Goal: Task Accomplishment & Management: Use online tool/utility

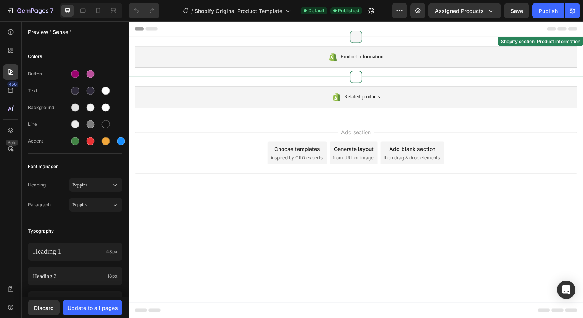
click at [355, 39] on icon at bounding box center [357, 37] width 6 height 6
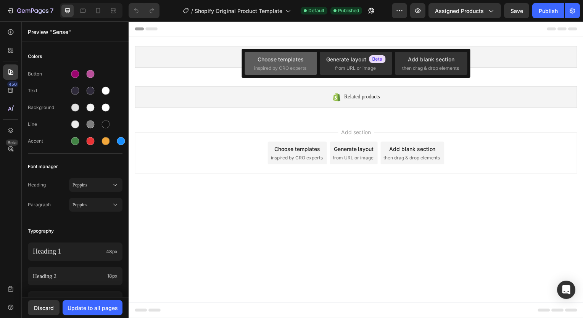
click at [294, 64] on div "Choose templates inspired by CRO experts" at bounding box center [280, 63] width 53 height 16
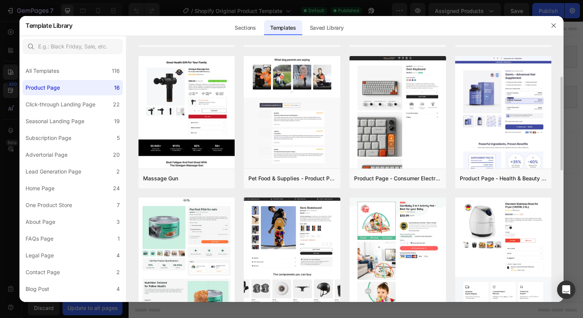
scroll to position [113, 0]
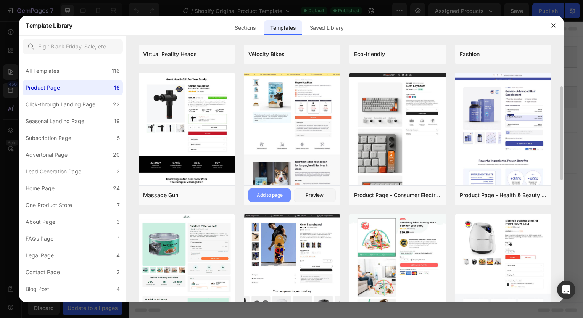
click at [276, 194] on div "Add to page" at bounding box center [270, 195] width 26 height 7
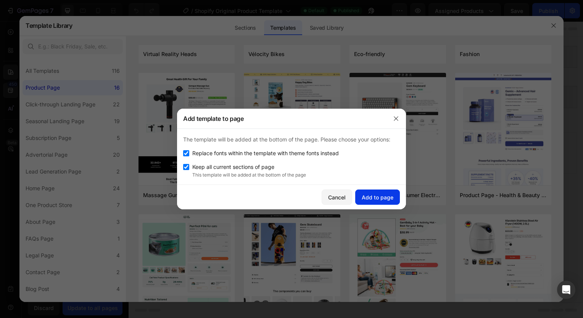
click at [369, 195] on div "Add to page" at bounding box center [378, 197] width 32 height 8
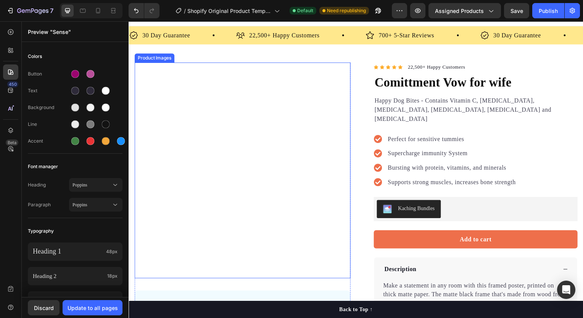
scroll to position [0, 0]
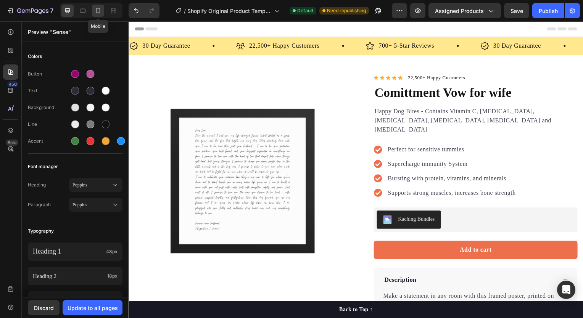
click at [102, 11] on div at bounding box center [98, 11] width 12 height 12
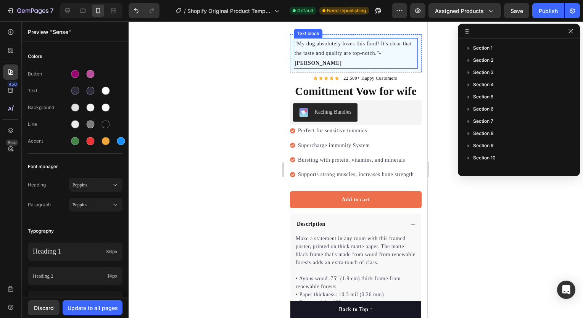
scroll to position [163, 0]
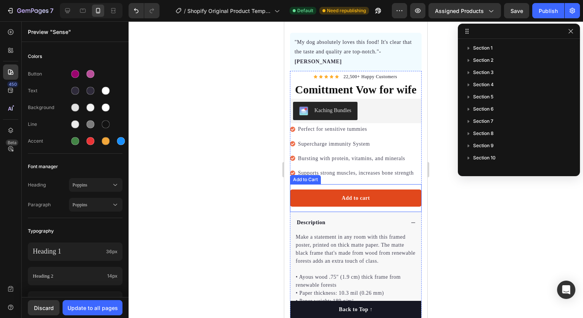
click at [391, 182] on div "Icon Icon Icon Icon Icon Icon List Hoz 22,500+ Happy Customers Text block Row C…" at bounding box center [356, 224] width 132 height 304
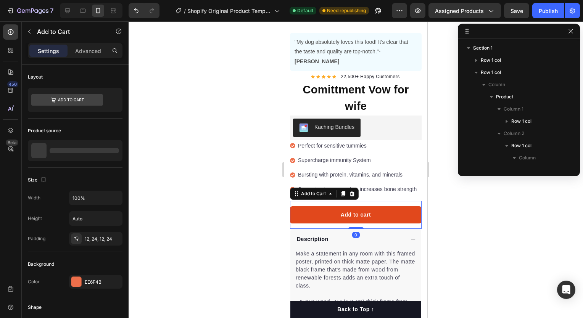
scroll to position [144, 0]
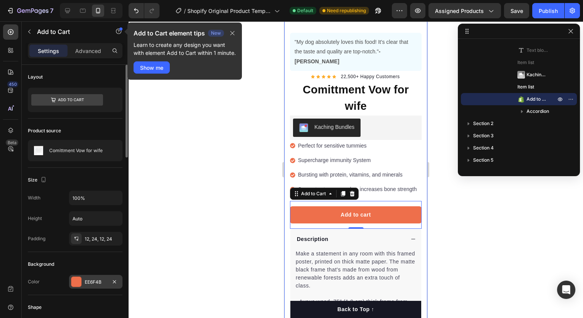
click at [76, 283] on div at bounding box center [76, 282] width 10 height 10
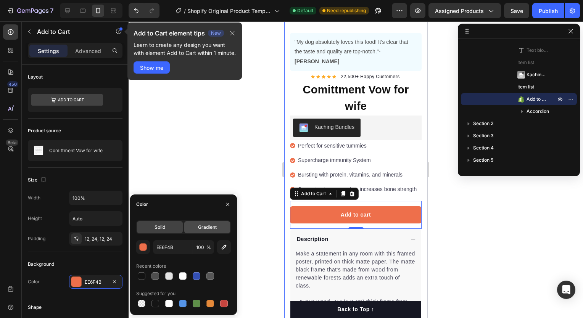
click at [198, 227] on span "Gradient" at bounding box center [207, 227] width 19 height 7
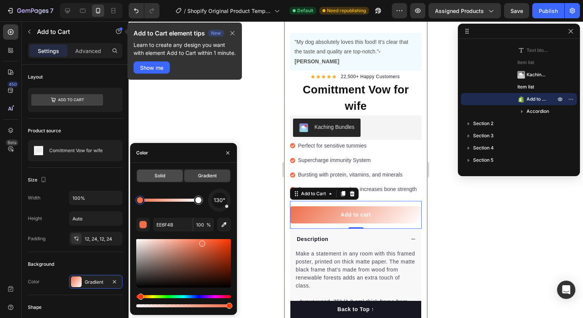
click at [162, 179] on span "Solid" at bounding box center [159, 175] width 11 height 7
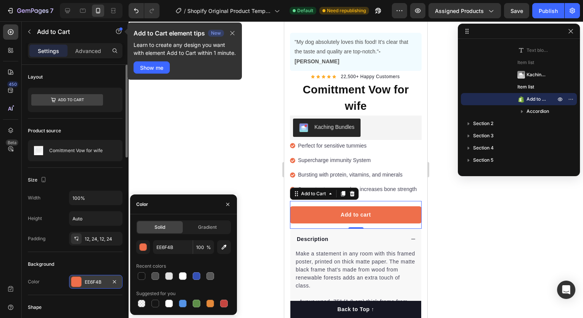
click at [97, 285] on div "EE6F4B" at bounding box center [95, 282] width 53 height 14
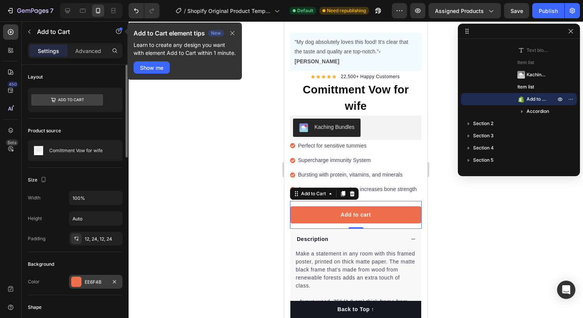
click at [104, 281] on div "EE6F4B" at bounding box center [96, 282] width 22 height 7
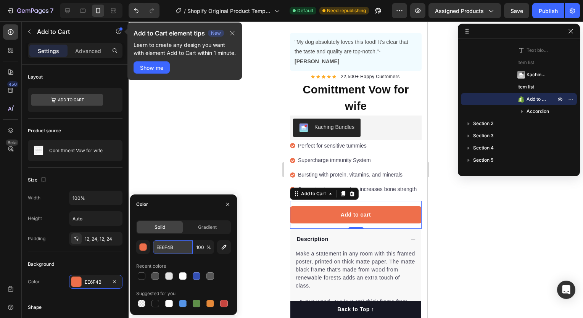
click at [187, 244] on input "EE6F4B" at bounding box center [173, 247] width 40 height 14
paste input "9B046F"
type input "9B046F"
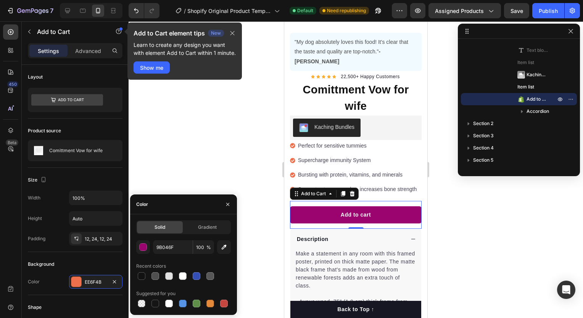
click at [264, 170] on div at bounding box center [356, 169] width 454 height 297
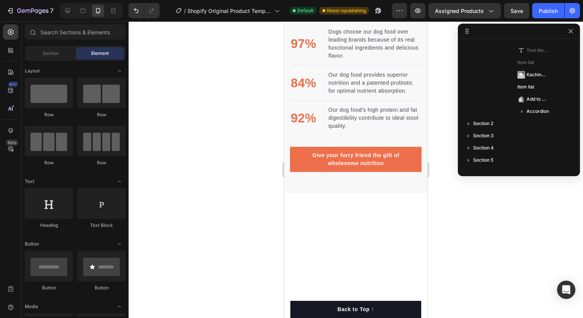
scroll to position [824, 0]
click at [306, 53] on p "97%" at bounding box center [304, 43] width 26 height 19
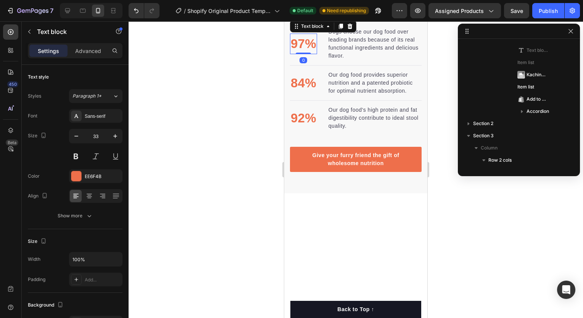
scroll to position [327, 0]
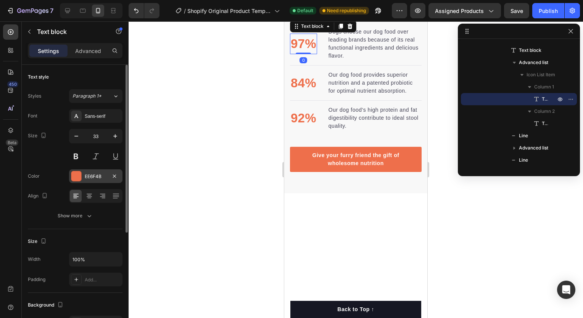
click at [78, 175] on div at bounding box center [76, 176] width 10 height 10
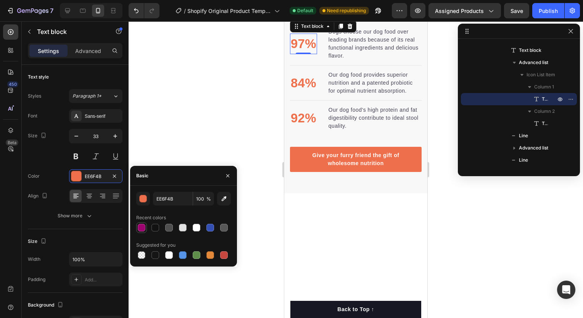
click at [140, 228] on div at bounding box center [142, 228] width 8 height 8
type input "9B046F"
click at [299, 93] on p "84%" at bounding box center [304, 83] width 26 height 19
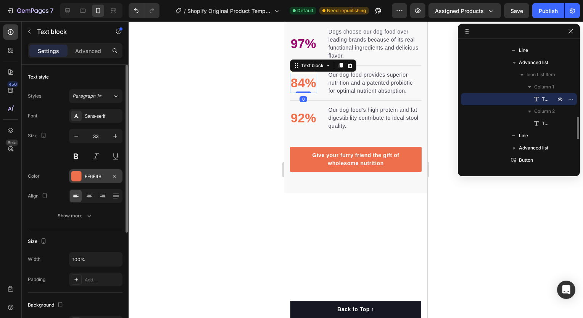
click at [75, 180] on div at bounding box center [76, 176] width 10 height 10
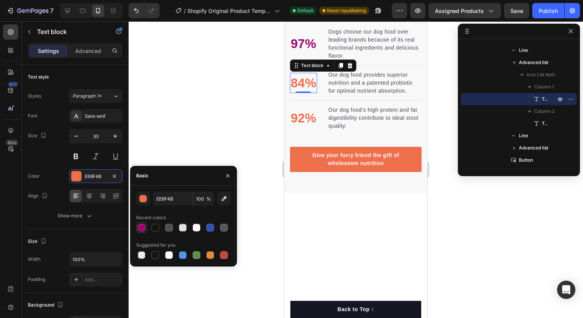
click at [138, 226] on div at bounding box center [142, 228] width 8 height 8
type input "9B046F"
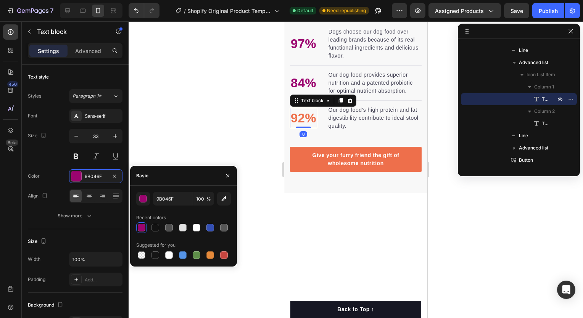
click at [296, 128] on p "92%" at bounding box center [304, 118] width 26 height 19
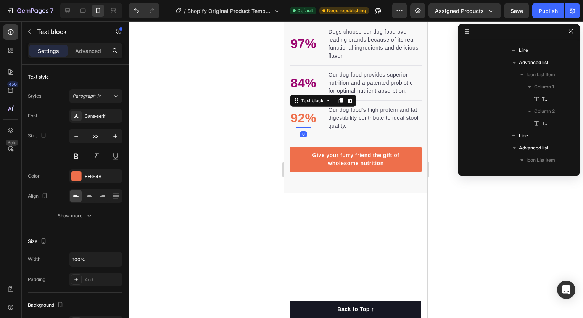
scroll to position [498, 0]
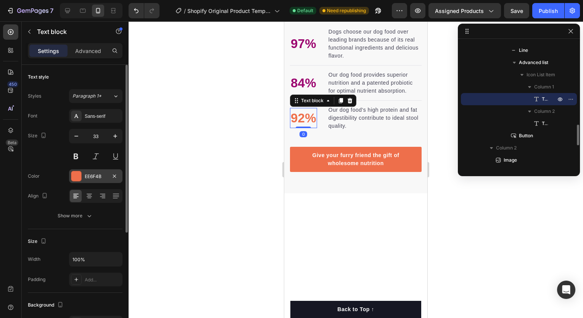
click at [76, 179] on div at bounding box center [76, 176] width 10 height 10
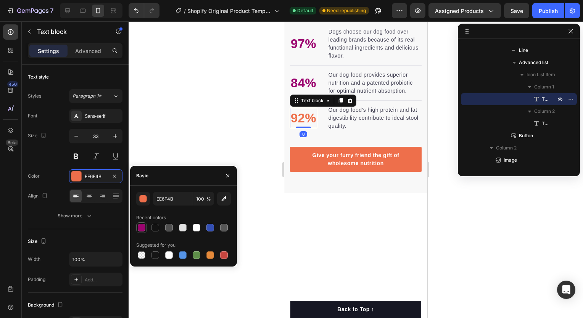
click at [142, 227] on div at bounding box center [142, 228] width 8 height 8
type input "9B046F"
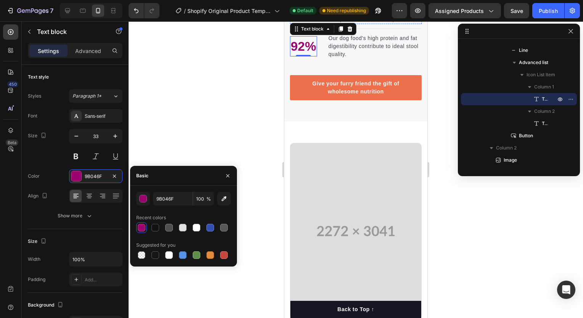
scroll to position [896, 0]
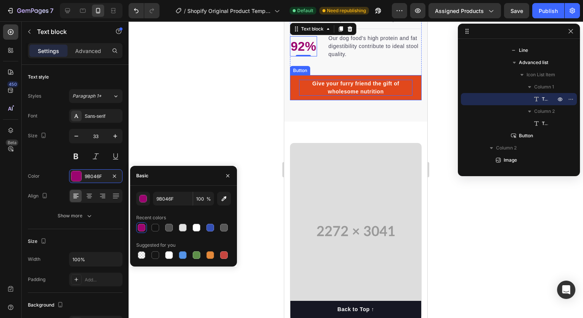
click at [302, 96] on div "Give your furry friend the gift of wholesome nutrition" at bounding box center [355, 88] width 113 height 16
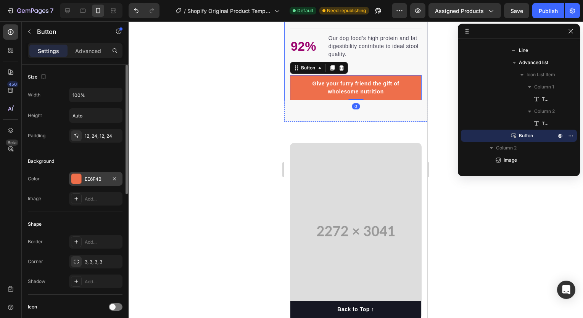
click at [75, 182] on div at bounding box center [76, 179] width 10 height 10
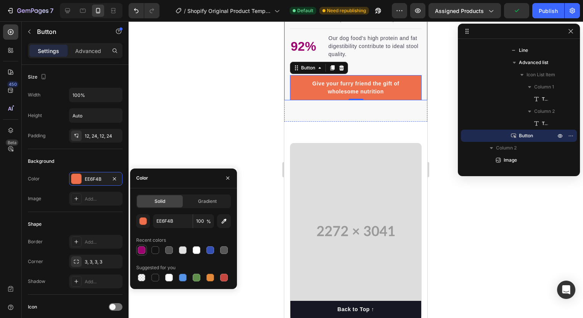
click at [143, 251] on div at bounding box center [142, 250] width 8 height 8
type input "9B046F"
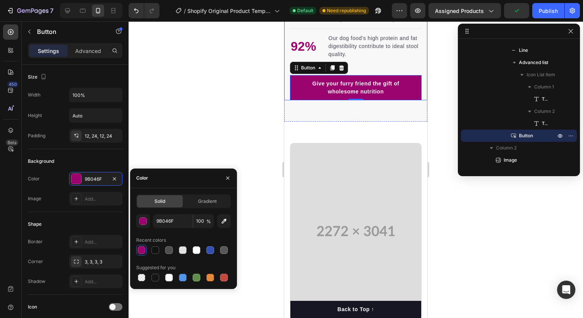
click at [211, 145] on div at bounding box center [356, 169] width 454 height 297
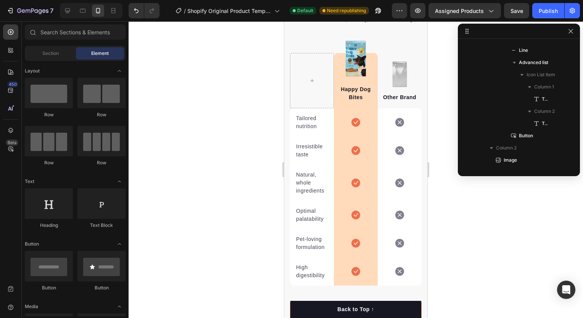
scroll to position [1769, 0]
click at [354, 126] on icon at bounding box center [355, 121] width 9 height 9
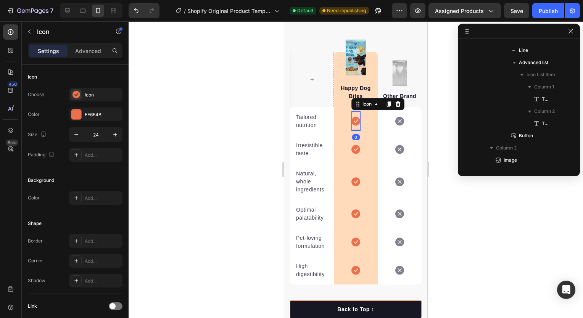
scroll to position [742, 0]
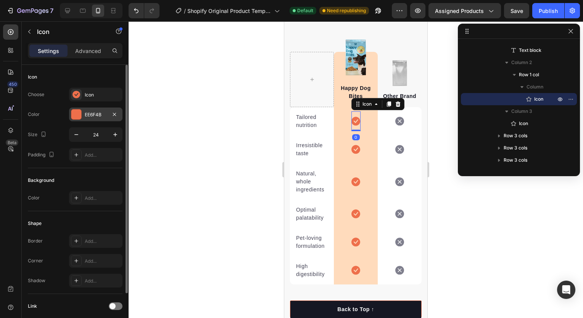
click at [79, 112] on div at bounding box center [76, 114] width 10 height 10
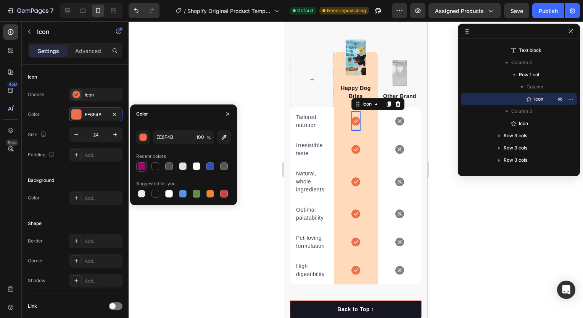
click at [144, 165] on div at bounding box center [142, 166] width 8 height 8
type input "9B046F"
click at [262, 156] on div at bounding box center [356, 169] width 454 height 297
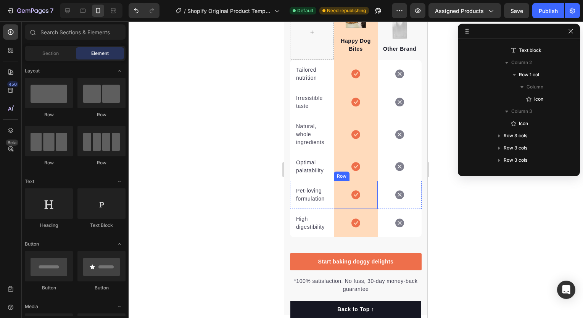
scroll to position [1863, 0]
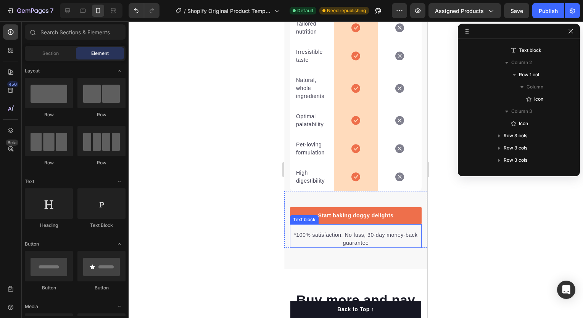
click at [309, 223] on div "Text block" at bounding box center [304, 219] width 26 height 7
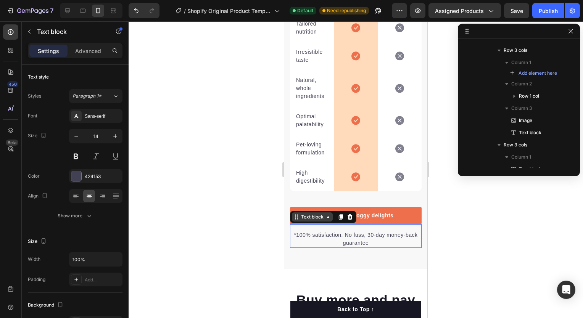
scroll to position [1362, 0]
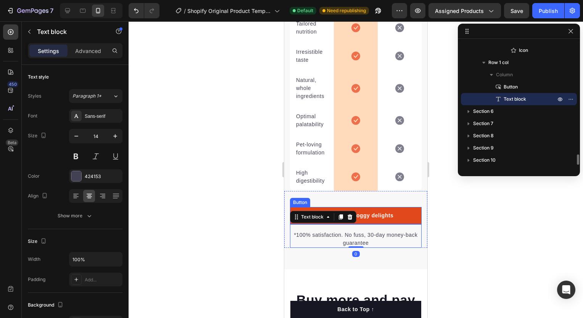
click at [293, 218] on link "Start baking doggy delights" at bounding box center [356, 215] width 132 height 17
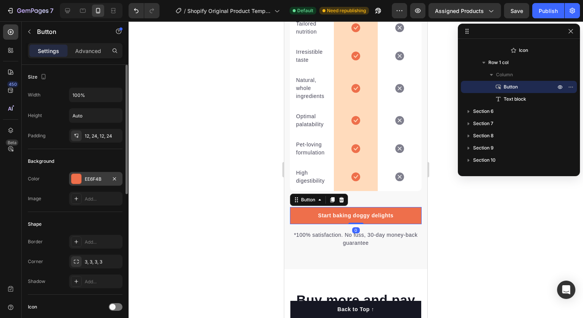
click at [73, 177] on div at bounding box center [76, 179] width 10 height 10
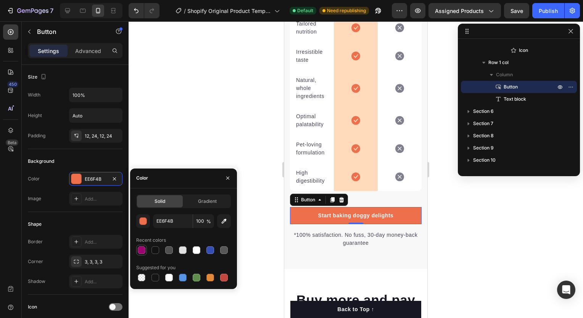
click at [145, 248] on div at bounding box center [142, 250] width 8 height 8
type input "9B046F"
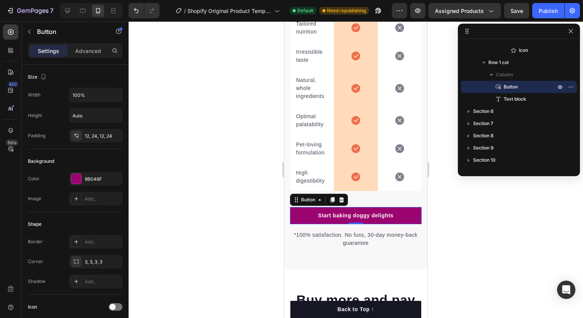
click at [186, 150] on div at bounding box center [356, 169] width 454 height 297
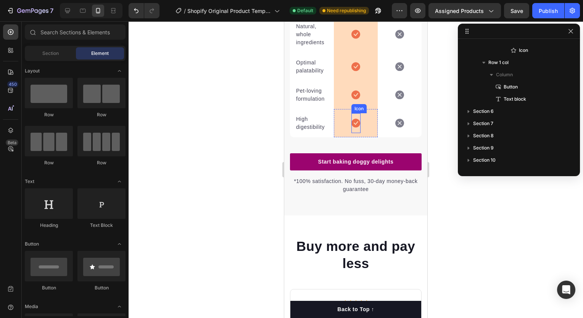
scroll to position [1917, 0]
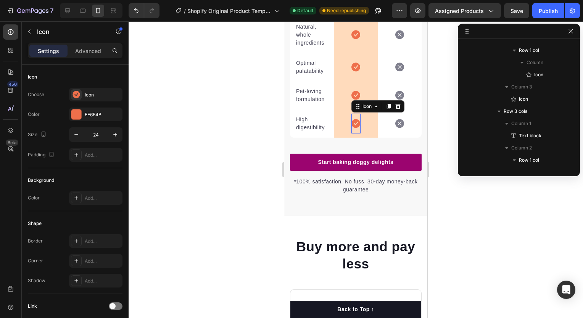
click at [354, 128] on icon at bounding box center [355, 123] width 9 height 9
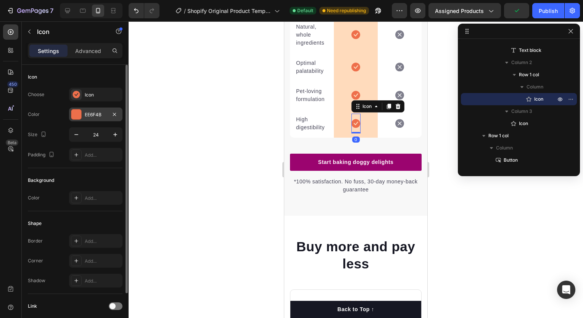
click at [78, 115] on div at bounding box center [76, 114] width 10 height 10
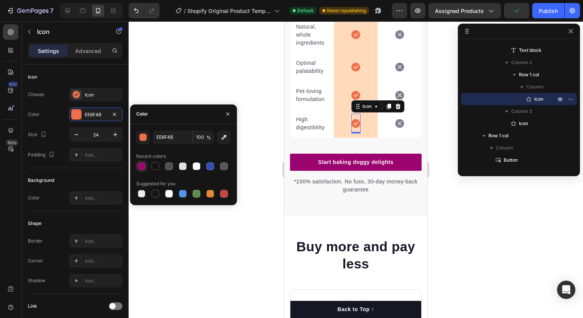
click at [140, 164] on div at bounding box center [142, 166] width 8 height 8
type input "9B046F"
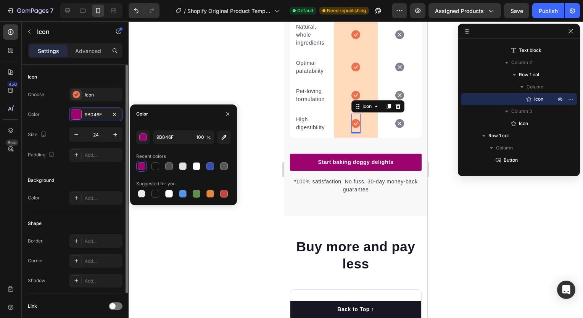
click at [42, 116] on div "Color 9B046F" at bounding box center [75, 115] width 95 height 14
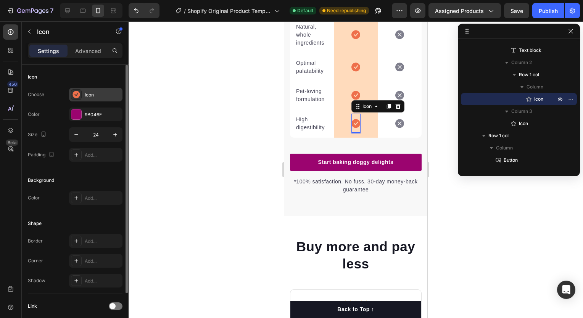
click at [74, 97] on icon at bounding box center [76, 95] width 8 height 8
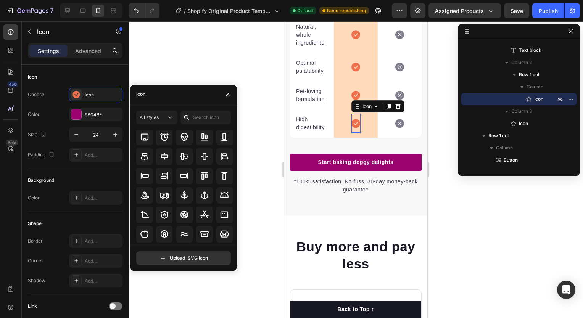
scroll to position [0, 0]
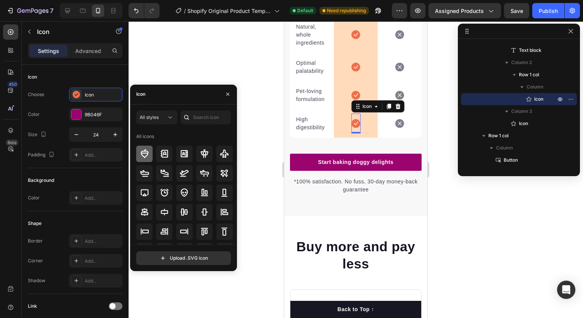
click at [145, 150] on icon at bounding box center [144, 153] width 8 height 9
click at [164, 117] on div "All styles" at bounding box center [153, 117] width 27 height 7
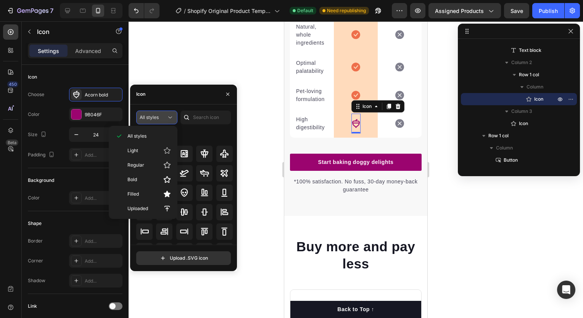
click at [162, 114] on div "All styles" at bounding box center [157, 118] width 34 height 8
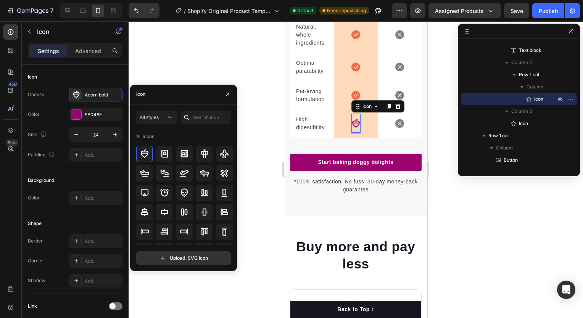
click at [187, 116] on icon at bounding box center [187, 118] width 8 height 8
click at [192, 115] on div at bounding box center [186, 118] width 12 height 14
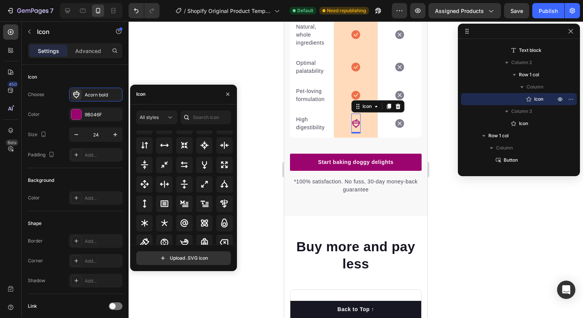
scroll to position [412, 0]
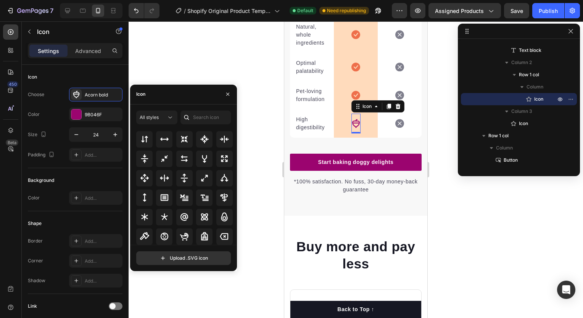
click at [189, 115] on icon at bounding box center [187, 118] width 8 height 8
click at [194, 117] on input "text" at bounding box center [205, 118] width 50 height 14
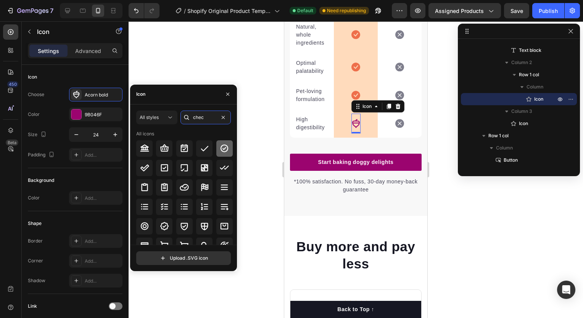
type input "chec"
click at [220, 148] on icon at bounding box center [224, 148] width 9 height 9
click at [351, 100] on icon at bounding box center [355, 95] width 9 height 9
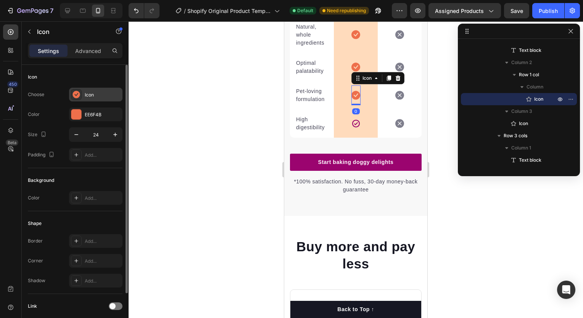
click at [79, 94] on icon at bounding box center [75, 94] width 7 height 7
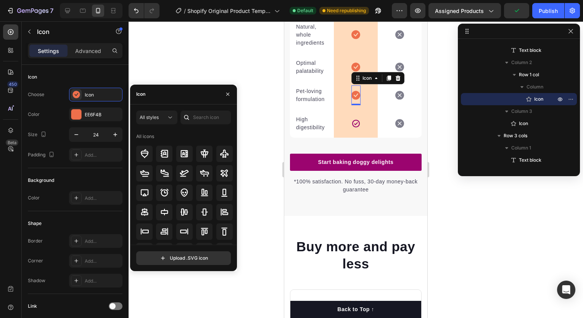
click at [191, 116] on div at bounding box center [186, 118] width 12 height 14
click at [198, 117] on input "text" at bounding box center [205, 118] width 50 height 14
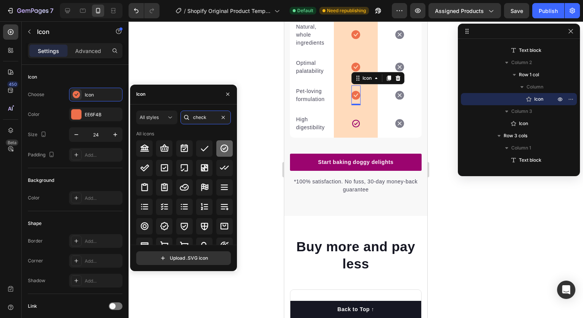
type input "check"
click at [223, 147] on icon at bounding box center [224, 148] width 9 height 9
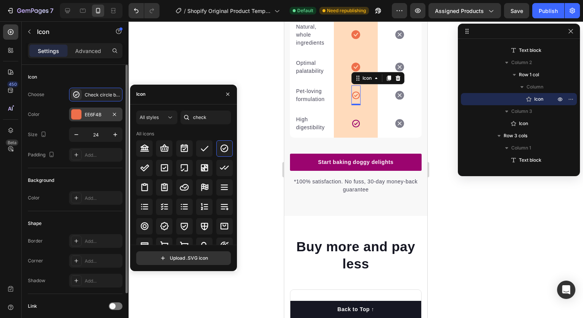
click at [80, 114] on div at bounding box center [76, 114] width 10 height 10
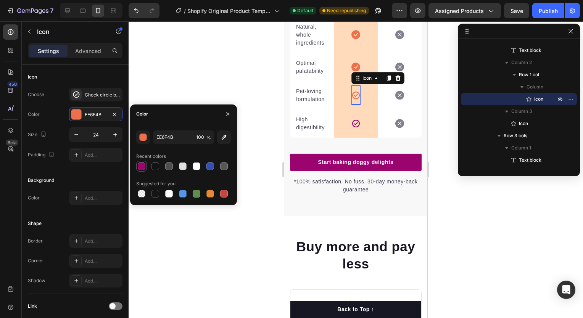
click at [143, 166] on div at bounding box center [142, 166] width 8 height 8
type input "9B046F"
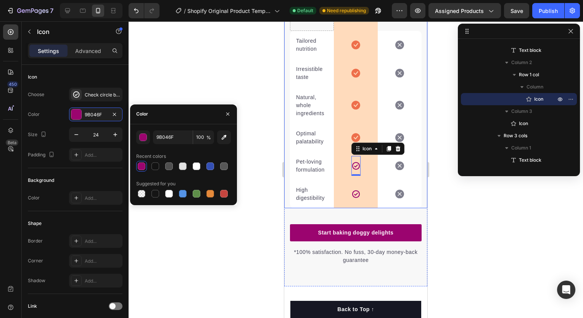
scroll to position [1842, 0]
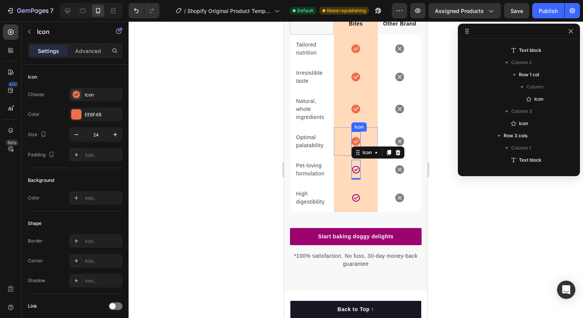
click at [351, 146] on icon at bounding box center [355, 141] width 9 height 9
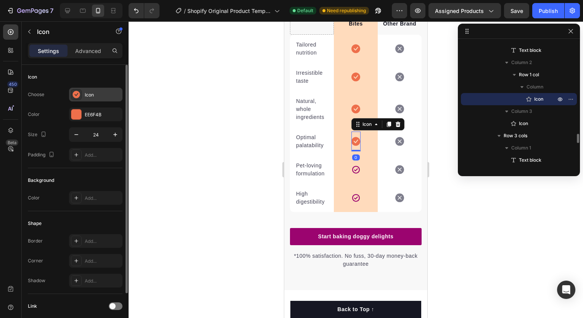
click at [81, 95] on div at bounding box center [76, 94] width 11 height 11
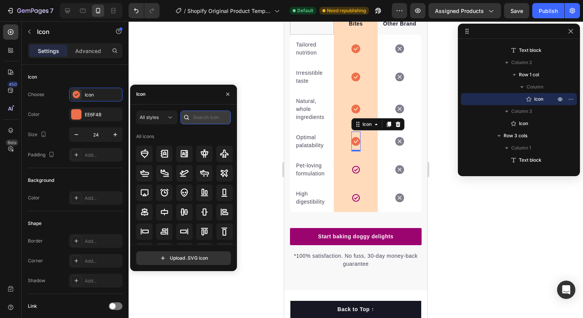
click at [211, 120] on input "text" at bounding box center [205, 118] width 50 height 14
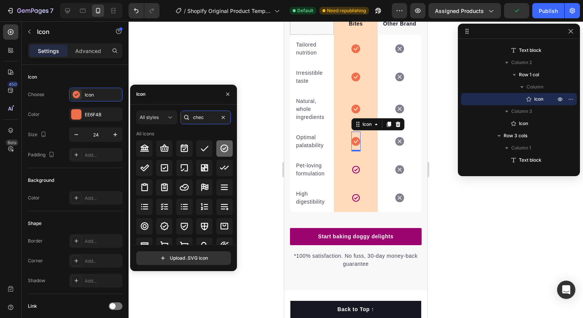
type input "chec"
click at [221, 149] on icon at bounding box center [224, 148] width 9 height 9
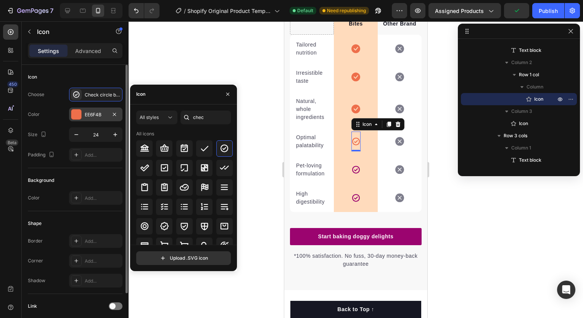
click at [73, 114] on div at bounding box center [76, 114] width 10 height 10
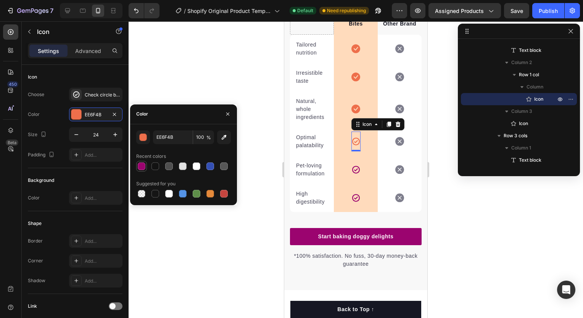
click at [145, 165] on div at bounding box center [141, 166] width 9 height 9
type input "9B046F"
click at [351, 113] on icon at bounding box center [355, 109] width 9 height 9
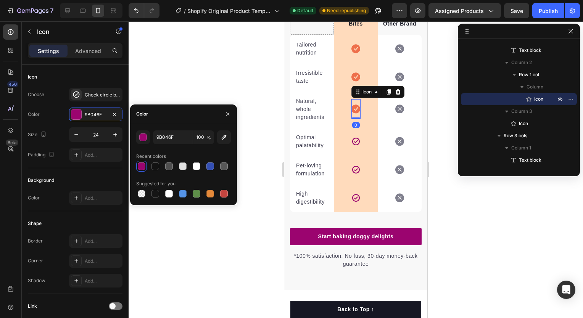
scroll to position [1117, 0]
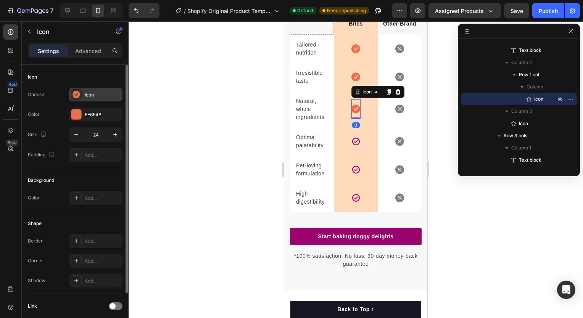
click at [79, 96] on icon at bounding box center [75, 94] width 7 height 7
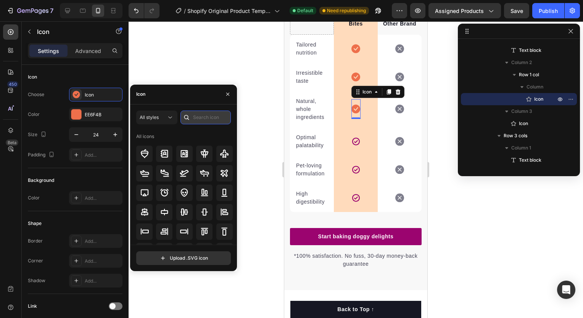
click at [209, 114] on input "text" at bounding box center [205, 118] width 50 height 14
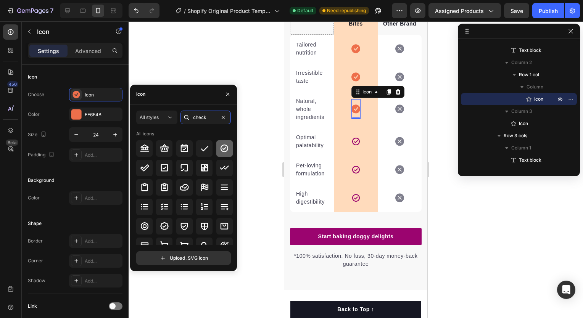
type input "check"
click at [223, 145] on icon at bounding box center [224, 149] width 8 height 8
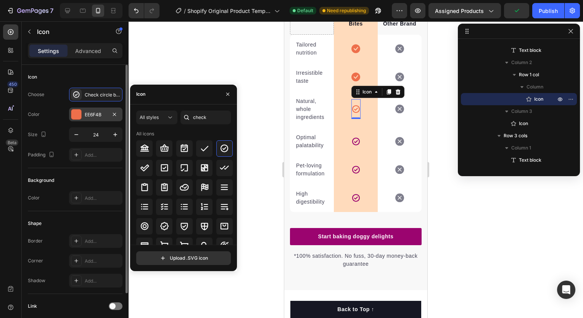
click at [79, 118] on div at bounding box center [76, 114] width 10 height 10
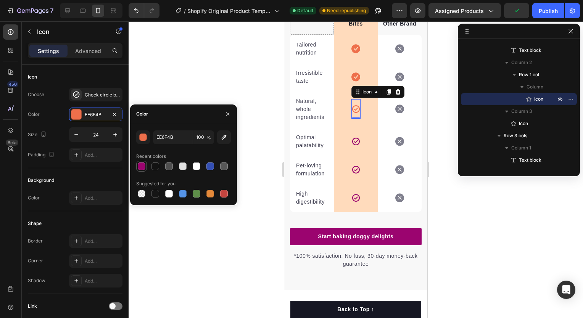
click at [141, 167] on div at bounding box center [142, 166] width 8 height 8
type input "9B046F"
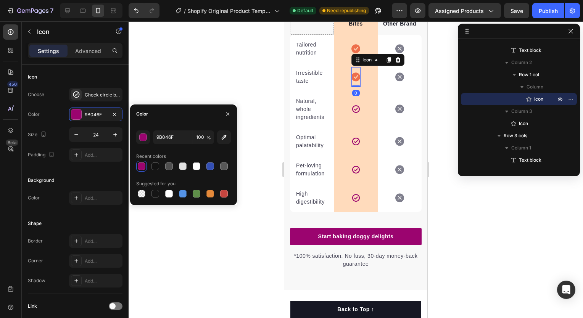
click at [351, 80] on icon at bounding box center [355, 76] width 9 height 9
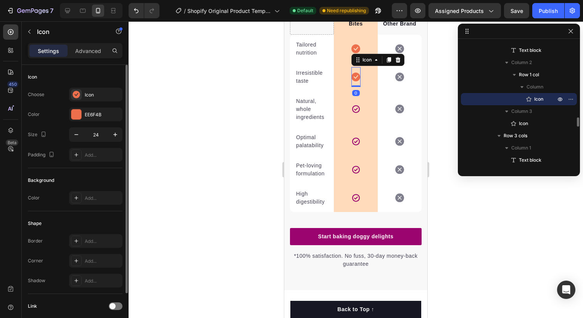
click at [76, 101] on div "Choose Icon Color EE6F4B Size 24 Padding Add..." at bounding box center [75, 125] width 95 height 74
click at [78, 96] on icon at bounding box center [75, 94] width 7 height 7
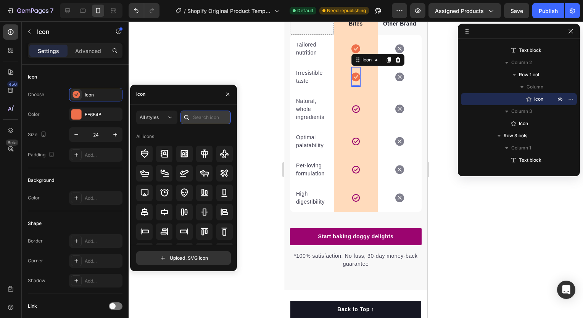
click at [200, 118] on input "text" at bounding box center [205, 118] width 50 height 14
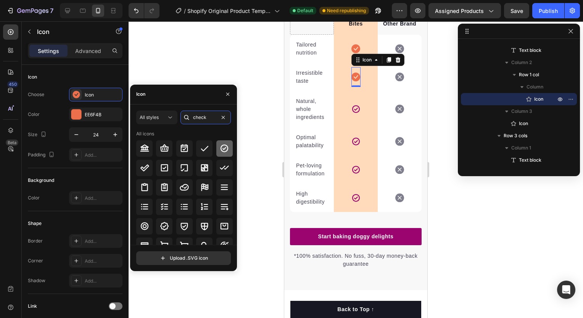
type input "check"
click at [217, 144] on div at bounding box center [224, 148] width 16 height 16
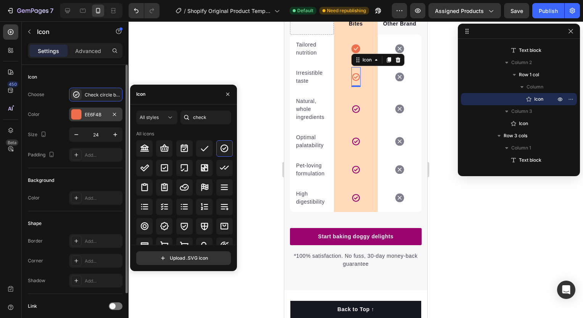
click at [86, 111] on div "EE6F4B" at bounding box center [96, 114] width 22 height 7
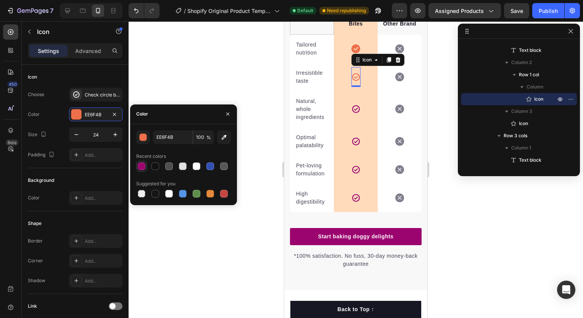
click at [138, 167] on div at bounding box center [142, 166] width 8 height 8
type input "9B046F"
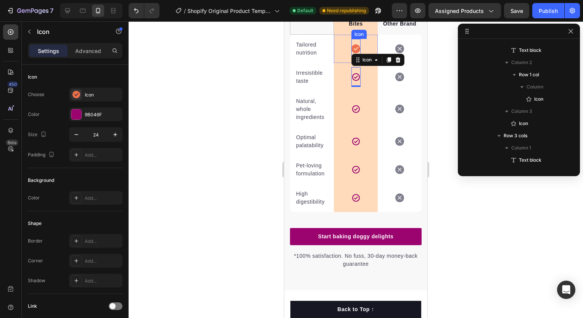
click at [352, 53] on icon at bounding box center [355, 48] width 9 height 9
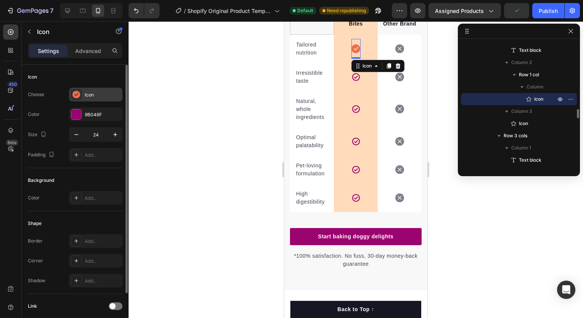
click at [105, 93] on div "Icon" at bounding box center [103, 95] width 36 height 7
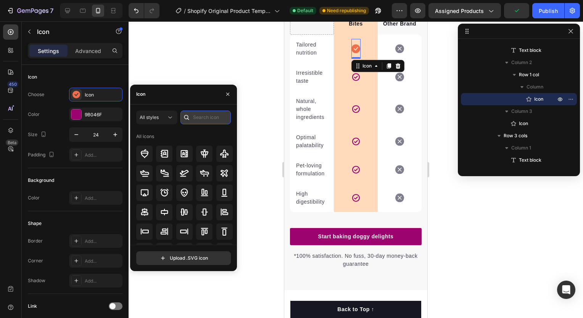
click at [198, 119] on input "text" at bounding box center [205, 118] width 50 height 14
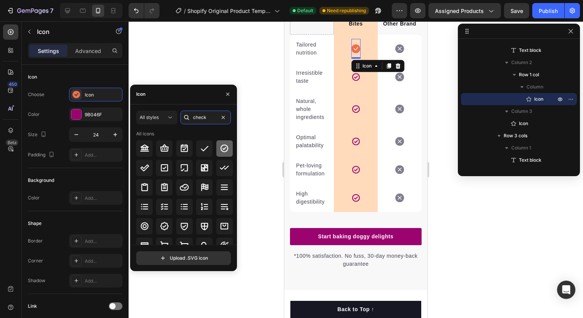
type input "check"
click at [223, 144] on icon at bounding box center [224, 148] width 9 height 9
click at [225, 54] on div at bounding box center [356, 169] width 454 height 297
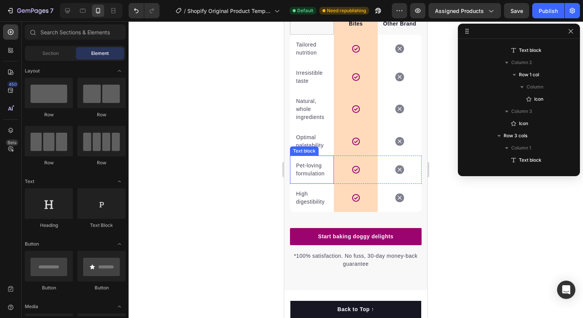
click at [334, 167] on div "Icon Row" at bounding box center [356, 170] width 44 height 28
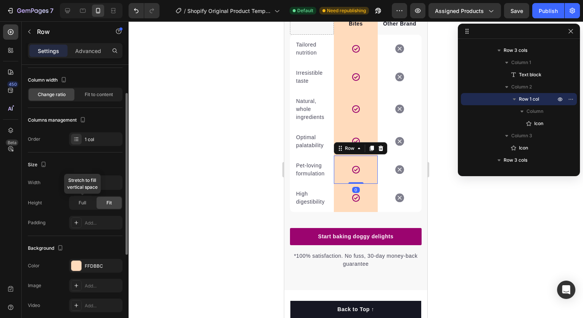
scroll to position [43, 0]
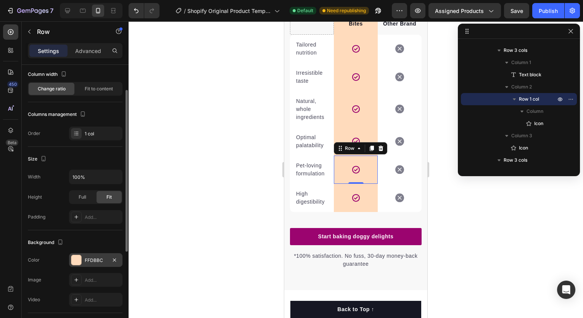
click at [72, 257] on div at bounding box center [76, 260] width 10 height 10
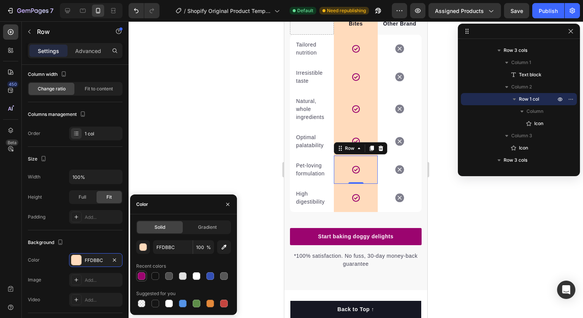
click at [143, 277] on div at bounding box center [142, 276] width 8 height 8
type input "9B046F"
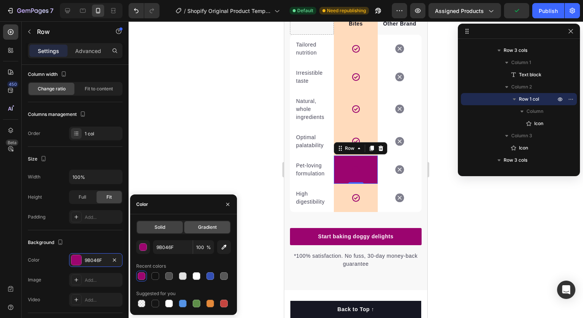
click at [191, 225] on div "Gradient" at bounding box center [207, 227] width 46 height 12
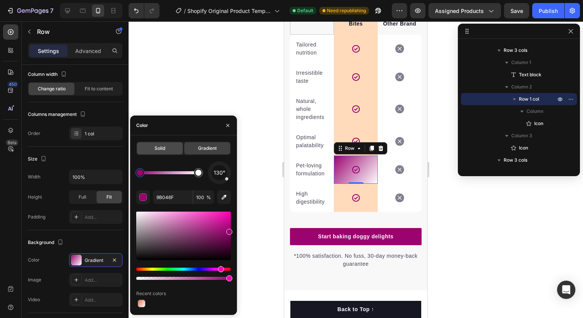
click at [159, 151] on span "Solid" at bounding box center [159, 148] width 11 height 7
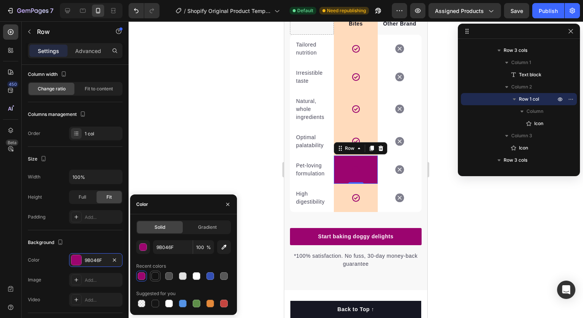
click at [154, 275] on div at bounding box center [155, 276] width 8 height 8
click at [140, 275] on div at bounding box center [142, 276] width 8 height 8
click at [158, 278] on div at bounding box center [155, 276] width 8 height 8
click at [142, 280] on div at bounding box center [141, 276] width 9 height 9
click at [165, 246] on input "9B046F" at bounding box center [173, 247] width 40 height 14
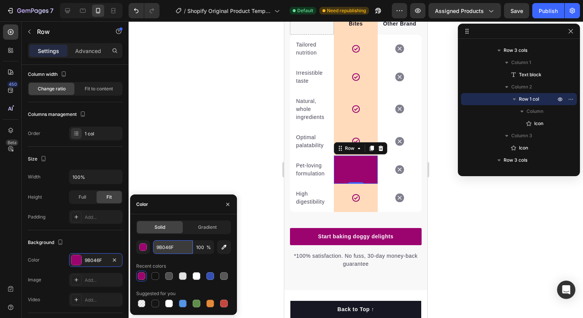
click at [165, 246] on input "9B046F" at bounding box center [173, 247] width 40 height 14
click at [158, 274] on div at bounding box center [155, 276] width 8 height 8
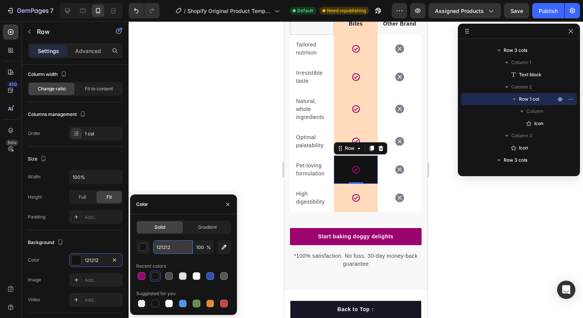
click at [176, 244] on input "121212" at bounding box center [173, 247] width 40 height 14
paste input "9B046F"
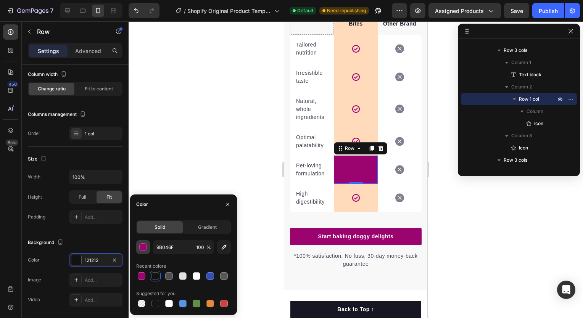
click at [145, 245] on div "button" at bounding box center [144, 248] width 8 height 8
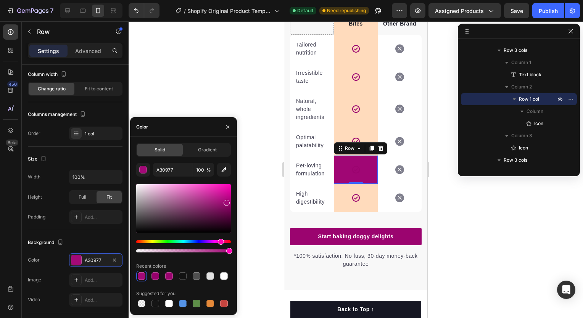
click at [228, 202] on div at bounding box center [226, 203] width 6 height 6
type input "A00674"
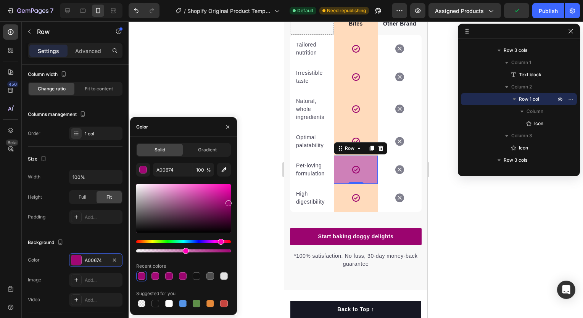
drag, startPoint x: 230, startPoint y: 251, endPoint x: 185, endPoint y: 256, distance: 45.7
click at [185, 256] on div "A00674 100 % Recent colors Suggested for you" at bounding box center [183, 236] width 95 height 146
type input "52"
drag, startPoint x: 185, startPoint y: 256, endPoint x: 262, endPoint y: 203, distance: 93.2
click at [262, 0] on div "7 / Shopify Original Product Template Default Need republishing Preview Assigne…" at bounding box center [291, 0] width 583 height 0
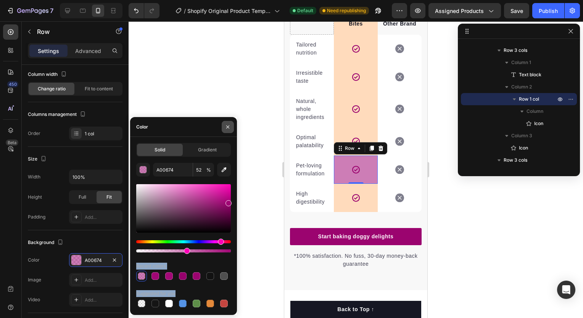
click at [227, 126] on icon "button" at bounding box center [227, 126] width 3 height 3
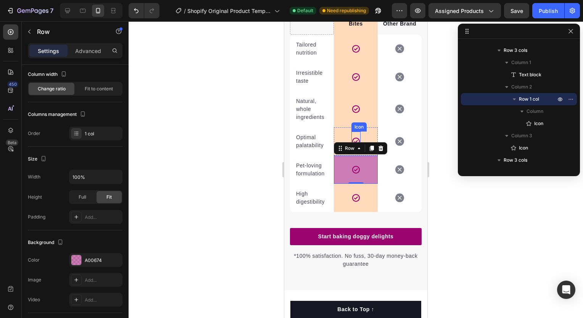
scroll to position [1203, 0]
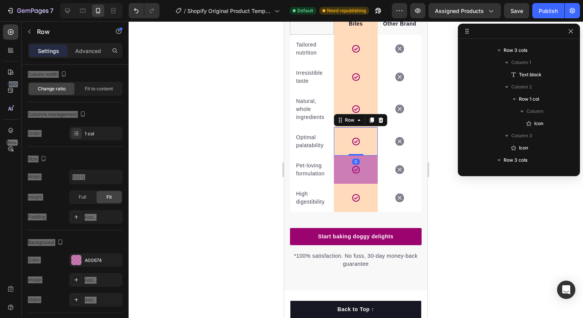
click at [358, 140] on div "Icon Row 0" at bounding box center [356, 141] width 44 height 28
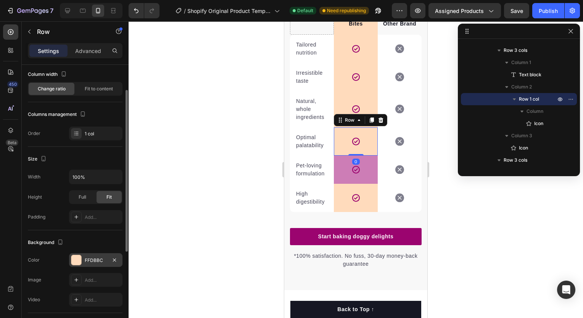
click at [77, 257] on div at bounding box center [76, 260] width 10 height 10
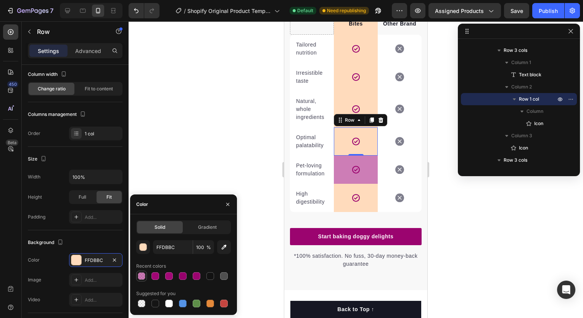
click at [143, 278] on div at bounding box center [142, 276] width 8 height 8
type input "A00674"
type input "52"
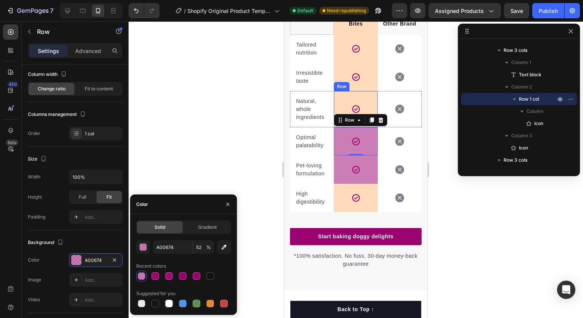
click at [341, 114] on div "Icon Row" at bounding box center [356, 109] width 44 height 36
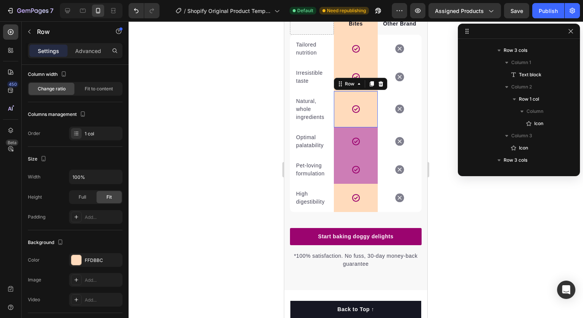
scroll to position [1093, 0]
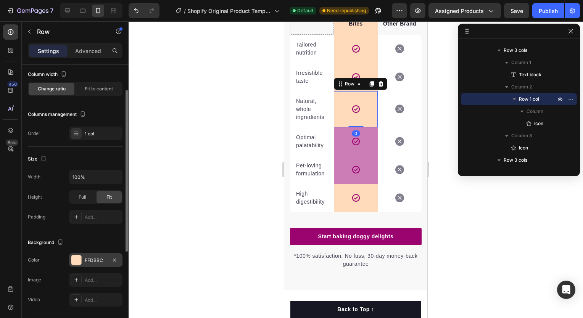
click at [74, 259] on div at bounding box center [76, 260] width 10 height 10
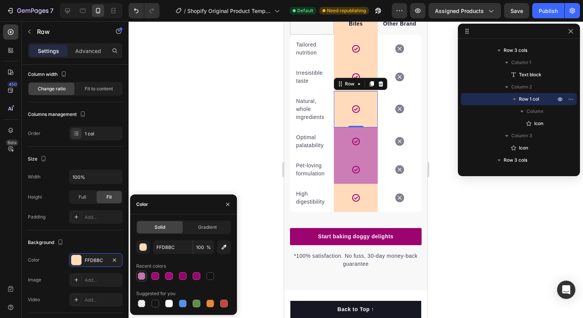
click at [145, 279] on div at bounding box center [142, 276] width 8 height 8
type input "A00674"
type input "52"
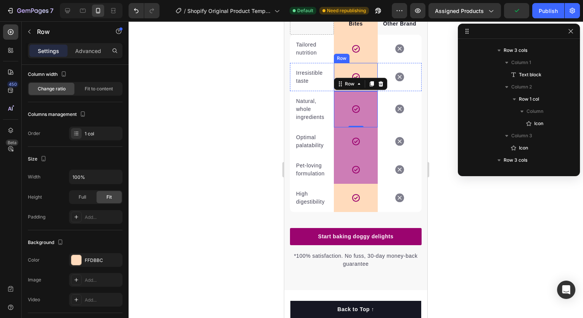
click at [336, 79] on div "Icon Row" at bounding box center [356, 77] width 44 height 28
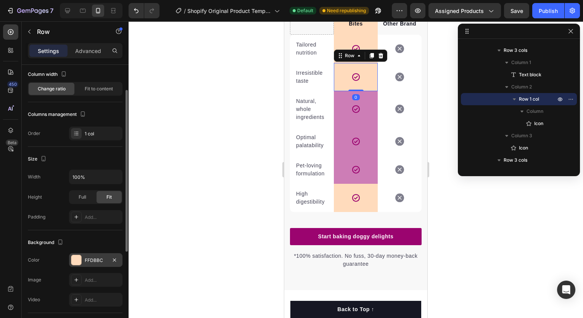
click at [78, 259] on div at bounding box center [76, 260] width 10 height 10
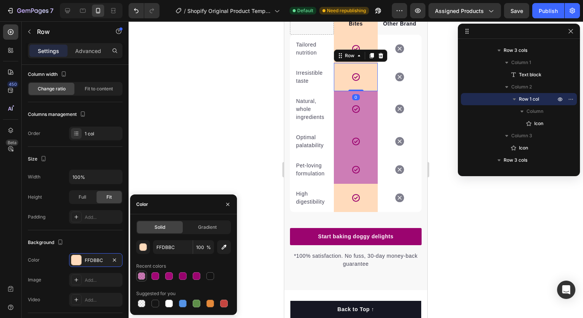
click at [141, 274] on div at bounding box center [142, 276] width 8 height 8
type input "A00674"
type input "52"
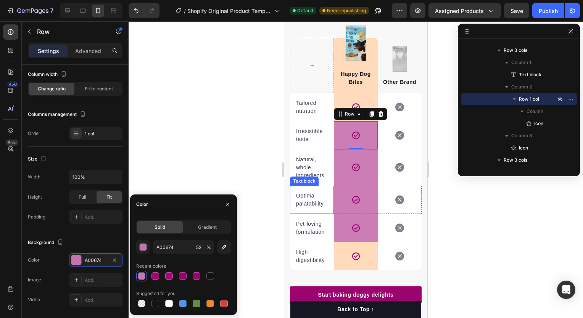
scroll to position [1783, 0]
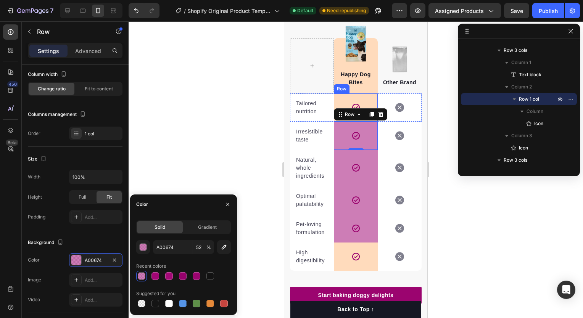
click at [336, 108] on div "Icon Row" at bounding box center [356, 107] width 44 height 28
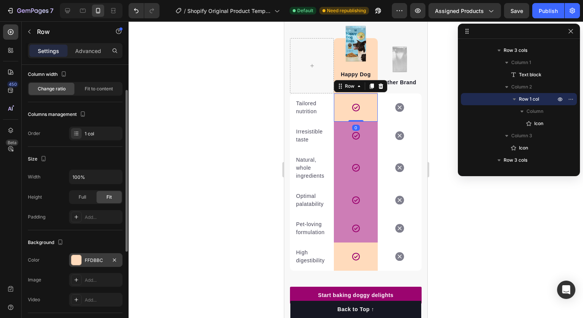
click at [79, 261] on div at bounding box center [76, 260] width 10 height 10
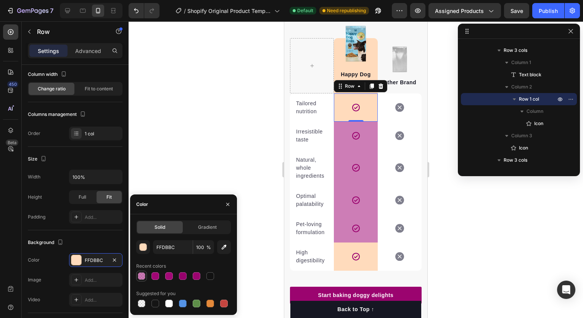
click at [141, 279] on div at bounding box center [142, 276] width 8 height 8
type input "A00674"
type input "52"
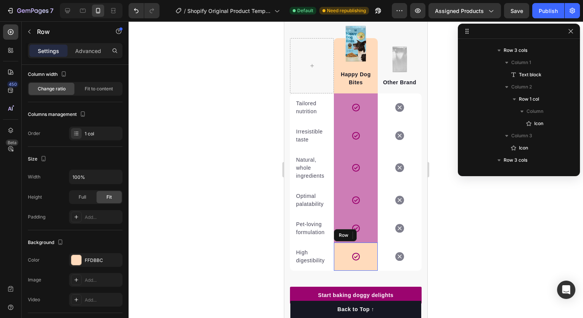
click at [344, 260] on div "Icon Row" at bounding box center [356, 257] width 44 height 28
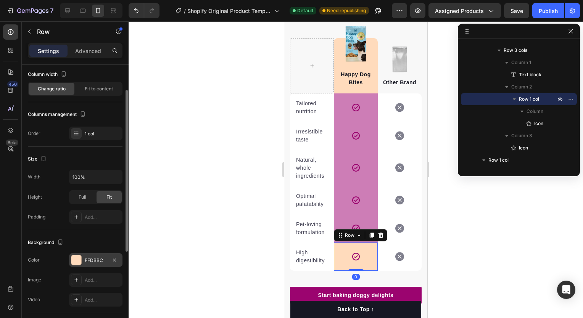
click at [77, 265] on div "FFDBBC" at bounding box center [95, 260] width 53 height 14
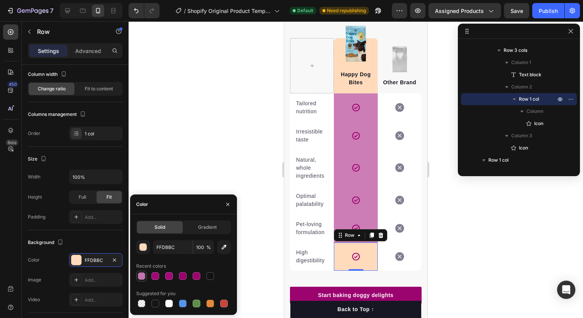
click at [139, 275] on div at bounding box center [142, 276] width 8 height 8
type input "A00674"
type input "52"
click at [194, 183] on div at bounding box center [356, 169] width 454 height 297
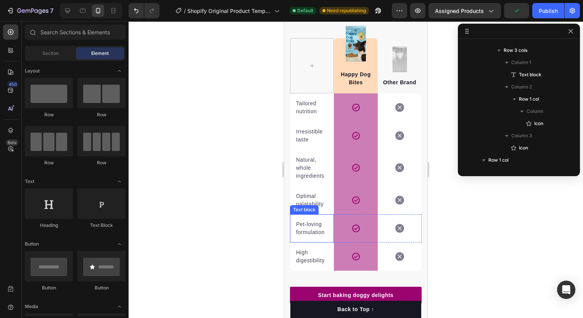
scroll to position [1846, 0]
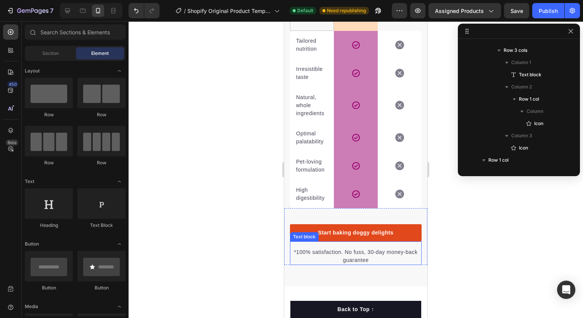
click at [338, 241] on link "Start baking doggy delights" at bounding box center [356, 232] width 132 height 17
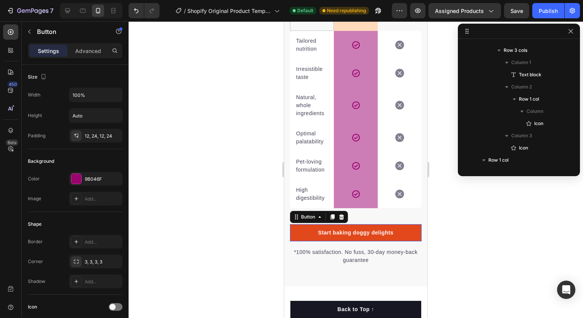
scroll to position [1508, 0]
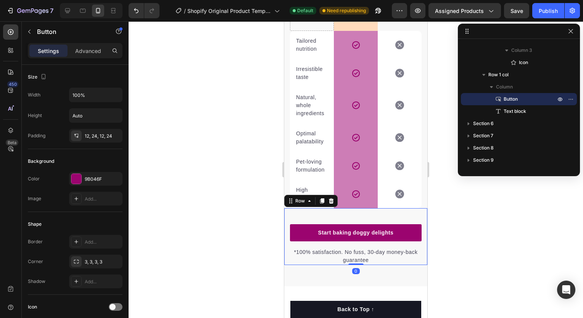
click at [290, 218] on div "Start baking doggy delights Button *100% satisfaction. No fuss, 30-day money-ba…" at bounding box center [355, 236] width 143 height 57
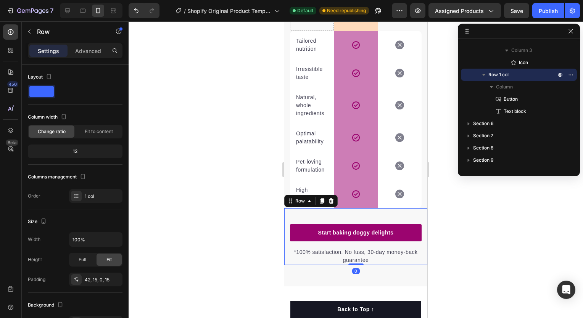
click at [225, 230] on div at bounding box center [356, 169] width 454 height 297
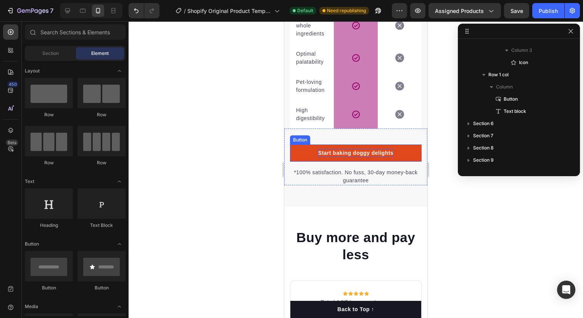
scroll to position [1934, 0]
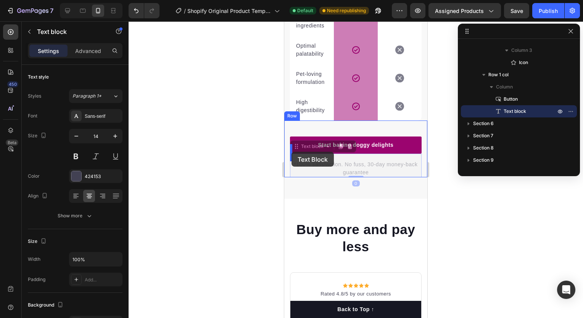
drag, startPoint x: 369, startPoint y: 161, endPoint x: 293, endPoint y: 154, distance: 76.6
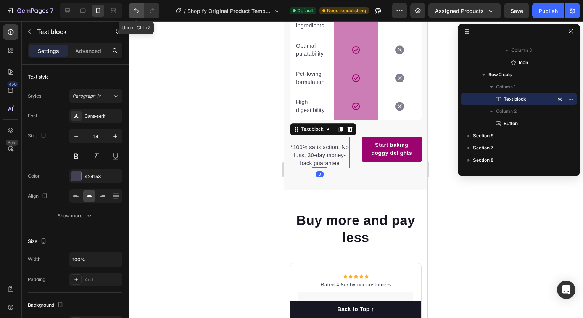
click at [135, 7] on icon "Undo/Redo" at bounding box center [136, 11] width 8 height 8
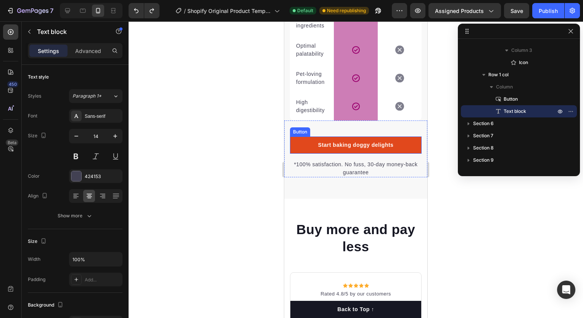
click at [297, 154] on link "Start baking doggy delights" at bounding box center [356, 145] width 132 height 17
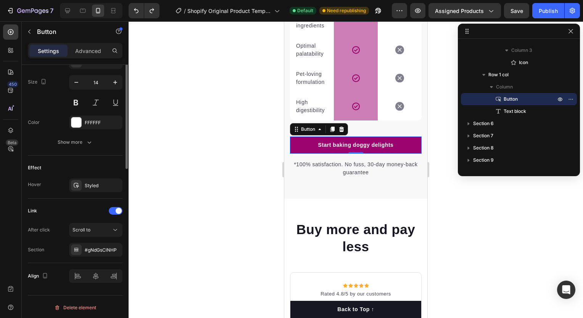
scroll to position [0, 0]
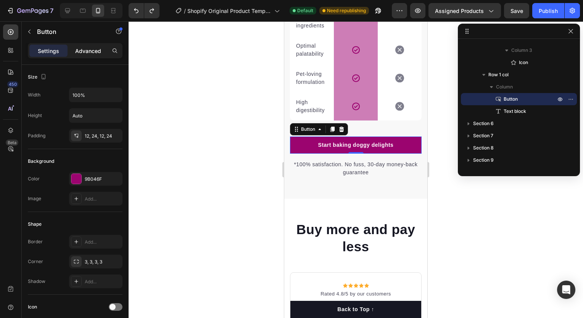
click at [88, 50] on p "Advanced" at bounding box center [88, 51] width 26 height 8
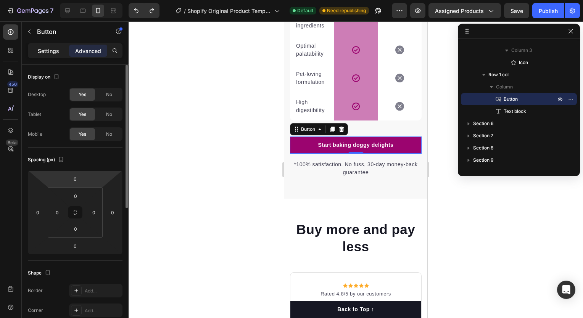
click at [56, 50] on p "Settings" at bounding box center [48, 51] width 21 height 8
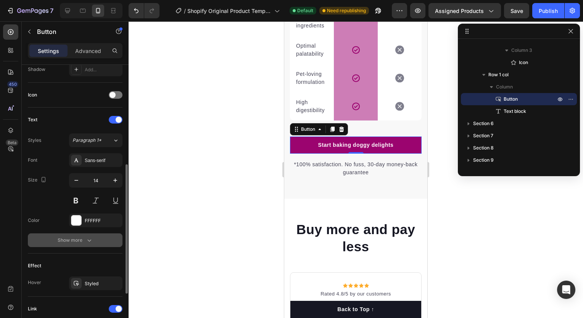
scroll to position [219, 0]
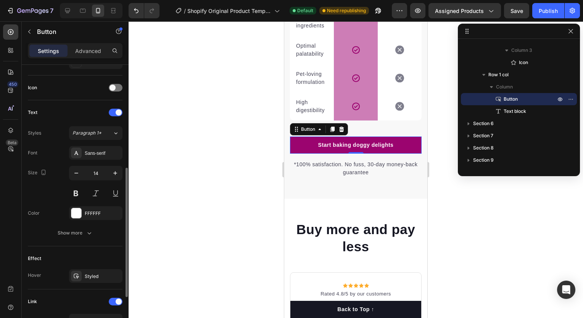
click at [75, 225] on div "Font Sans-serif Size 14 Color FFFFFF Show more" at bounding box center [75, 193] width 95 height 94
click at [74, 230] on div "Show more" at bounding box center [75, 233] width 35 height 8
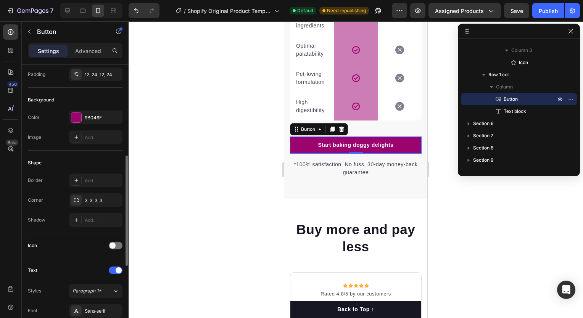
scroll to position [0, 0]
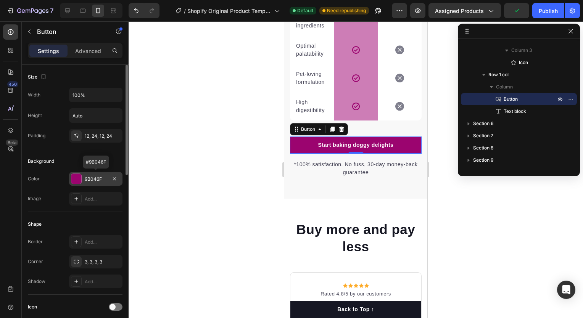
click at [76, 181] on div at bounding box center [76, 179] width 10 height 10
click at [179, 149] on div at bounding box center [356, 169] width 454 height 297
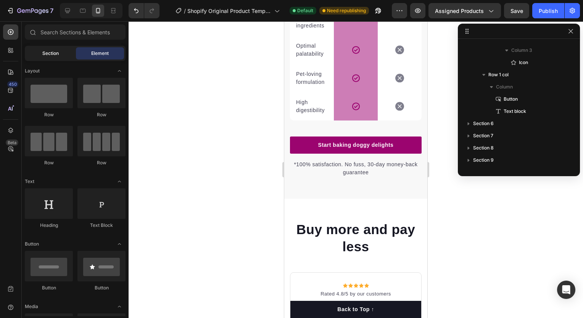
click at [55, 57] on div "Section" at bounding box center [50, 53] width 48 height 12
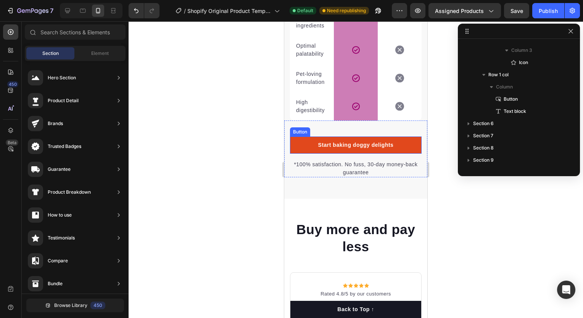
click at [301, 151] on link "Start baking doggy delights" at bounding box center [356, 145] width 132 height 17
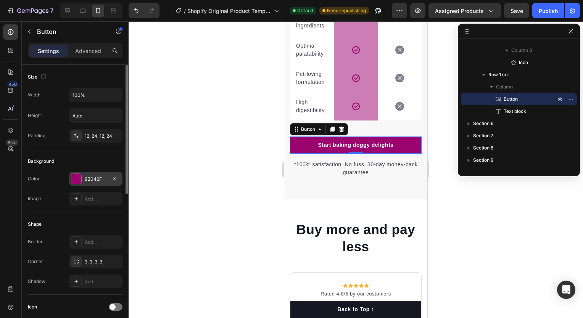
click at [92, 179] on div "9B046F" at bounding box center [96, 179] width 22 height 7
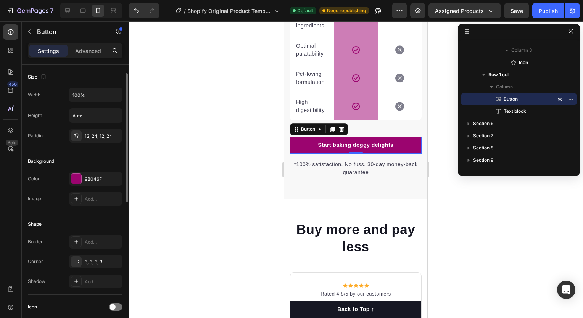
scroll to position [11, 0]
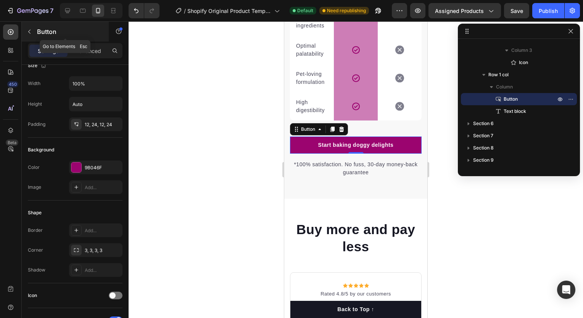
click at [25, 32] on button "button" at bounding box center [29, 32] width 12 height 12
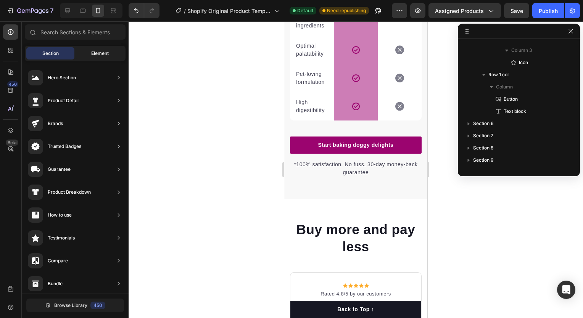
click at [84, 53] on div "Element" at bounding box center [100, 53] width 48 height 12
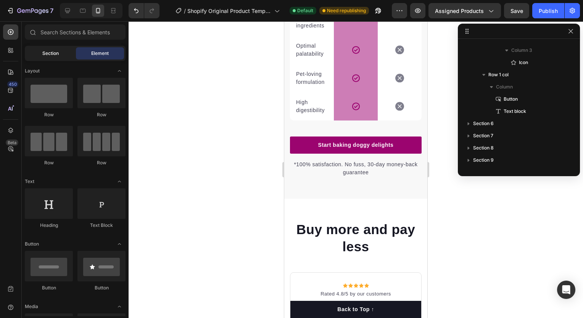
click at [59, 50] on div "Section" at bounding box center [50, 53] width 48 height 12
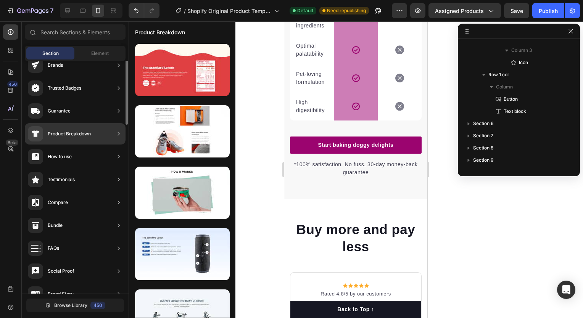
scroll to position [0, 0]
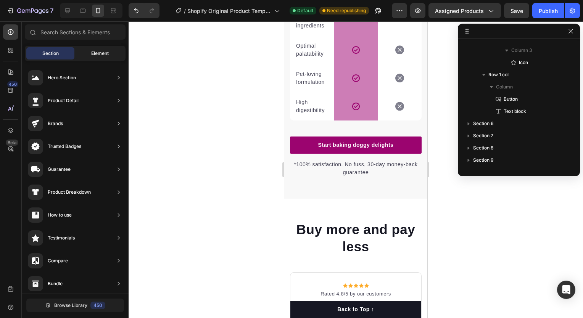
click at [100, 54] on span "Element" at bounding box center [100, 53] width 18 height 7
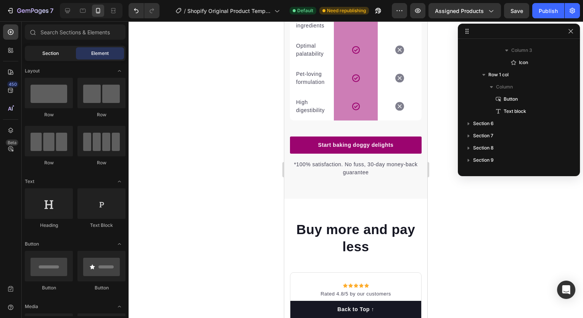
click at [63, 56] on div "Section" at bounding box center [50, 53] width 48 height 12
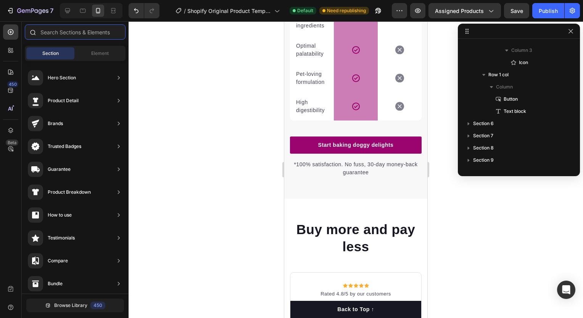
click at [75, 34] on input "text" at bounding box center [75, 31] width 101 height 15
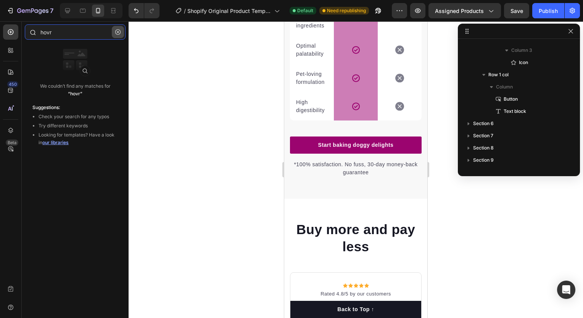
type input "hovr"
click at [116, 33] on icon "button" at bounding box center [117, 31] width 5 height 5
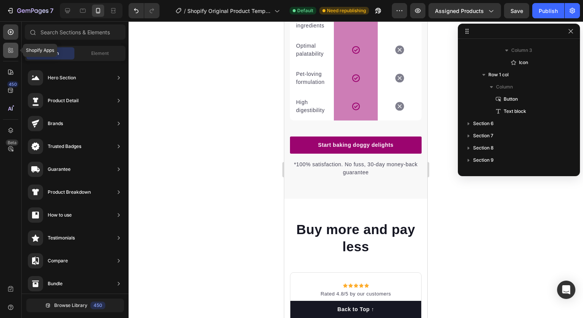
click at [10, 46] on div at bounding box center [10, 50] width 15 height 15
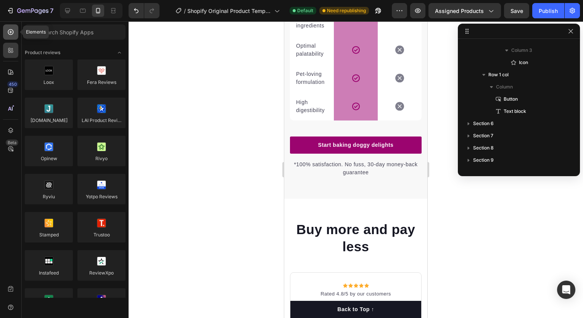
click at [10, 31] on icon at bounding box center [11, 32] width 8 height 8
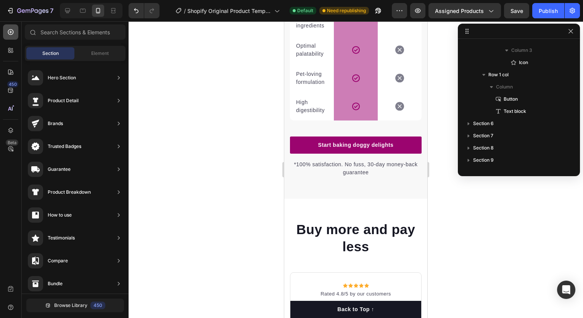
click at [10, 33] on icon at bounding box center [11, 32] width 8 height 8
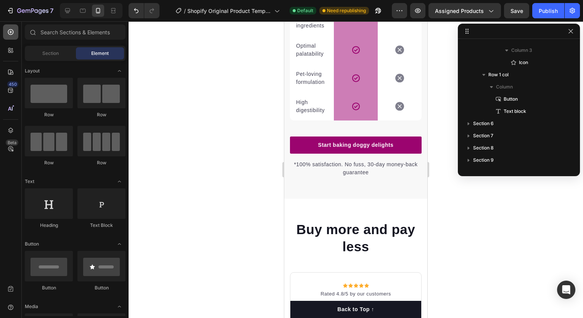
click at [16, 34] on div at bounding box center [10, 31] width 15 height 15
click at [46, 47] on div "Section Element" at bounding box center [75, 53] width 101 height 15
click at [45, 58] on div "Section" at bounding box center [50, 53] width 48 height 12
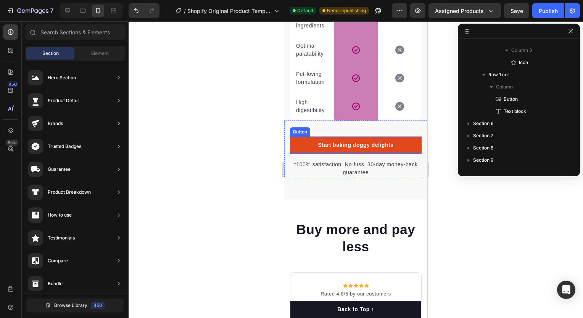
click at [302, 151] on link "Start baking doggy delights" at bounding box center [356, 145] width 132 height 17
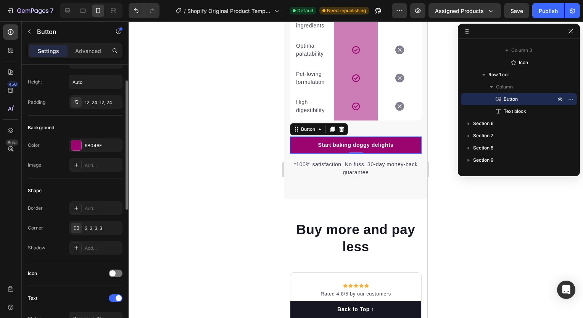
scroll to position [35, 0]
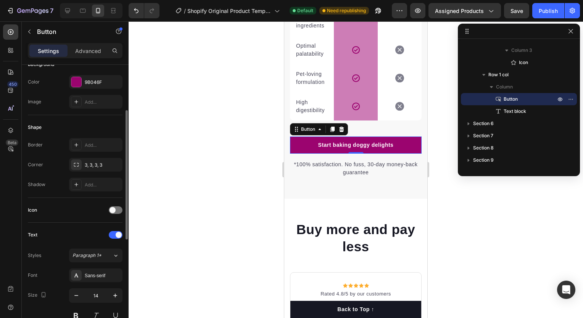
click at [38, 201] on div "Icon" at bounding box center [75, 210] width 95 height 25
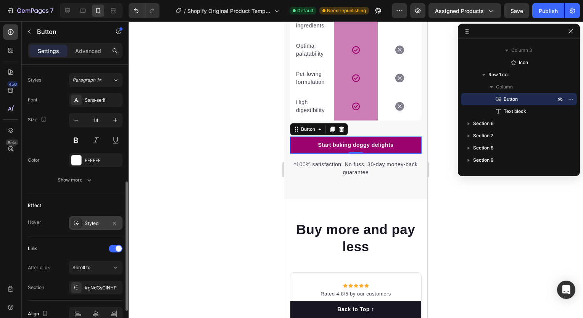
scroll to position [273, 0]
click at [86, 223] on div "Styled" at bounding box center [96, 223] width 22 height 7
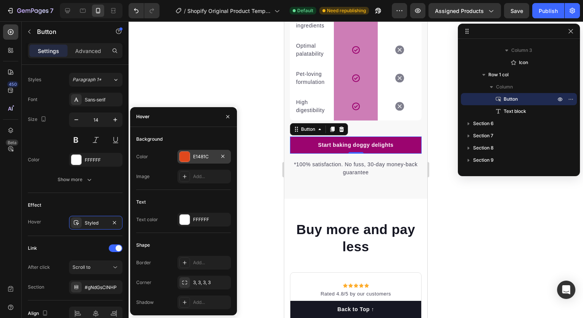
click at [183, 156] on div at bounding box center [185, 157] width 10 height 10
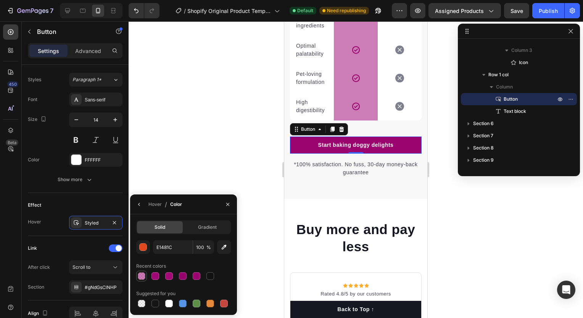
click at [143, 277] on div at bounding box center [142, 276] width 8 height 8
type input "A00674"
click at [156, 277] on div at bounding box center [155, 276] width 8 height 8
type input "100"
click at [202, 178] on div at bounding box center [356, 169] width 454 height 297
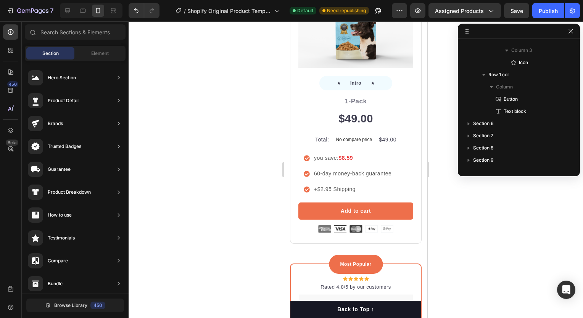
scroll to position [2264, 0]
click at [308, 155] on icon at bounding box center [307, 158] width 6 height 6
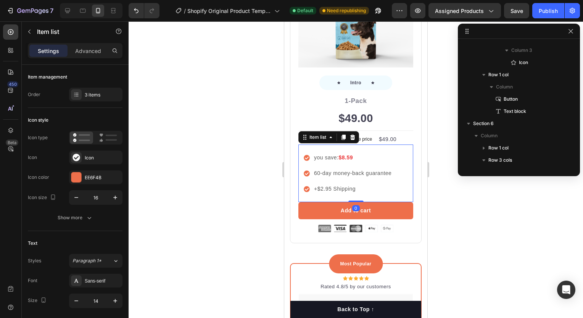
scroll to position [1728, 0]
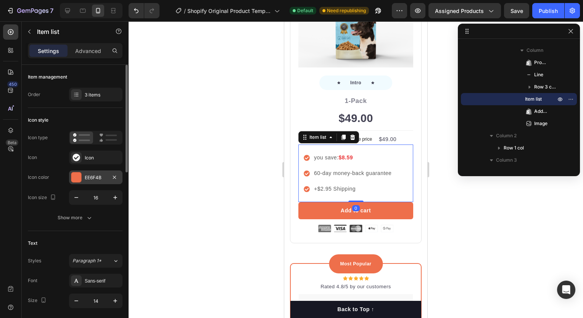
click at [85, 174] on div "EE6F4B" at bounding box center [96, 177] width 22 height 7
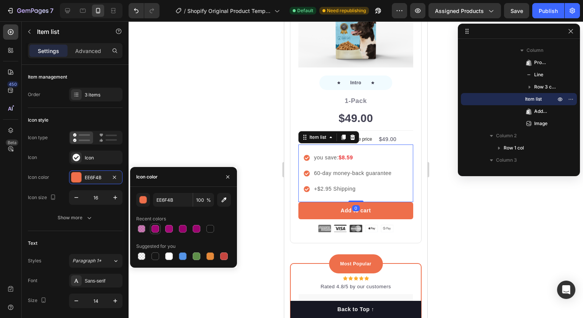
click at [155, 227] on div at bounding box center [155, 229] width 8 height 8
type input "A00674"
click at [274, 170] on div at bounding box center [356, 169] width 454 height 297
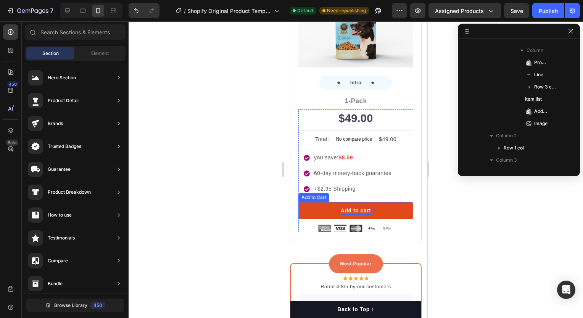
click at [341, 207] on div "Add to cart" at bounding box center [356, 211] width 30 height 8
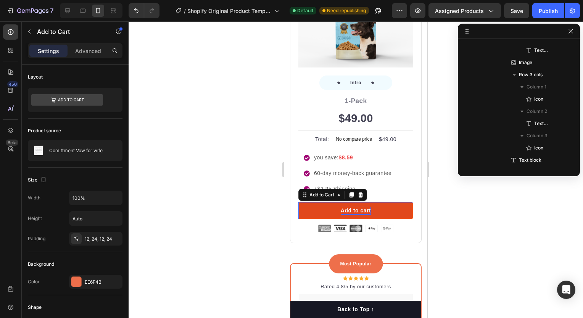
scroll to position [1947, 0]
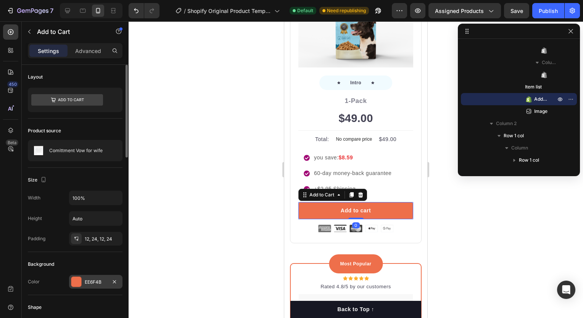
click at [78, 279] on div at bounding box center [76, 282] width 10 height 10
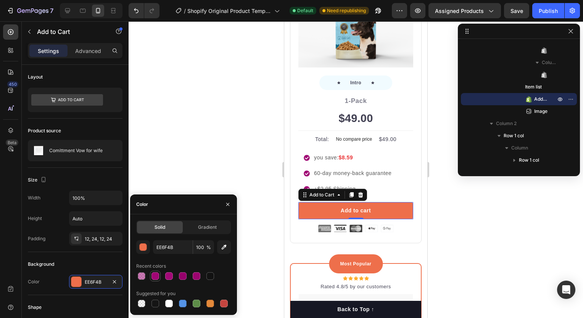
click at [151, 277] on div at bounding box center [155, 276] width 8 height 8
type input "A00674"
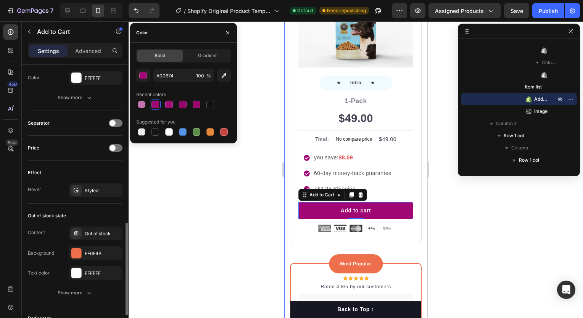
scroll to position [464, 0]
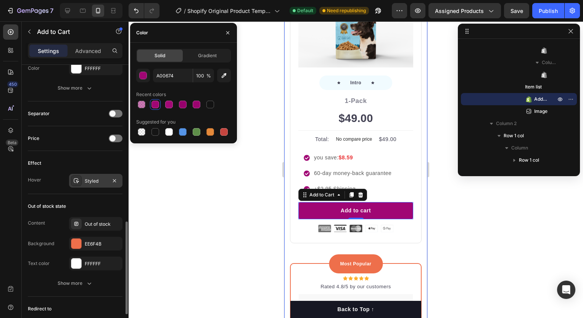
click at [82, 185] on div "Styled" at bounding box center [95, 181] width 53 height 14
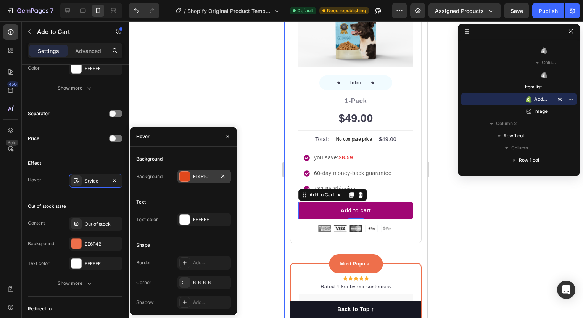
click at [182, 175] on div at bounding box center [185, 177] width 10 height 10
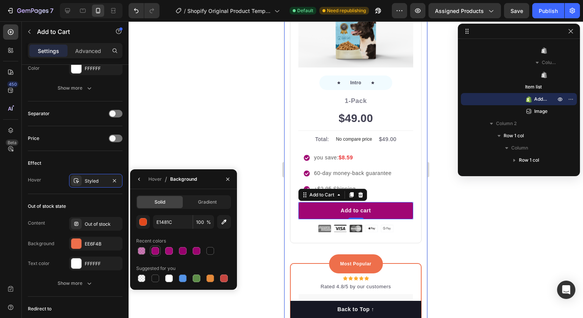
click at [155, 248] on div at bounding box center [155, 251] width 8 height 8
type input "A00674"
click at [247, 260] on div at bounding box center [356, 169] width 454 height 297
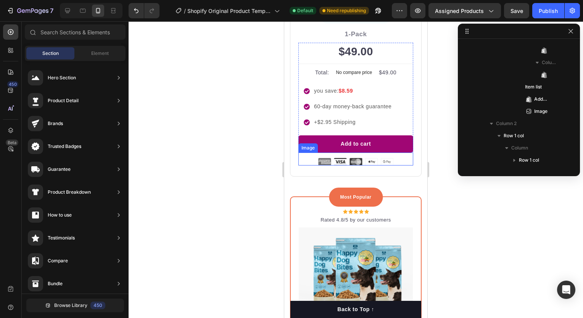
scroll to position [2350, 0]
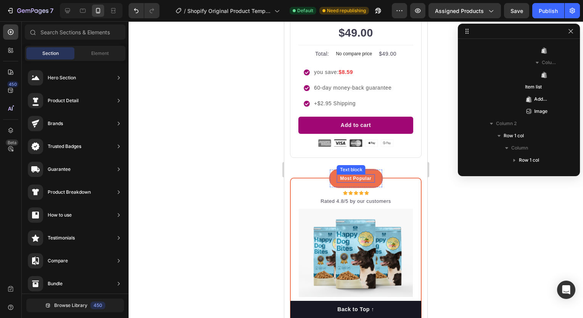
click at [338, 175] on p "Most Popular" at bounding box center [356, 178] width 37 height 7
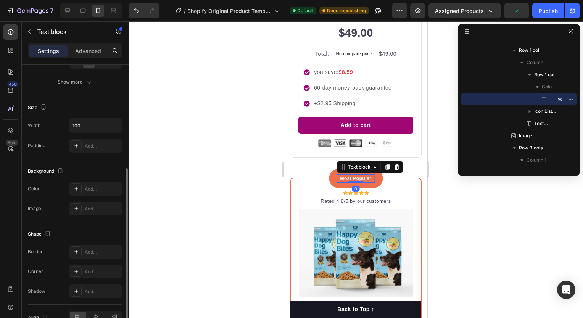
scroll to position [153, 0]
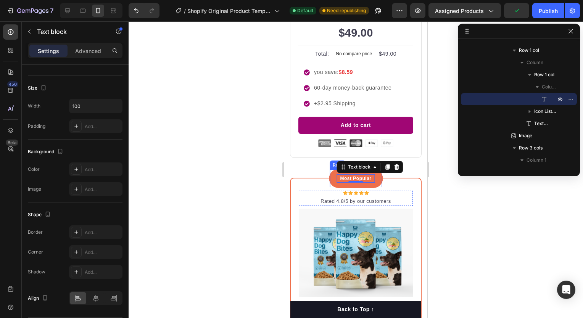
click at [329, 175] on div "Most Popular Text block 0 Row" at bounding box center [356, 178] width 54 height 19
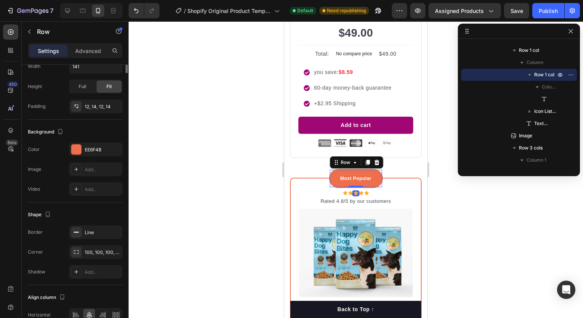
scroll to position [0, 0]
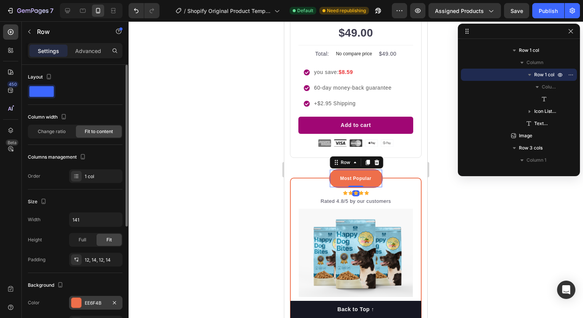
click at [88, 303] on div "EE6F4B" at bounding box center [96, 303] width 22 height 7
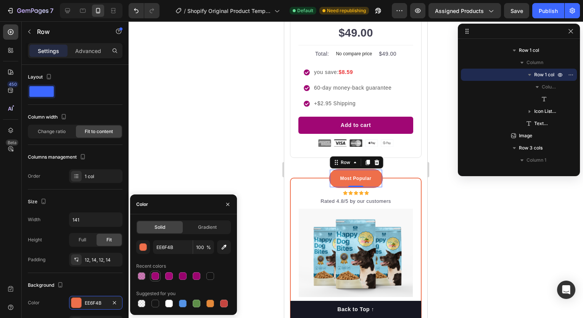
click at [156, 275] on div at bounding box center [155, 276] width 8 height 8
type input "A00674"
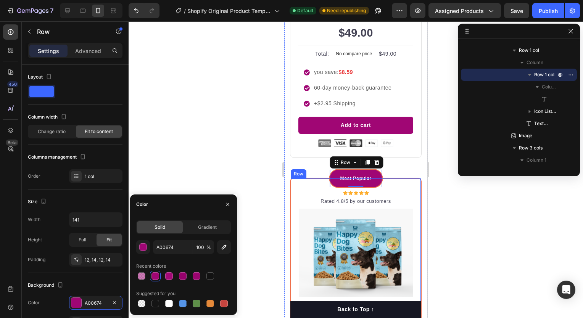
click at [291, 189] on div "Most Popular Text block Row 0 Icon Icon Icon Icon Icon Icon List Hoz Rated 4.8/…" at bounding box center [356, 323] width 132 height 291
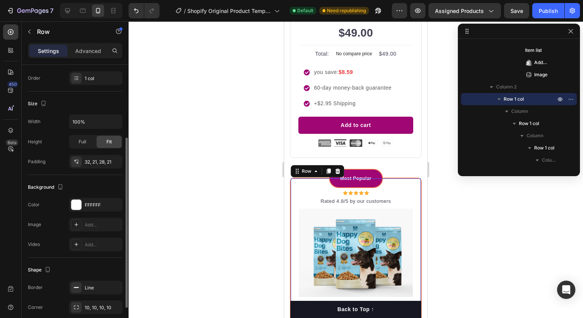
scroll to position [169, 0]
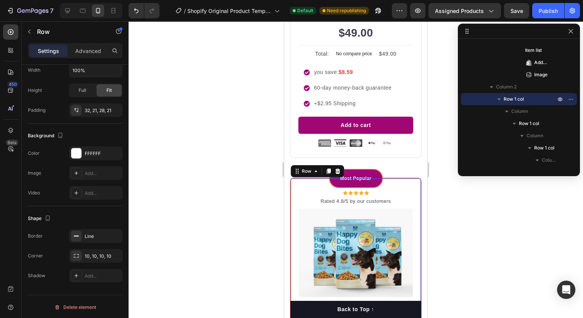
click at [234, 207] on div at bounding box center [356, 169] width 454 height 297
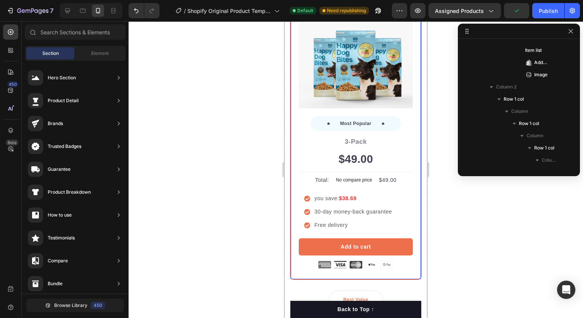
scroll to position [2540, 0]
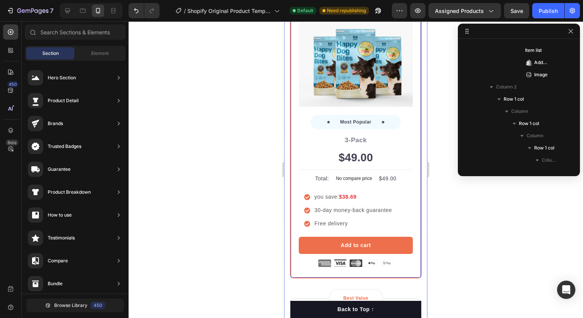
click at [308, 266] on div "Most Popular Text block Row Icon Icon Icon Icon Icon Icon List Hoz Rated 4.8/5 …" at bounding box center [356, 132] width 132 height 291
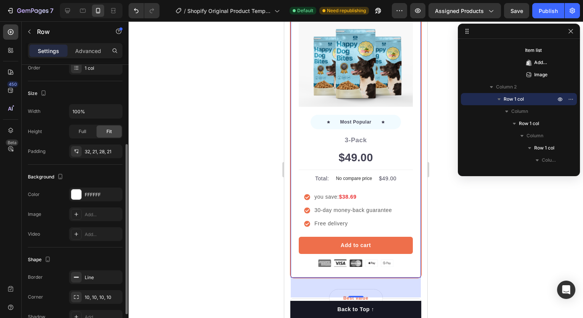
scroll to position [169, 0]
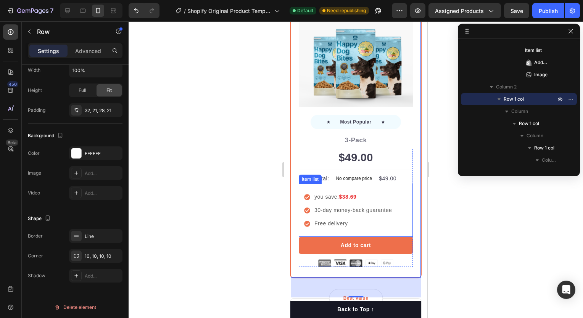
click at [307, 192] on div "you save: $38.69" at bounding box center [348, 197] width 89 height 10
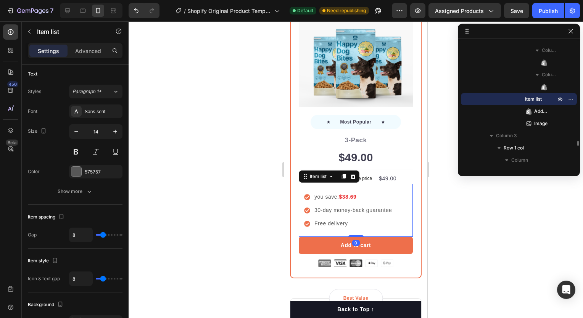
scroll to position [0, 0]
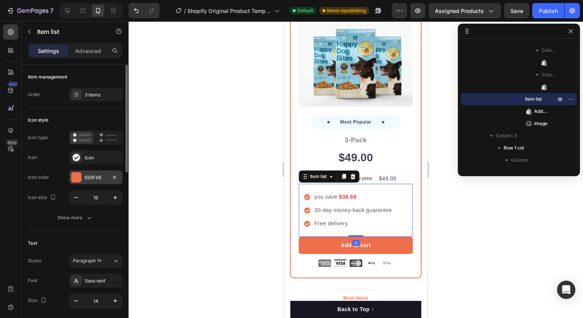
click at [73, 172] on div at bounding box center [76, 177] width 11 height 11
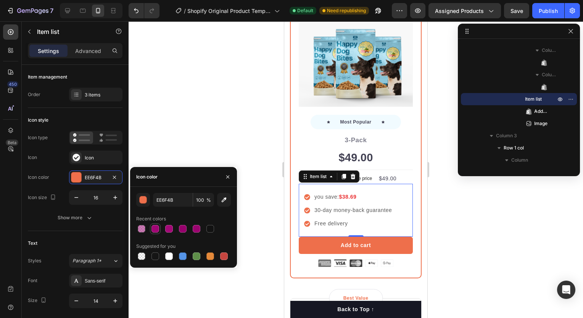
click at [158, 231] on div at bounding box center [155, 229] width 8 height 8
type input "A00674"
click at [247, 231] on div at bounding box center [356, 169] width 454 height 297
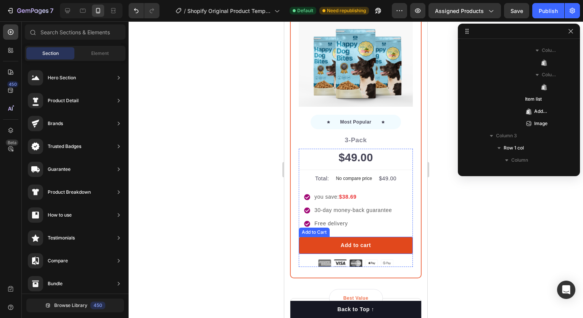
click at [300, 237] on button "Add to cart" at bounding box center [356, 245] width 114 height 17
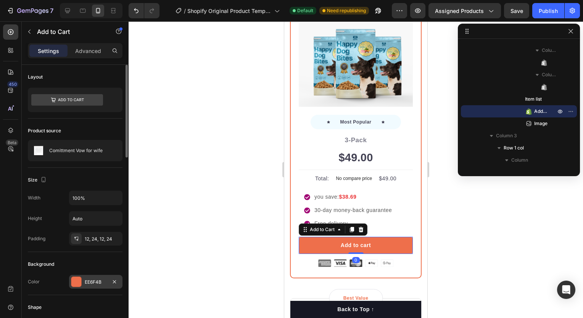
click at [79, 280] on div at bounding box center [76, 282] width 10 height 10
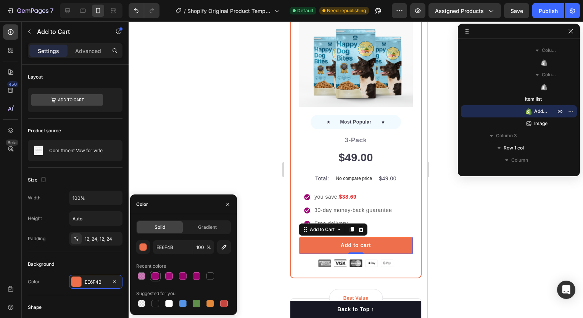
click at [152, 273] on div at bounding box center [155, 276] width 8 height 8
type input "A00674"
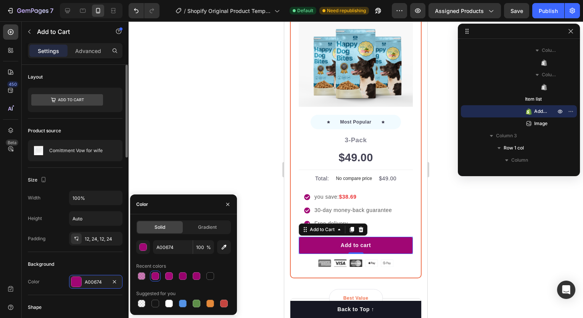
click at [91, 265] on div "Background" at bounding box center [75, 264] width 95 height 12
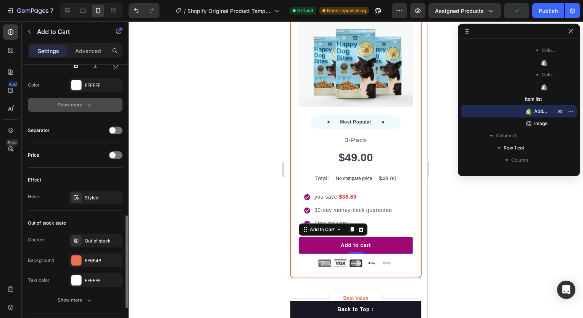
scroll to position [448, 0]
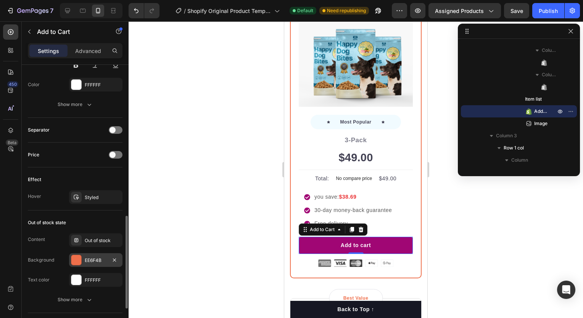
click at [78, 256] on div at bounding box center [76, 260] width 10 height 10
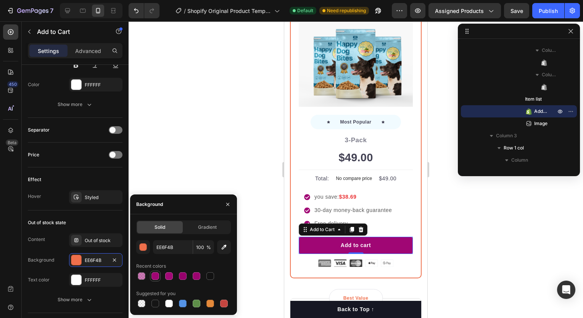
click at [155, 276] on div at bounding box center [155, 276] width 8 height 8
type input "A00674"
click at [191, 166] on div at bounding box center [356, 169] width 454 height 297
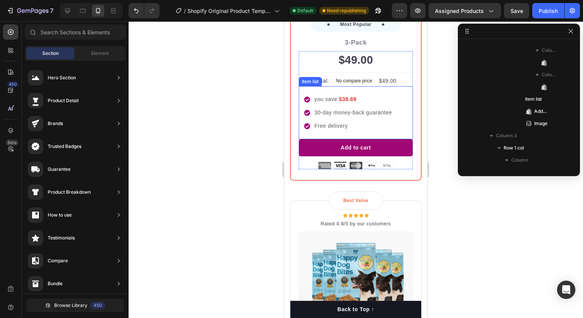
scroll to position [2639, 0]
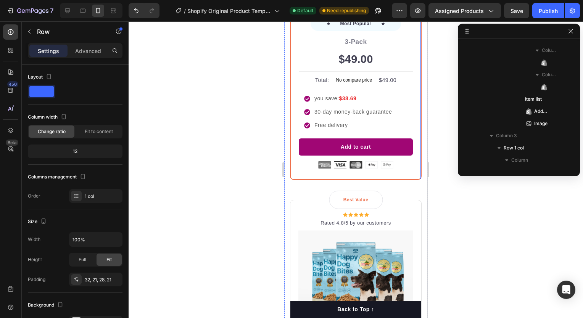
click at [352, 169] on div "Most Popular Text block Row Icon Icon Icon Icon Icon Icon List Hoz Rated 4.8/5 …" at bounding box center [356, 34] width 132 height 291
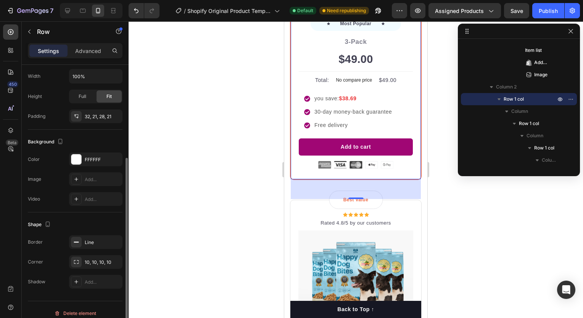
scroll to position [169, 0]
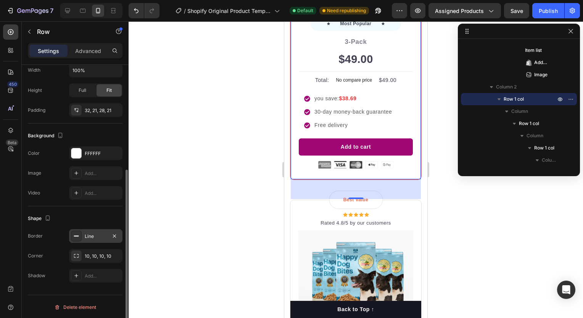
click at [77, 236] on icon at bounding box center [76, 236] width 6 height 6
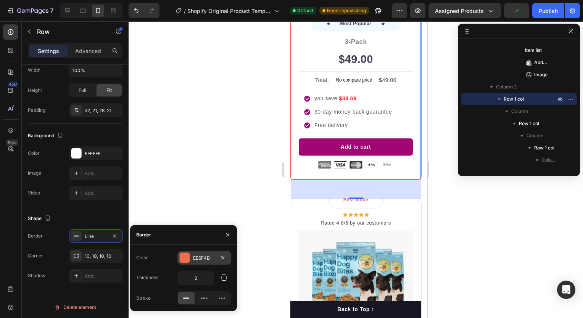
click at [190, 258] on div "EE6F4B" at bounding box center [203, 258] width 53 height 14
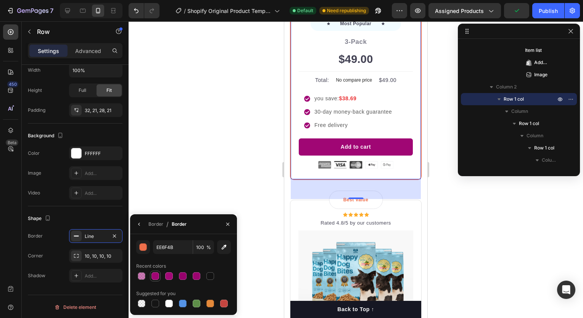
click at [154, 275] on div at bounding box center [155, 276] width 8 height 8
type input "A00674"
click at [210, 175] on div at bounding box center [356, 169] width 454 height 297
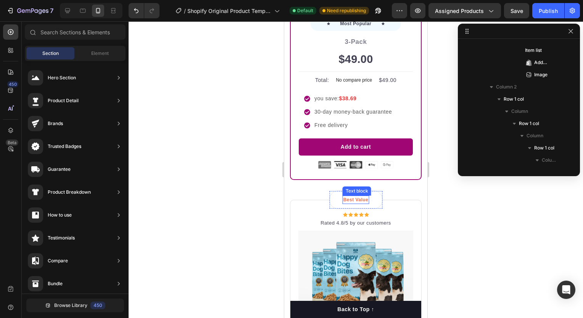
click at [350, 196] on p "Best Value" at bounding box center [355, 199] width 25 height 7
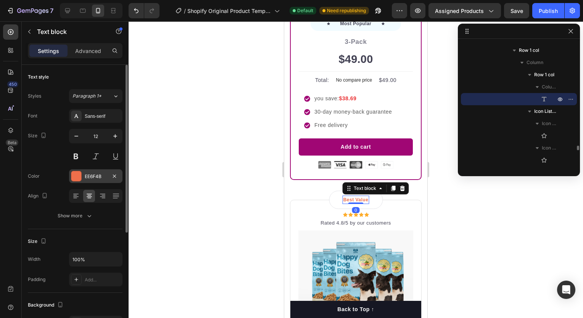
click at [76, 175] on div at bounding box center [76, 176] width 10 height 10
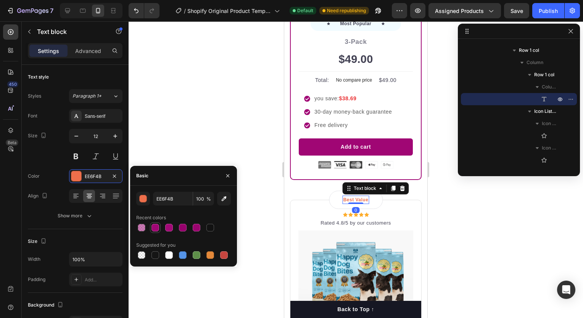
click at [159, 226] on div at bounding box center [155, 228] width 8 height 8
type input "A00674"
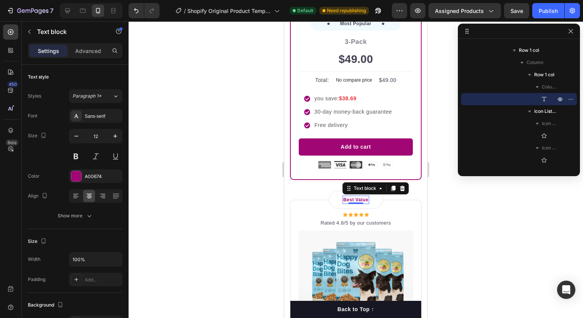
click at [209, 143] on div at bounding box center [356, 169] width 454 height 297
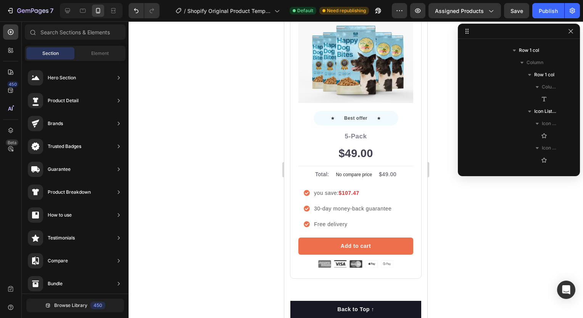
scroll to position [2856, 0]
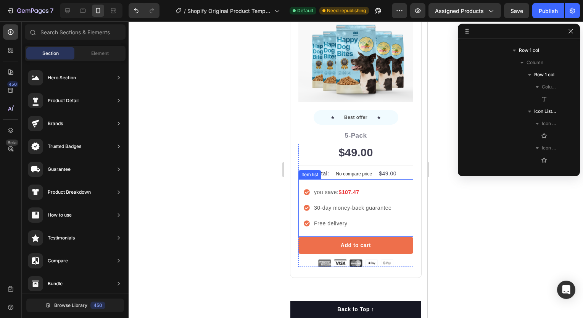
click at [307, 190] on icon at bounding box center [307, 193] width 6 height 6
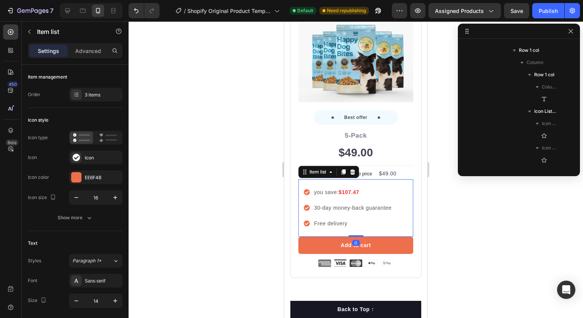
scroll to position [3107, 0]
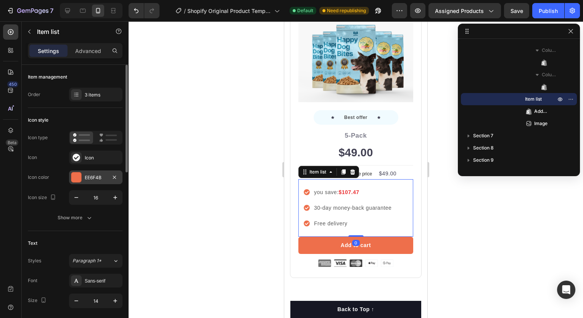
click at [75, 179] on div at bounding box center [76, 177] width 10 height 10
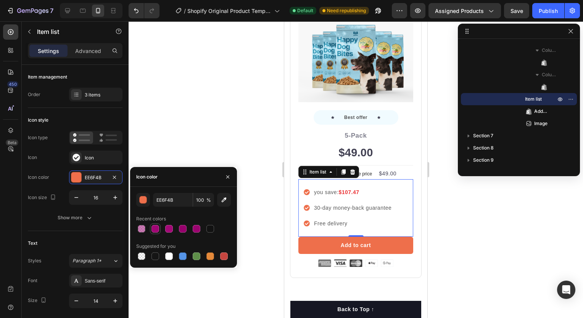
click at [158, 225] on div at bounding box center [155, 229] width 8 height 8
type input "A00674"
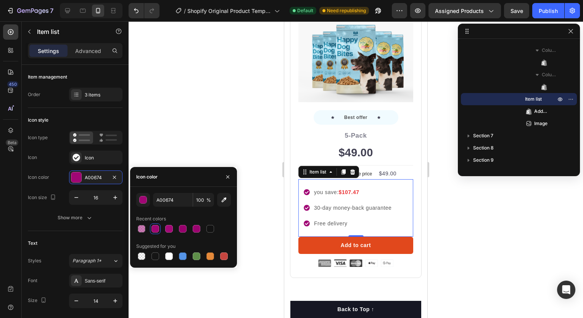
click at [327, 237] on button "Add to cart" at bounding box center [355, 245] width 115 height 17
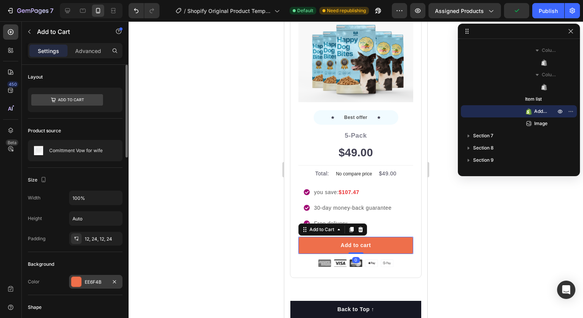
click at [84, 278] on div "EE6F4B" at bounding box center [95, 282] width 53 height 14
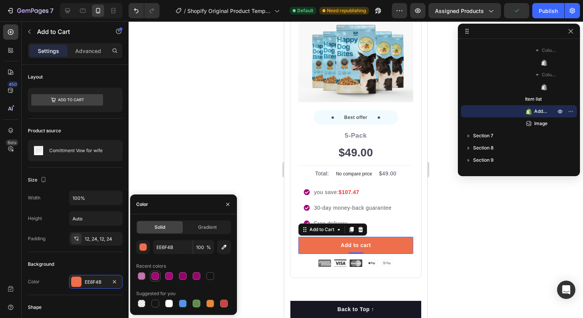
click at [154, 278] on div at bounding box center [155, 276] width 8 height 8
type input "A00674"
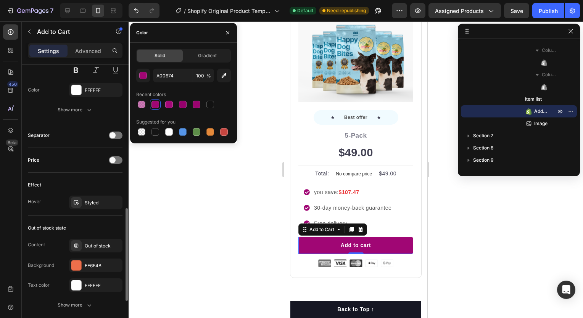
scroll to position [446, 0]
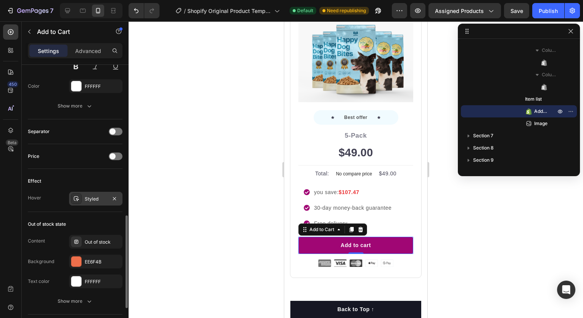
click at [94, 201] on div "Styled" at bounding box center [95, 199] width 53 height 14
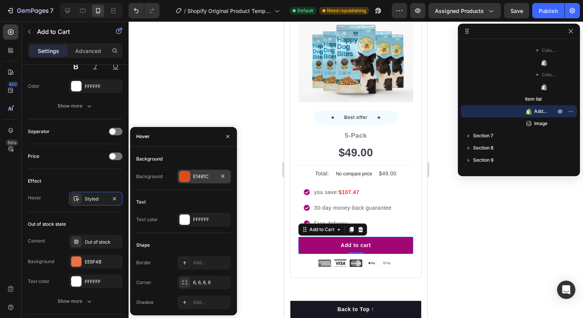
click at [191, 175] on div "E1481C" at bounding box center [203, 177] width 53 height 14
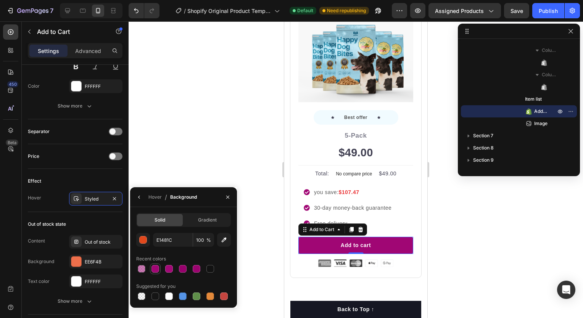
click at [153, 268] on div at bounding box center [155, 269] width 8 height 8
type input "A00674"
click at [262, 151] on div at bounding box center [356, 169] width 454 height 297
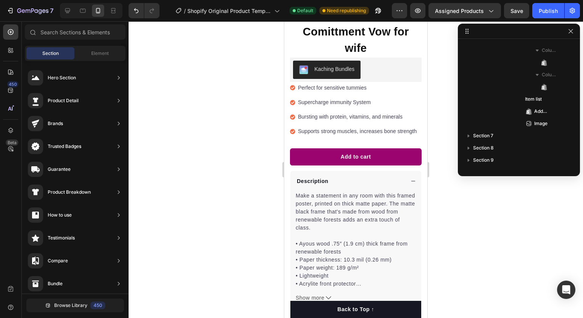
scroll to position [0, 0]
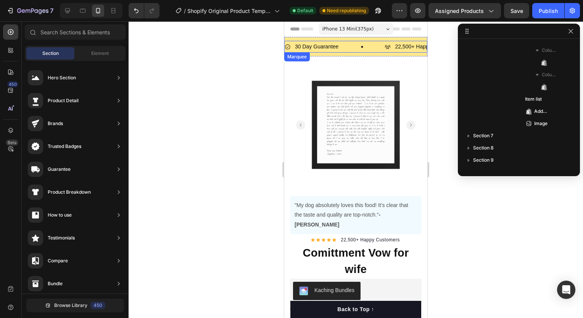
click at [369, 48] on div "30 Day Guarantee Item List" at bounding box center [335, 47] width 100 height 12
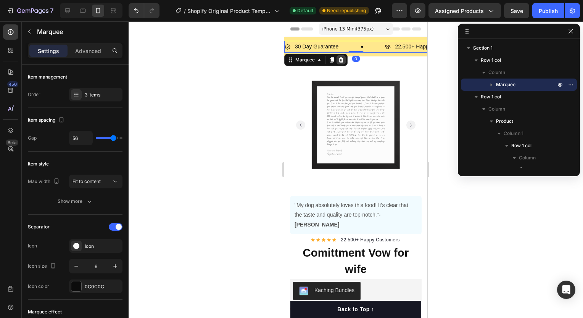
click at [339, 59] on icon at bounding box center [341, 59] width 5 height 5
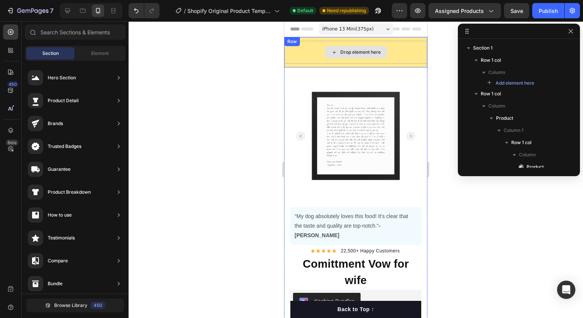
click at [326, 62] on div "Drop element here" at bounding box center [355, 52] width 143 height 23
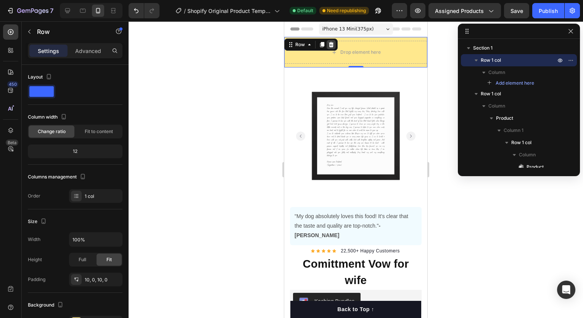
click at [330, 45] on icon at bounding box center [331, 45] width 6 height 6
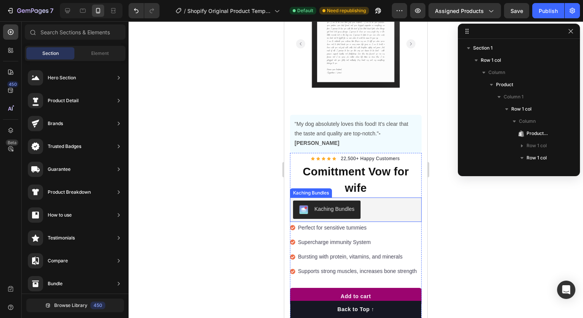
scroll to position [63, 0]
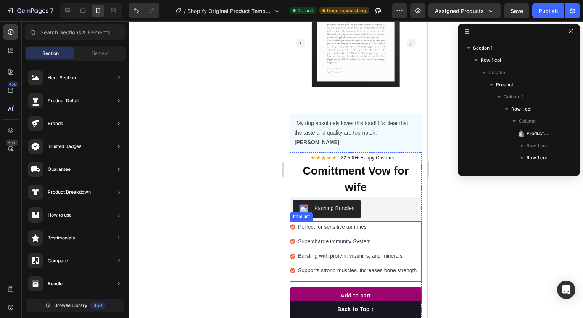
click at [296, 221] on div "Perfect for sensitive tummies" at bounding box center [354, 227] width 128 height 12
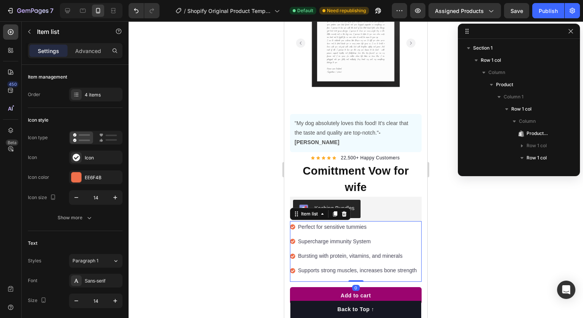
scroll to position [364, 0]
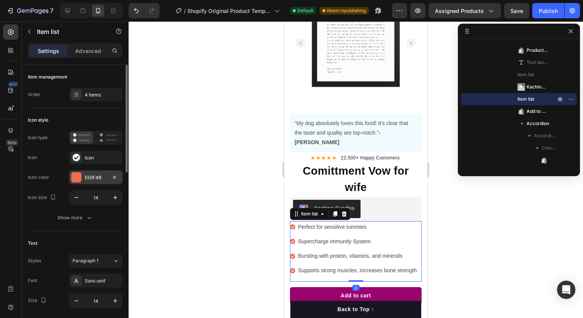
click at [85, 178] on div "EE6F4B" at bounding box center [96, 177] width 22 height 7
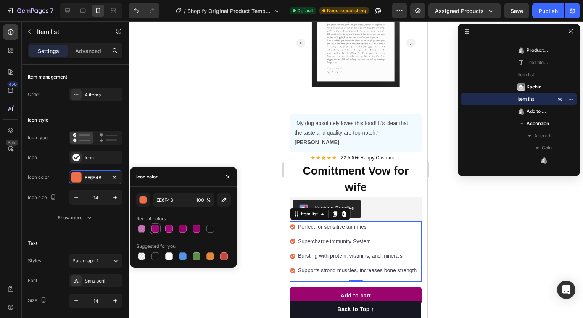
click at [156, 229] on div at bounding box center [155, 229] width 8 height 8
type input "A00674"
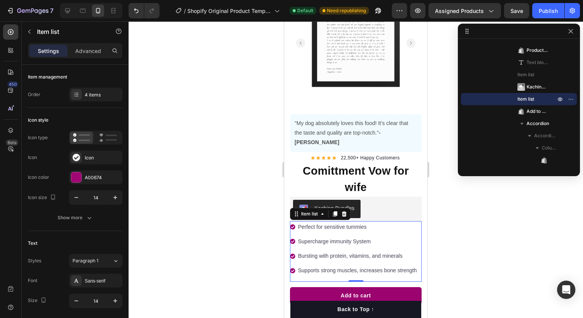
click at [229, 144] on div at bounding box center [356, 169] width 454 height 297
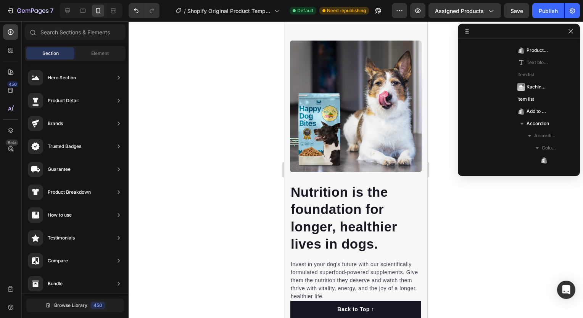
scroll to position [597, 0]
click at [514, 19] on div "7 / Shopify Original Product Template Default Need republishing Preview Assigne…" at bounding box center [291, 11] width 583 height 22
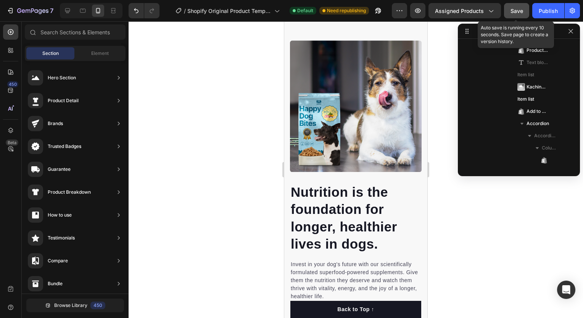
click at [516, 13] on span "Save" at bounding box center [516, 11] width 13 height 6
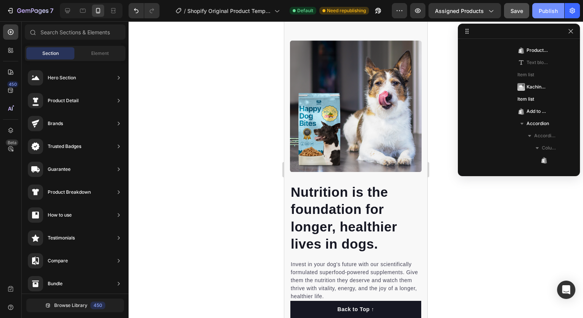
click at [537, 8] on button "Publish" at bounding box center [548, 10] width 32 height 15
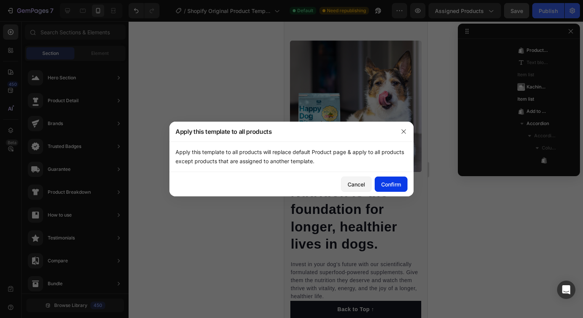
click at [394, 184] on div "Confirm" at bounding box center [391, 184] width 20 height 8
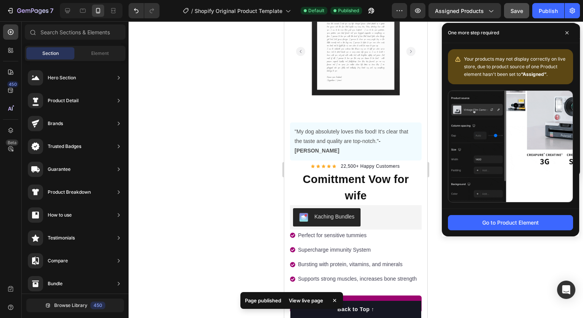
scroll to position [0, 0]
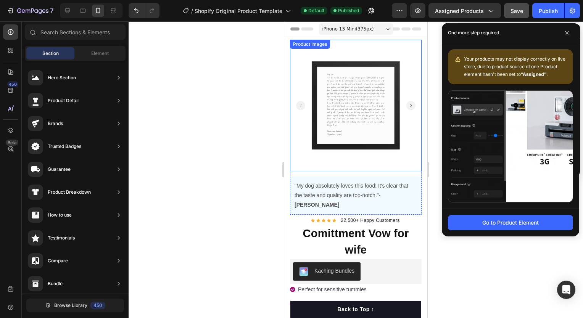
click at [378, 121] on img at bounding box center [356, 106] width 132 height 132
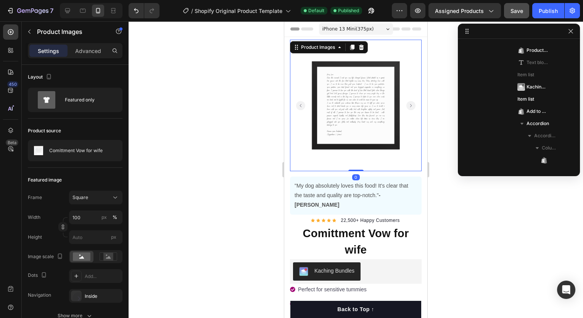
scroll to position [34, 0]
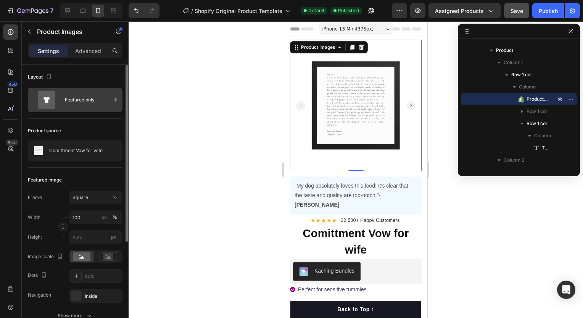
click at [108, 96] on div "Featured only" at bounding box center [88, 100] width 47 height 18
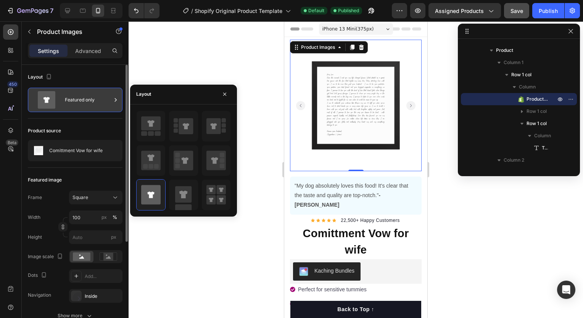
click at [108, 96] on div "Featured only" at bounding box center [88, 100] width 47 height 18
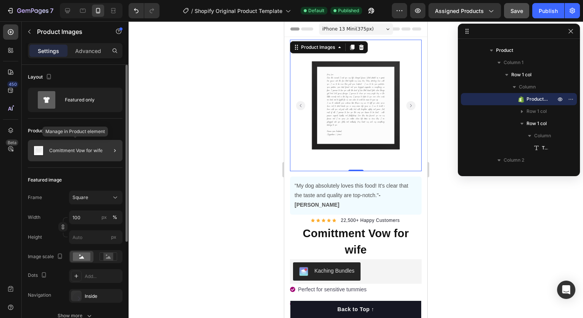
click at [87, 156] on div "Comittment Vow for wife" at bounding box center [75, 150] width 95 height 21
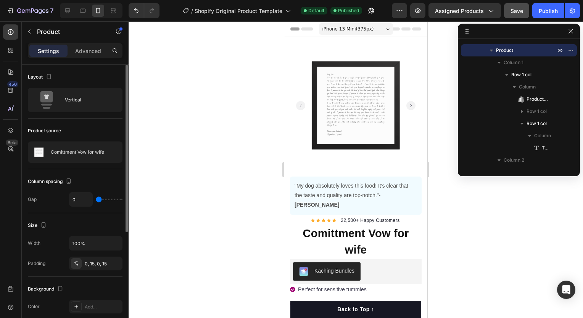
click at [191, 135] on div at bounding box center [356, 169] width 454 height 297
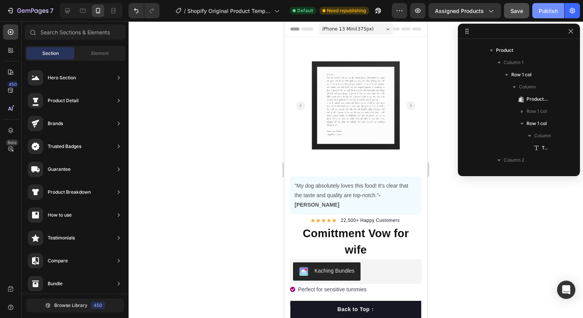
click at [539, 6] on button "Publish" at bounding box center [548, 10] width 32 height 15
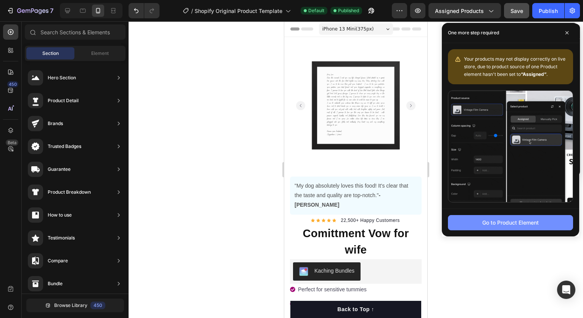
click at [520, 219] on div "Go to Product Element" at bounding box center [510, 223] width 56 height 8
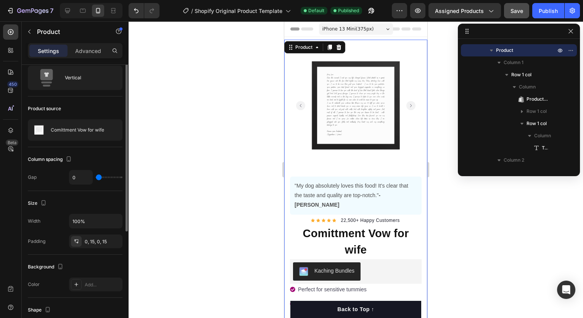
scroll to position [9, 0]
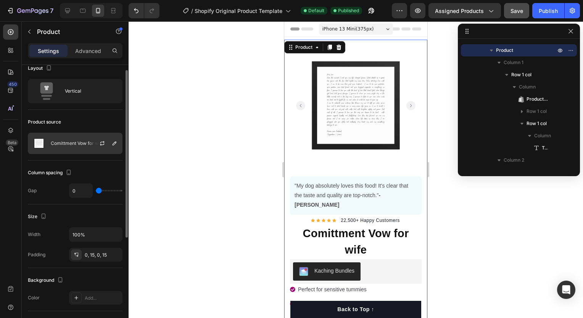
click at [86, 138] on div "Comittment Vow for wife" at bounding box center [75, 143] width 95 height 21
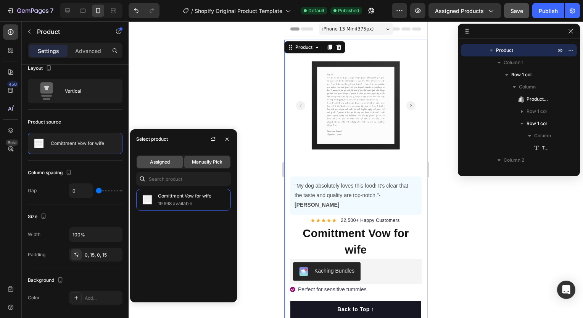
click at [165, 164] on span "Assigned" at bounding box center [160, 162] width 20 height 7
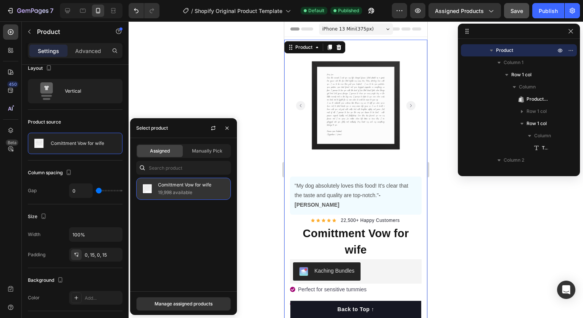
click at [177, 190] on p "19,998 available" at bounding box center [192, 193] width 69 height 8
click at [190, 191] on p "19,998 available" at bounding box center [192, 193] width 69 height 8
click at [228, 127] on icon "button" at bounding box center [227, 128] width 6 height 6
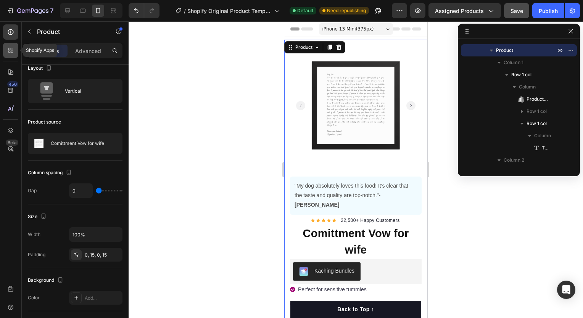
click at [17, 52] on div at bounding box center [10, 50] width 15 height 15
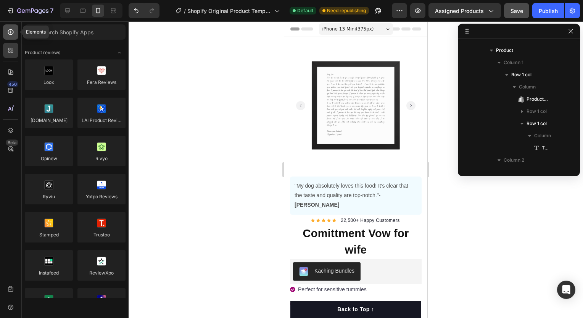
click at [11, 37] on div at bounding box center [10, 31] width 15 height 15
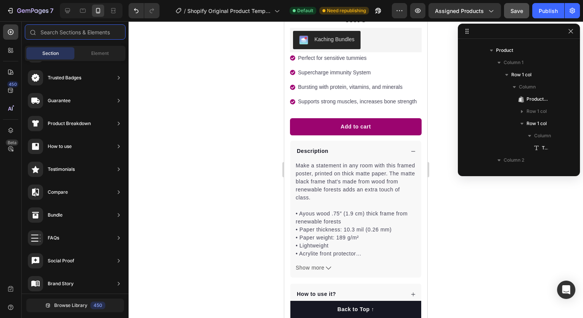
scroll to position [251, 0]
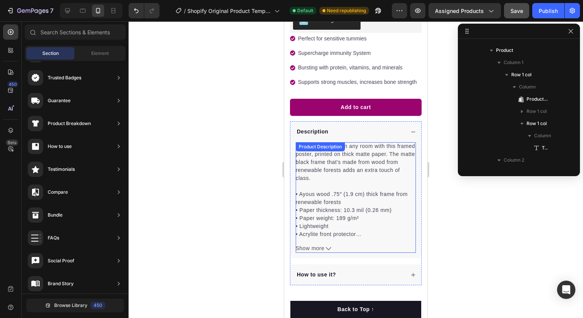
click at [341, 157] on div "Make a statement in any room with this framed poster, printed on thick matte pa…" at bounding box center [356, 190] width 120 height 96
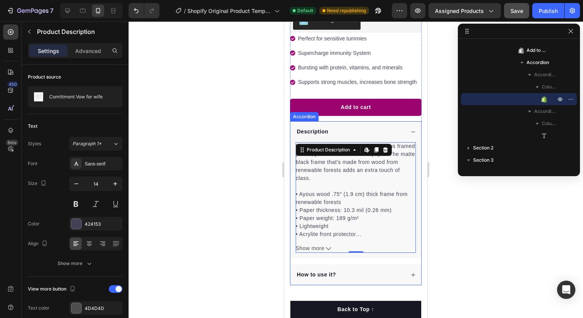
scroll to position [0, 0]
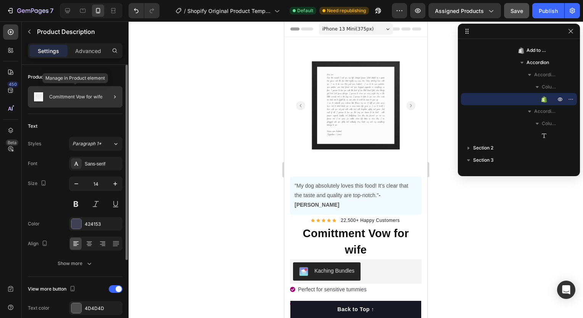
click at [79, 93] on div "Comittment Vow for wife" at bounding box center [75, 96] width 95 height 21
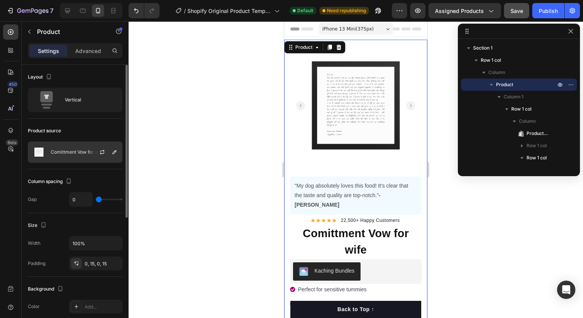
click at [61, 147] on div "Comittment Vow for wife" at bounding box center [75, 151] width 95 height 21
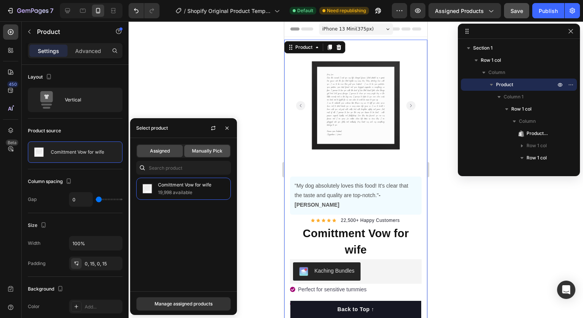
click at [197, 150] on span "Manually Pick" at bounding box center [207, 151] width 31 height 7
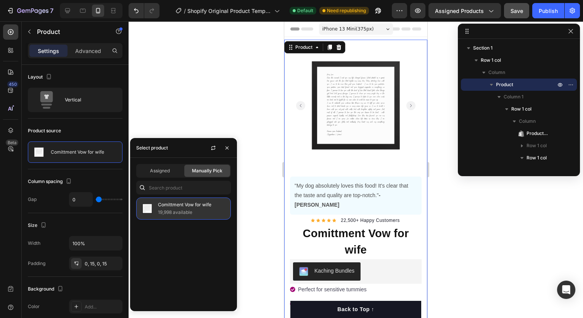
click at [191, 202] on p "Comittment Vow for wife" at bounding box center [192, 205] width 69 height 8
click at [226, 150] on icon "button" at bounding box center [227, 148] width 6 height 6
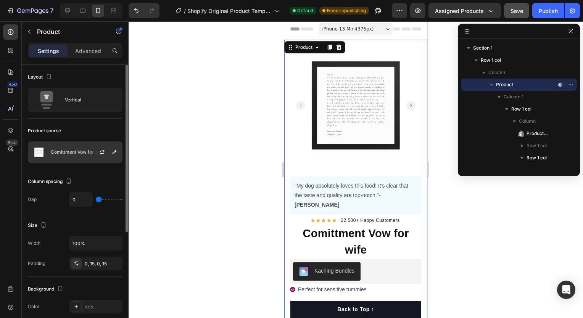
click at [71, 153] on p "Comittment Vow for wife" at bounding box center [77, 152] width 53 height 5
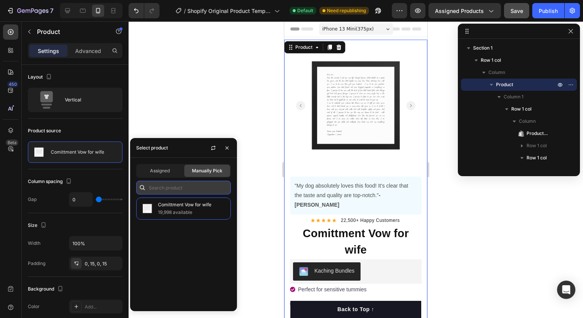
click at [169, 181] on input "text" at bounding box center [183, 188] width 95 height 14
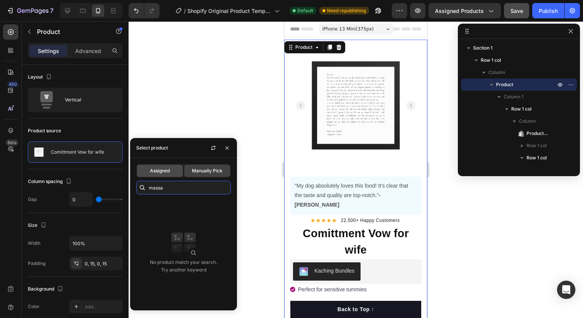
type input "massa"
click at [172, 173] on div "Assigned" at bounding box center [160, 171] width 46 height 12
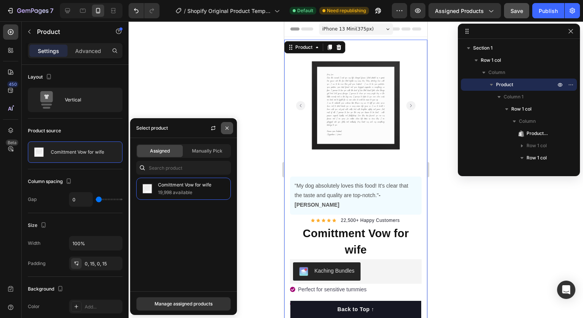
click at [227, 128] on icon "button" at bounding box center [226, 128] width 3 height 3
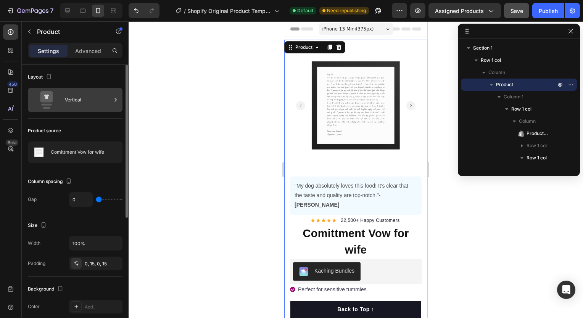
click at [90, 103] on div "Vertical" at bounding box center [88, 100] width 47 height 18
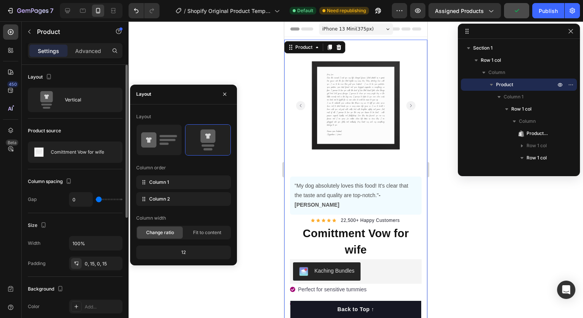
click at [90, 134] on div "Product source" at bounding box center [75, 131] width 95 height 12
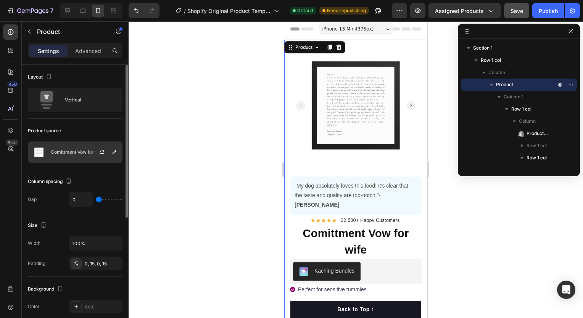
click at [82, 158] on div "Comittment Vow for wife" at bounding box center [75, 151] width 95 height 21
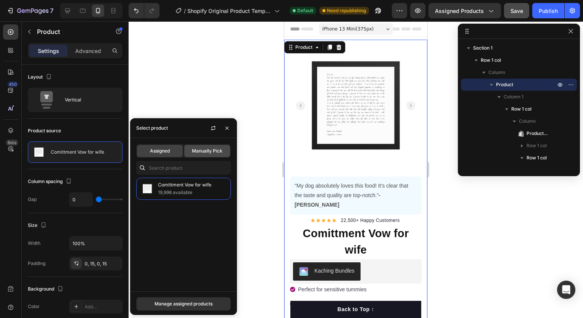
click at [207, 150] on span "Manually Pick" at bounding box center [207, 151] width 31 height 7
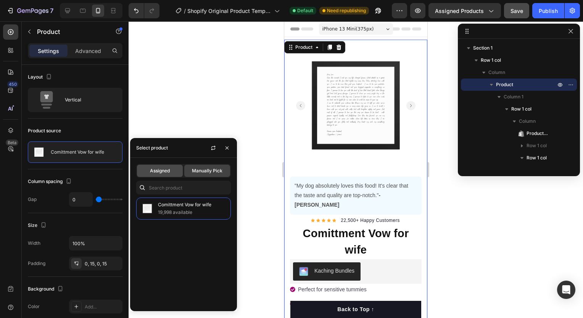
click at [153, 170] on span "Assigned" at bounding box center [160, 170] width 20 height 7
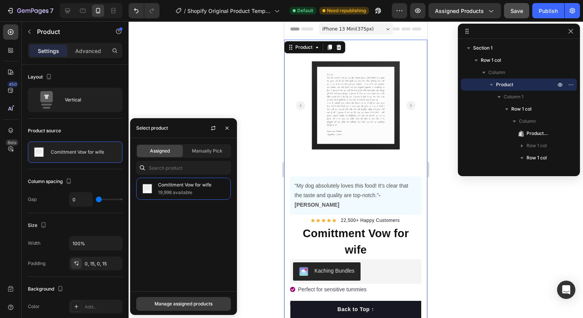
click at [182, 299] on button "Manage assigned products" at bounding box center [183, 304] width 95 height 14
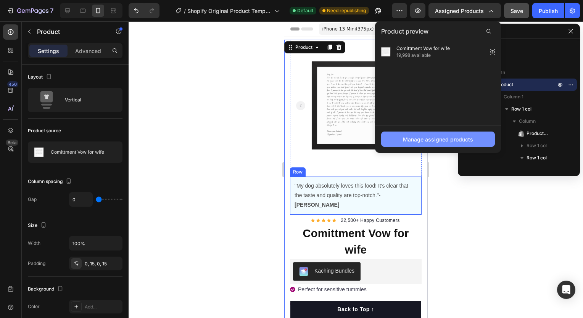
click at [450, 141] on div "Manage assigned products" at bounding box center [438, 139] width 70 height 8
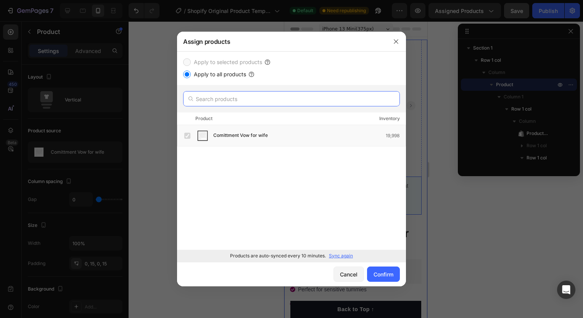
click at [228, 101] on input "text" at bounding box center [291, 98] width 217 height 15
click at [346, 256] on p "Sync again" at bounding box center [341, 255] width 24 height 7
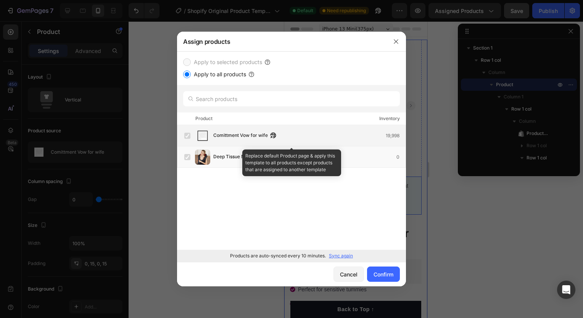
click at [185, 133] on label at bounding box center [187, 136] width 6 height 6
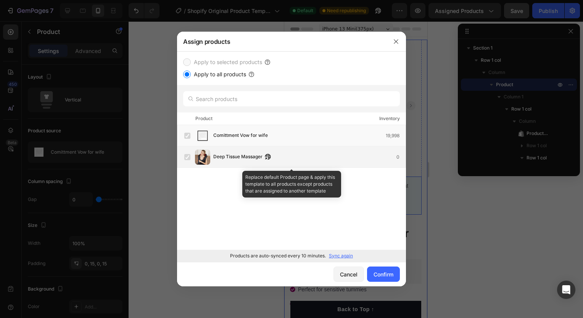
click at [195, 154] on img at bounding box center [202, 157] width 15 height 15
click at [188, 164] on div "Deep Tissue Massager 0" at bounding box center [294, 157] width 221 height 15
click at [273, 156] on div "Deep Tissue Massager" at bounding box center [243, 157] width 61 height 8
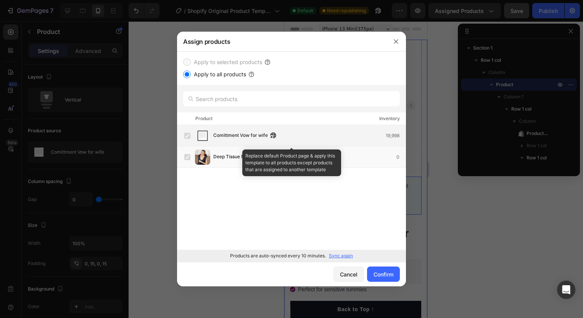
click at [182, 127] on div "Comittment Vow for wife 19,998" at bounding box center [291, 135] width 229 height 21
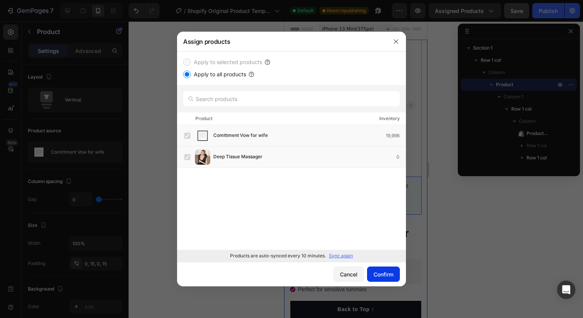
click at [382, 275] on div "Confirm" at bounding box center [383, 274] width 20 height 8
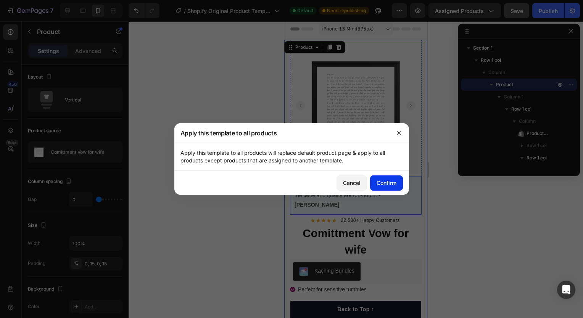
click at [376, 182] on div "Confirm" at bounding box center [386, 183] width 20 height 8
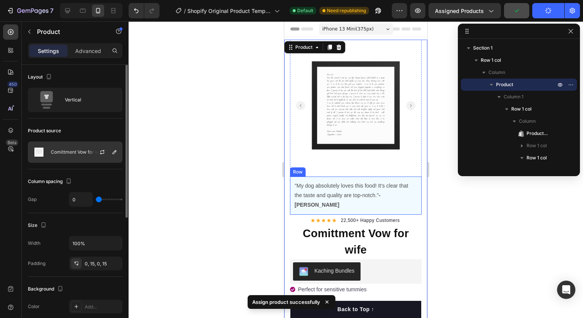
click at [61, 148] on div "Comittment Vow for wife" at bounding box center [75, 151] width 95 height 21
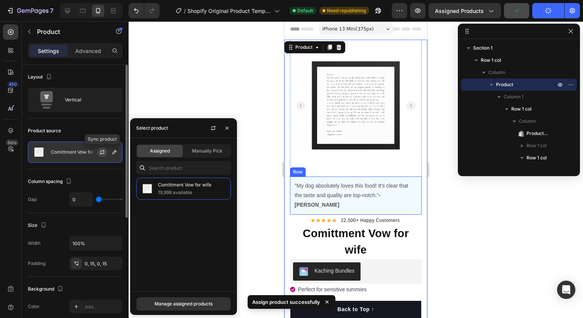
click at [103, 150] on icon "button" at bounding box center [102, 152] width 6 height 6
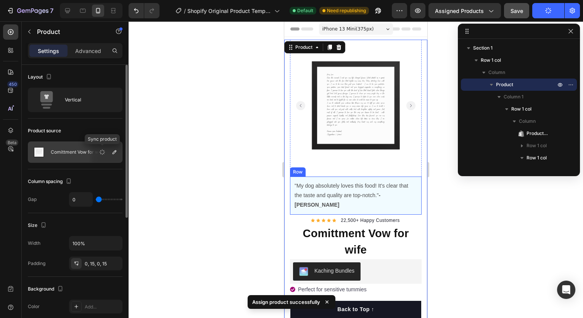
click at [103, 150] on icon "button" at bounding box center [102, 152] width 7 height 7
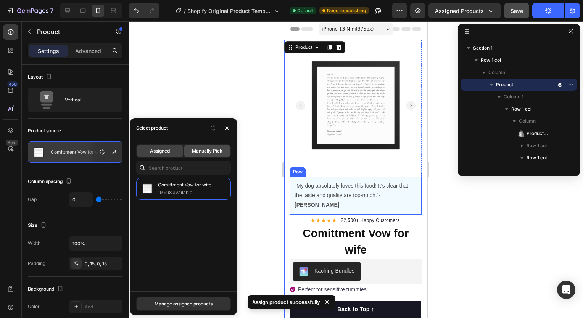
click at [195, 150] on span "Manually Pick" at bounding box center [207, 151] width 31 height 7
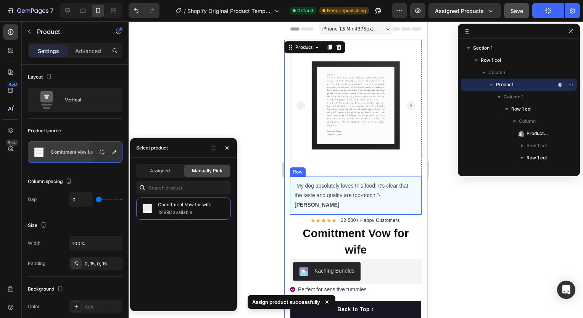
click at [163, 164] on div "Assigned Manually Pick" at bounding box center [183, 171] width 95 height 14
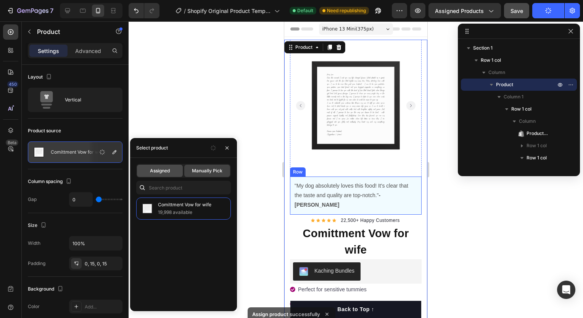
click at [163, 172] on span "Assigned" at bounding box center [160, 170] width 20 height 7
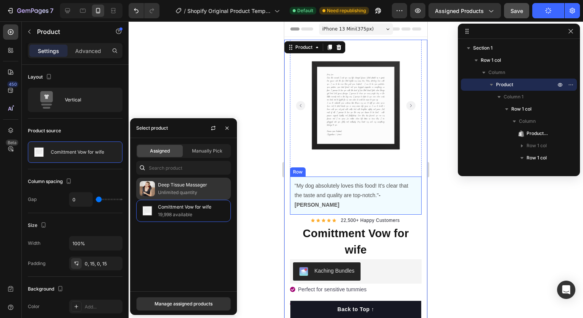
click at [171, 182] on p "Deep Tissue Massager" at bounding box center [192, 185] width 69 height 8
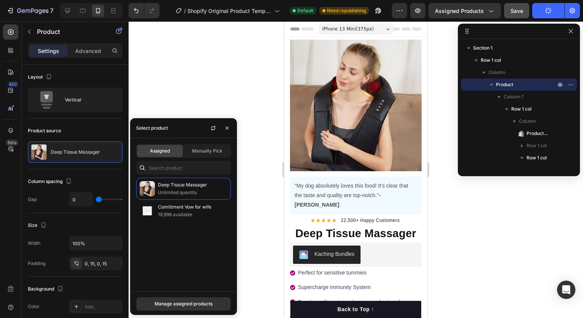
click at [238, 89] on div at bounding box center [356, 169] width 454 height 297
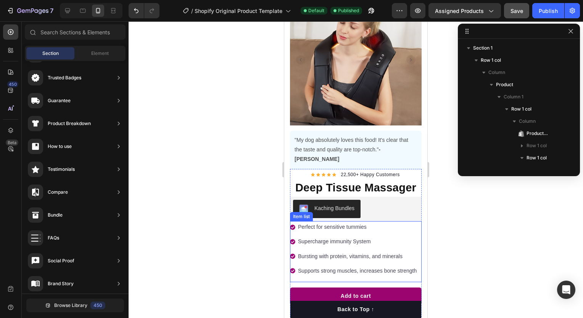
scroll to position [47, 0]
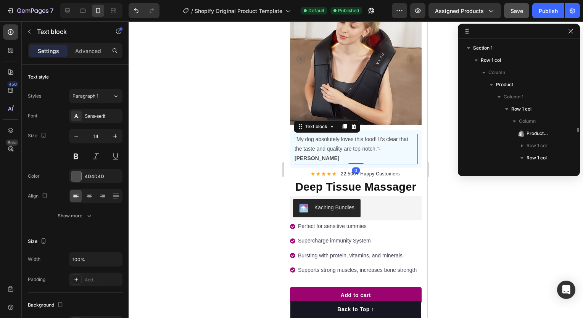
click at [362, 135] on p ""My dog absolutely loves this food! It's clear that the taste and quality are t…" at bounding box center [355, 149] width 122 height 29
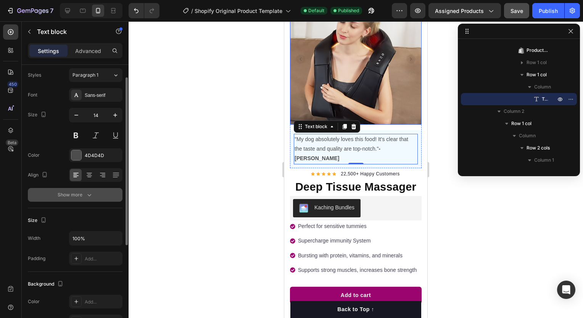
scroll to position [0, 0]
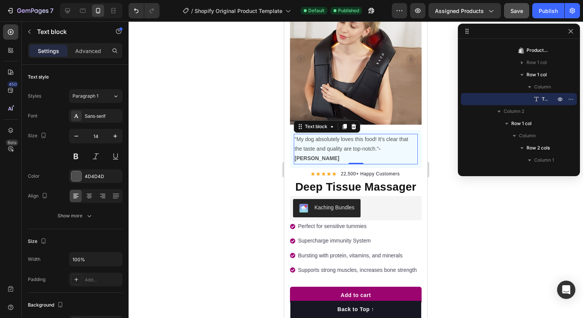
click at [341, 135] on p ""My dog absolutely loves this food! It's clear that the taste and quality are t…" at bounding box center [355, 149] width 122 height 29
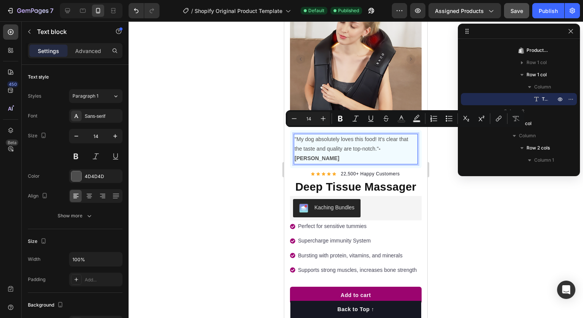
click at [359, 142] on p ""My dog absolutely loves this food! It's clear that the taste and quality are t…" at bounding box center [355, 149] width 122 height 29
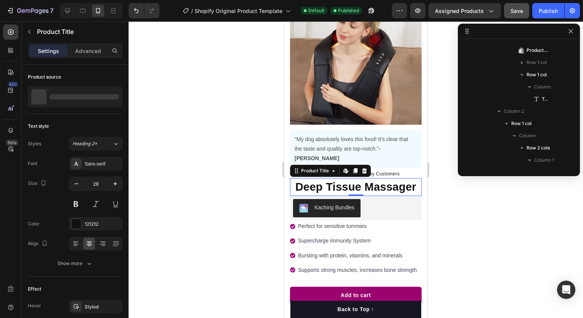
click at [360, 178] on h1 "Deep Tissue Massager" at bounding box center [356, 187] width 132 height 18
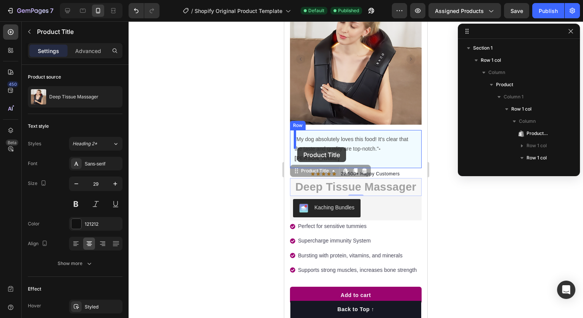
scroll to position [315, 0]
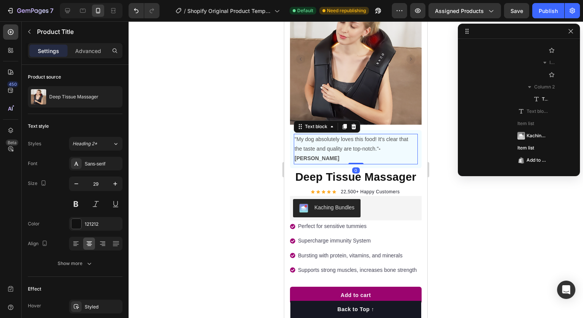
click at [377, 135] on p ""My dog absolutely loves this food! It's clear that the taste and quality are t…" at bounding box center [355, 149] width 122 height 29
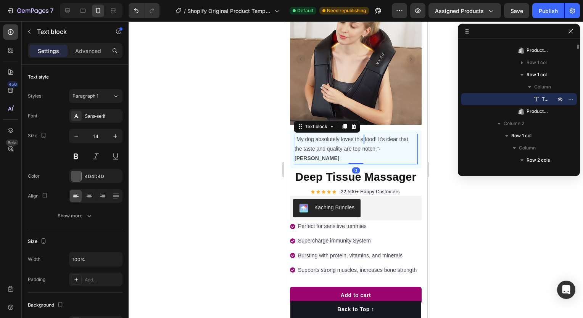
click at [362, 135] on p ""My dog absolutely loves this food! It's clear that the taste and quality are t…" at bounding box center [355, 149] width 122 height 29
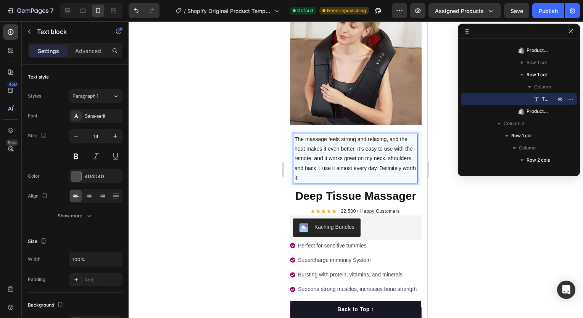
click at [445, 193] on div at bounding box center [356, 169] width 454 height 297
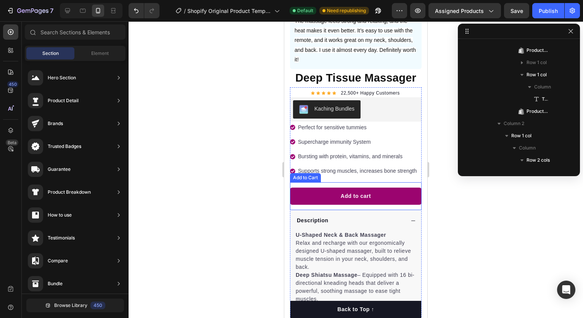
scroll to position [166, 0]
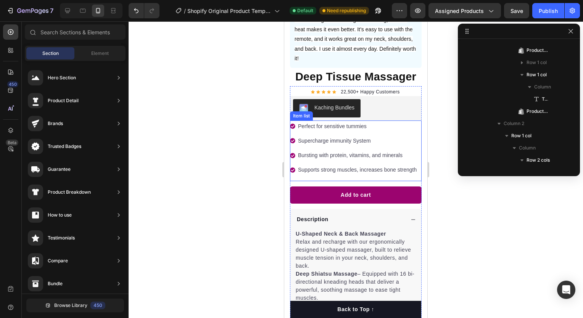
click at [336, 122] on p "Perfect for sensitive tummies" at bounding box center [357, 127] width 119 height 10
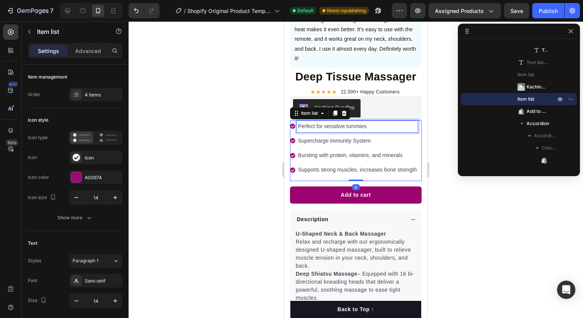
click at [364, 122] on p "Perfect for sensitive tummies" at bounding box center [357, 127] width 119 height 10
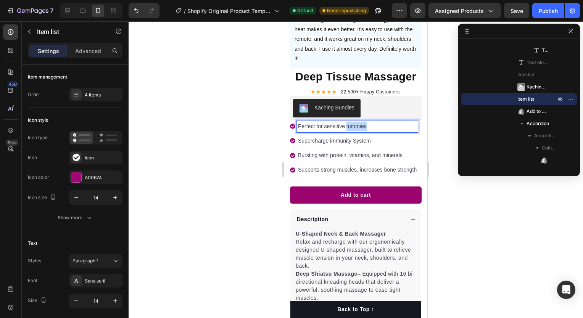
click at [364, 122] on p "Perfect for sensitive tummies" at bounding box center [357, 127] width 119 height 10
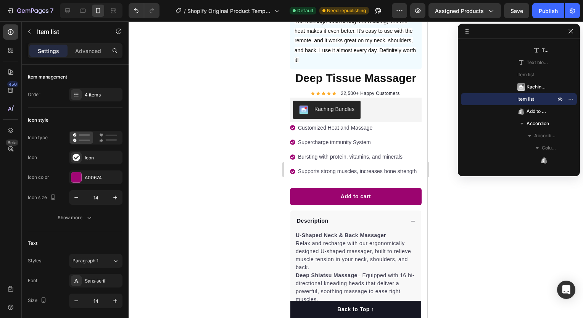
click at [350, 123] on p "Customized Heat and Massage" at bounding box center [357, 128] width 119 height 10
click at [382, 138] on p "Supercharge immunity System" at bounding box center [357, 143] width 119 height 10
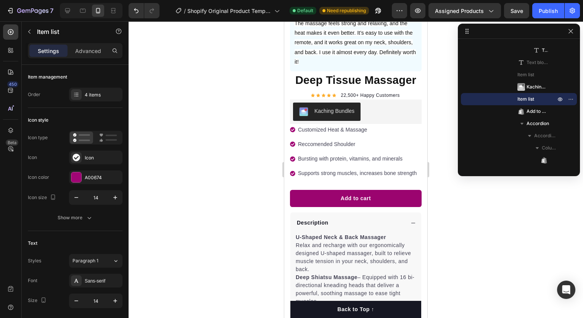
click at [334, 140] on p "Reccomended Shoulder" at bounding box center [357, 145] width 119 height 10
click at [367, 140] on p "Reccomended for Shoulder" at bounding box center [357, 145] width 119 height 10
click at [311, 140] on p "Reccomended for muscle pain" at bounding box center [357, 145] width 119 height 10
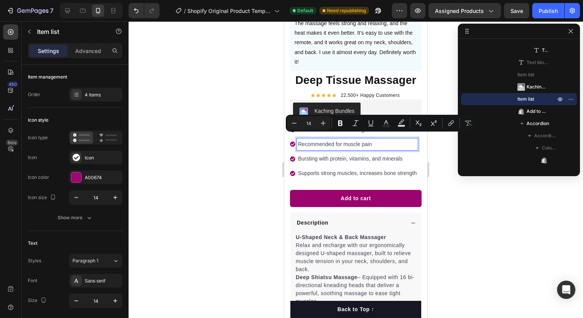
click at [328, 154] on p "Bursting with protein, vitamins, and minerals" at bounding box center [357, 159] width 119 height 10
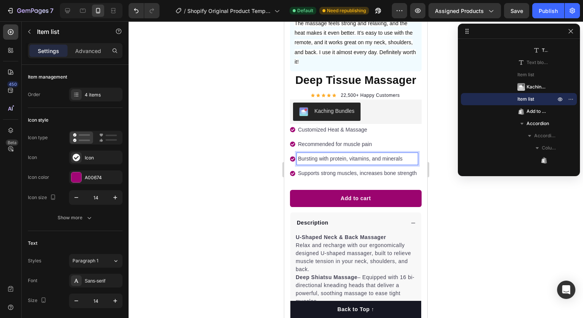
click at [330, 154] on p "Bursting with protein, vitamins, and minerals" at bounding box center [357, 159] width 119 height 10
click at [405, 154] on p "Bursting with protein, vitamins, and minerals" at bounding box center [357, 159] width 119 height 10
drag, startPoint x: 405, startPoint y: 153, endPoint x: 297, endPoint y: 155, distance: 108.0
click at [297, 155] on div "Bursting with protein, vitamins, and minerals" at bounding box center [357, 159] width 121 height 12
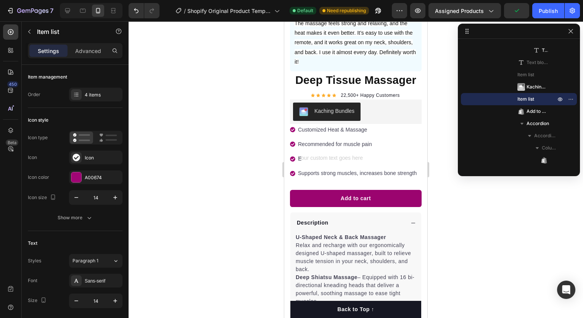
scroll to position [161, 0]
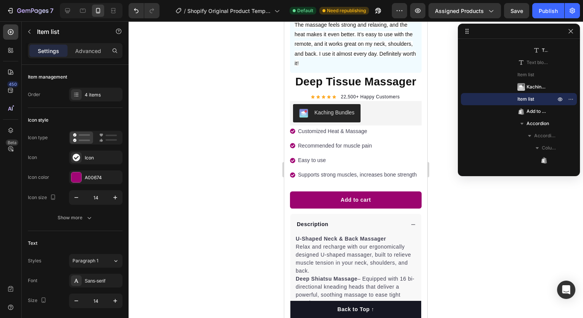
click at [298, 156] on p "Easy to use" at bounding box center [357, 161] width 119 height 10
click at [333, 172] on p "Supports strong muscles, increases bone strength" at bounding box center [357, 175] width 119 height 10
click at [340, 140] on div "Recommended for muscle pain" at bounding box center [357, 146] width 121 height 12
click at [337, 141] on p "Recommended for muscle pain" at bounding box center [357, 146] width 119 height 10
click at [348, 141] on p "Recommended For muscle pain" at bounding box center [357, 146] width 119 height 10
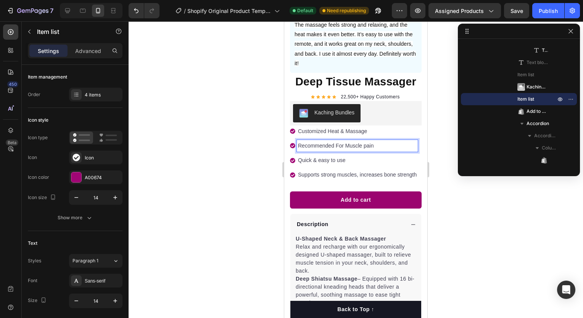
click at [366, 141] on p "Recommended For Muscle pain" at bounding box center [357, 146] width 119 height 10
click at [336, 156] on p "Quick & easy to use" at bounding box center [357, 161] width 119 height 10
click at [322, 156] on p "Quick & easy to use" at bounding box center [357, 161] width 119 height 10
click at [334, 156] on p "Quick & Easy to use" at bounding box center [357, 161] width 119 height 10
click at [342, 156] on p "Quick & Easy To use" at bounding box center [357, 161] width 119 height 10
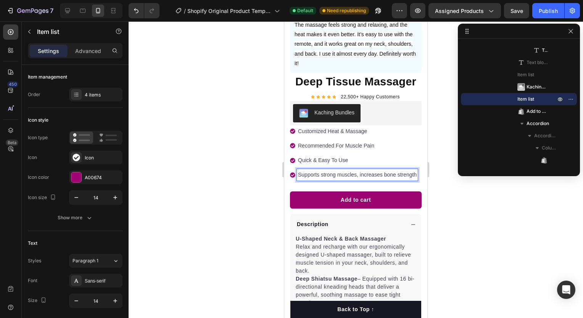
click at [350, 173] on p "Supports strong muscles, increases bone strength" at bounding box center [357, 175] width 119 height 10
drag, startPoint x: 318, startPoint y: 177, endPoint x: 299, endPoint y: 170, distance: 20.1
click at [299, 170] on p "Supports strong muscles, increases bone strength" at bounding box center [357, 175] width 119 height 10
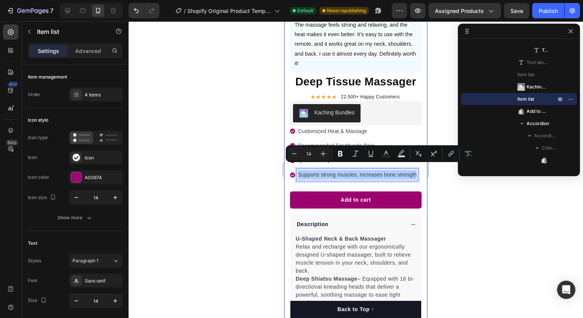
click at [265, 176] on div at bounding box center [356, 169] width 454 height 297
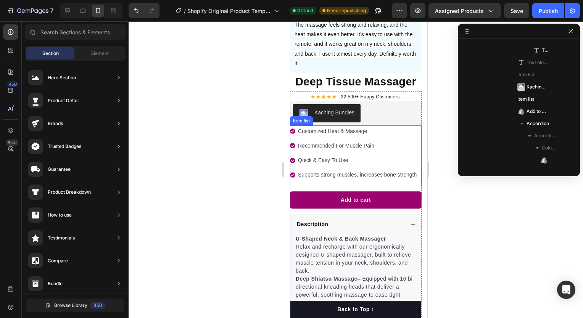
click at [347, 176] on p "Supports strong muscles, increases bone strength" at bounding box center [357, 175] width 119 height 10
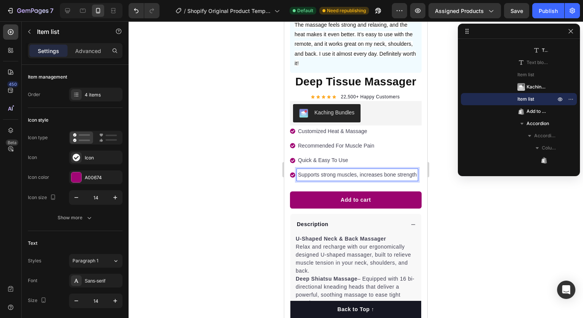
click at [318, 176] on p "Supports strong muscles, increases bone strength" at bounding box center [357, 175] width 119 height 10
drag, startPoint x: 318, startPoint y: 176, endPoint x: 302, endPoint y: 167, distance: 19.1
click at [302, 170] on p "Supports strong muscles, increases bone strength" at bounding box center [357, 175] width 119 height 10
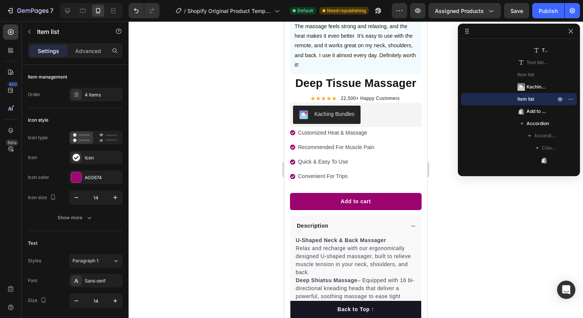
click at [445, 202] on div at bounding box center [356, 169] width 454 height 297
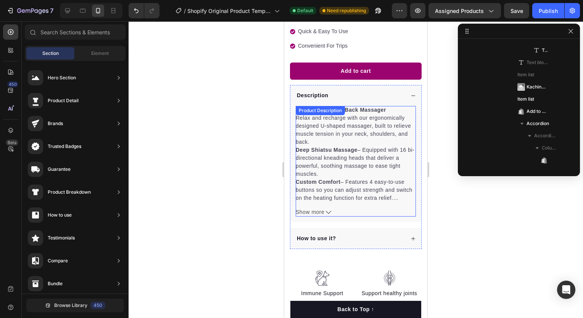
scroll to position [290, 0]
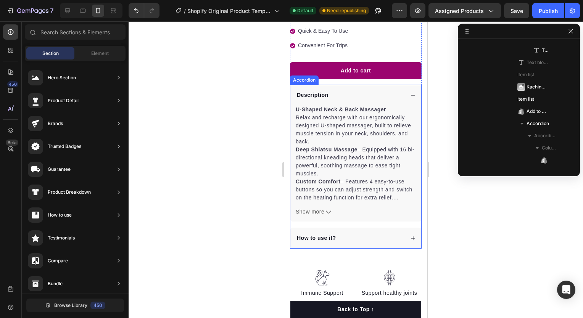
click at [351, 233] on div "How to use it?" at bounding box center [350, 238] width 109 height 10
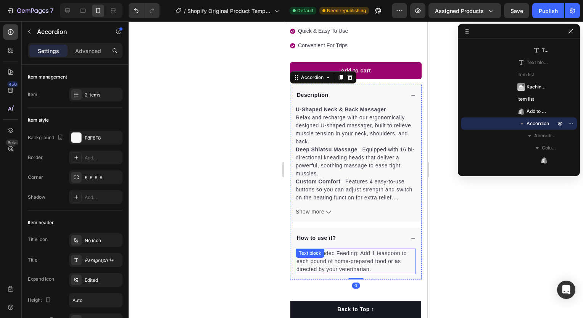
click at [345, 254] on div "Recommended Feeding: Add 1 teaspoon to each pound of home-prepared food or as d…" at bounding box center [356, 262] width 120 height 26
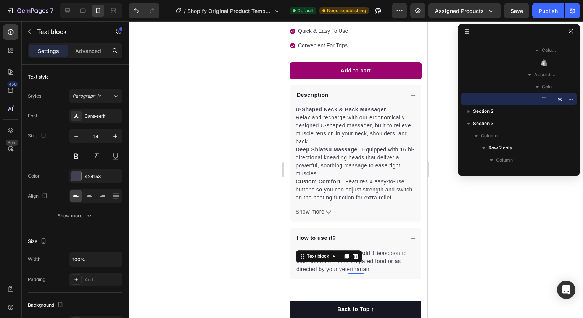
click at [336, 261] on p "Recommended Feeding: Add 1 teaspoon to each pound of home-prepared food or as d…" at bounding box center [355, 261] width 119 height 24
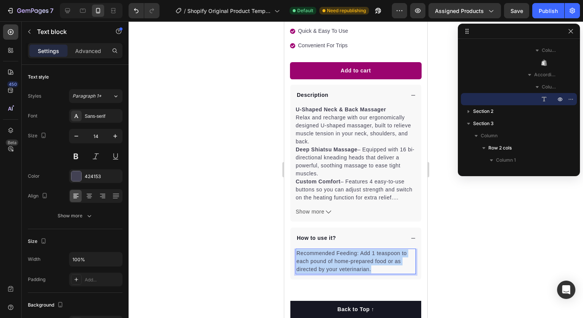
click at [336, 261] on p "Recommended Feeding: Add 1 teaspoon to each pound of home-prepared food or as d…" at bounding box center [355, 261] width 119 height 24
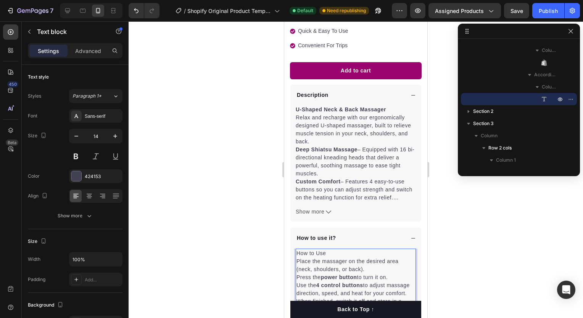
scroll to position [293, 0]
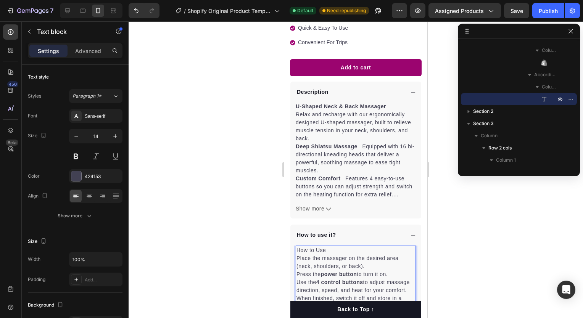
click at [343, 246] on p "How to Use" at bounding box center [355, 250] width 119 height 8
click at [298, 254] on p "Place the massager on the desired area (neck, shoulders, or back)." at bounding box center [355, 262] width 119 height 16
click at [297, 270] on p "Press the power button to turn it on." at bounding box center [355, 274] width 119 height 8
click at [371, 260] on p "1. Place the massager on the desired area (neck, shoulders, or back)." at bounding box center [355, 262] width 119 height 16
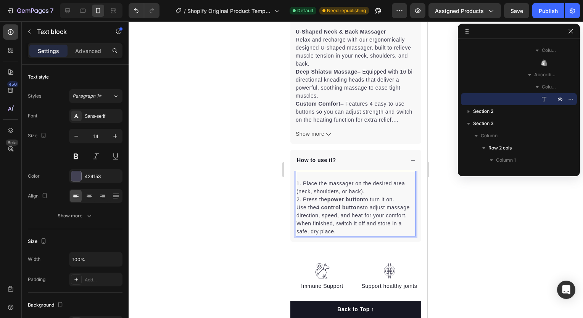
scroll to position [389, 0]
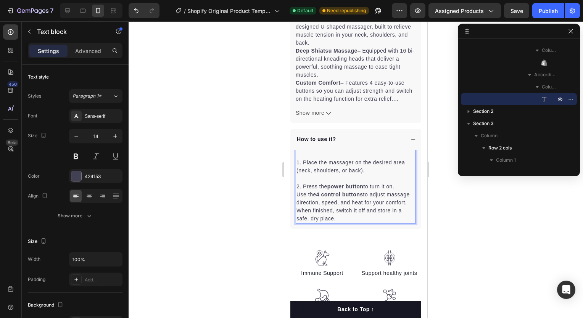
click at [298, 191] on p "Use the 4 control buttons to adjust massage direction, speed, and heat for your…" at bounding box center [355, 199] width 119 height 16
click at [297, 191] on p "Use the 4 control buttons to adjust massage direction, speed, and heat for your…" at bounding box center [355, 199] width 119 height 16
click at [399, 183] on p "2. Press the power button to turn it on." at bounding box center [355, 187] width 119 height 8
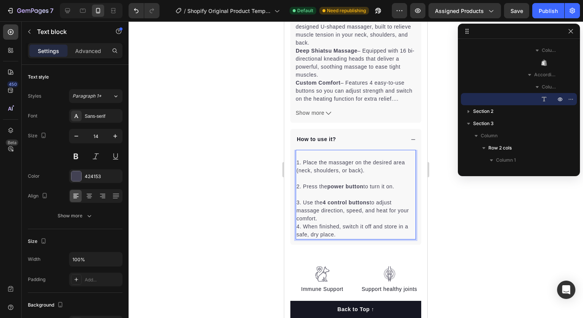
click at [529, 222] on div at bounding box center [356, 169] width 454 height 297
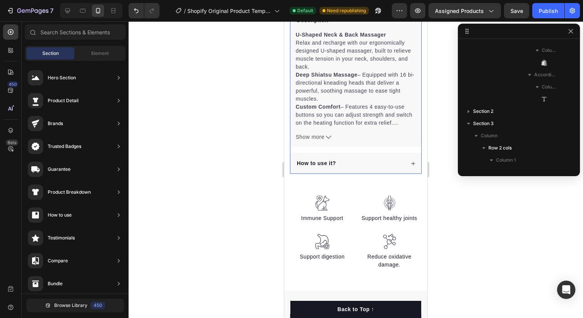
scroll to position [365, 0]
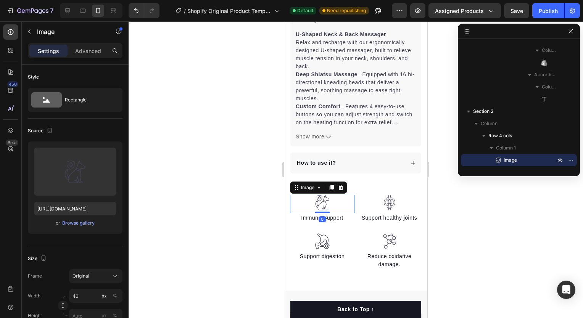
click at [343, 197] on div at bounding box center [322, 203] width 64 height 16
click at [340, 185] on icon at bounding box center [341, 188] width 6 height 6
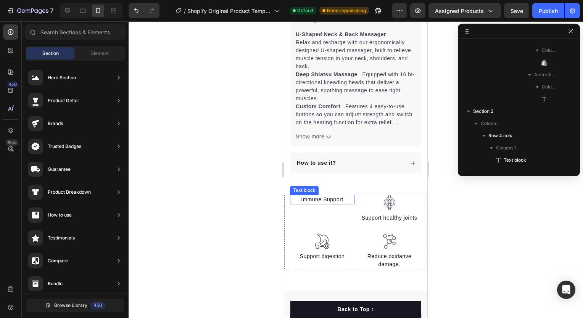
click at [337, 196] on p "Immune Support" at bounding box center [322, 200] width 63 height 8
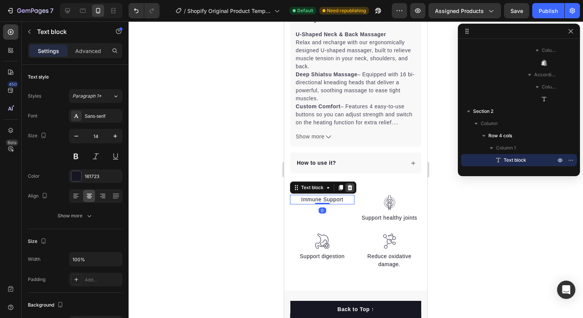
click at [349, 185] on icon at bounding box center [349, 187] width 5 height 5
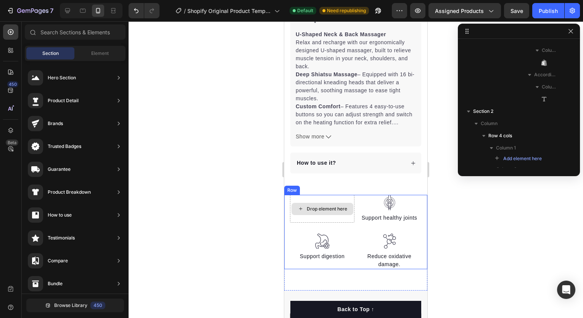
click at [338, 207] on div "Drop element here" at bounding box center [322, 209] width 62 height 12
click at [392, 204] on div "Image" at bounding box center [389, 204] width 64 height 18
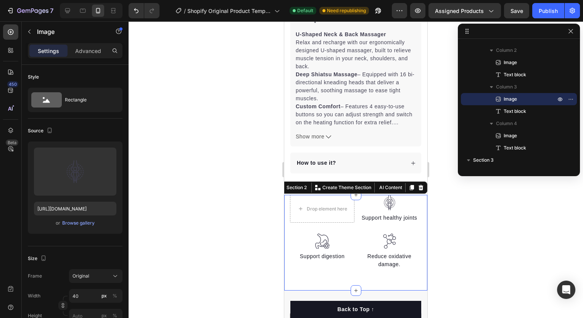
click at [368, 267] on div "Drop element here Image Support digestion Text block Image Support healthy join…" at bounding box center [355, 242] width 143 height 95
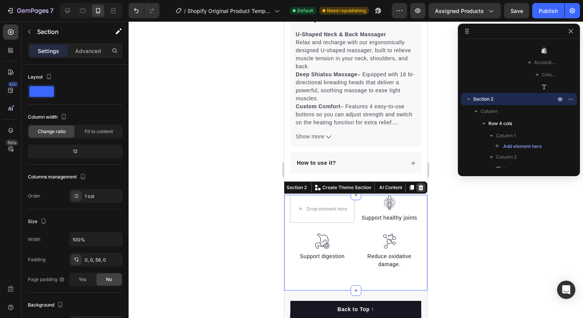
click at [418, 185] on icon at bounding box center [420, 187] width 5 height 5
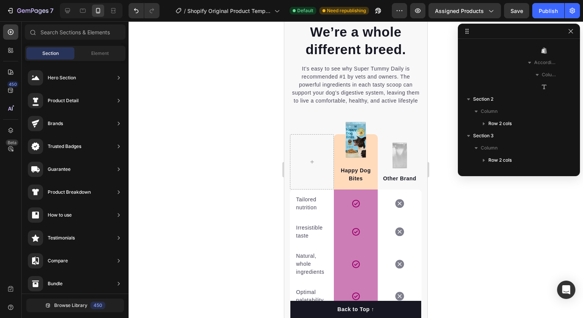
scroll to position [1576, 0]
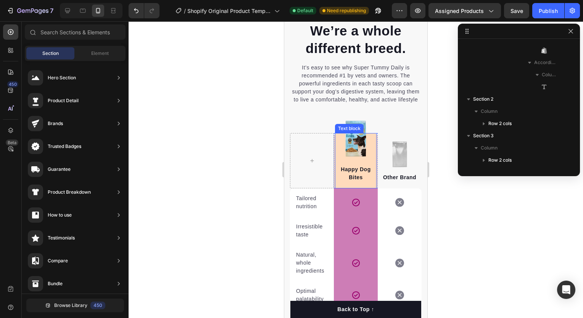
click at [358, 182] on p "Happy Dog Bites" at bounding box center [356, 174] width 40 height 16
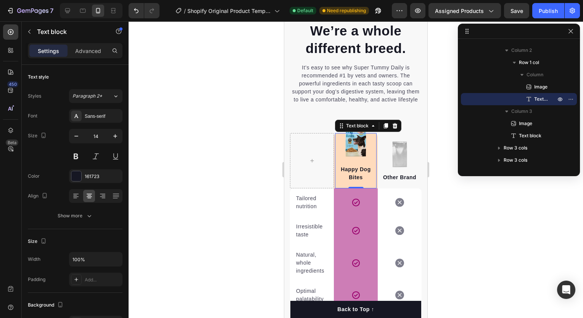
click at [341, 156] on div "Happy Dog Bites Text block 0" at bounding box center [356, 160] width 42 height 55
click at [354, 154] on div "Happy Dog Bites Text block 0" at bounding box center [356, 160] width 42 height 55
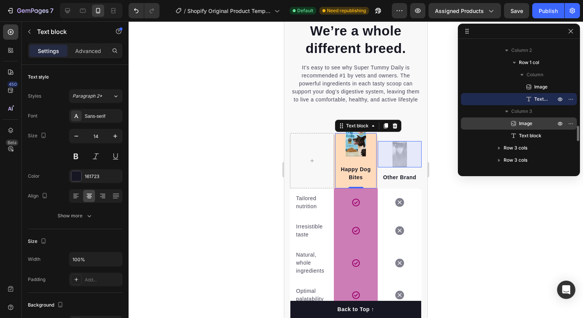
click at [512, 119] on div "Image" at bounding box center [519, 123] width 110 height 12
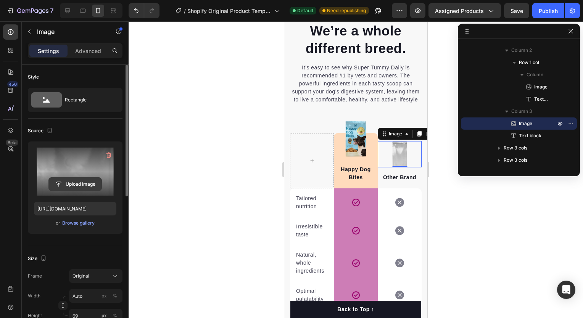
click at [90, 181] on input "file" at bounding box center [75, 184] width 53 height 13
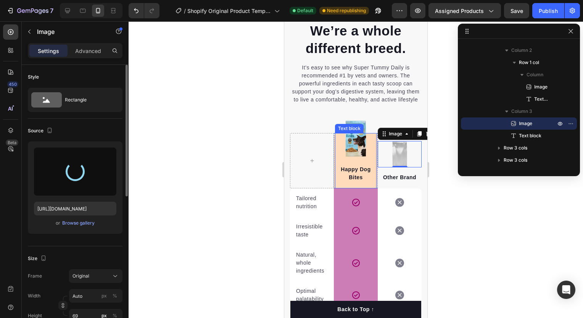
type input "https://cdn.shopify.com/s/files/1/0704/4192/6749/files/gempages_581880614483919…"
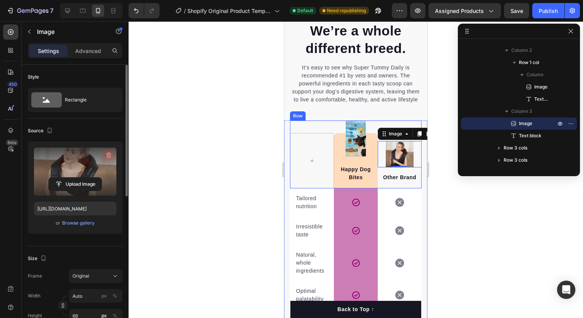
click at [109, 155] on icon "button" at bounding box center [109, 155] width 1 height 2
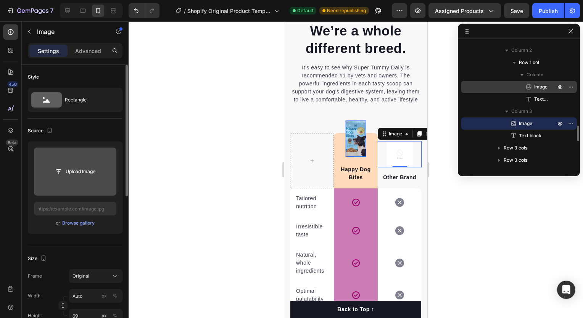
click at [539, 86] on span "Image" at bounding box center [540, 87] width 13 height 8
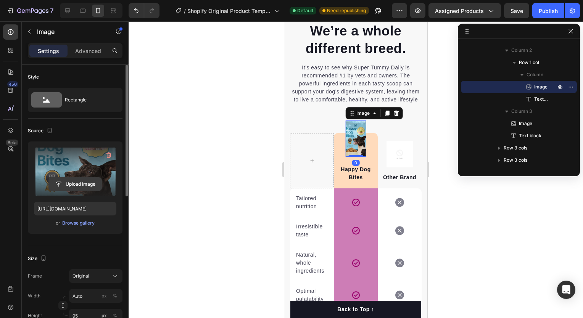
click at [74, 184] on input "file" at bounding box center [75, 184] width 53 height 13
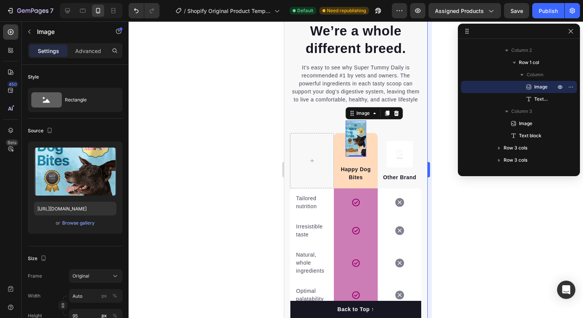
type input "https://cdn.shopify.com/s/files/1/0704/4192/6749/files/gempages_581880614483919…"
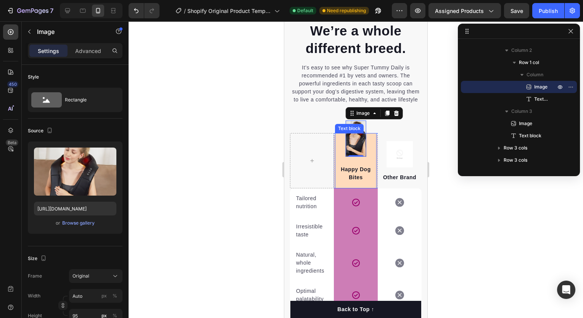
click at [362, 171] on div "Happy Dog Bites Text block" at bounding box center [356, 160] width 42 height 55
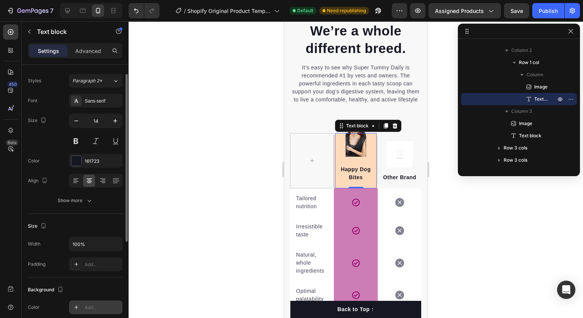
scroll to position [0, 0]
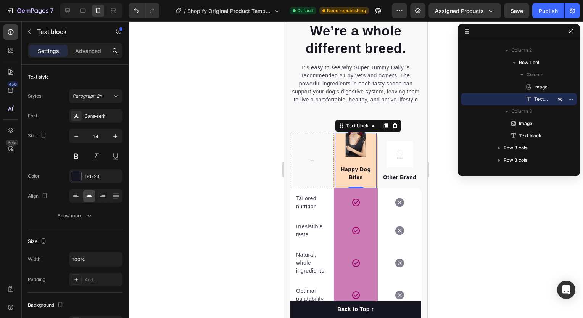
click at [357, 181] on p "Happy Dog Bites" at bounding box center [356, 174] width 40 height 16
click at [363, 182] on p "Happy Dog Bites" at bounding box center [356, 174] width 40 height 16
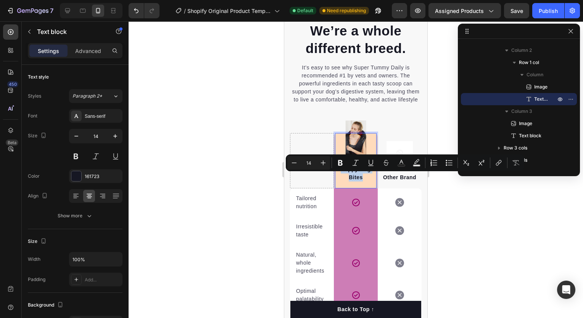
drag, startPoint x: 363, startPoint y: 187, endPoint x: 337, endPoint y: 176, distance: 28.3
click at [337, 176] on p "Happy Dog Bites" at bounding box center [356, 174] width 40 height 16
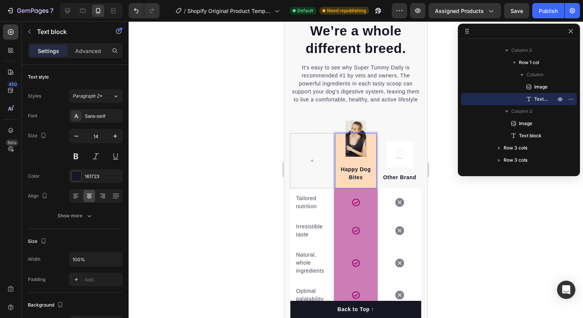
click at [362, 182] on p "Happy Dog Bites" at bounding box center [356, 174] width 40 height 16
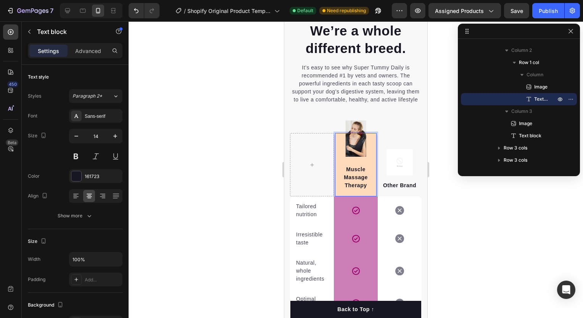
click at [443, 219] on div at bounding box center [356, 169] width 454 height 297
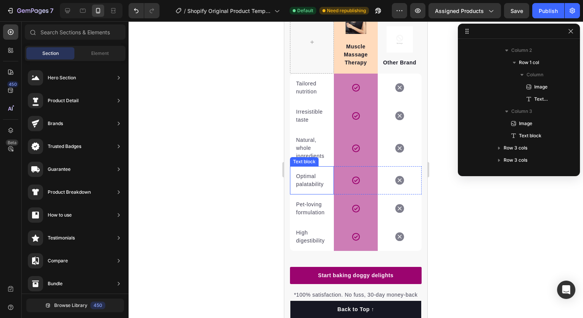
scroll to position [1755, 0]
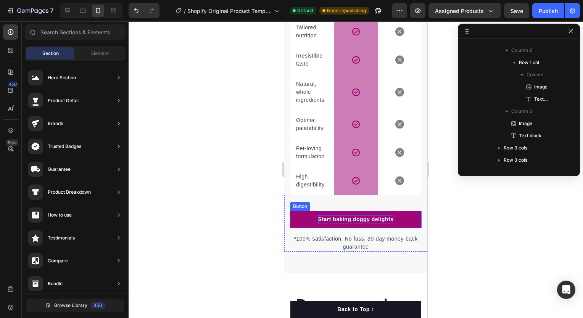
click at [346, 223] on div "Start baking doggy delights" at bounding box center [356, 219] width 76 height 8
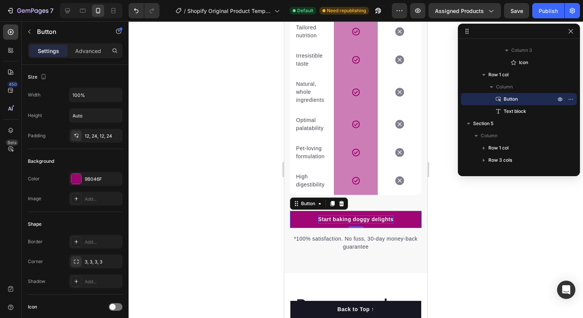
click at [360, 223] on div "Start baking doggy delights" at bounding box center [356, 219] width 76 height 8
click at [360, 223] on p "Start baking doggy delights" at bounding box center [356, 219] width 76 height 8
click at [449, 241] on div at bounding box center [356, 169] width 454 height 297
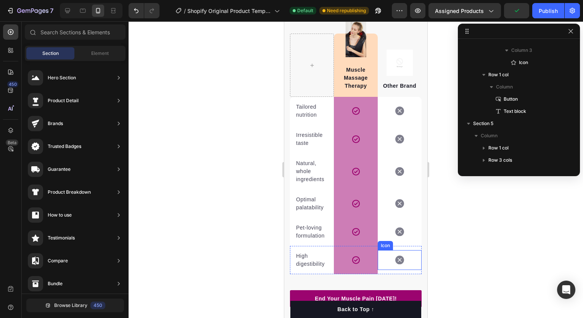
scroll to position [1676, 0]
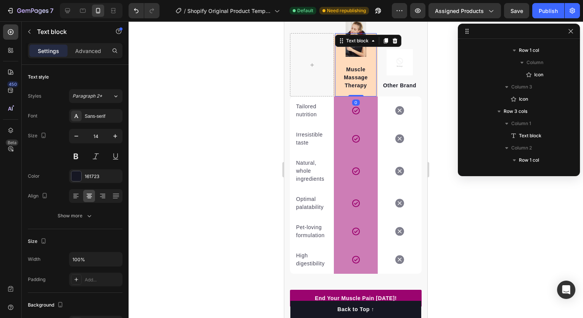
click at [343, 90] on div "Muscle Massage Therapy" at bounding box center [356, 78] width 42 height 26
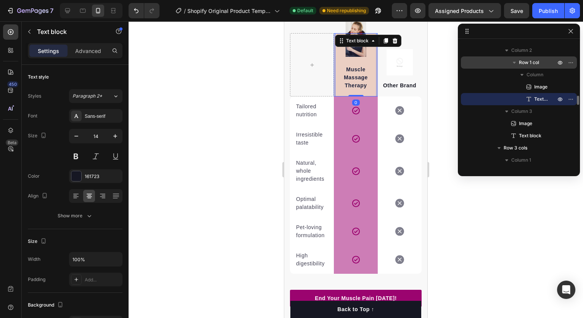
click at [530, 63] on span "Row 1 col" at bounding box center [529, 63] width 20 height 8
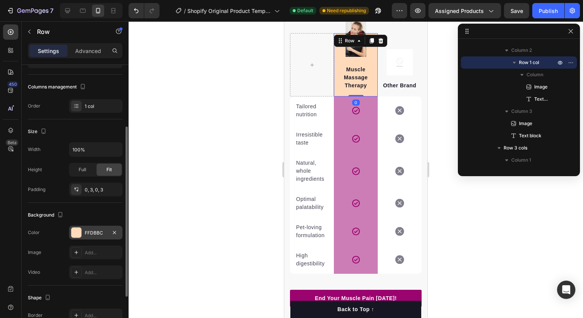
scroll to position [94, 0]
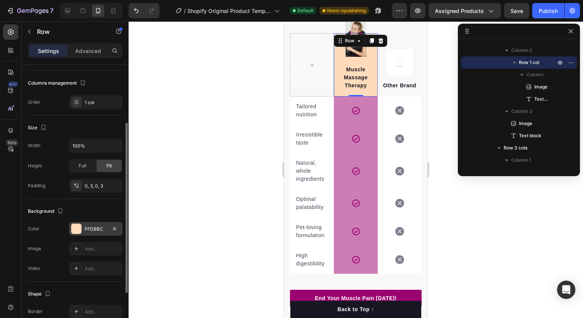
click at [73, 225] on div at bounding box center [76, 229] width 10 height 10
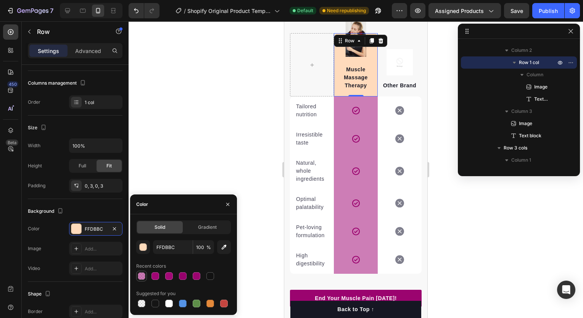
click at [142, 275] on div at bounding box center [142, 276] width 8 height 8
type input "A00674"
type input "52"
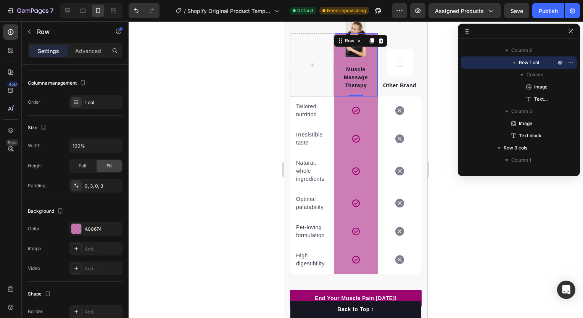
click at [186, 193] on div at bounding box center [356, 169] width 454 height 297
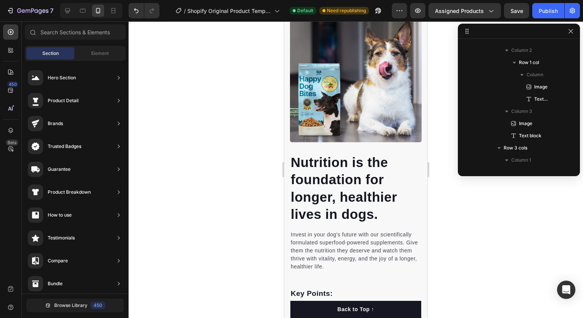
scroll to position [521, 0]
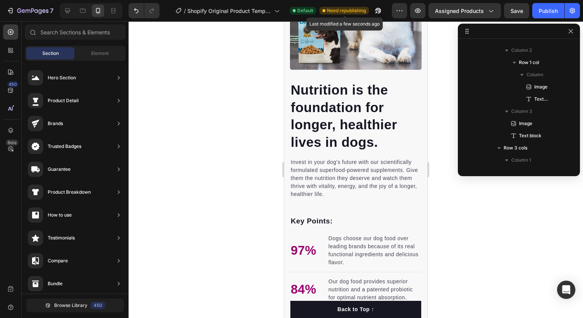
click at [338, 11] on span "Need republishing" at bounding box center [346, 10] width 39 height 7
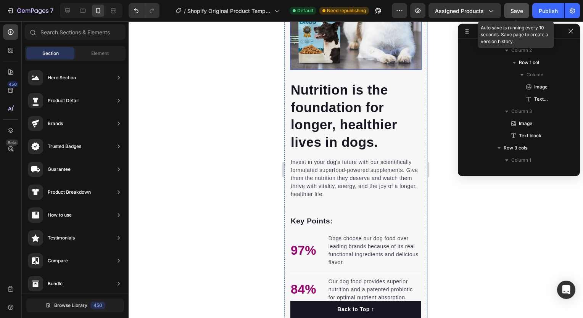
click at [516, 8] on span "Save" at bounding box center [516, 11] width 13 height 6
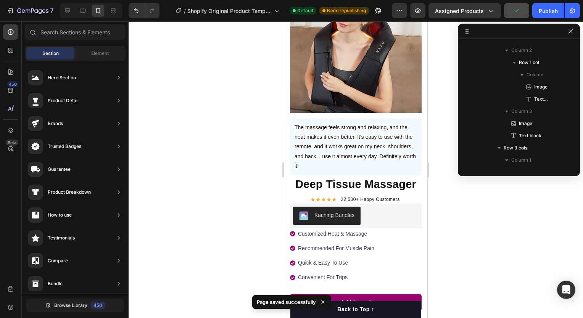
scroll to position [0, 0]
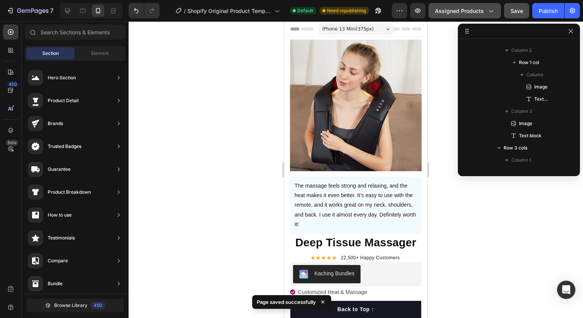
click at [447, 10] on span "Assigned Products" at bounding box center [459, 11] width 49 height 8
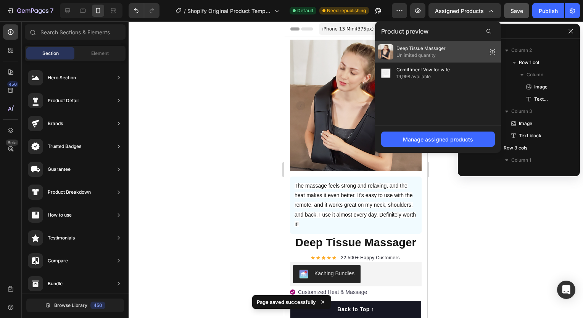
click at [435, 54] on span "Unlimited quantity" at bounding box center [420, 55] width 49 height 7
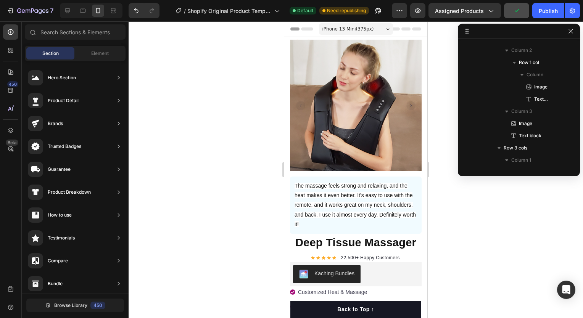
click at [433, 54] on div at bounding box center [356, 169] width 454 height 297
click at [442, 78] on div at bounding box center [356, 169] width 454 height 297
click at [379, 11] on icon "button" at bounding box center [378, 11] width 8 height 8
click at [549, 14] on div "Publish" at bounding box center [548, 11] width 19 height 8
click at [570, 29] on icon "button" at bounding box center [571, 31] width 6 height 6
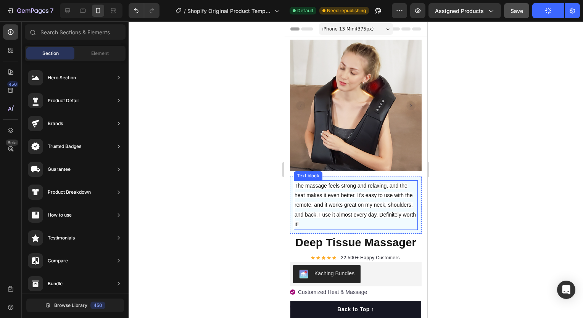
click at [349, 212] on p "The massage feels strong and relaxing, and the heat makes it even better. It’s …" at bounding box center [355, 205] width 122 height 48
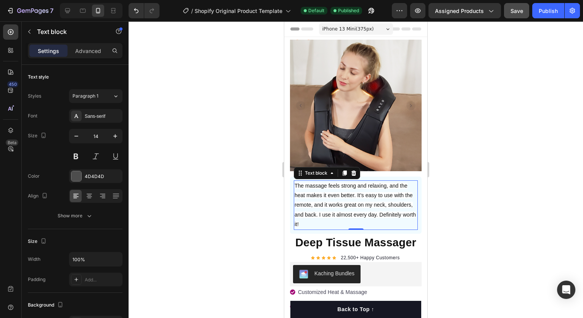
click at [343, 208] on span "The massage feels strong and relaxing, and the heat makes it even better. It’s …" at bounding box center [354, 205] width 121 height 45
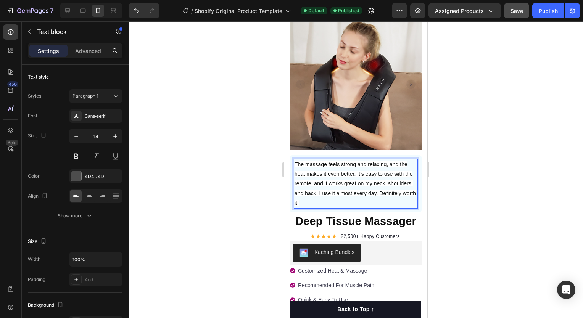
scroll to position [24, 0]
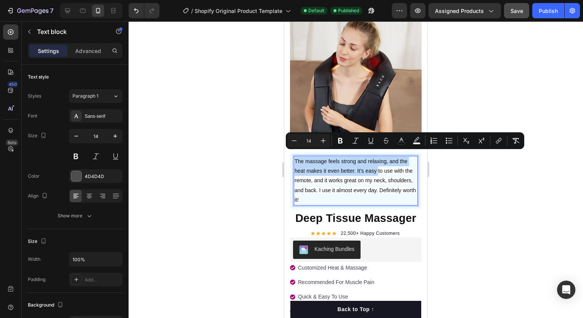
drag, startPoint x: 296, startPoint y: 154, endPoint x: 378, endPoint y: 168, distance: 84.0
click at [378, 168] on p "The massage feels strong and relaxing, and the heat makes it even better. It’s …" at bounding box center [355, 181] width 122 height 48
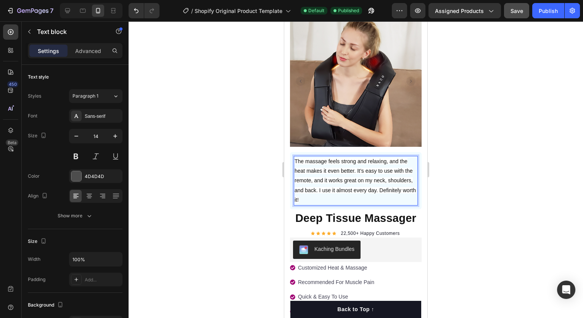
click at [373, 187] on span "The massage feels strong and relaxing, and the heat makes it even better. It’s …" at bounding box center [354, 180] width 121 height 45
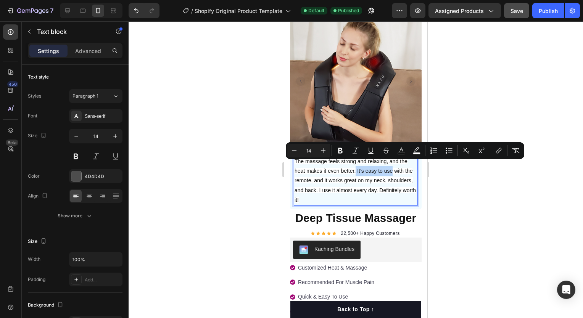
drag, startPoint x: 355, startPoint y: 164, endPoint x: 391, endPoint y: 164, distance: 35.9
click at [391, 164] on span "The massage feels strong and relaxing, and the heat makes it even better. It’s …" at bounding box center [354, 180] width 121 height 45
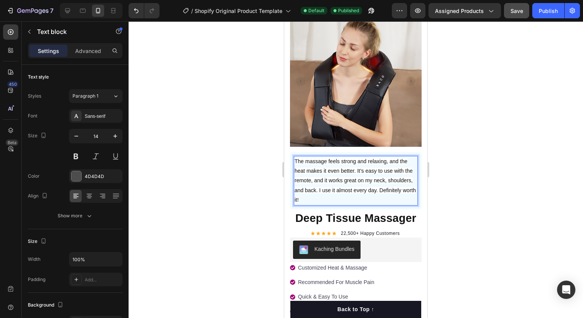
click at [320, 176] on span "The massage feels strong and relaxing, and the heat makes it even better. It’s …" at bounding box center [354, 180] width 121 height 45
drag, startPoint x: 394, startPoint y: 166, endPoint x: 322, endPoint y: 176, distance: 72.5
click at [322, 176] on span "The massage feels strong and relaxing, and the heat makes it even better. It’s …" at bounding box center [354, 180] width 121 height 45
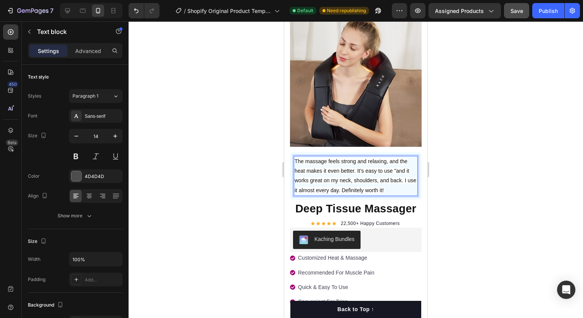
click at [399, 185] on p "The massage feels strong and relaxing, and the heat makes it even better. It’s …" at bounding box center [355, 176] width 122 height 39
click at [297, 158] on span "The massage feels strong and relaxing, and the heat makes it even better. It’s …" at bounding box center [355, 175] width 122 height 35
click at [294, 158] on span "The massage feels strong and relaxing, and the heat makes it even better. It’s …" at bounding box center [355, 175] width 122 height 35
click at [450, 168] on div at bounding box center [356, 169] width 454 height 297
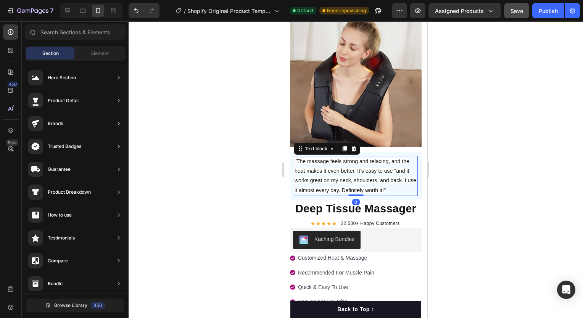
click at [401, 186] on p ""The massage feels strong and relaxing, and the heat makes it even better. It’s…" at bounding box center [355, 176] width 122 height 39
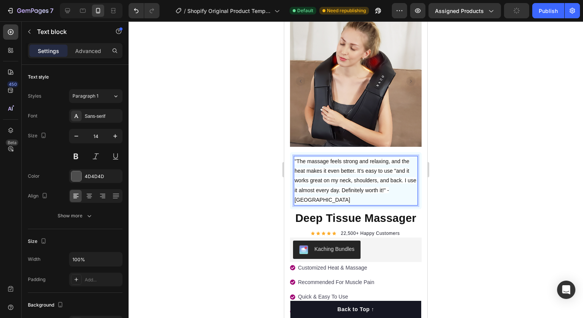
click at [453, 188] on div at bounding box center [356, 169] width 454 height 297
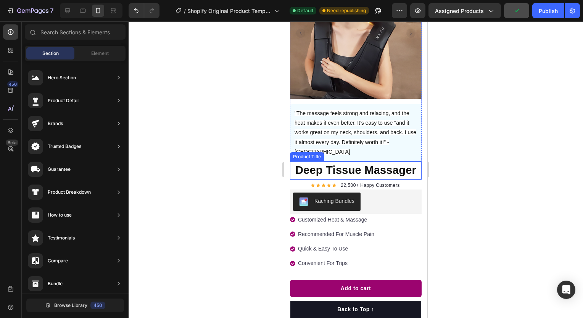
scroll to position [73, 0]
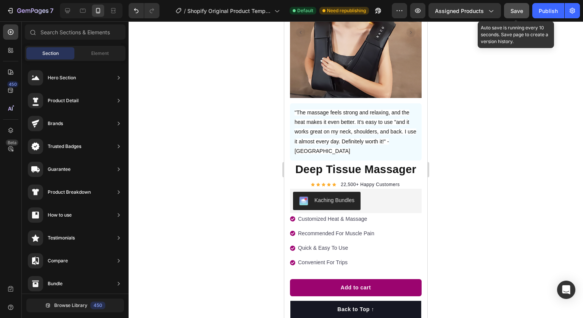
click at [519, 11] on span "Save" at bounding box center [516, 11] width 13 height 6
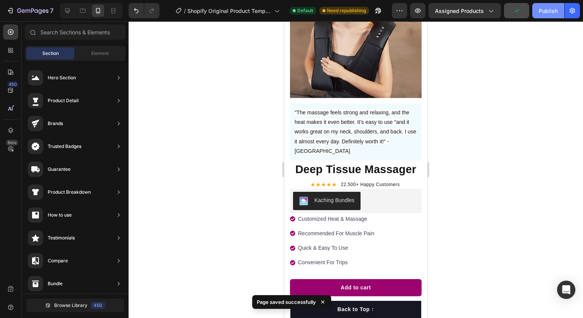
click at [553, 11] on div "Publish" at bounding box center [548, 11] width 19 height 8
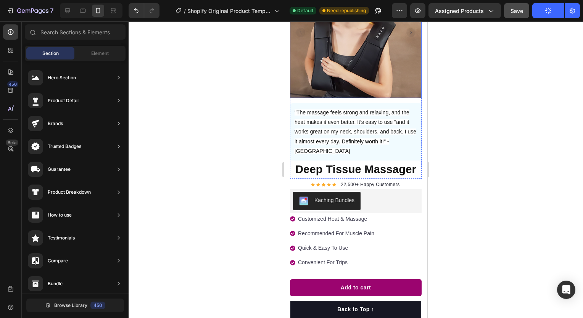
scroll to position [0, 0]
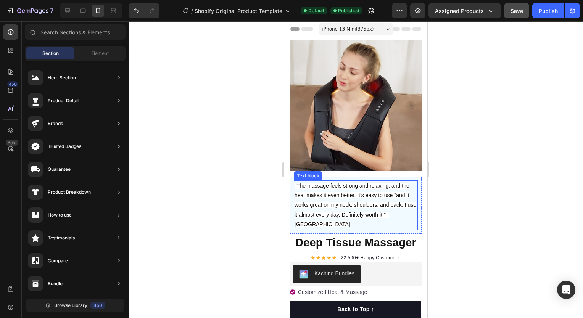
click at [334, 201] on span ""The massage feels strong and relaxing, and the heat makes it even better. It’s…" at bounding box center [355, 205] width 122 height 45
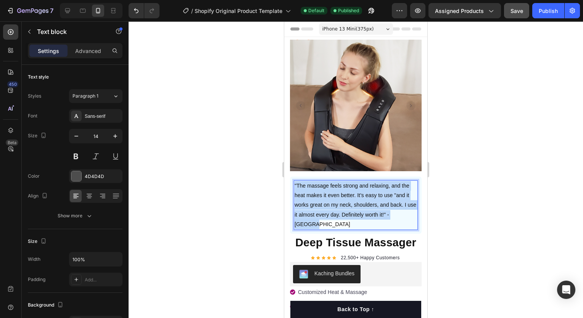
drag, startPoint x: 317, startPoint y: 219, endPoint x: 295, endPoint y: 176, distance: 48.1
click at [295, 181] on p ""The massage feels strong and relaxing, and the heat makes it even better. It’s…" at bounding box center [355, 205] width 122 height 48
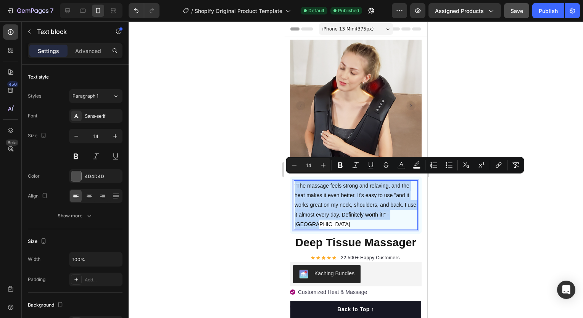
click at [295, 181] on p ""The massage feels strong and relaxing, and the heat makes it even better. It’s…" at bounding box center [355, 205] width 122 height 48
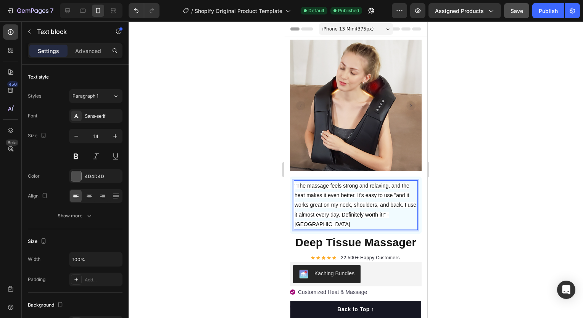
click at [307, 201] on span ""The massage feels strong and relaxing, and the heat makes it even better. It’s…" at bounding box center [355, 205] width 122 height 45
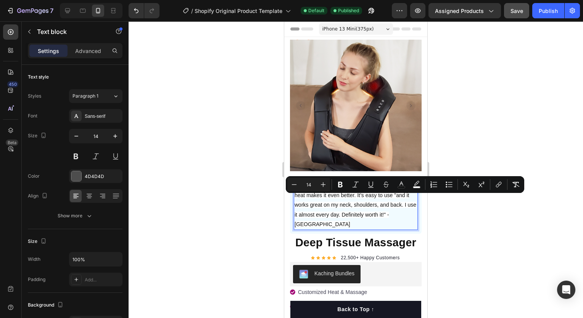
click at [313, 219] on p ""The massage feels strong and relaxing, and the heat makes it even better. It’s…" at bounding box center [355, 205] width 122 height 48
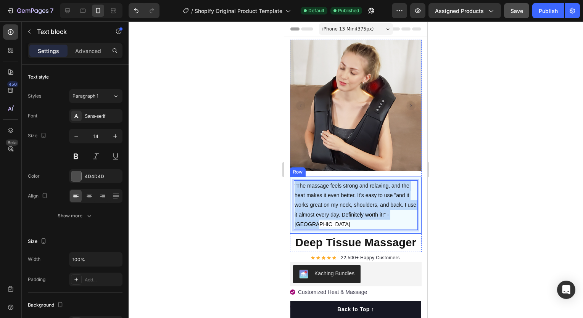
drag, startPoint x: 313, startPoint y: 219, endPoint x: 292, endPoint y: 171, distance: 52.4
click at [292, 177] on div ""The massage feels strong and relaxing, and the heat makes it even better. It’s…" at bounding box center [356, 205] width 132 height 57
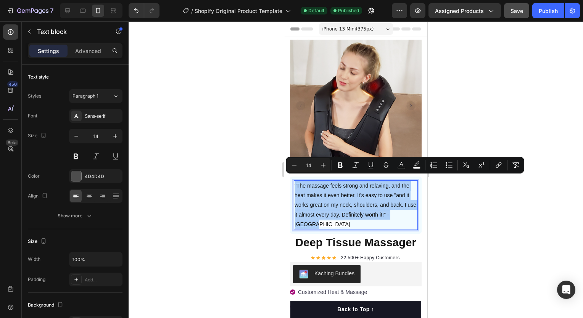
click at [292, 171] on button "Minus" at bounding box center [294, 165] width 14 height 14
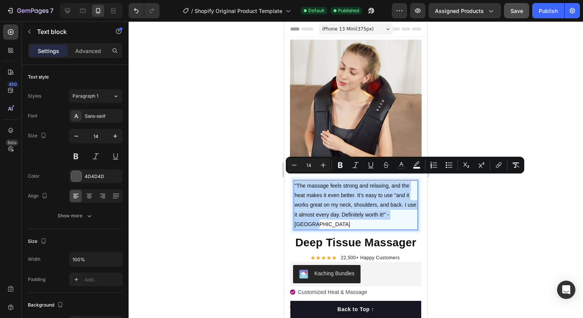
type input "13"
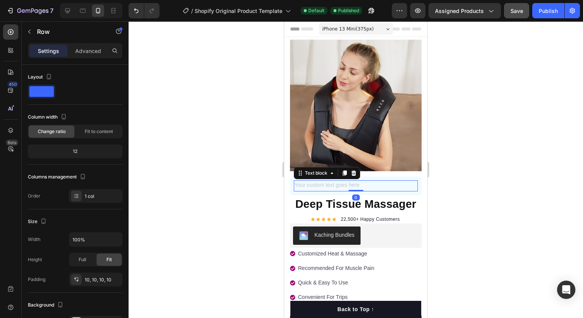
click at [327, 180] on div "Rich Text Editor. Editing area: main" at bounding box center [356, 185] width 124 height 11
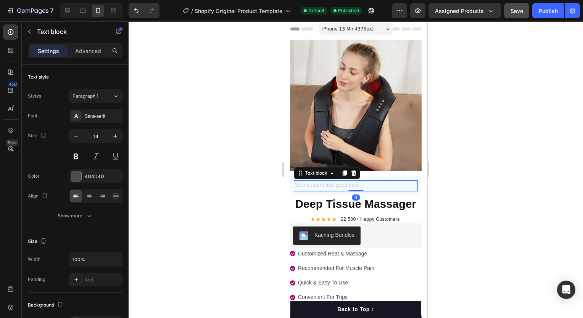
click at [327, 180] on div "Rich Text Editor. Editing area: main" at bounding box center [356, 185] width 124 height 11
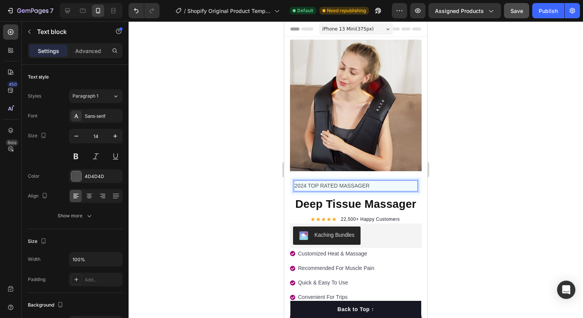
click at [333, 181] on p "2024 TOP RATED MASSAGER" at bounding box center [355, 186] width 122 height 10
click at [333, 180] on div "2024 TOP RATED MASSAGER" at bounding box center [356, 185] width 124 height 11
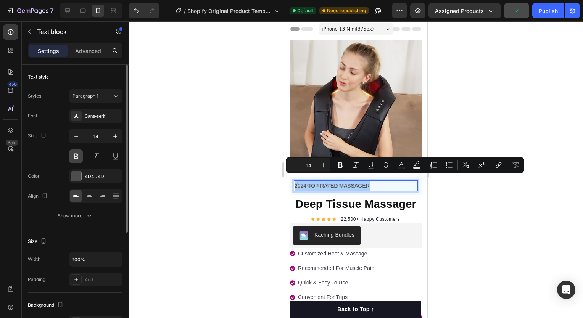
click at [76, 155] on button at bounding box center [76, 157] width 14 height 14
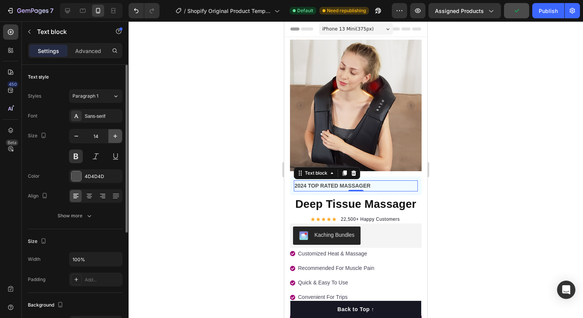
click at [117, 135] on icon "button" at bounding box center [115, 136] width 8 height 8
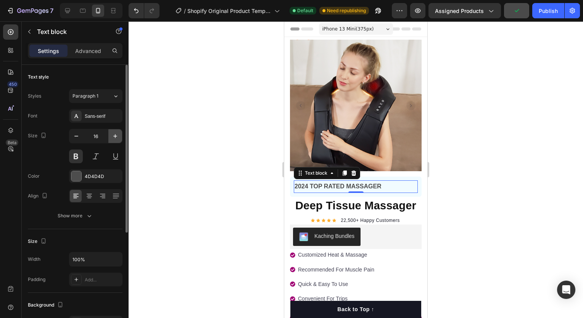
type input "17"
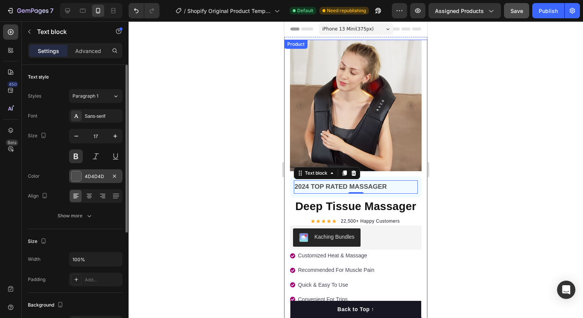
click at [71, 173] on div at bounding box center [76, 176] width 10 height 10
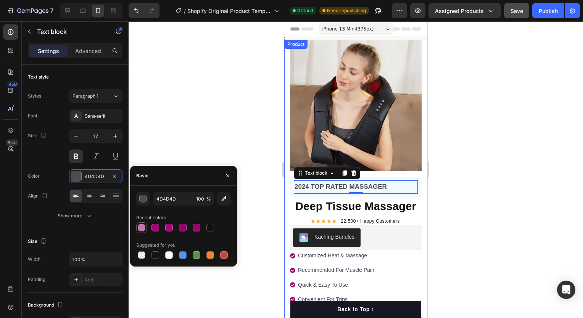
click at [144, 227] on div at bounding box center [142, 228] width 8 height 8
type input "A00674"
type input "52"
click at [210, 227] on div at bounding box center [210, 228] width 8 height 8
type input "121212"
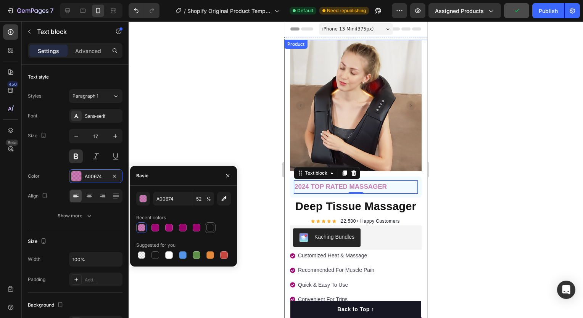
type input "100"
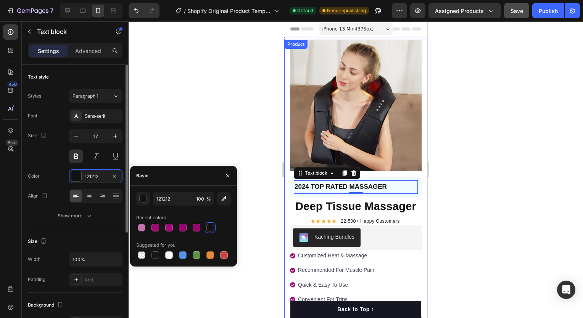
click at [49, 209] on button "Show more" at bounding box center [75, 216] width 95 height 14
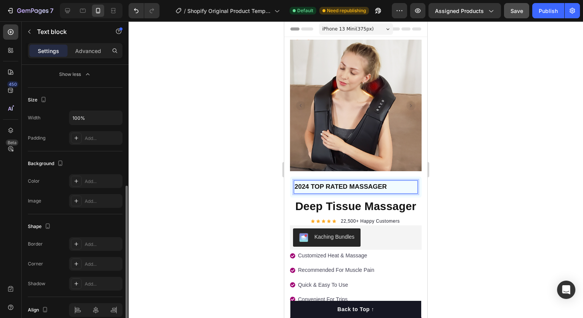
scroll to position [234, 0]
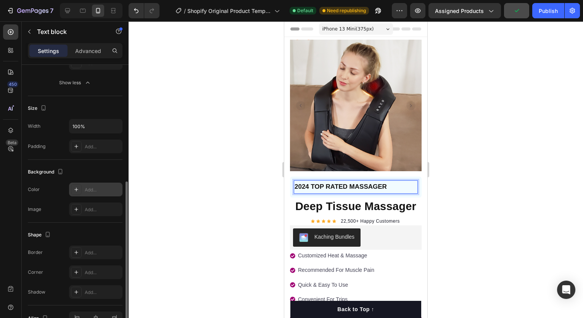
click at [74, 187] on icon at bounding box center [76, 190] width 6 height 6
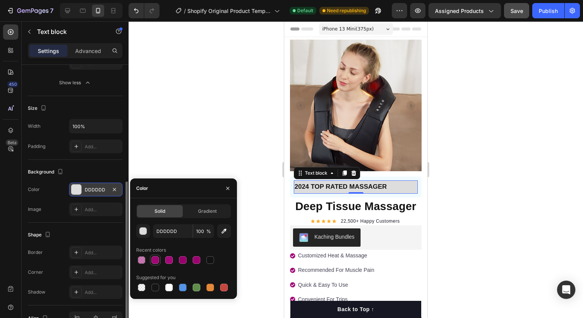
click at [154, 262] on div at bounding box center [155, 260] width 8 height 8
type input "A00674"
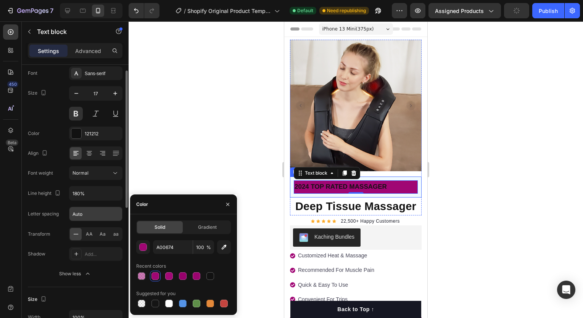
scroll to position [31, 0]
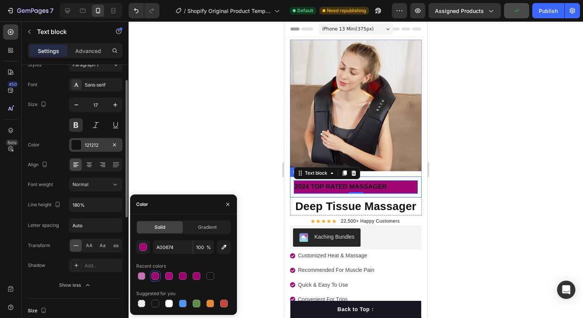
click at [73, 143] on div at bounding box center [76, 145] width 10 height 10
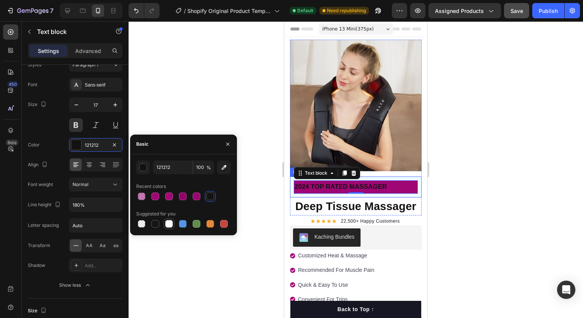
click at [168, 226] on div at bounding box center [169, 224] width 8 height 8
type input "FFFFFF"
click at [169, 240] on div at bounding box center [356, 169] width 454 height 297
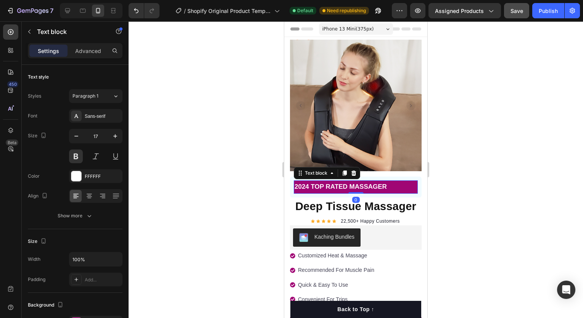
click at [330, 181] on p "2024 TOP RATED MASSAGER" at bounding box center [355, 187] width 122 height 12
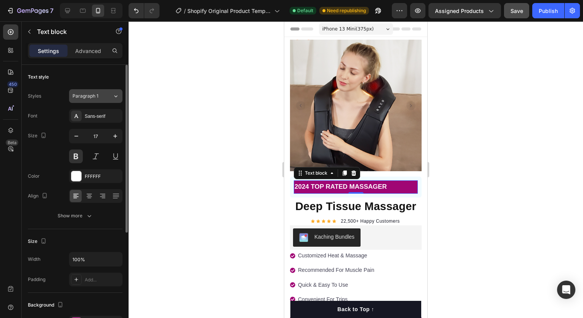
click at [101, 97] on div "Paragraph 1" at bounding box center [87, 96] width 31 height 7
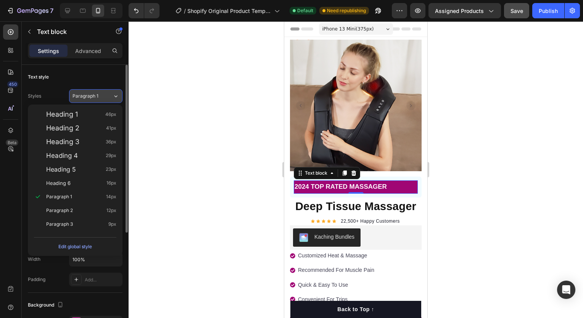
click at [100, 97] on div "Paragraph 1" at bounding box center [87, 96] width 31 height 7
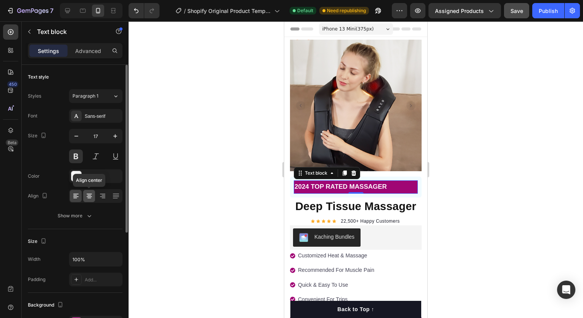
click at [87, 197] on icon at bounding box center [89, 196] width 8 height 8
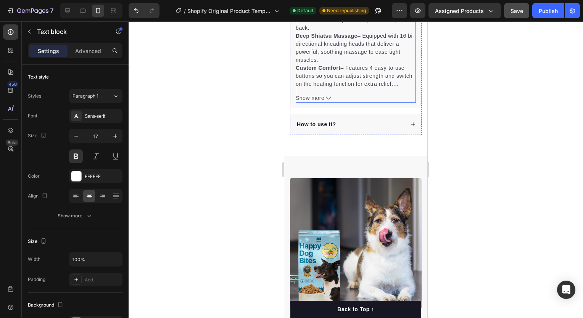
scroll to position [449, 0]
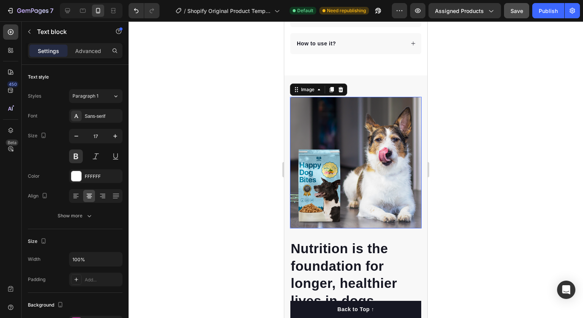
click at [352, 172] on img at bounding box center [356, 163] width 132 height 132
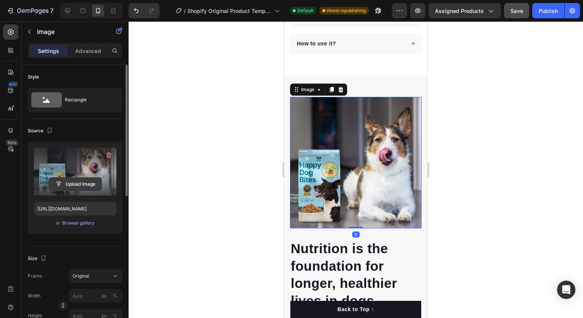
click at [64, 177] on button "Upload Image" at bounding box center [74, 184] width 53 height 14
click at [75, 182] on input "file" at bounding box center [75, 184] width 53 height 13
click at [82, 166] on label at bounding box center [75, 172] width 82 height 48
click at [82, 178] on input "file" at bounding box center [75, 184] width 53 height 13
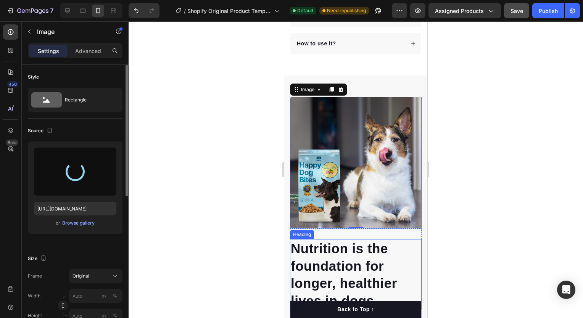
type input "https://cdn.shopify.com/s/files/1/0704/4192/6749/files/gempages_581880614483919…"
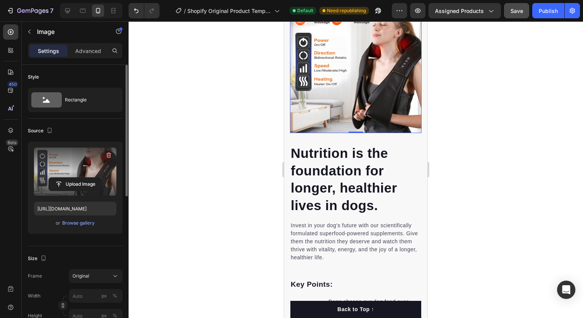
scroll to position [545, 0]
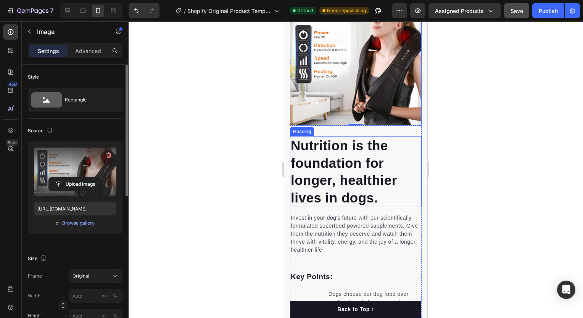
click at [370, 179] on p "Nutrition is the foundation for longer, healthier lives in dogs." at bounding box center [356, 171] width 130 height 69
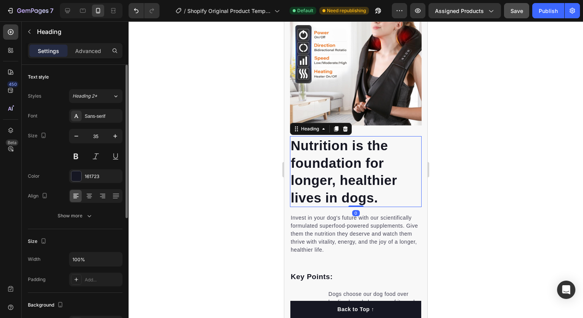
click at [370, 179] on p "Nutrition is the foundation for longer, healthier lives in dogs." at bounding box center [356, 171] width 130 height 69
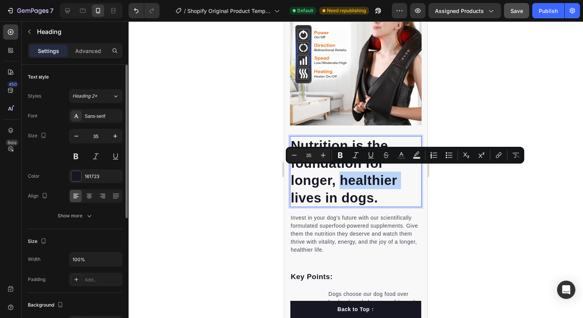
click at [370, 179] on p "Nutrition is the foundation for longer, healthier lives in dogs." at bounding box center [356, 171] width 130 height 69
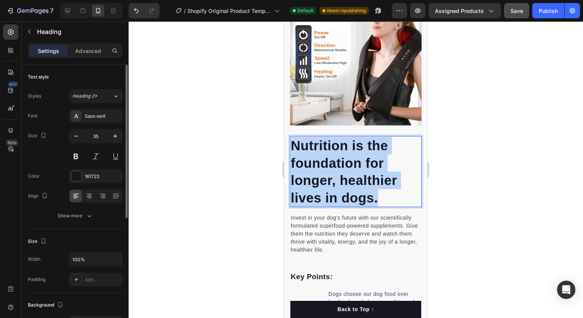
click at [370, 179] on p "Nutrition is the foundation for longer, healthier lives in dogs." at bounding box center [356, 171] width 130 height 69
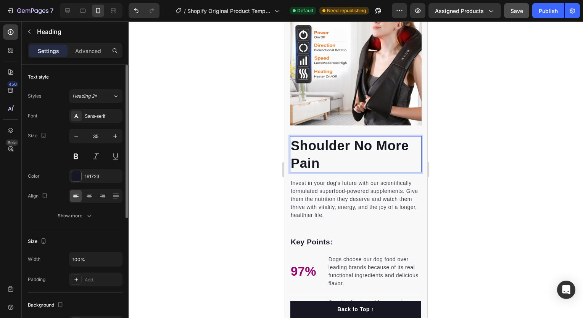
click at [354, 142] on p "Shoulder No More Pain" at bounding box center [356, 154] width 130 height 35
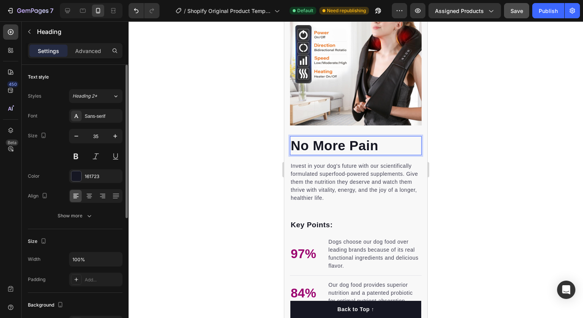
click at [380, 144] on p "No More Pain" at bounding box center [356, 146] width 130 height 18
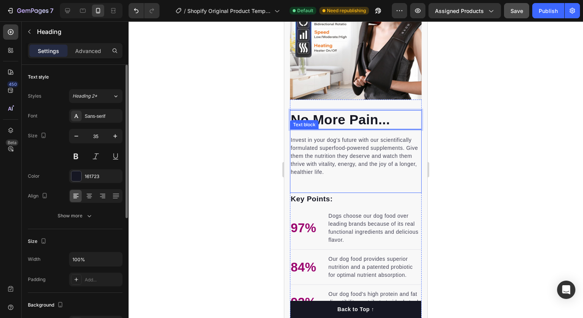
scroll to position [582, 0]
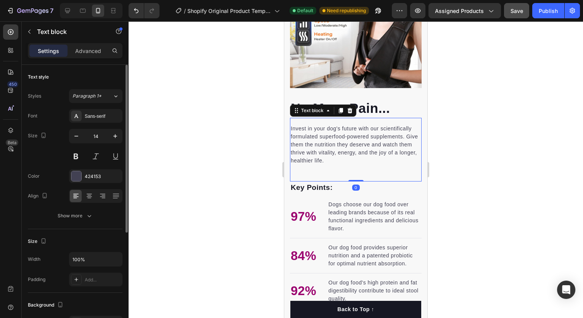
click at [354, 153] on p "Invest in your dog's future with our scientifically formulated superfood-powere…" at bounding box center [356, 145] width 130 height 40
click at [295, 125] on p "Invest in your dog's future with our scientifically formulated superfood-powere…" at bounding box center [356, 145] width 130 height 40
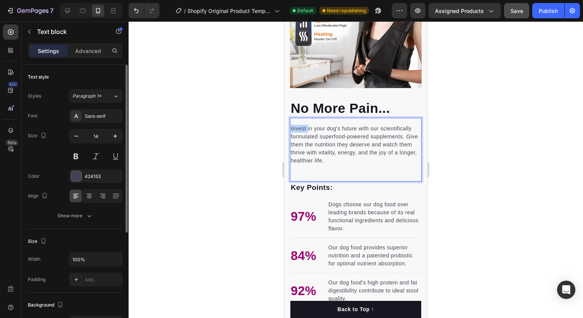
click at [295, 125] on p "Invest in your dog's future with our scientifically formulated superfood-powere…" at bounding box center [356, 145] width 130 height 40
click at [305, 135] on p "Invest in your dog's future with our scientifically formulated superfood-powere…" at bounding box center [356, 145] width 130 height 40
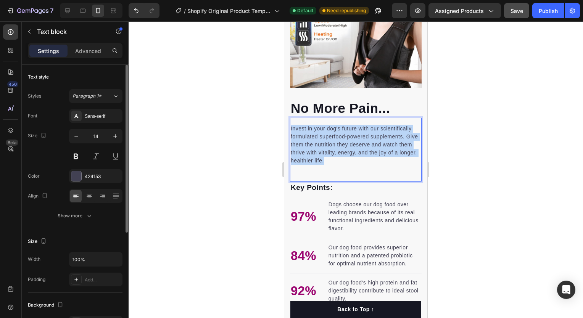
click at [305, 135] on p "Invest in your dog's future with our scientifically formulated superfood-powere…" at bounding box center [356, 145] width 130 height 40
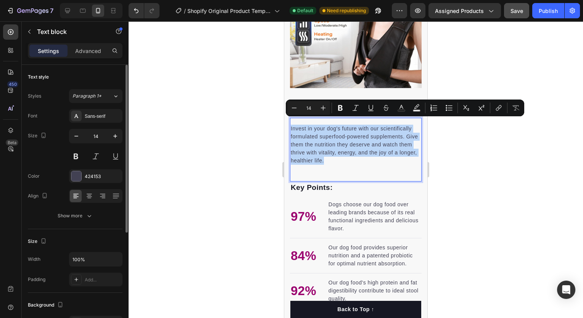
copy p "Invest in your dog's future with our scientifically formulated superfood-powere…"
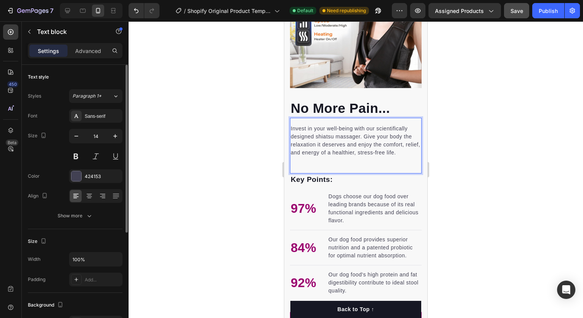
click at [333, 130] on p "Invest in your well-being with our scientifically designed shiatsu massager. Gi…" at bounding box center [356, 141] width 130 height 32
click at [450, 174] on div at bounding box center [356, 169] width 454 height 297
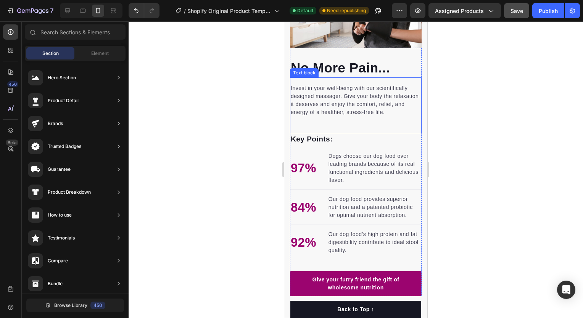
scroll to position [624, 0]
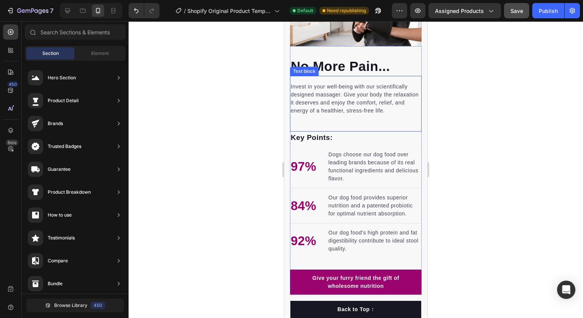
click at [360, 163] on p "Dogs choose our dog food over leading brands because of its real functional ing…" at bounding box center [374, 167] width 92 height 32
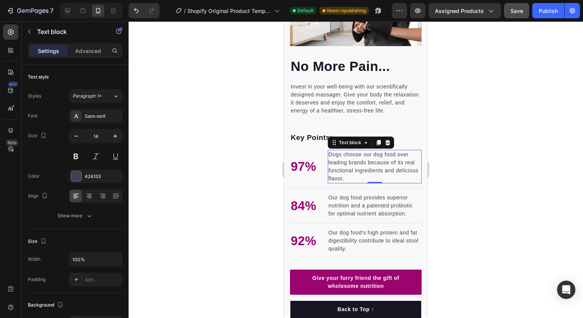
click at [357, 160] on p "Dogs choose our dog food over leading brands because of its real functional ing…" at bounding box center [374, 167] width 92 height 32
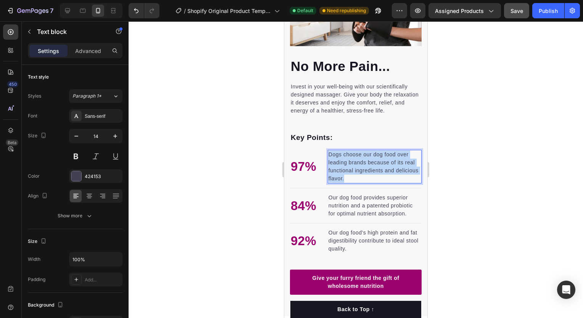
click at [357, 160] on p "Dogs choose our dog food over leading brands because of its real functional ing…" at bounding box center [374, 167] width 92 height 32
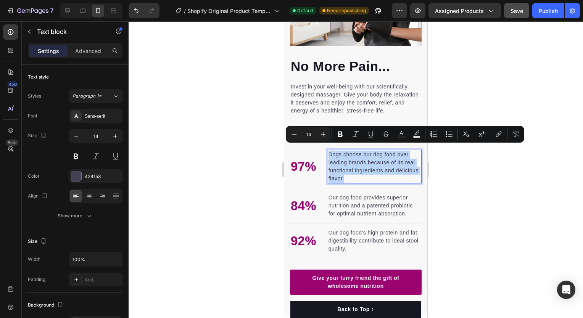
copy p "Dogs choose our dog food over leading brands because of its real functional ing…"
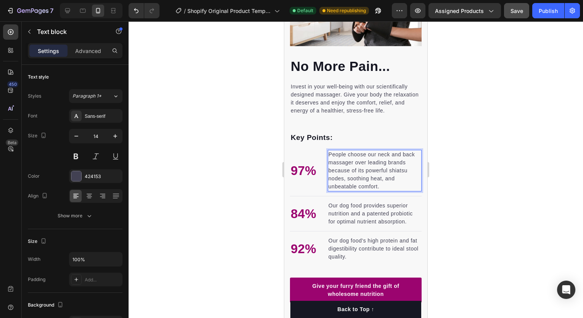
click at [403, 166] on p "People choose our neck and back massager over leading brands because of its pow…" at bounding box center [374, 171] width 92 height 40
click at [436, 178] on div at bounding box center [356, 169] width 454 height 297
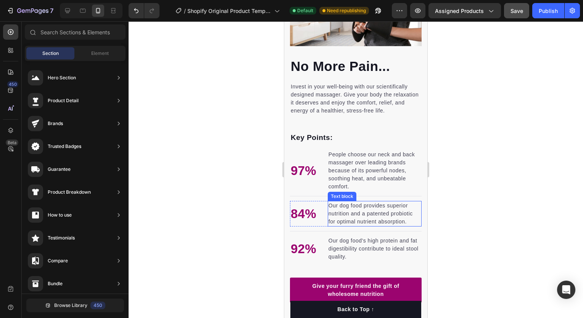
click at [362, 205] on p "Our dog food provides superior nutrition and a patented probiotic for optimal n…" at bounding box center [374, 214] width 92 height 24
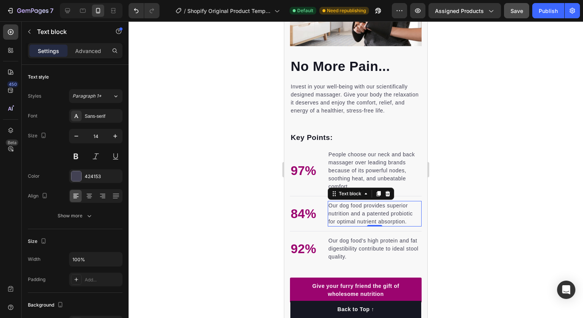
click at [362, 205] on p "Our dog food provides superior nutrition and a patented probiotic for optimal n…" at bounding box center [374, 214] width 92 height 24
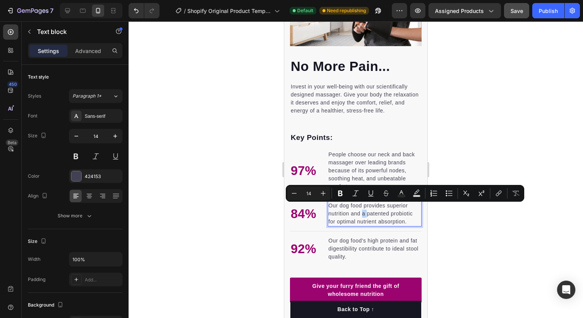
click at [362, 205] on p "Our dog food provides superior nutrition and a patented probiotic for optimal n…" at bounding box center [374, 214] width 92 height 24
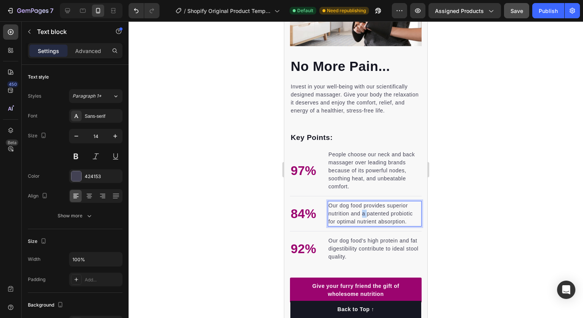
click at [362, 205] on p "Our dog food provides superior nutrition and a patented probiotic for optimal n…" at bounding box center [374, 214] width 92 height 24
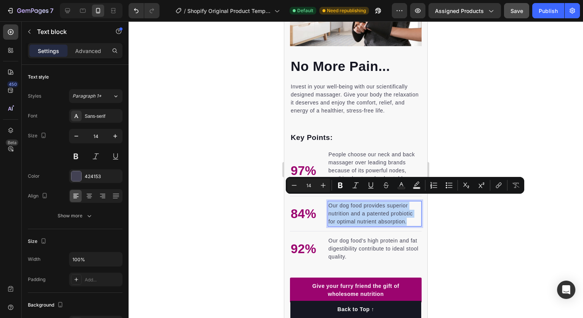
copy p "Our dog food provides superior nutrition and a patented probiotic for optimal n…"
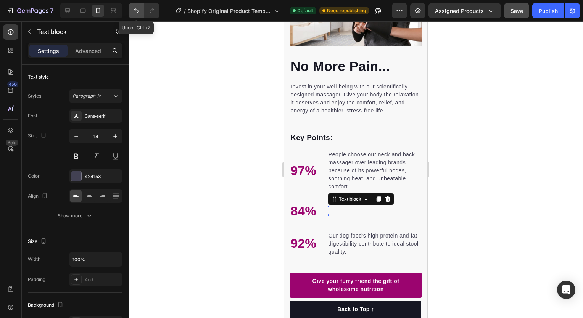
click at [137, 10] on icon "Undo/Redo" at bounding box center [136, 10] width 5 height 5
click at [148, 9] on icon "Undo/Redo" at bounding box center [152, 11] width 8 height 8
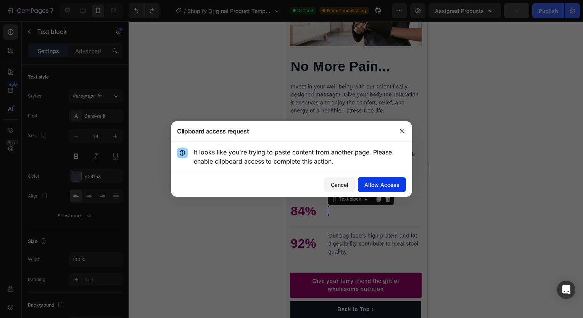
click at [393, 189] on button "Allow Access" at bounding box center [382, 184] width 48 height 15
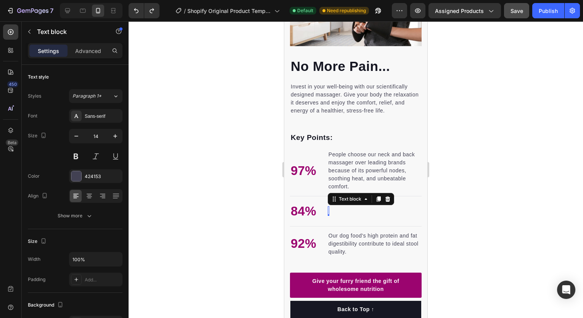
click at [328, 207] on div "Rich Text Editor. Editing area: main" at bounding box center [329, 211] width 2 height 10
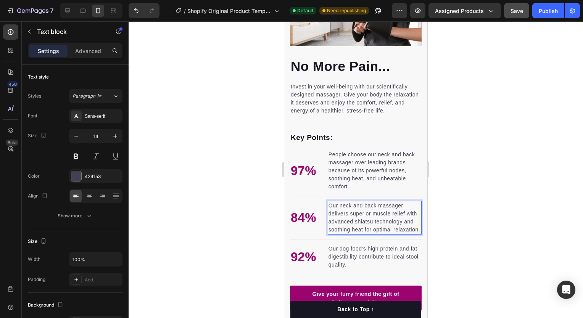
click at [447, 222] on div at bounding box center [356, 169] width 454 height 297
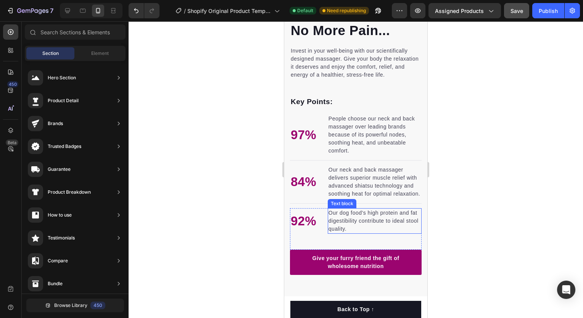
scroll to position [662, 0]
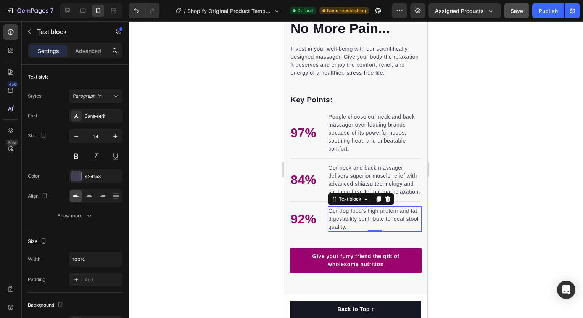
click at [339, 214] on p "Our dog food's high protein and fat digestibility contribute to ideal stool qua…" at bounding box center [374, 219] width 92 height 24
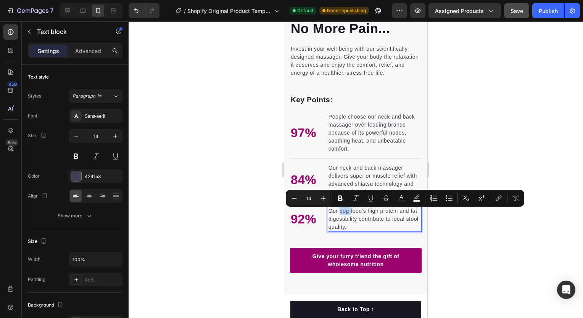
click at [339, 214] on p "Our dog food's high protein and fat digestibility contribute to ideal stool qua…" at bounding box center [374, 219] width 92 height 24
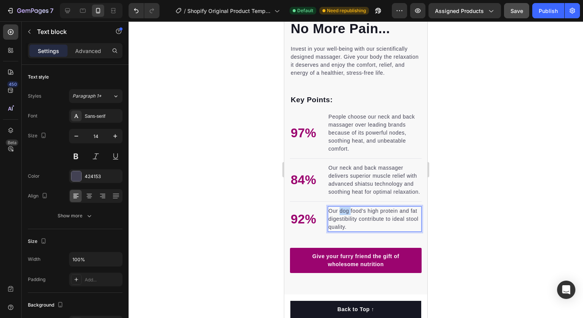
click at [339, 214] on p "Our dog food's high protein and fat digestibility contribute to ideal stool qua…" at bounding box center [374, 219] width 92 height 24
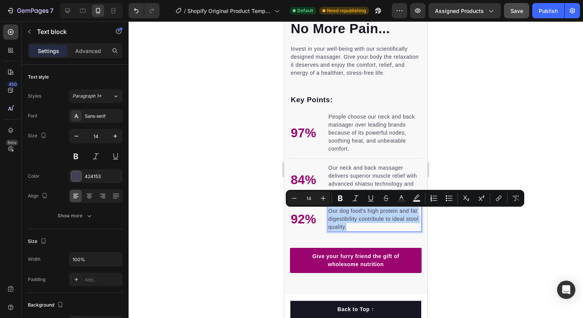
copy p "Our dog food's high protein and fat digestibility contribute to ideal stool qua…"
click at [373, 180] on p "Our neck and back massager delivers superior muscle relief with advanced shiats…" at bounding box center [374, 180] width 92 height 32
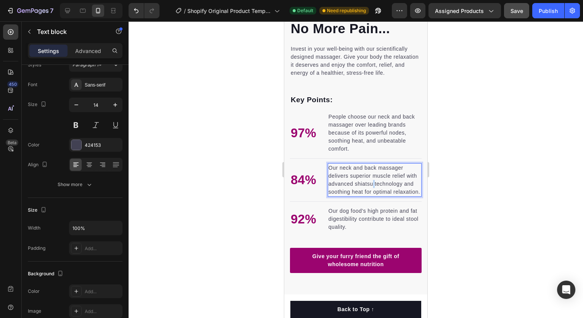
click at [385, 178] on p "Our neck and back massager delivers superior muscle relief with advanced shiats…" at bounding box center [374, 180] width 92 height 32
click at [374, 227] on p "Our dog food's high protein and fat digestibility contribute to ideal stool qua…" at bounding box center [374, 219] width 92 height 24
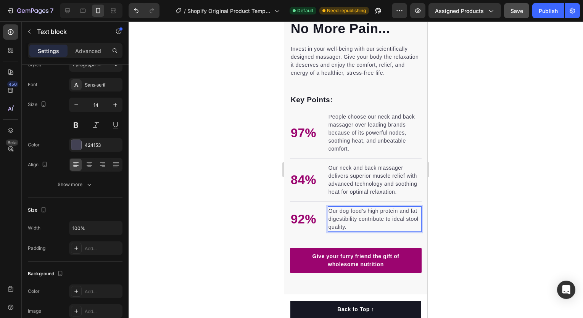
click at [374, 227] on p "Our dog food's high protein and fat digestibility contribute to ideal stool qua…" at bounding box center [374, 219] width 92 height 24
click at [342, 208] on div "Our dog food's high protein and fat digestibility contribute to ideal stool qua…" at bounding box center [375, 219] width 94 height 26
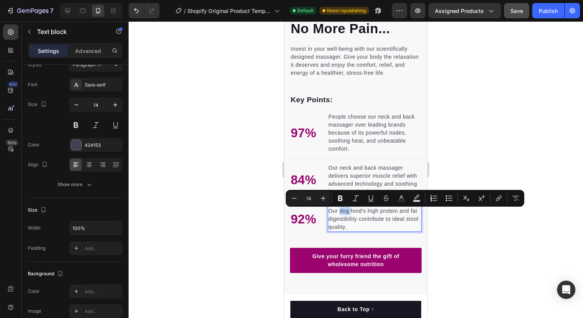
click at [342, 213] on p "Our dog food's high protein and fat digestibility contribute to ideal stool qua…" at bounding box center [374, 219] width 92 height 24
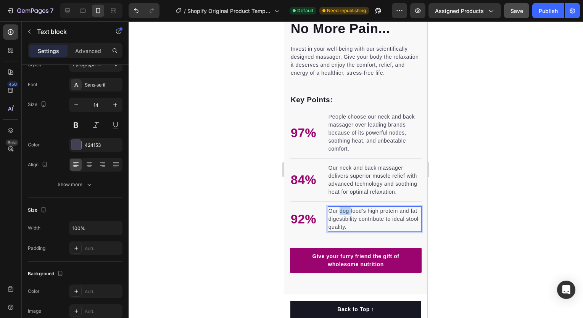
click at [342, 213] on p "Our dog food's high protein and fat digestibility contribute to ideal stool qua…" at bounding box center [374, 219] width 92 height 24
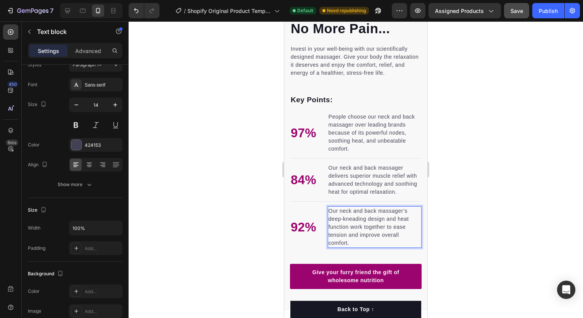
click at [450, 230] on div at bounding box center [356, 169] width 454 height 297
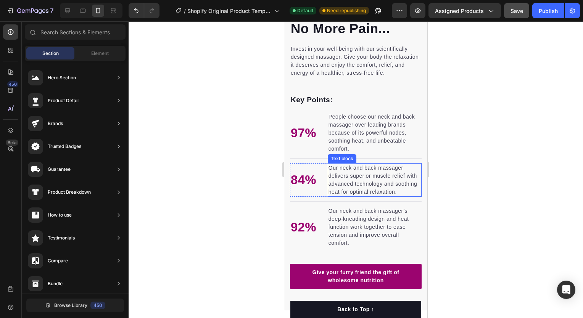
click at [332, 164] on p "Our neck and back massager delivers superior muscle relief with advanced techno…" at bounding box center [374, 180] width 92 height 32
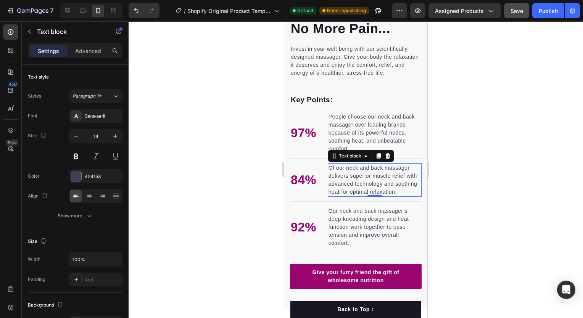
click at [442, 234] on div at bounding box center [356, 169] width 454 height 297
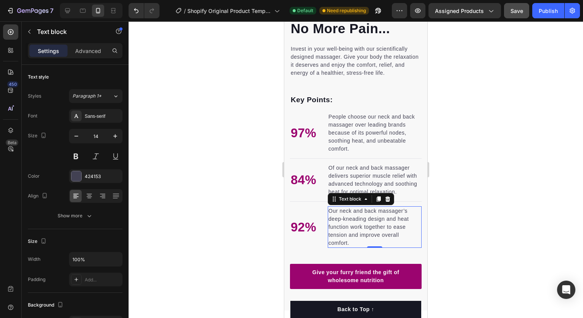
click at [331, 213] on p "Our neck and back massager’s deep-kneading design and heat function work togeth…" at bounding box center [374, 227] width 92 height 40
click at [336, 216] on p "Our neck and back massager’s deep-kneading design and heat function work togeth…" at bounding box center [374, 227] width 92 height 40
click at [331, 212] on p "Our neck and back massager’s deep-kneading design and heat function work togeth…" at bounding box center [374, 227] width 92 height 40
click at [485, 227] on div at bounding box center [356, 169] width 454 height 297
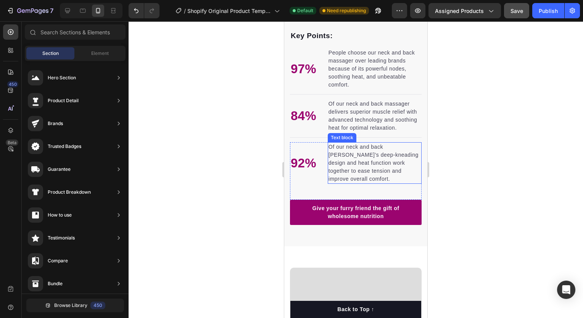
scroll to position [751, 0]
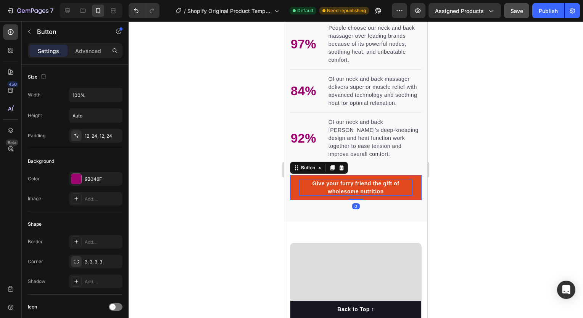
click at [375, 193] on div "Give your furry friend the gift of wholesome nutrition" at bounding box center [355, 188] width 113 height 16
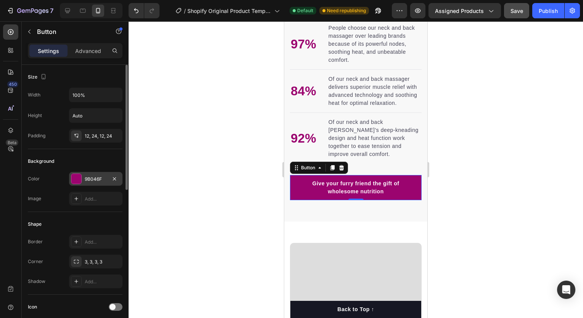
click at [73, 174] on div at bounding box center [76, 179] width 10 height 10
click at [179, 134] on div at bounding box center [356, 169] width 454 height 297
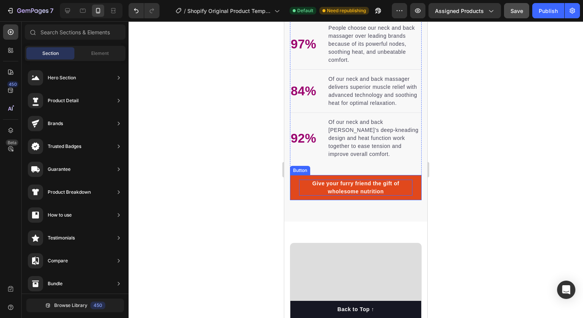
click at [342, 188] on div "Give your furry friend the gift of wholesome nutrition" at bounding box center [355, 188] width 113 height 16
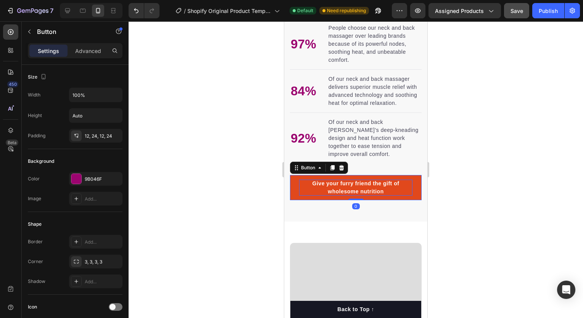
click at [348, 188] on div "Give your furry friend the gift of wholesome nutrition" at bounding box center [355, 188] width 113 height 16
click at [348, 188] on p "Give your furry friend the gift of wholesome nutrition" at bounding box center [355, 188] width 113 height 16
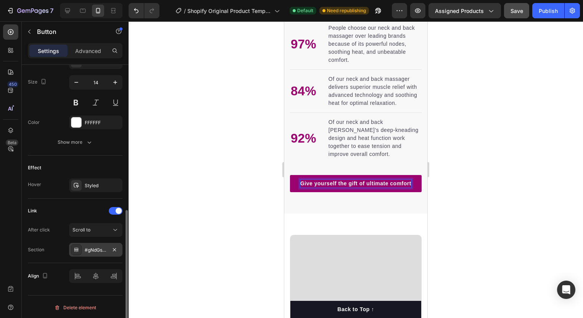
scroll to position [310, 0]
click at [100, 137] on button "Show more" at bounding box center [75, 143] width 95 height 14
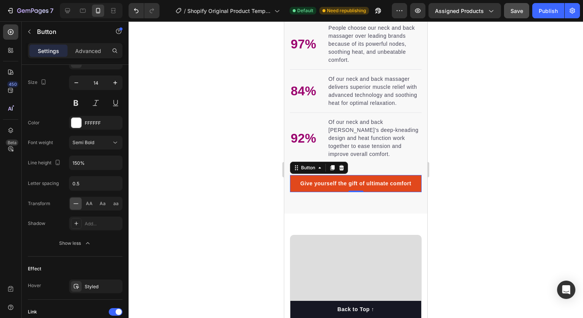
click at [304, 192] on link "Give yourself the gift of ultimate comfort" at bounding box center [356, 183] width 132 height 17
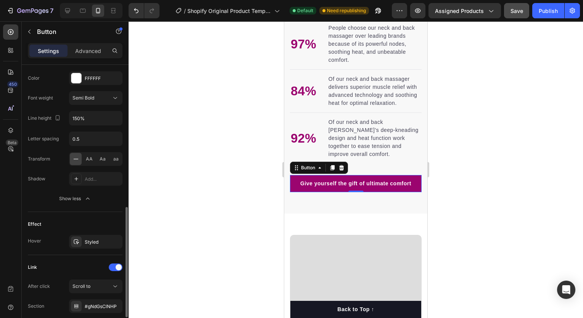
scroll to position [355, 0]
click at [76, 240] on icon at bounding box center [76, 241] width 5 height 5
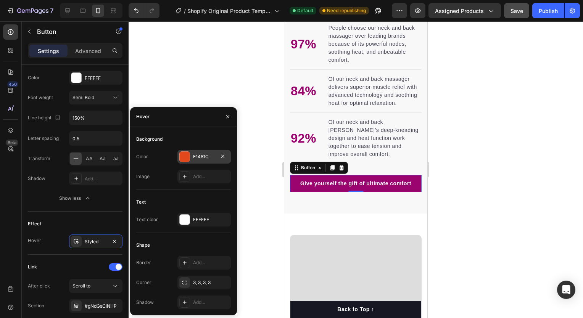
click at [188, 156] on div at bounding box center [185, 157] width 10 height 10
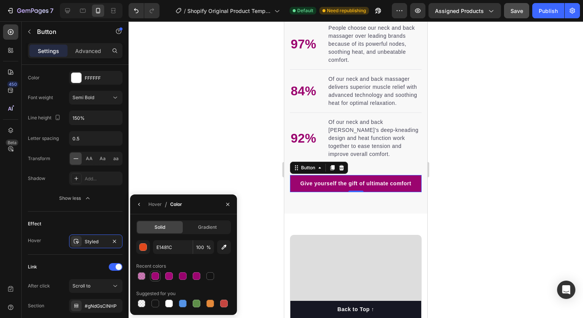
click at [153, 276] on div at bounding box center [155, 276] width 8 height 8
type input "A00674"
click at [215, 121] on div at bounding box center [356, 169] width 454 height 297
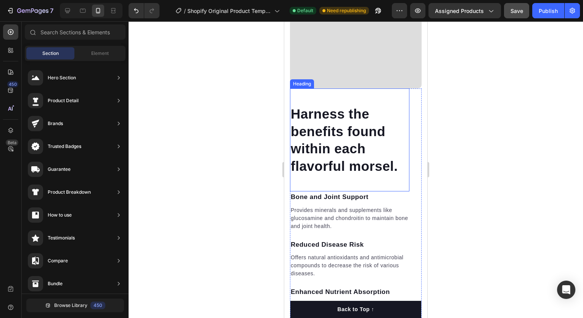
scroll to position [1085, 0]
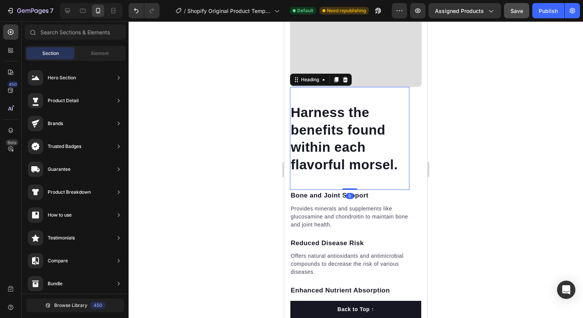
click at [360, 162] on p "Harness the benefits found within each flavorful morsel." at bounding box center [350, 138] width 118 height 69
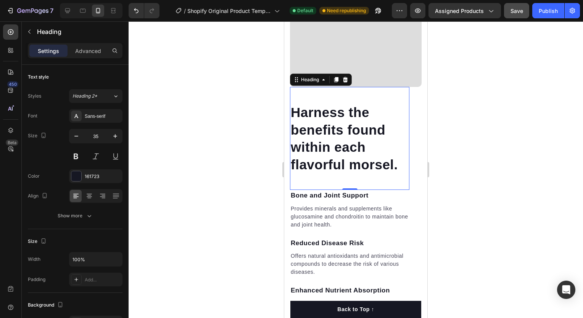
click at [353, 124] on p "Harness the benefits found within each flavorful morsel." at bounding box center [350, 138] width 118 height 69
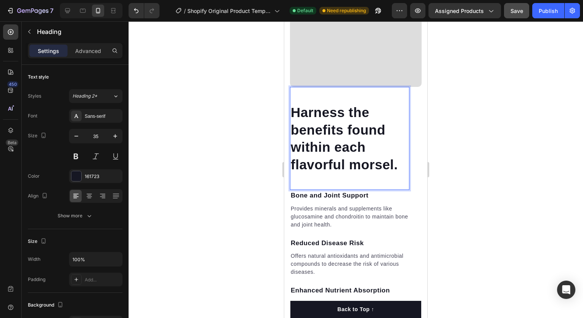
click at [346, 126] on p "Harness the benefits found within each flavorful morsel." at bounding box center [350, 138] width 118 height 69
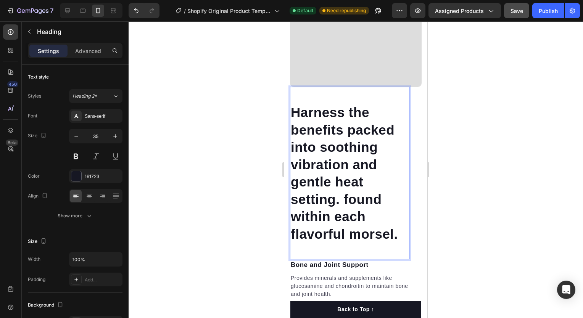
click at [395, 227] on p "Harness the benefits packed into soothing vibration and gentle heat setting. fo…" at bounding box center [350, 173] width 118 height 139
click at [396, 230] on p "Harness the benefits packed into soothing vibration and gentle heat setting. fo…" at bounding box center [350, 173] width 118 height 139
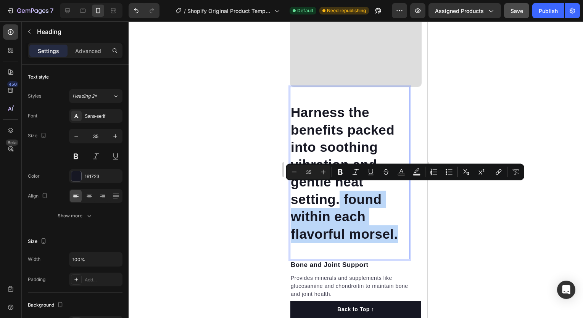
drag, startPoint x: 396, startPoint y: 230, endPoint x: 341, endPoint y: 195, distance: 64.9
click at [341, 195] on p "Harness the benefits packed into soothing vibration and gentle heat setting. fo…" at bounding box center [350, 173] width 118 height 139
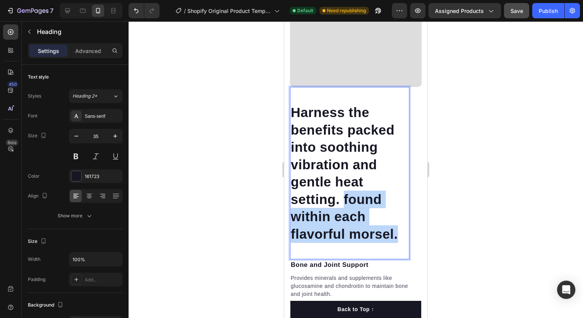
drag, startPoint x: 343, startPoint y: 194, endPoint x: 398, endPoint y: 230, distance: 65.8
click at [398, 230] on p "Harness the benefits packed into soothing vibration and gentle heat setting. fo…" at bounding box center [350, 173] width 118 height 139
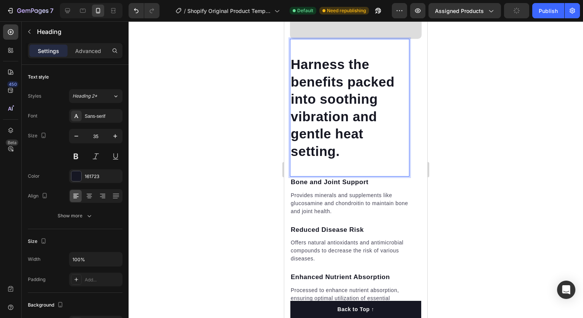
scroll to position [1133, 0]
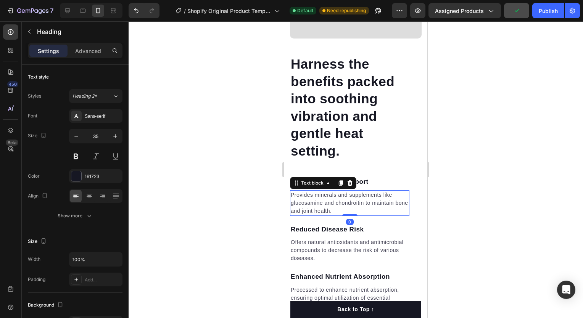
click at [322, 193] on p "Provides minerals and supplements like glucosamine and chondroitin to maintain …" at bounding box center [350, 203] width 118 height 24
click at [268, 191] on div at bounding box center [356, 169] width 454 height 297
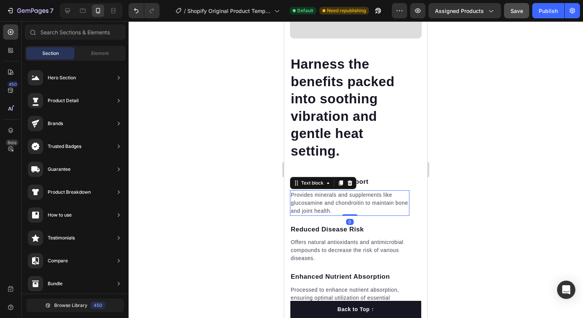
click at [326, 200] on p "Provides minerals and supplements like glucosamine and chondroitin to maintain …" at bounding box center [350, 203] width 118 height 24
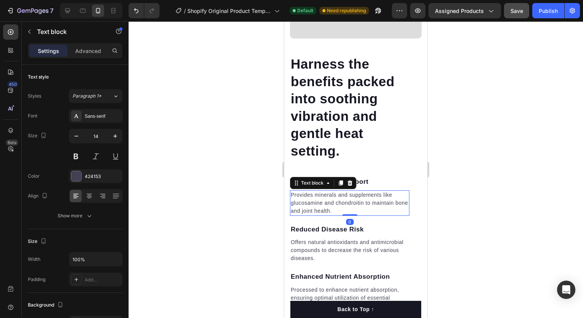
click at [324, 191] on p "Provides minerals and supplements like glucosamine and chondroitin to maintain …" at bounding box center [350, 203] width 118 height 24
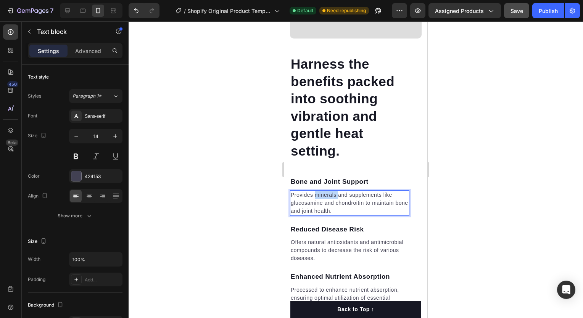
click at [324, 191] on p "Provides minerals and supplements like glucosamine and chondroitin to maintain …" at bounding box center [350, 203] width 118 height 24
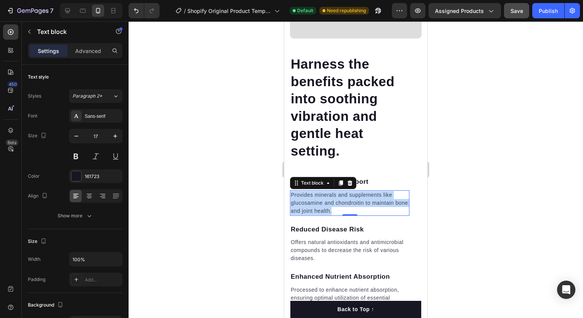
drag, startPoint x: 760, startPoint y: 236, endPoint x: 373, endPoint y: 174, distance: 392.1
click at [373, 177] on p "Bone and Joint Support" at bounding box center [350, 182] width 118 height 10
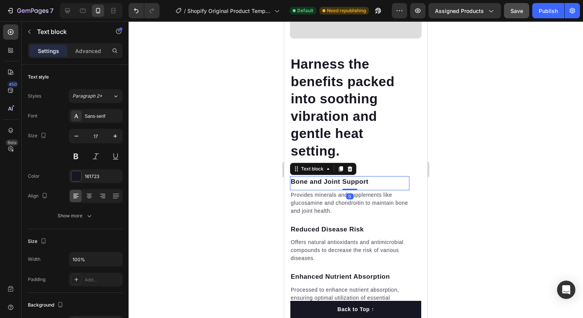
scroll to position [176, 0]
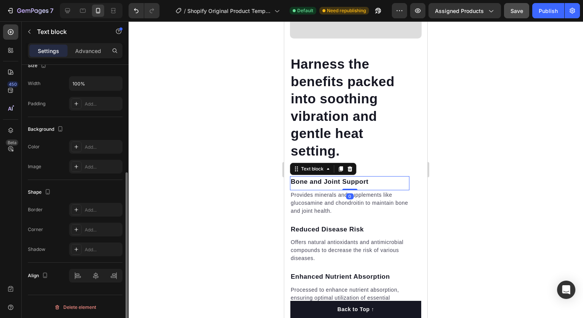
click at [369, 177] on p "Bone and Joint Support" at bounding box center [350, 182] width 118 height 10
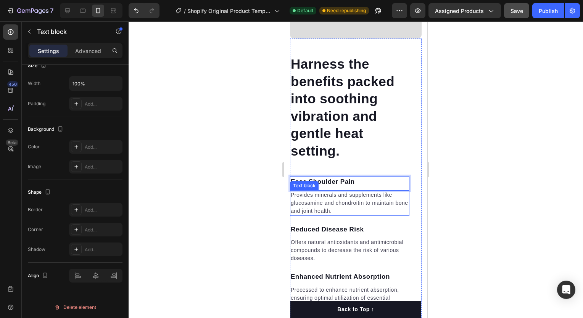
scroll to position [175, 0]
click at [368, 199] on p "Provides minerals and supplements like glucosamine and chondroitin to maintain …" at bounding box center [350, 203] width 118 height 24
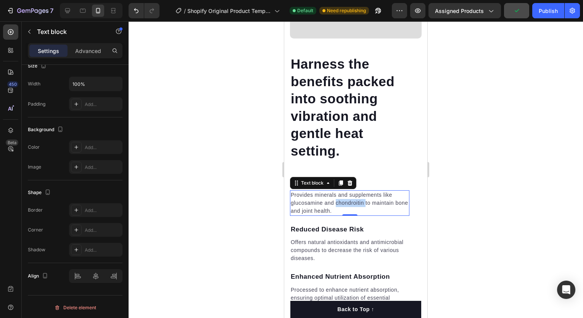
click at [335, 192] on p "Provides minerals and supplements like glucosamine and chondroitin to maintain …" at bounding box center [350, 203] width 118 height 24
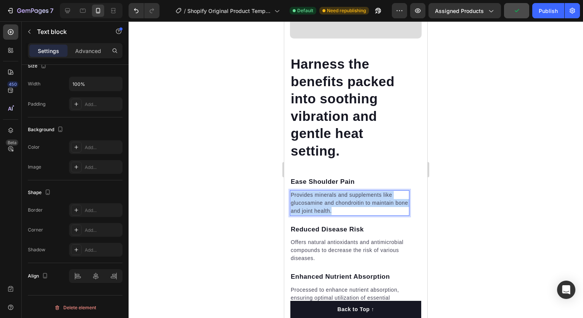
click at [335, 192] on p "Provides minerals and supplements like glucosamine and chondroitin to maintain …" at bounding box center [350, 203] width 118 height 24
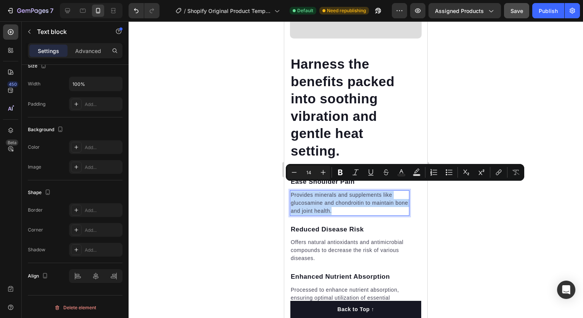
copy p "Provides minerals and supplements like glucosamine and chondroitin to maintain …"
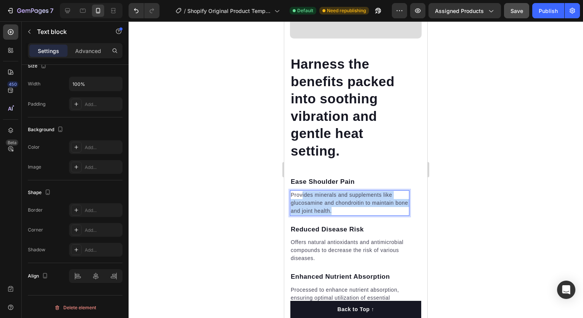
drag, startPoint x: 357, startPoint y: 205, endPoint x: 302, endPoint y: 190, distance: 57.1
click at [302, 191] on p "Provides minerals and supplements like glucosamine and chondroitin to maintain …" at bounding box center [350, 203] width 118 height 24
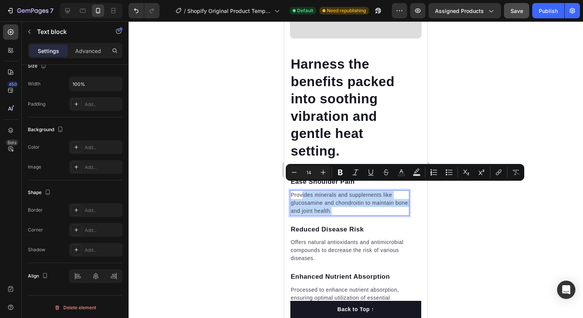
click at [302, 191] on p "Provides minerals and supplements like glucosamine and chondroitin to maintain …" at bounding box center [350, 203] width 118 height 24
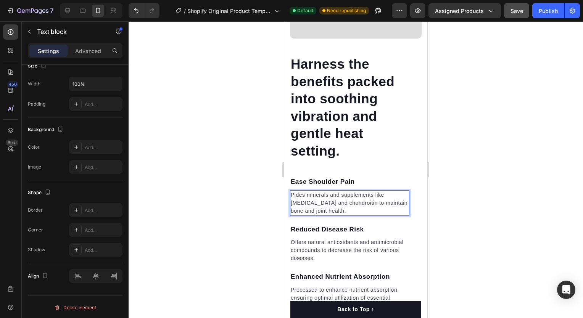
click at [302, 191] on p "Pides minerals and supplements like glucosamine and chondroitin to maintain bon…" at bounding box center [350, 203] width 118 height 24
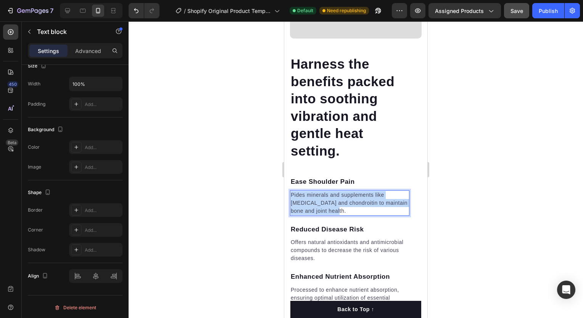
click at [302, 191] on p "Pides minerals and supplements like glucosamine and chondroitin to maintain bon…" at bounding box center [350, 203] width 118 height 24
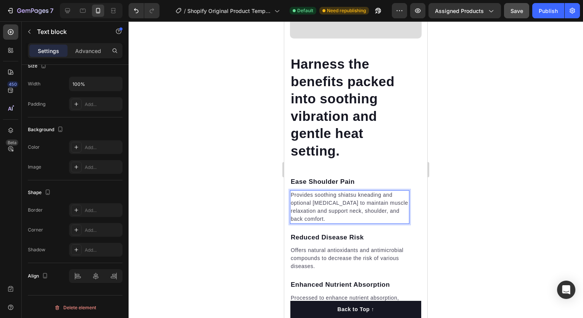
click at [338, 191] on p "Provides soothing shiatsu kneading and optional heat therapy to maintain muscle…" at bounding box center [350, 207] width 118 height 32
click at [358, 191] on p "Provides soothing shiatsu kneading and optional heat therapy to maintain muscle…" at bounding box center [350, 207] width 118 height 32
click at [441, 200] on div at bounding box center [356, 169] width 454 height 297
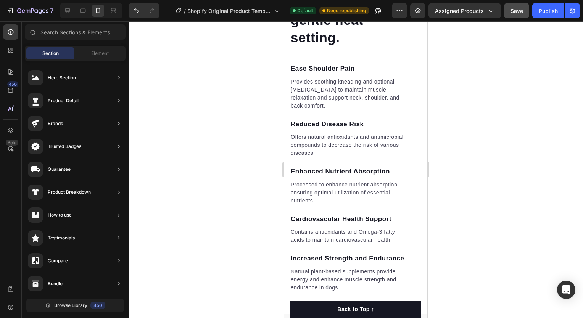
scroll to position [1246, 0]
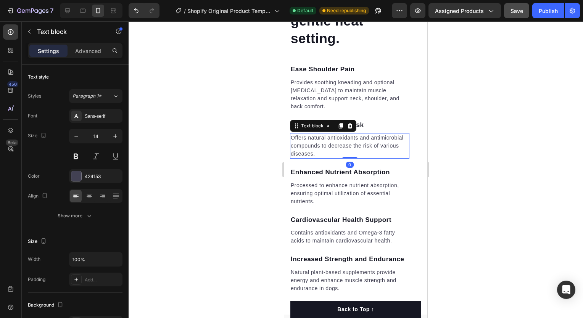
click at [340, 141] on p "Offers natural antioxidants and antimicrobial compounds to decrease the risk of…" at bounding box center [350, 146] width 118 height 24
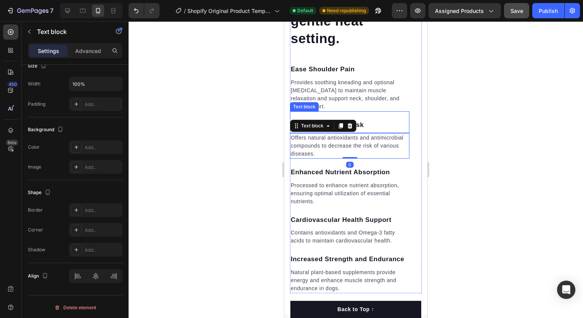
click at [371, 120] on p "Reduced Disease Risk" at bounding box center [350, 125] width 118 height 10
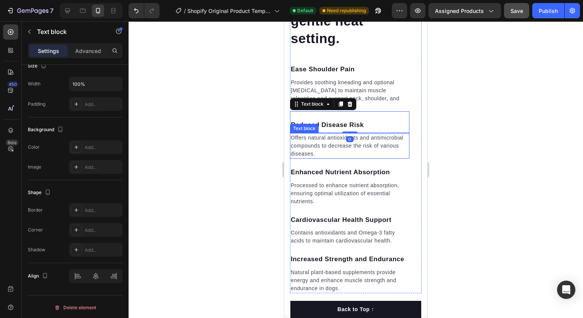
click at [331, 146] on p "Offers natural antioxidants and antimicrobial compounds to decrease the risk of…" at bounding box center [350, 146] width 118 height 24
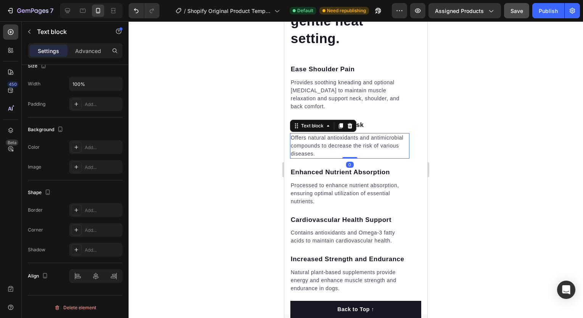
click at [331, 146] on p "Offers natural antioxidants and antimicrobial compounds to decrease the risk of…" at bounding box center [350, 146] width 118 height 24
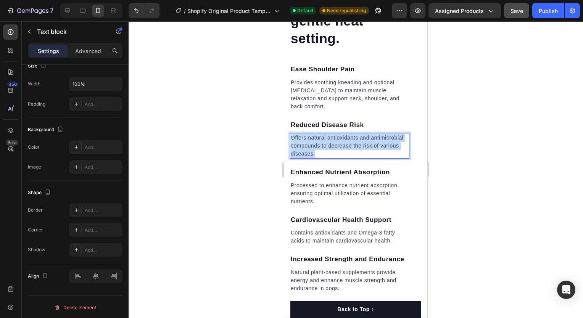
click at [331, 146] on p "Offers natural antioxidants and antimicrobial compounds to decrease the risk of…" at bounding box center [350, 146] width 118 height 24
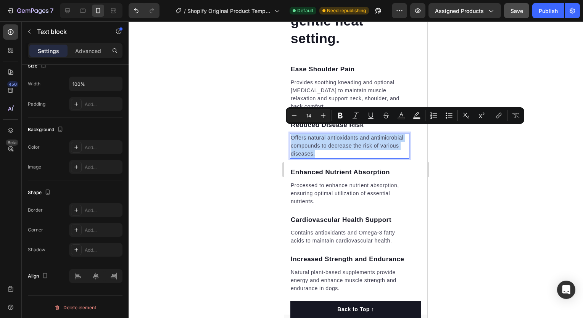
copy p "Offers natural antioxidants and antimicrobial compounds to decrease the risk of…"
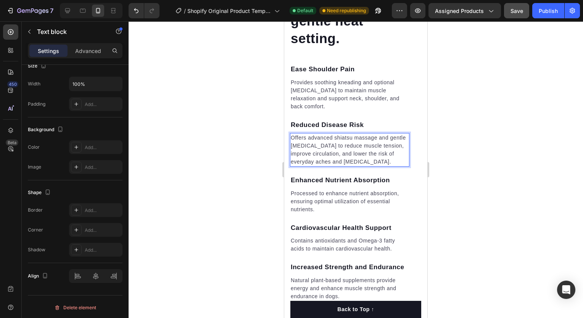
click at [352, 134] on p "Offers advanced shiatsu massage and gentle heat therapy to reduce muscle tensio…" at bounding box center [350, 150] width 118 height 32
click at [358, 120] on p "Reduced Disease Risk" at bounding box center [350, 125] width 118 height 10
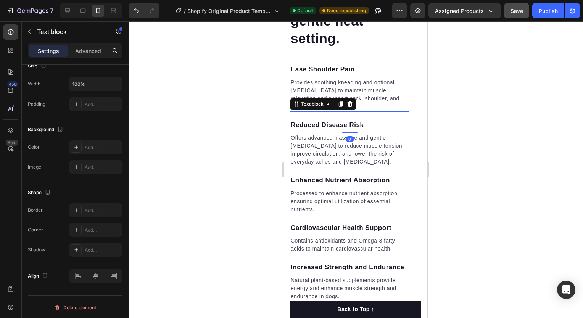
click at [358, 120] on p "Reduced Disease Risk" at bounding box center [350, 125] width 118 height 10
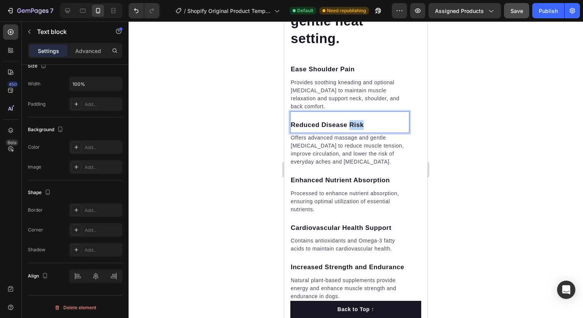
click at [358, 120] on p "Reduced Disease Risk" at bounding box center [350, 125] width 118 height 10
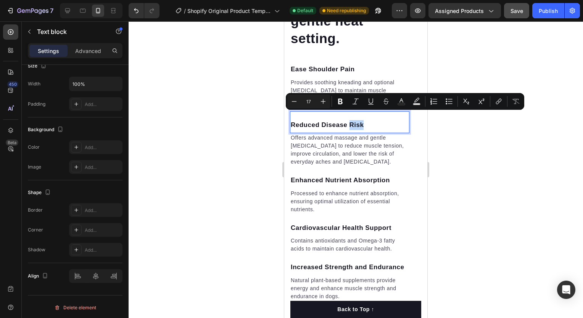
click at [355, 120] on p "Reduced Disease Risk" at bounding box center [350, 125] width 118 height 10
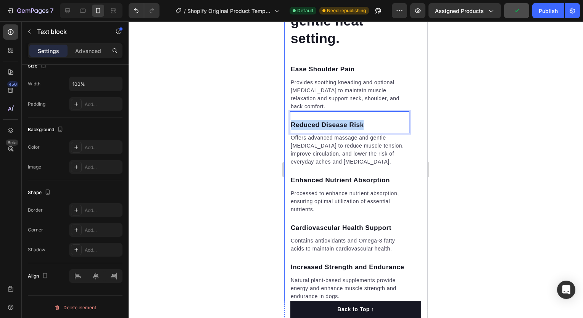
drag, startPoint x: 369, startPoint y: 117, endPoint x: 289, endPoint y: 124, distance: 79.7
click at [289, 124] on div "Harness the benefits packed into soothing vibration and gentle heat setting. He…" at bounding box center [355, 25] width 143 height 551
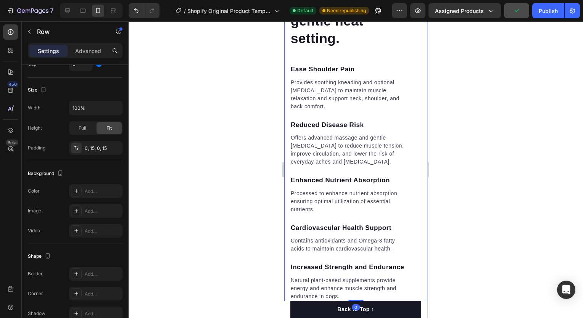
scroll to position [0, 0]
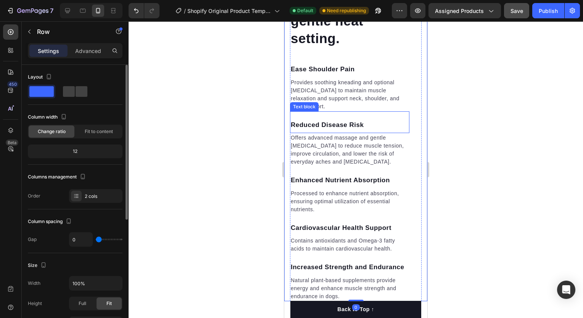
click at [299, 120] on p "Reduced Disease Risk" at bounding box center [350, 125] width 118 height 10
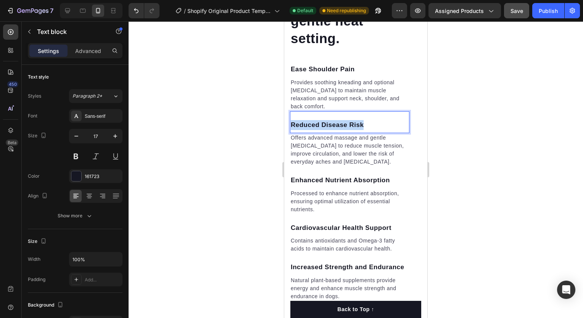
click at [299, 120] on p "Reduced Disease Risk" at bounding box center [350, 125] width 118 height 10
click at [314, 120] on p "Imrove Circulation" at bounding box center [350, 125] width 118 height 10
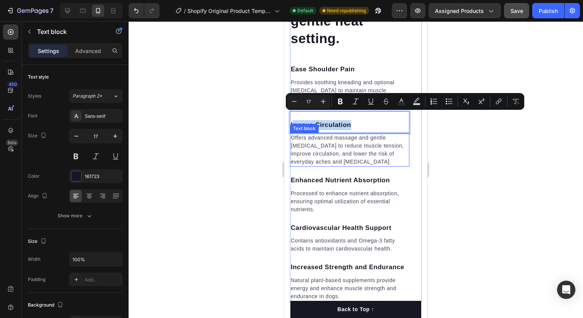
drag, startPoint x: 351, startPoint y: 119, endPoint x: 292, endPoint y: 123, distance: 59.6
click at [292, 123] on div "Harness the benefits packed into soothing vibration and gentle heat setting. He…" at bounding box center [349, 113] width 119 height 375
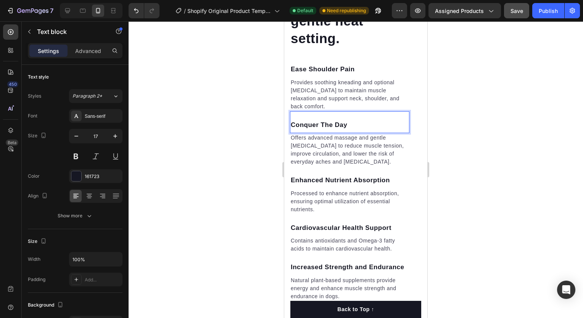
click at [484, 146] on div at bounding box center [356, 169] width 454 height 297
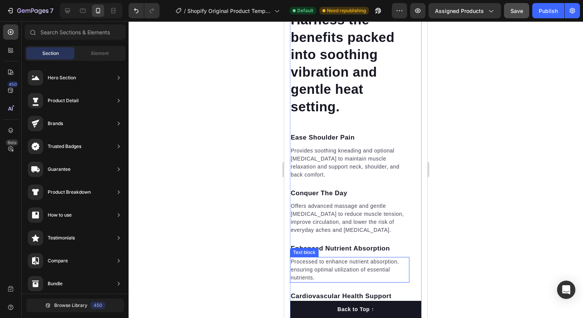
scroll to position [1106, 0]
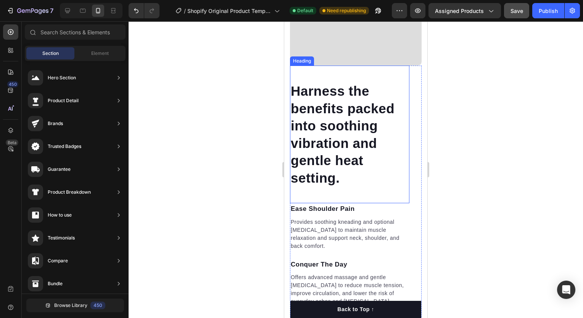
click at [343, 147] on h2 "Harness the benefits packed into soothing vibration and gentle heat setting." at bounding box center [349, 135] width 119 height 106
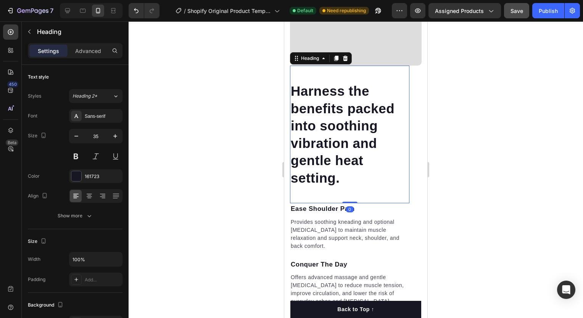
click at [346, 131] on h2 "Harness the benefits packed into soothing vibration and gentle heat setting." at bounding box center [349, 135] width 119 height 106
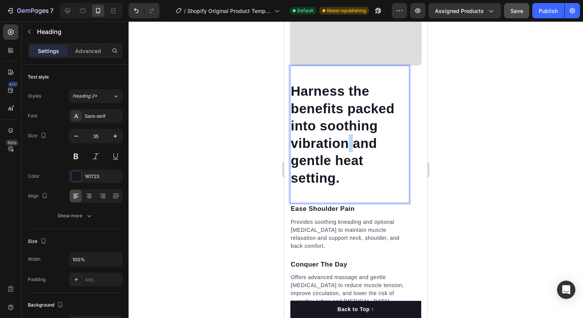
click at [346, 131] on p "Harness the benefits packed into soothing vibration and gentle heat setting." at bounding box center [350, 134] width 118 height 104
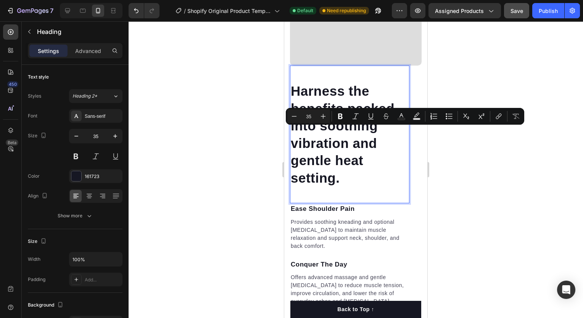
click at [340, 100] on p "Harness the benefits packed into soothing vibration and gentle heat setting." at bounding box center [350, 134] width 118 height 104
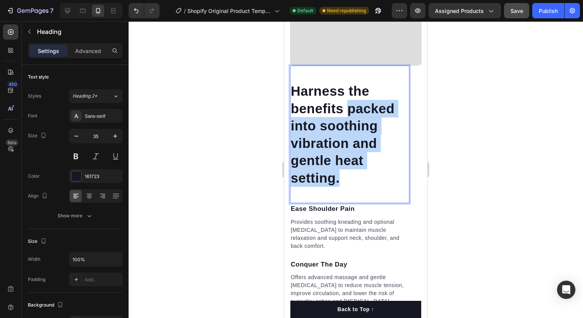
drag, startPoint x: 348, startPoint y: 100, endPoint x: 375, endPoint y: 172, distance: 76.9
click at [375, 172] on p "Harness the benefits packed into soothing vibration and gentle heat setting." at bounding box center [350, 134] width 118 height 104
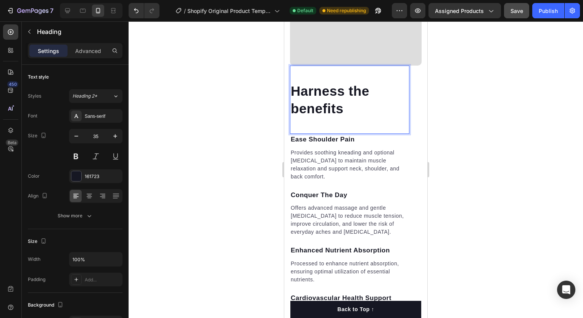
click at [341, 122] on div "Harness the benefits Heading 0" at bounding box center [349, 100] width 119 height 68
click at [351, 115] on div "Harness the benefits Heading 0" at bounding box center [349, 100] width 119 height 68
click at [364, 103] on p "Harness the benefits" at bounding box center [350, 99] width 118 height 35
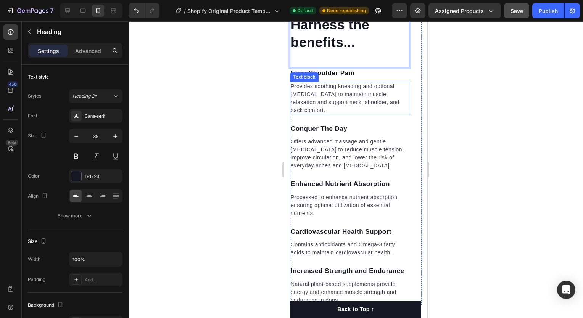
scroll to position [1197, 0]
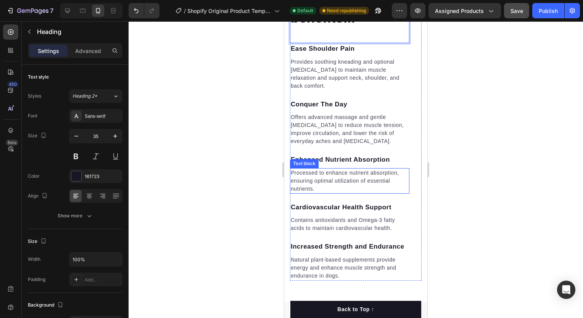
click at [319, 170] on p "Processed to enhance nutrient absorption, ensuring optimal utilization of essen…" at bounding box center [350, 181] width 118 height 24
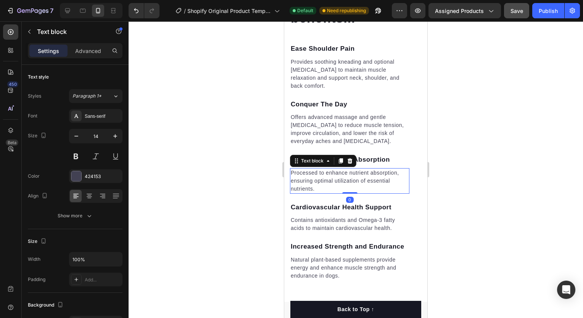
click at [319, 171] on p "Processed to enhance nutrient absorption, ensuring optimal utilization of essen…" at bounding box center [350, 181] width 118 height 24
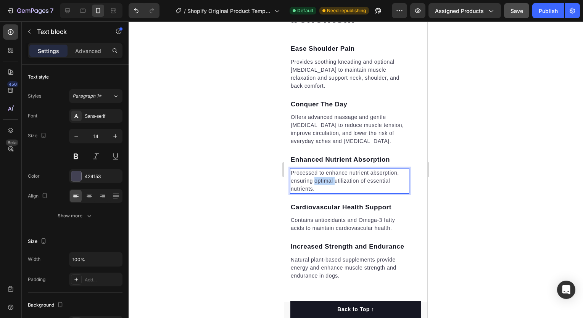
click at [319, 171] on p "Processed to enhance nutrient absorption, ensuring optimal utilization of essen…" at bounding box center [350, 181] width 118 height 24
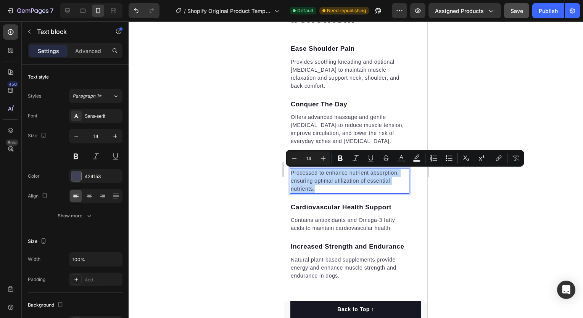
click at [319, 171] on p "Processed to enhance nutrient absorption, ensuring optimal utilization of essen…" at bounding box center [350, 181] width 118 height 24
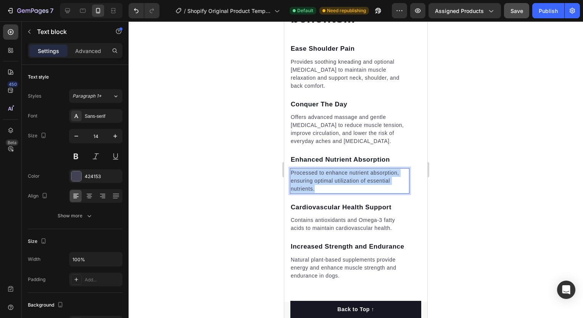
click at [319, 171] on p "Processed to enhance nutrient absorption, ensuring optimal utilization of essen…" at bounding box center [350, 181] width 118 height 24
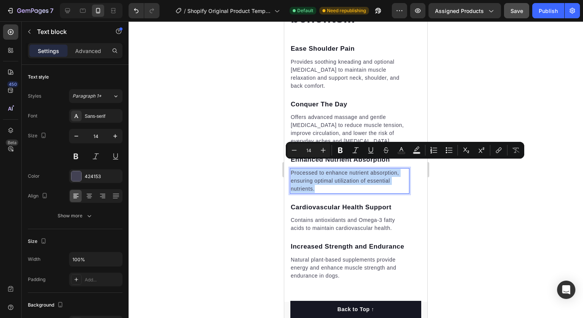
click at [319, 171] on p "Processed to enhance nutrient absorption, ensuring optimal utilization of essen…" at bounding box center [350, 181] width 118 height 24
click at [389, 179] on p "Processed to enhance nutrient absorption, ensuring optimal utilization of essen…" at bounding box center [350, 181] width 118 height 24
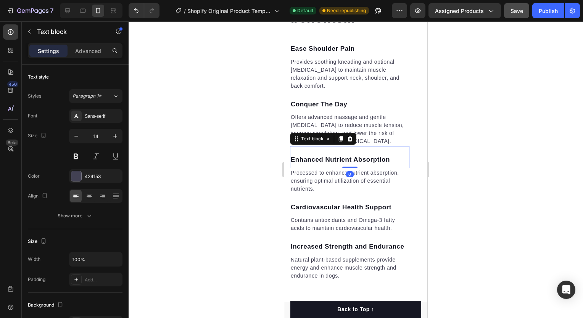
click at [368, 155] on p "Enhanced Nutrient Absorption" at bounding box center [350, 160] width 118 height 10
click at [350, 136] on icon at bounding box center [349, 138] width 5 height 5
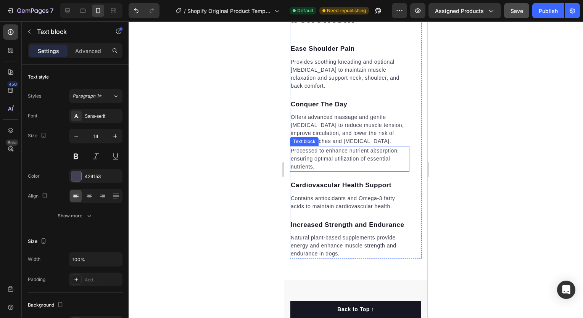
click at [351, 150] on p "Processed to enhance nutrient absorption, ensuring optimal utilization of essen…" at bounding box center [350, 159] width 118 height 24
click at [349, 136] on icon at bounding box center [349, 138] width 5 height 5
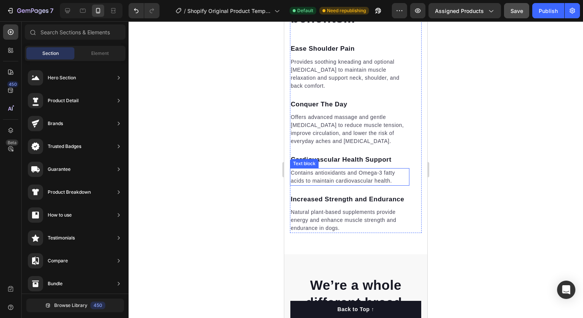
click at [345, 169] on p "Contains antioxidants and Omega-3 fatty acids to maintain cardiovascular health." at bounding box center [350, 177] width 118 height 16
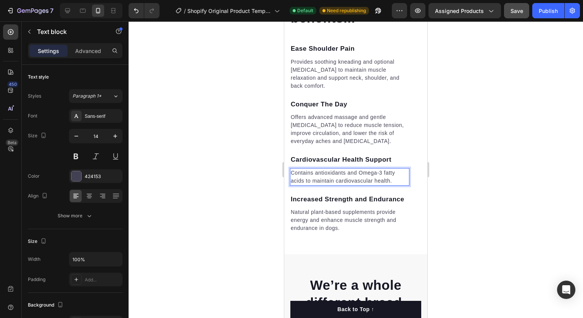
click at [345, 169] on p "Contains antioxidants and Omega-3 fatty acids to maintain cardiovascular health." at bounding box center [350, 177] width 118 height 16
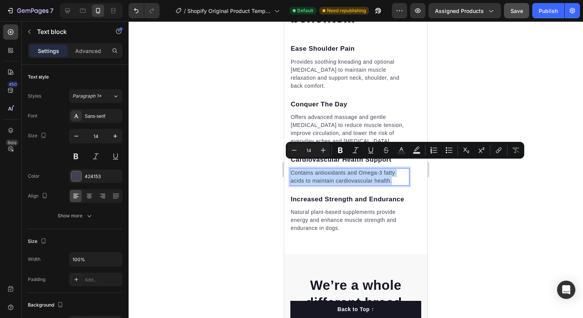
copy p "Contains antioxidants and Omega-3 fatty acids to maintain cardiovascular health."
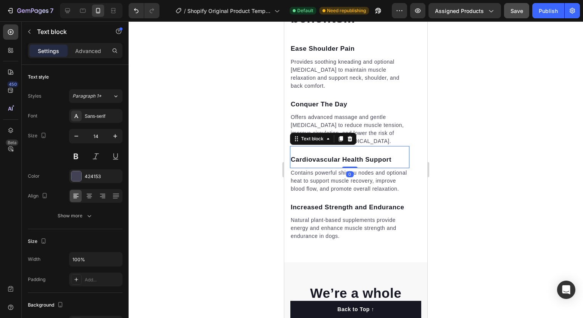
click at [372, 155] on p "Cardiovascular Health Support" at bounding box center [350, 160] width 118 height 10
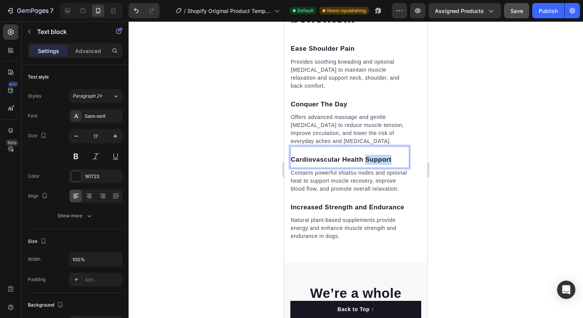
click at [372, 155] on p "Cardiovascular Health Support" at bounding box center [350, 160] width 118 height 10
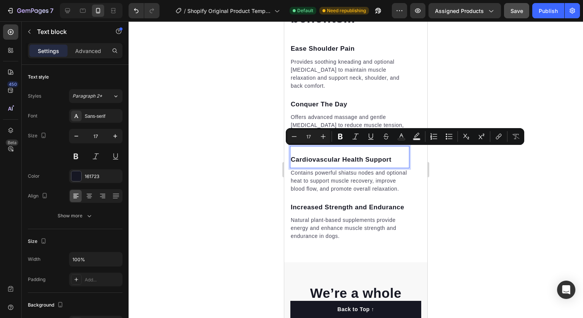
click at [363, 155] on p "Cardiovascular Health Support" at bounding box center [350, 160] width 118 height 10
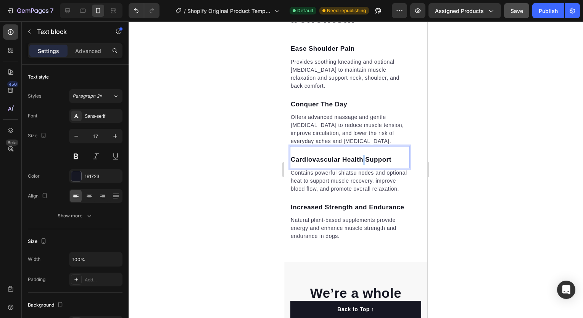
click at [363, 155] on p "Cardiovascular Health Support" at bounding box center [350, 160] width 118 height 10
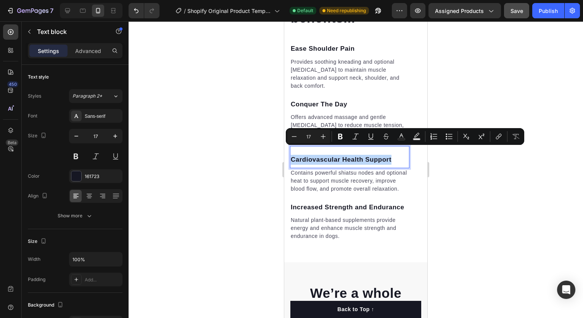
click at [363, 155] on p "Cardiovascular Health Support" at bounding box center [350, 160] width 118 height 10
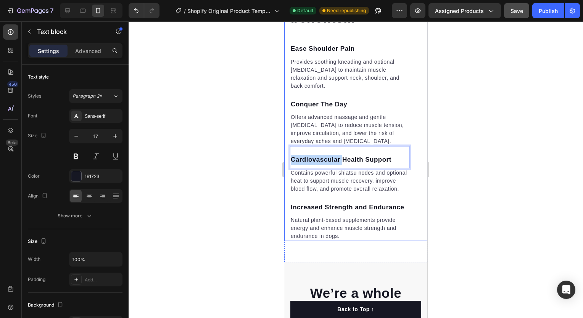
drag, startPoint x: 342, startPoint y: 151, endPoint x: 288, endPoint y: 155, distance: 53.5
click at [288, 155] on div "Harness the benefits... Heading Ease Shoulder Pain Text block Provides soothing…" at bounding box center [355, 20] width 143 height 442
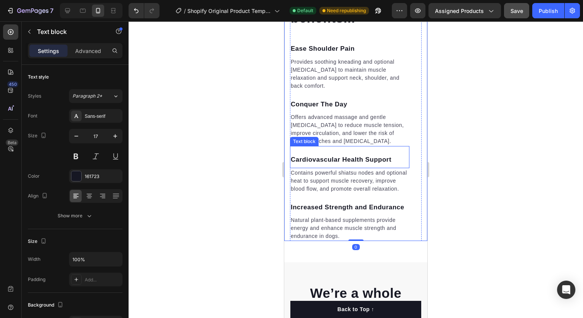
click at [314, 155] on p "Cardiovascular Health Support" at bounding box center [350, 160] width 118 height 10
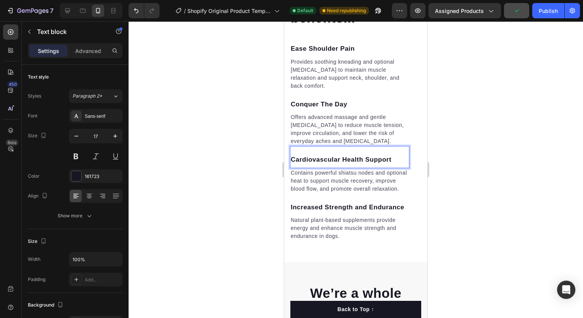
click at [339, 155] on p "Cardiovascular Health Support" at bounding box center [350, 160] width 118 height 10
click at [471, 183] on div at bounding box center [356, 169] width 454 height 297
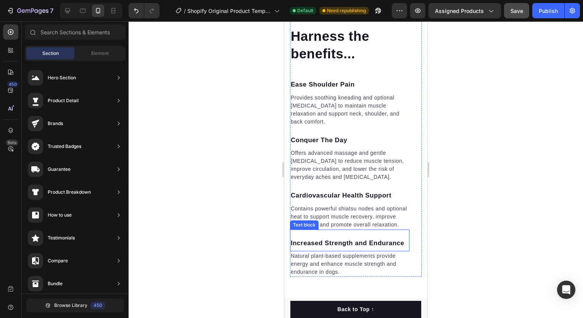
scroll to position [1175, 0]
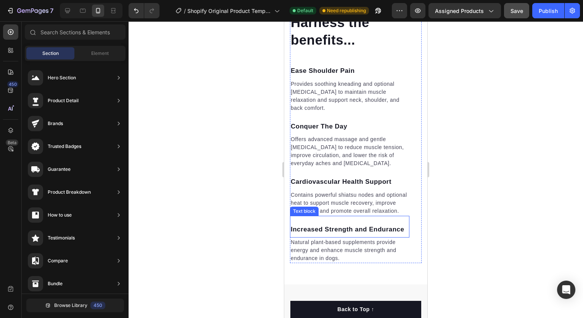
click at [363, 235] on p "Increased Strength and Endurance" at bounding box center [350, 230] width 118 height 10
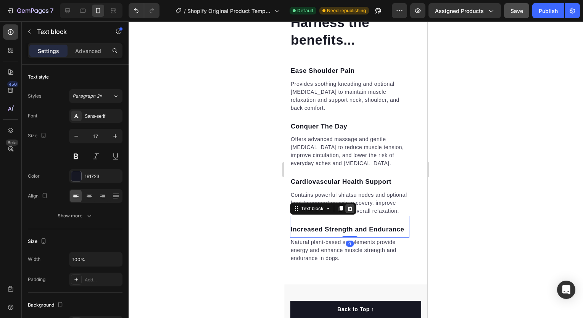
click at [348, 206] on icon at bounding box center [350, 209] width 6 height 6
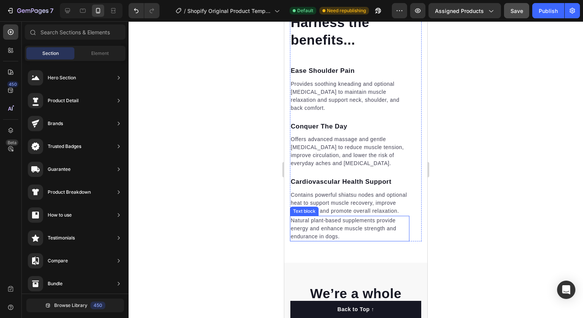
click at [348, 227] on p "Natural plant-based supplements provide energy and enhance muscle strength and …" at bounding box center [350, 229] width 118 height 24
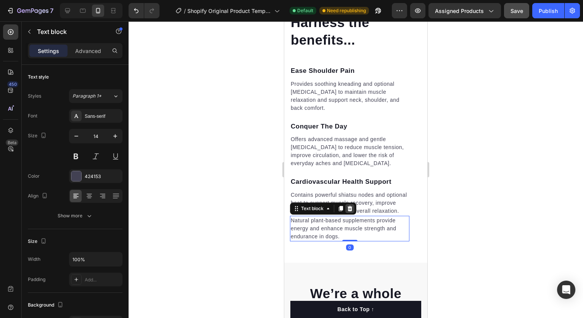
click at [351, 208] on icon at bounding box center [349, 208] width 5 height 5
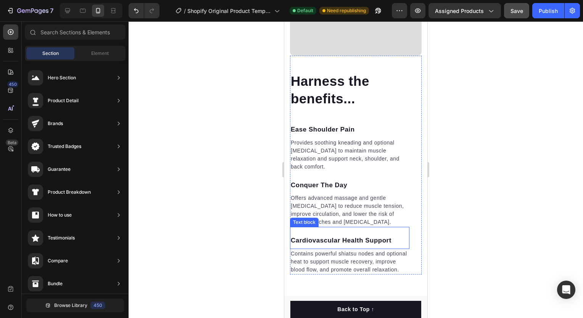
scroll to position [1116, 0]
click at [355, 251] on p "Contains powerful shiatsu nodes and optional heat to support muscle recovery, i…" at bounding box center [350, 262] width 118 height 24
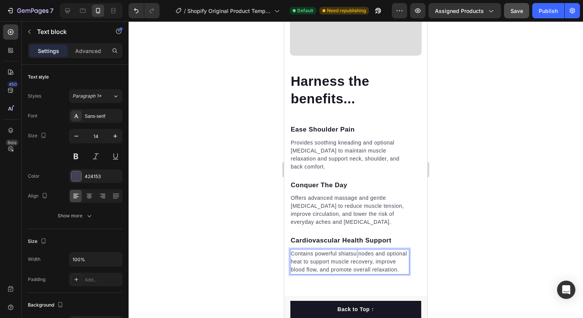
click at [355, 250] on p "Contains powerful shiatsu nodes and optional heat to support muscle recovery, i…" at bounding box center [350, 262] width 118 height 24
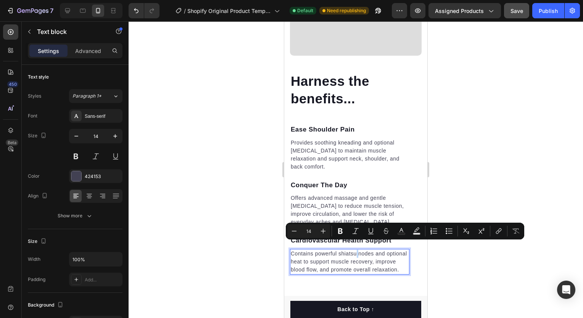
click at [355, 250] on p "Contains powerful shiatsu nodes and optional heat to support muscle recovery, i…" at bounding box center [350, 262] width 118 height 24
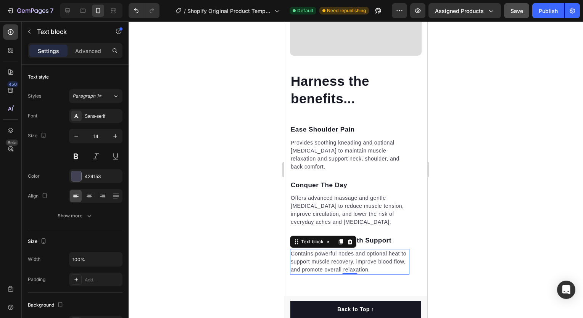
click at [443, 248] on div at bounding box center [356, 169] width 454 height 297
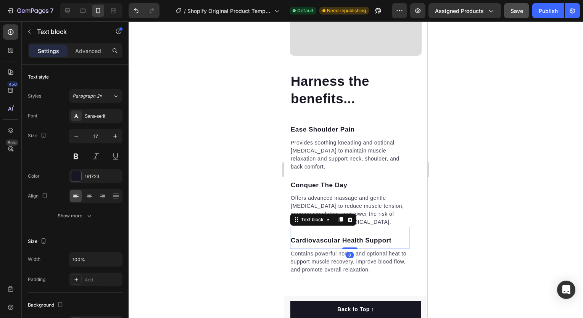
click at [374, 236] on p "Cardiovascular Health Support" at bounding box center [350, 241] width 118 height 10
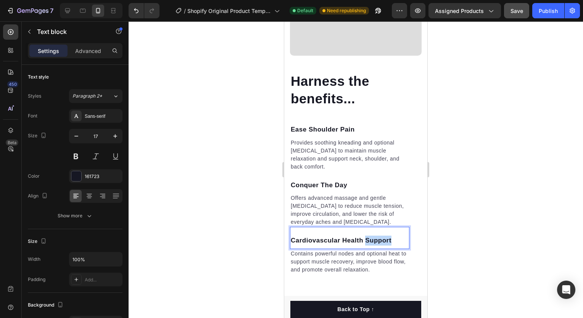
click at [374, 236] on p "Cardiovascular Health Support" at bounding box center [350, 241] width 118 height 10
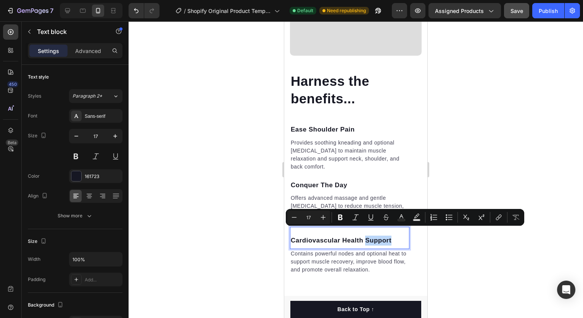
click at [370, 238] on div "Cardiovascular Health Support Text block 0" at bounding box center [349, 238] width 119 height 22
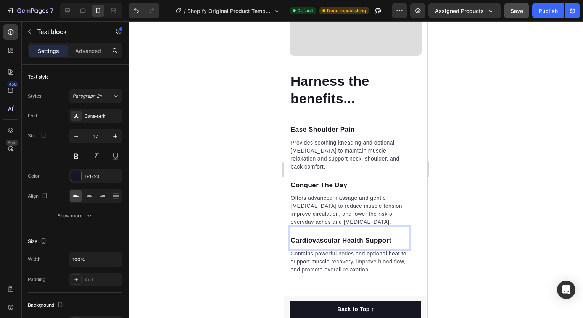
click at [350, 236] on p "Cardiovascular Health Support" at bounding box center [350, 241] width 118 height 10
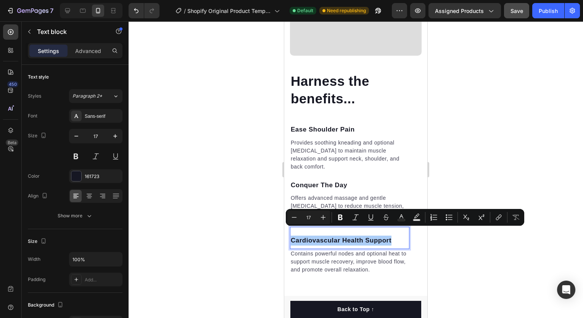
click at [455, 149] on div at bounding box center [356, 169] width 454 height 297
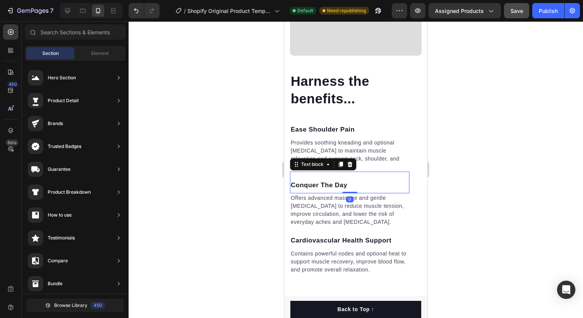
click at [327, 180] on p "Conquer The Day" at bounding box center [350, 185] width 118 height 10
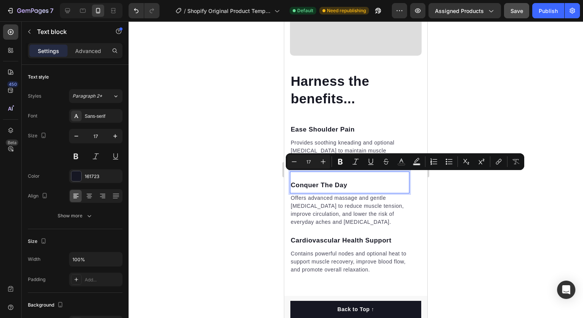
click at [328, 180] on p "Conquer The Day" at bounding box center [350, 185] width 118 height 10
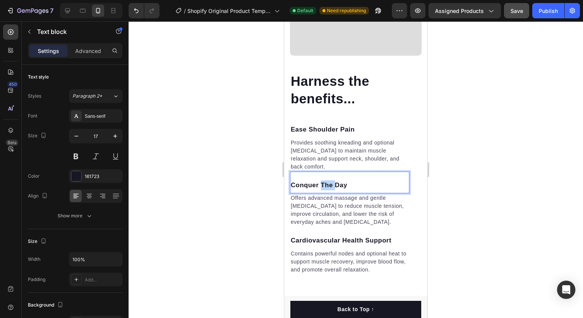
click at [328, 180] on p "Conquer The Day" at bounding box center [350, 185] width 118 height 10
click at [438, 195] on div at bounding box center [356, 169] width 454 height 297
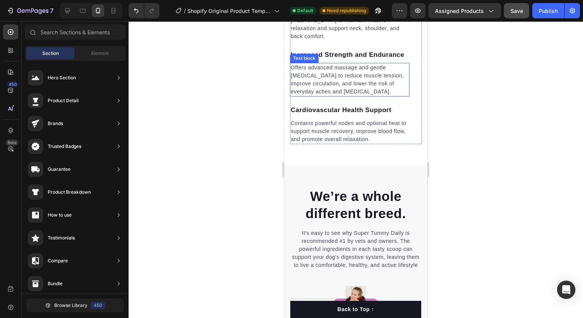
scroll to position [1295, 0]
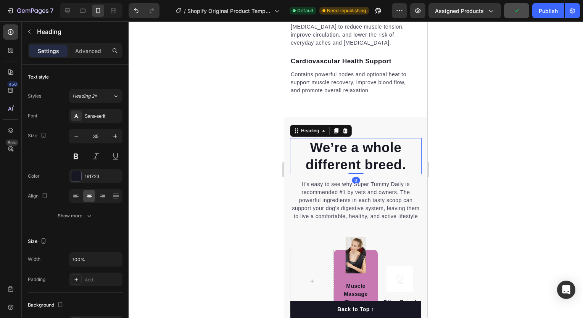
click at [352, 146] on p "We’re a whole different breed." at bounding box center [356, 156] width 130 height 35
click at [352, 147] on p "We’re a whole different breed." at bounding box center [356, 156] width 130 height 35
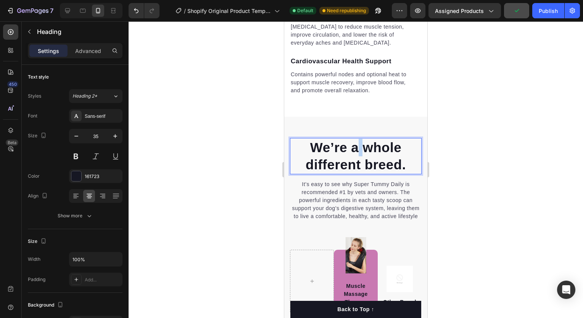
click at [352, 147] on p "We’re a whole different breed." at bounding box center [356, 156] width 130 height 35
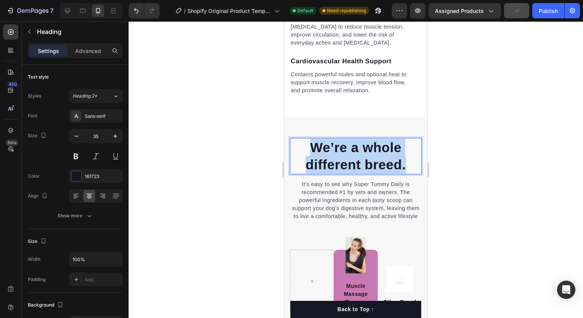
click at [352, 147] on p "We’re a whole different breed." at bounding box center [356, 156] width 130 height 35
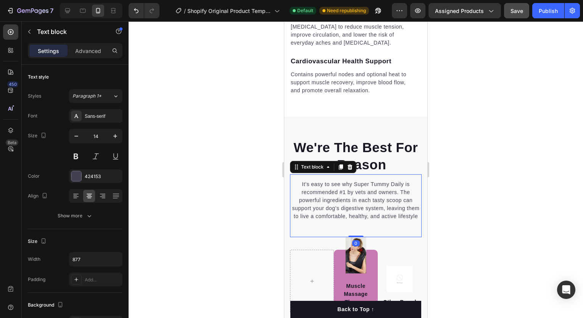
click at [338, 206] on p "It’s easy to see why Super Tummy Daily is recommended #1 by vets and owners. Th…" at bounding box center [356, 200] width 130 height 40
click at [338, 205] on p "It’s easy to see why Super Tummy Daily is recommended #1 by vets and owners. Th…" at bounding box center [356, 200] width 130 height 40
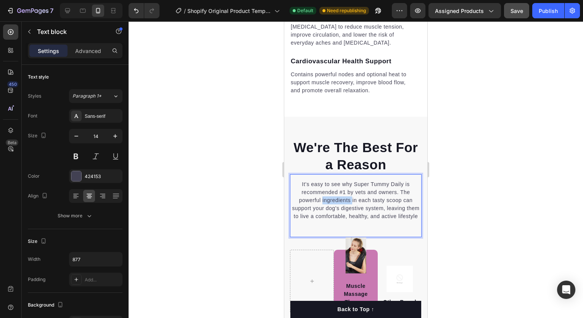
click at [338, 205] on p "It’s easy to see why Super Tummy Daily is recommended #1 by vets and owners. Th…" at bounding box center [356, 200] width 130 height 40
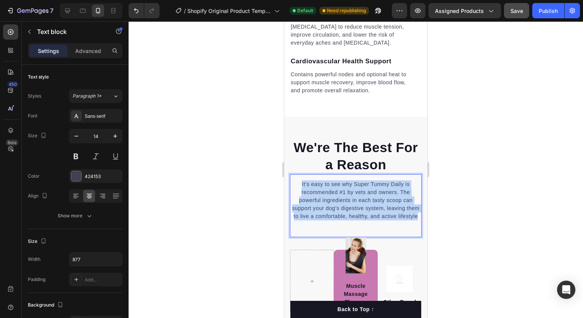
click at [338, 205] on p "It’s easy to see why Super Tummy Daily is recommended #1 by vets and owners. Th…" at bounding box center [356, 200] width 130 height 40
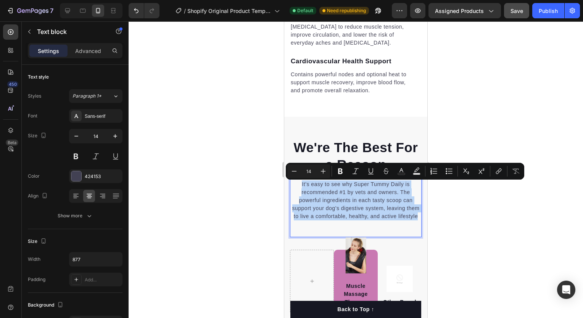
copy p "It’s easy to see why Super Tummy Daily is recommended #1 by vets and owners. Th…"
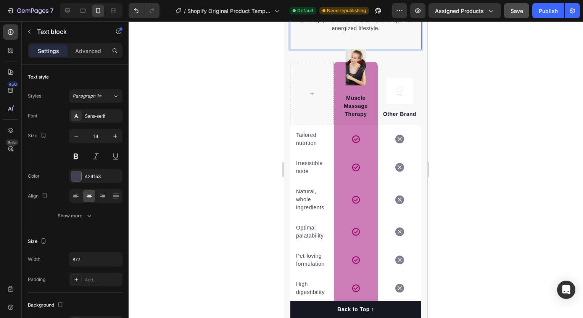
scroll to position [1494, 0]
click at [309, 143] on p "Tailored nutrition" at bounding box center [312, 139] width 32 height 16
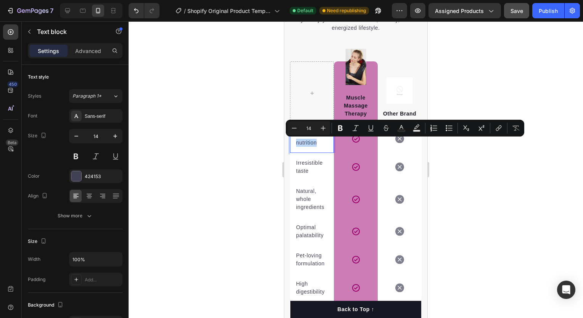
click at [309, 136] on div "Minus 14 Plus Bold Italic Underline Strikethrough Text Color Text Background Co…" at bounding box center [405, 128] width 238 height 17
click at [311, 143] on p "Tailored nutrition" at bounding box center [312, 139] width 32 height 16
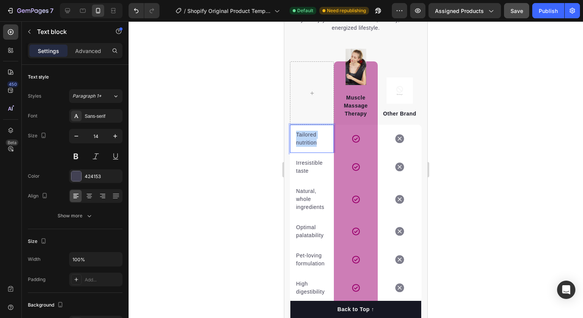
drag, startPoint x: 317, startPoint y: 141, endPoint x: 294, endPoint y: 129, distance: 26.0
click at [294, 129] on div "Tailored nutrition Text block 0" at bounding box center [312, 139] width 44 height 28
click at [319, 165] on p "Irresistible taste" at bounding box center [312, 167] width 32 height 16
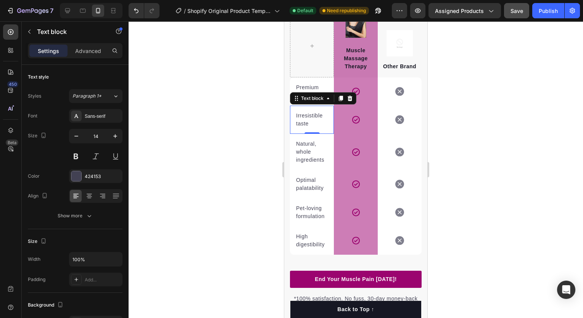
scroll to position [1597, 0]
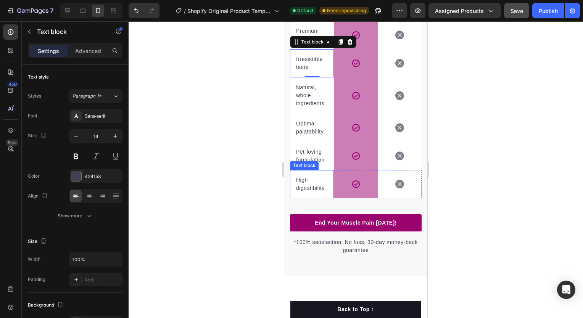
click at [310, 181] on p "High digestibility" at bounding box center [312, 184] width 32 height 16
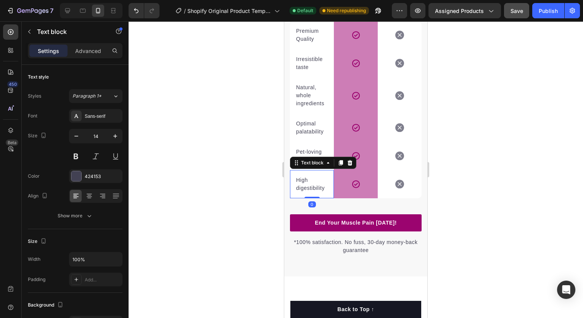
click at [310, 181] on p "High digestibility" at bounding box center [312, 184] width 32 height 16
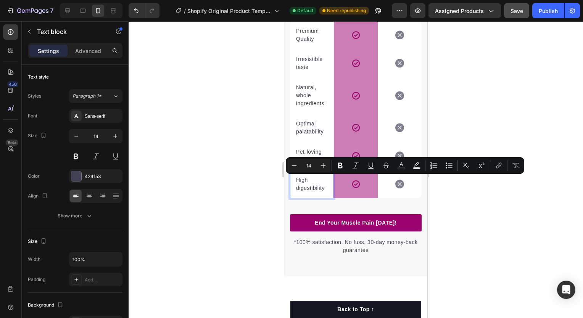
click at [310, 188] on p "High digestibility" at bounding box center [312, 184] width 32 height 16
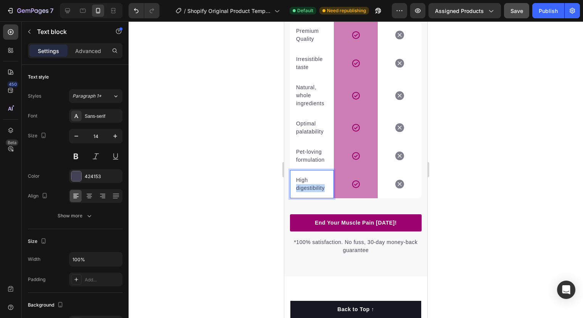
click at [310, 188] on p "High digestibility" at bounding box center [312, 184] width 32 height 16
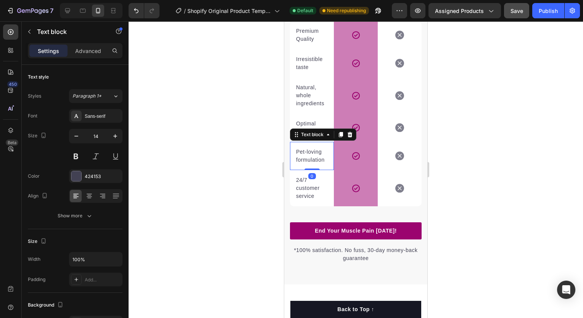
click at [320, 158] on p "Pet-loving formulation" at bounding box center [312, 156] width 32 height 16
click at [320, 154] on p "Pet-loving formulation" at bounding box center [312, 156] width 32 height 16
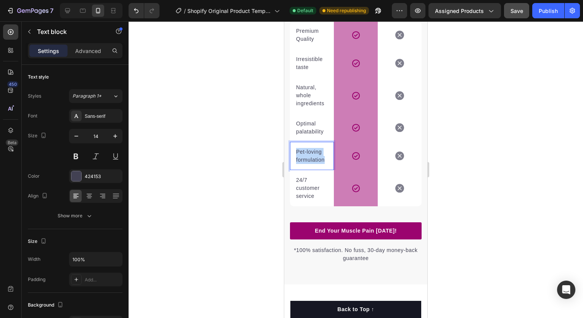
click at [320, 154] on p "Pet-loving formulation" at bounding box center [312, 156] width 32 height 16
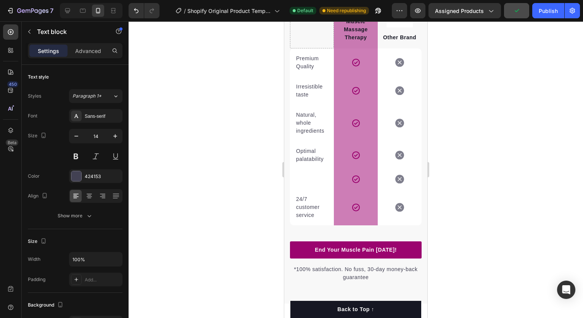
scroll to position [1571, 0]
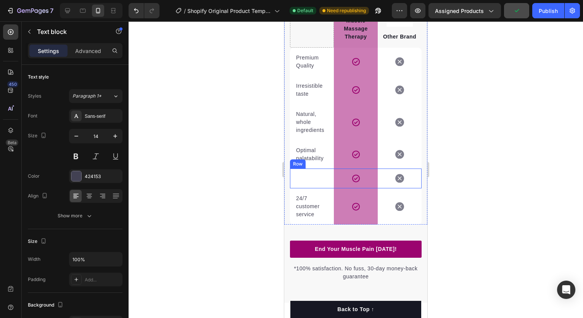
click at [313, 185] on div "Text block" at bounding box center [312, 179] width 44 height 20
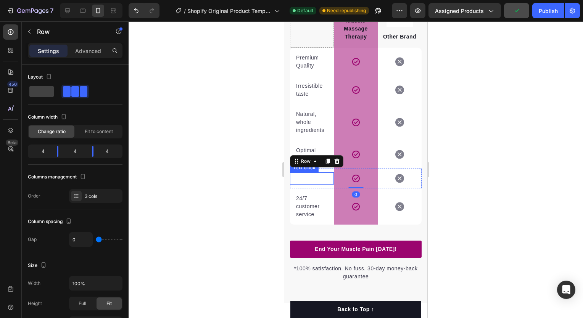
click at [312, 180] on div "Text block" at bounding box center [312, 178] width 44 height 12
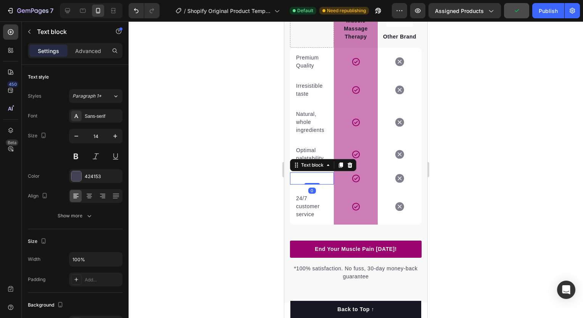
click at [312, 180] on div "Text block 0" at bounding box center [312, 178] width 44 height 12
click at [313, 176] on div "Text block 0" at bounding box center [312, 178] width 44 height 12
click at [312, 178] on div at bounding box center [311, 179] width 33 height 2
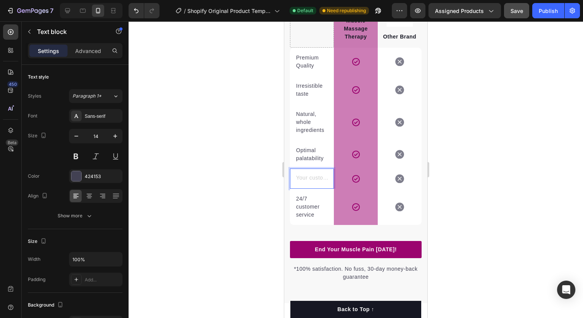
click at [312, 177] on div "Rich Text Editor. Editing area: main" at bounding box center [311, 179] width 33 height 10
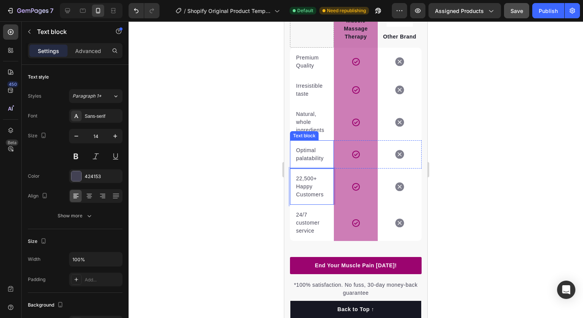
click at [316, 159] on p "Optimal palatability" at bounding box center [312, 154] width 32 height 16
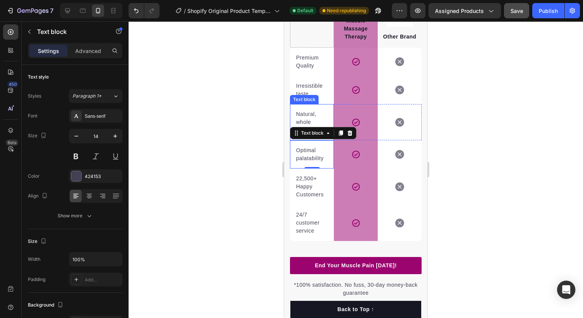
click at [308, 114] on p "Natural, whole ingredients" at bounding box center [312, 122] width 32 height 24
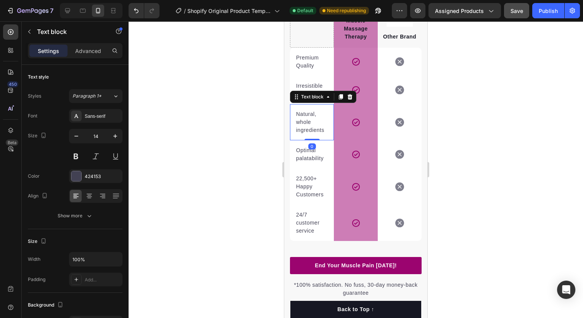
click at [309, 121] on p "Natural, whole ingredients" at bounding box center [312, 122] width 32 height 24
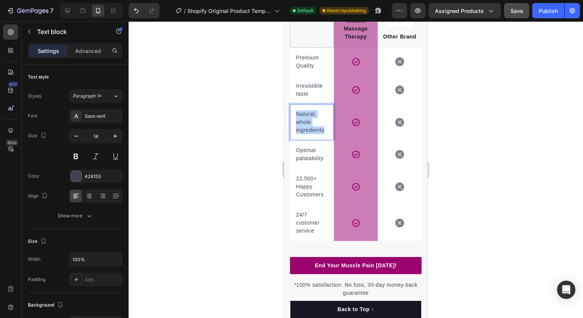
click at [309, 121] on p "Natural, whole ingredients" at bounding box center [312, 122] width 32 height 24
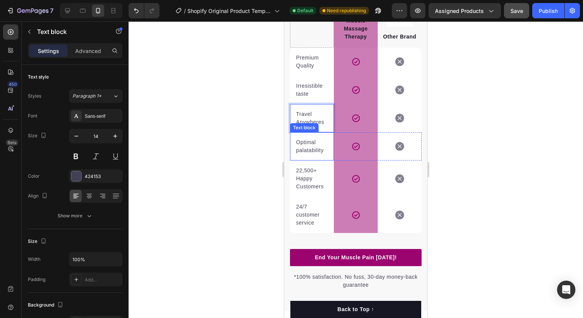
click at [312, 147] on p "Optimal palatability" at bounding box center [312, 146] width 32 height 16
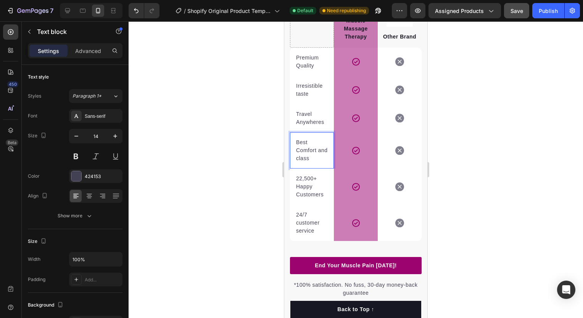
click at [300, 151] on p "Best Comfort and class" at bounding box center [312, 150] width 32 height 24
click at [463, 136] on div at bounding box center [356, 169] width 454 height 297
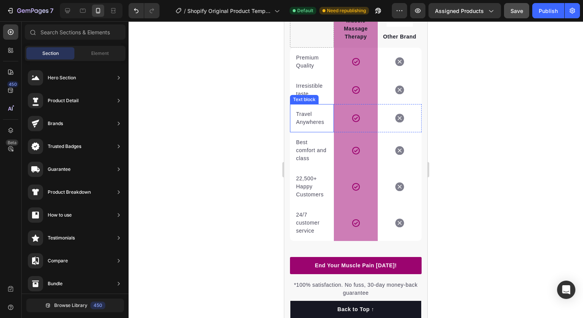
click at [300, 122] on p "Travel Anywheres" at bounding box center [312, 118] width 32 height 16
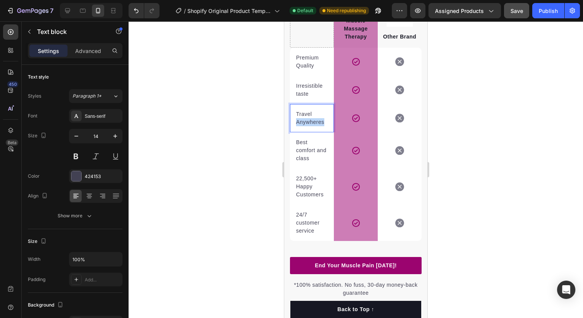
click at [299, 122] on p "Travel Anywheres" at bounding box center [312, 118] width 32 height 16
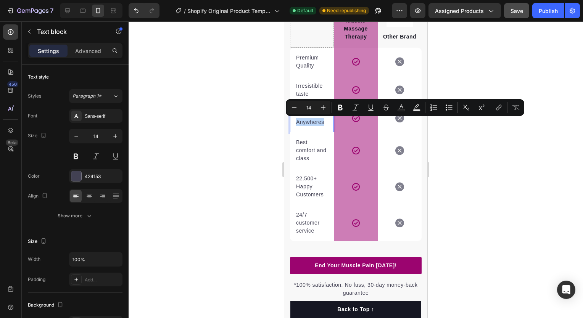
click at [299, 123] on p "Travel Anywheres" at bounding box center [312, 118] width 32 height 16
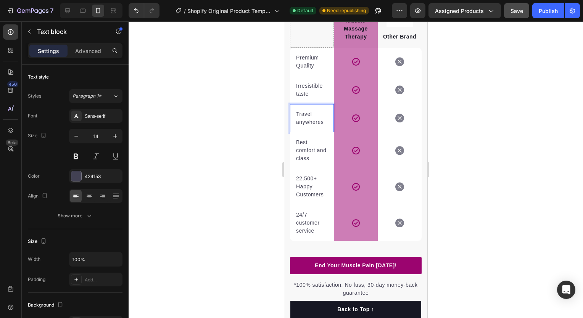
click at [478, 105] on div at bounding box center [356, 169] width 454 height 297
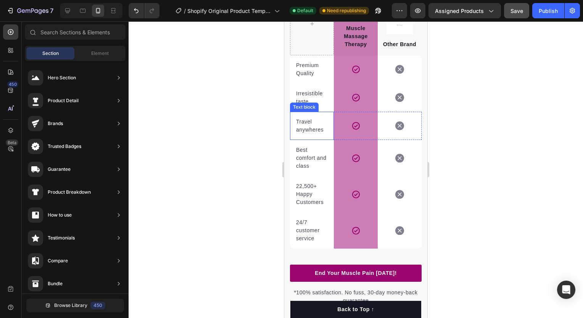
scroll to position [1560, 0]
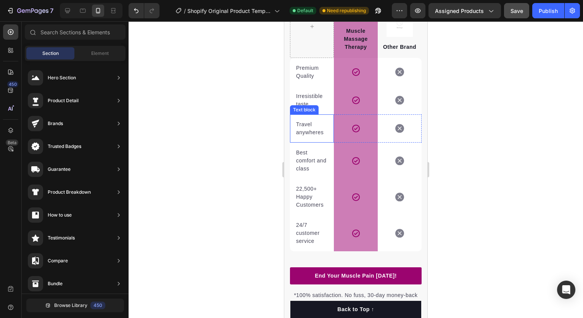
click at [321, 132] on p "Travel anywheres" at bounding box center [312, 129] width 32 height 16
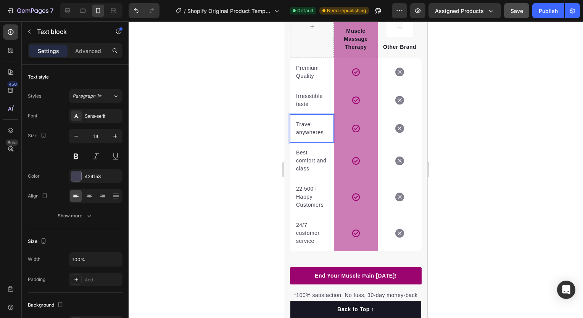
click at [323, 132] on p "Travel anywheres" at bounding box center [312, 129] width 32 height 16
click at [464, 117] on div at bounding box center [356, 169] width 454 height 297
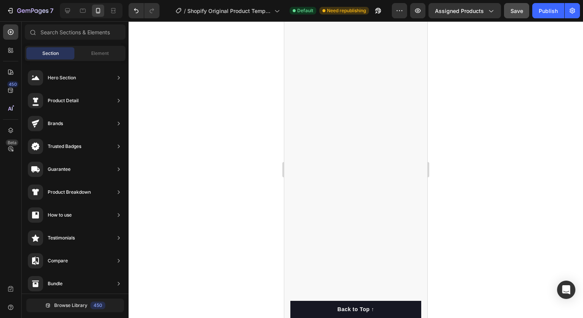
scroll to position [0, 0]
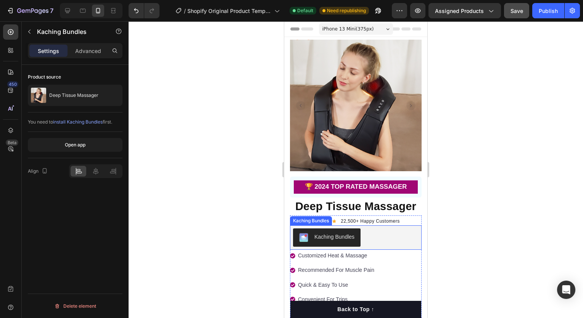
click at [369, 231] on div "Kaching Bundles" at bounding box center [355, 237] width 125 height 18
click at [213, 208] on div at bounding box center [356, 169] width 454 height 297
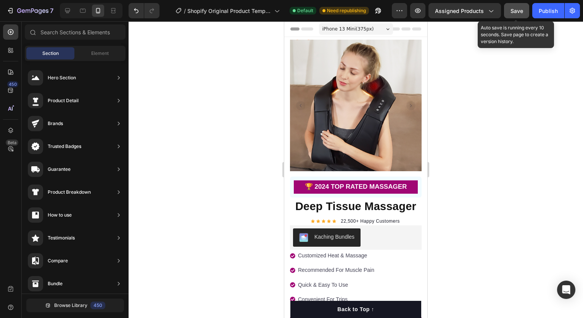
click at [515, 13] on span "Save" at bounding box center [516, 11] width 13 height 6
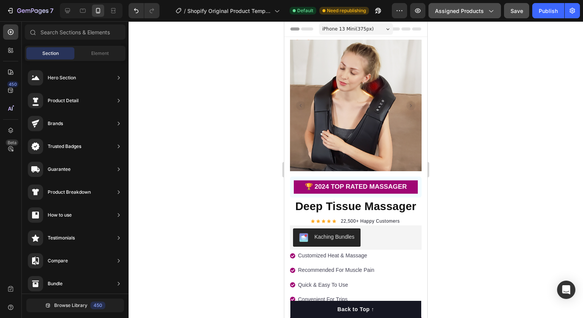
click at [478, 12] on span "Assigned Products" at bounding box center [459, 11] width 49 height 8
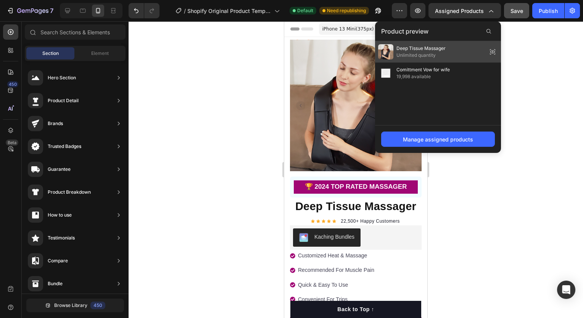
click at [442, 56] on span "Unlimited quantity" at bounding box center [420, 55] width 49 height 7
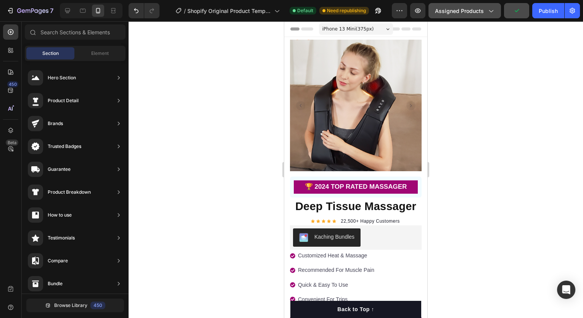
click at [490, 8] on icon "button" at bounding box center [491, 11] width 8 height 8
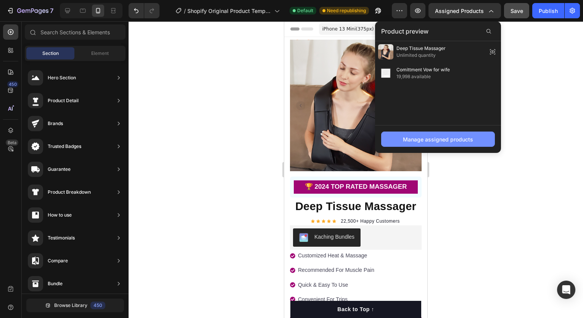
click at [429, 133] on button "Manage assigned products" at bounding box center [438, 139] width 114 height 15
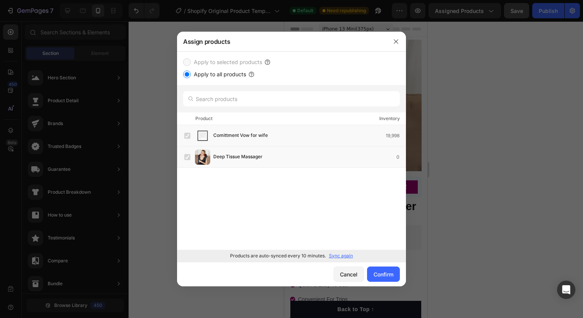
click at [191, 74] on label "Apply to all products" at bounding box center [218, 74] width 55 height 9
click at [191, 74] on input "Apply to all products" at bounding box center [187, 75] width 8 height 8
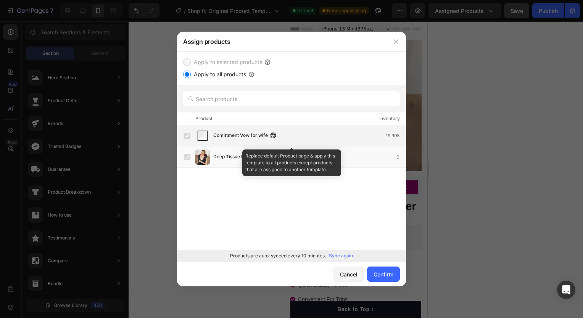
click at [187, 136] on label at bounding box center [187, 136] width 6 height 6
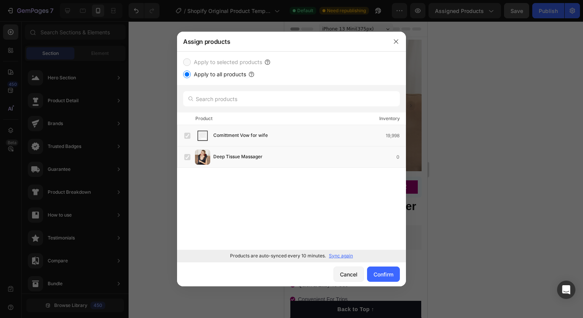
click at [233, 172] on div "Comittment Vow for wife 19,998 Deep Tissue Massager 0 Load more" at bounding box center [291, 187] width 229 height 124
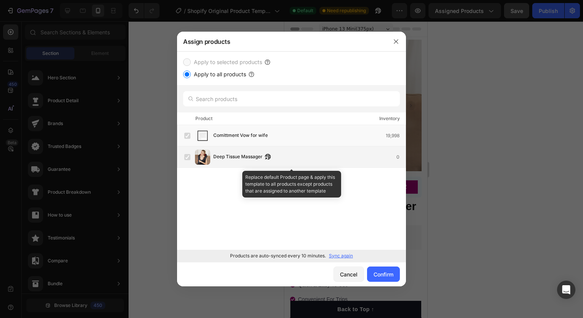
click at [217, 156] on span "Deep Tissue Massager" at bounding box center [237, 157] width 49 height 8
click at [180, 153] on div "Deep Tissue Massager 0" at bounding box center [291, 156] width 229 height 21
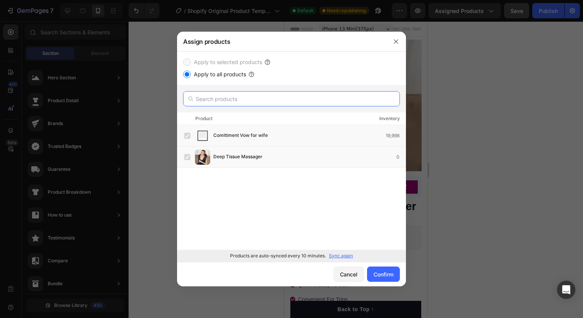
click at [211, 100] on input "text" at bounding box center [291, 98] width 217 height 15
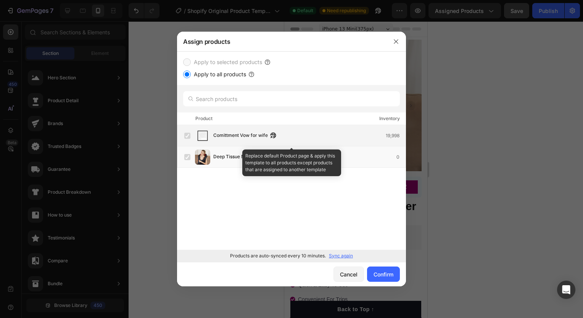
click at [188, 133] on label at bounding box center [187, 136] width 6 height 6
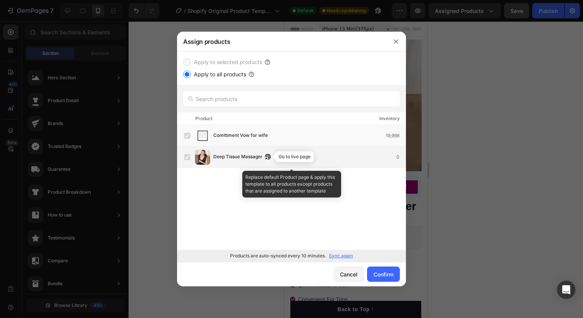
click at [267, 157] on icon "button" at bounding box center [268, 157] width 6 height 6
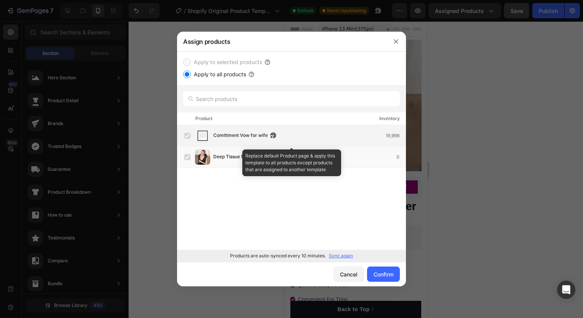
click at [241, 132] on span "Comittment Vow for wife" at bounding box center [240, 136] width 55 height 8
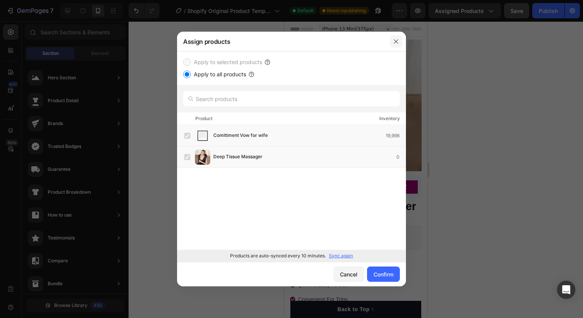
click at [393, 42] on icon "button" at bounding box center [396, 42] width 6 height 6
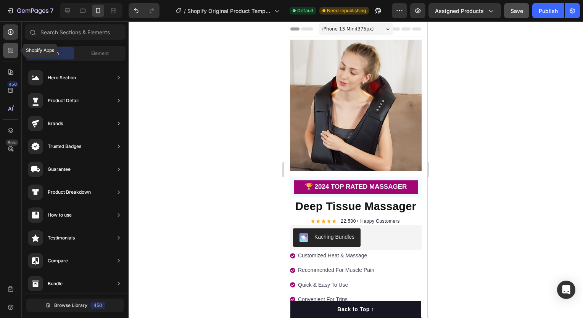
click at [13, 50] on icon at bounding box center [11, 51] width 8 height 8
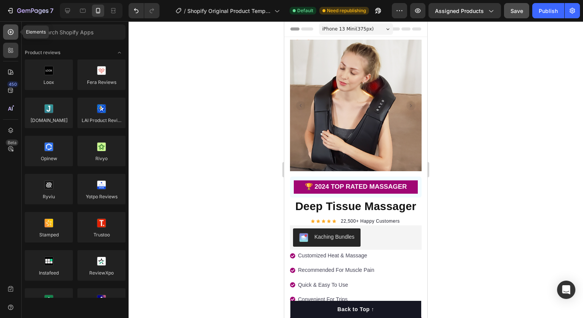
click at [12, 36] on div at bounding box center [10, 31] width 15 height 15
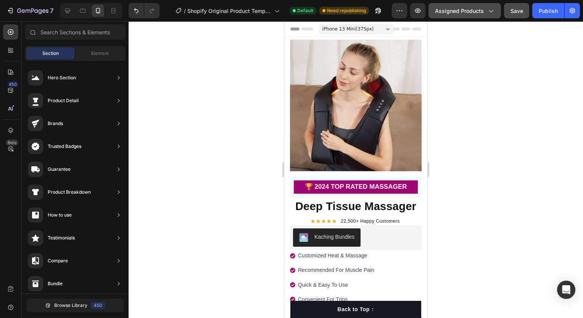
click at [456, 15] on button "Assigned Products" at bounding box center [464, 10] width 72 height 15
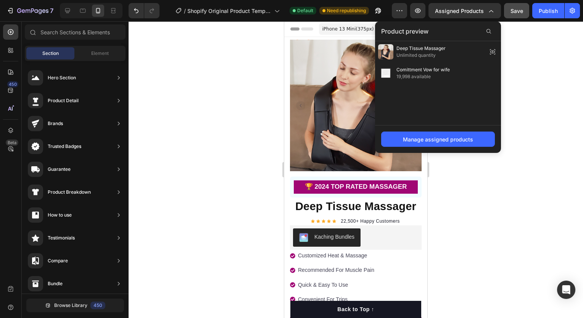
click at [226, 93] on div at bounding box center [356, 169] width 454 height 297
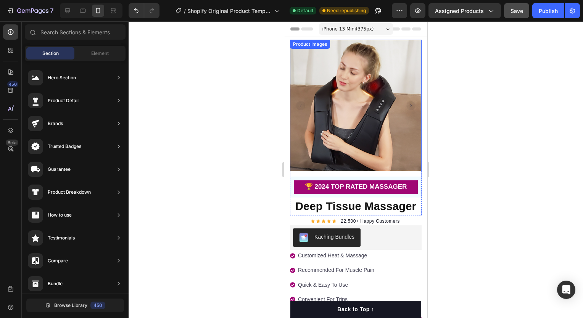
click at [368, 100] on img at bounding box center [356, 106] width 132 height 132
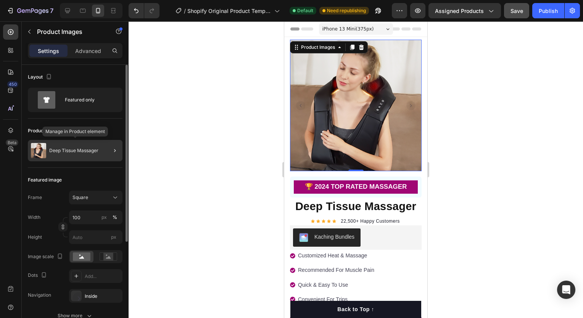
click at [80, 146] on div "Deep Tissue Massager" at bounding box center [75, 150] width 95 height 21
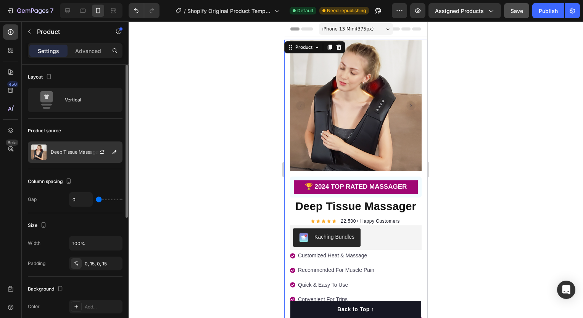
click at [93, 150] on div at bounding box center [105, 152] width 34 height 21
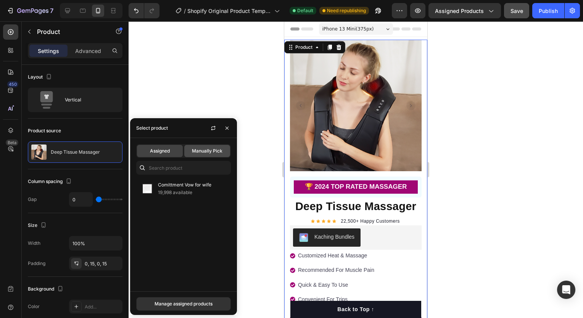
click at [195, 153] on span "Manually Pick" at bounding box center [207, 151] width 31 height 7
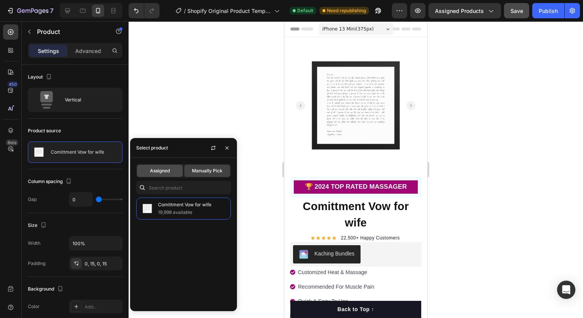
click at [164, 172] on span "Assigned" at bounding box center [160, 170] width 20 height 7
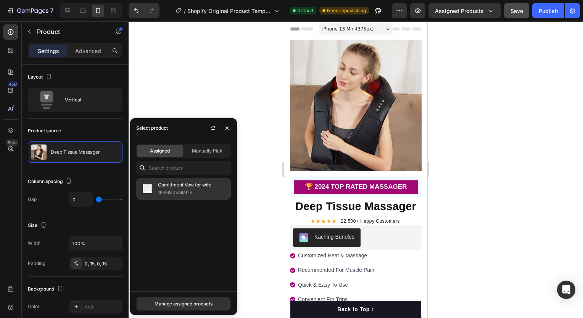
click at [185, 191] on p "19,998 available" at bounding box center [192, 193] width 69 height 8
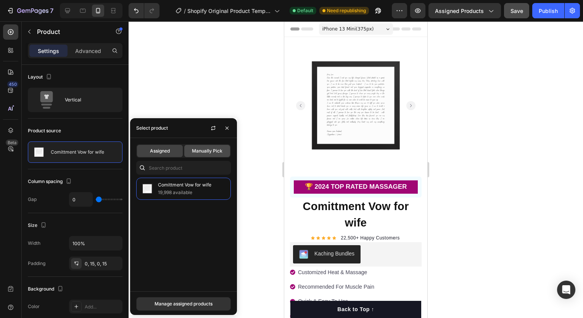
click at [187, 152] on div "Manually Pick" at bounding box center [207, 151] width 46 height 12
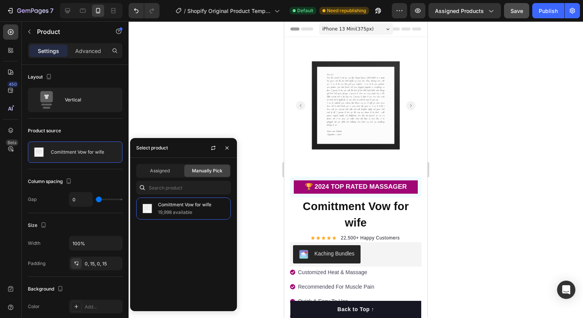
click at [195, 149] on div "Select product" at bounding box center [183, 148] width 107 height 20
click at [165, 170] on span "Assigned" at bounding box center [160, 170] width 20 height 7
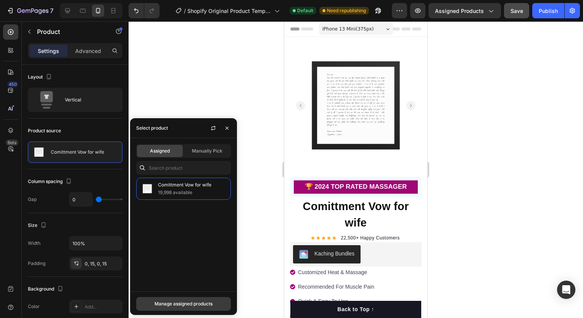
click at [191, 304] on div "Manage assigned products" at bounding box center [183, 304] width 58 height 7
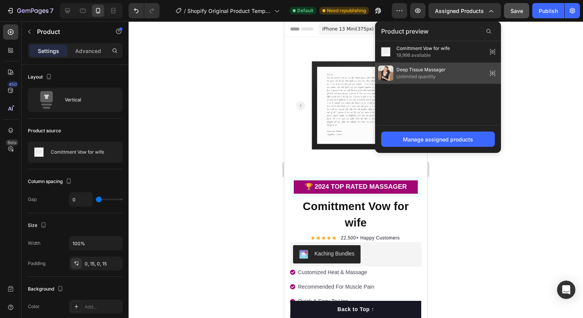
click at [445, 69] on span "Deep Tissue Massager" at bounding box center [420, 69] width 49 height 7
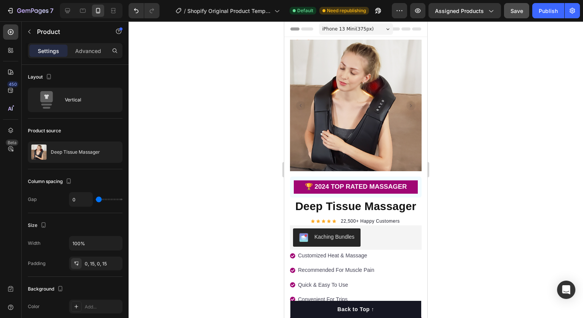
click at [164, 138] on div at bounding box center [356, 169] width 454 height 297
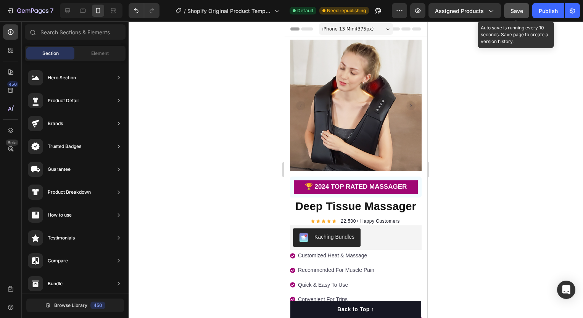
click at [525, 11] on button "Save" at bounding box center [516, 10] width 25 height 15
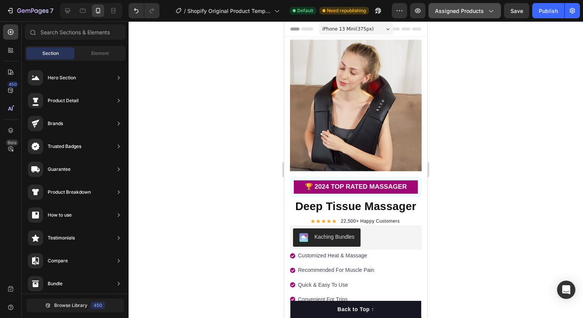
click at [482, 11] on span "Assigned Products" at bounding box center [459, 11] width 49 height 8
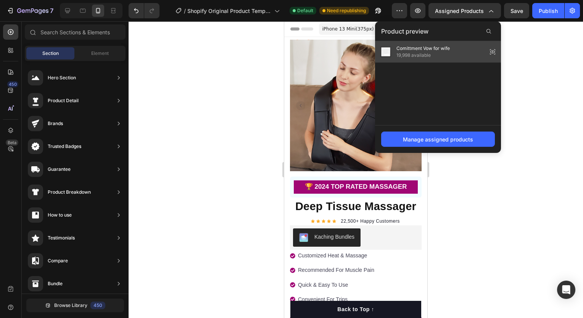
click at [455, 59] on div "Comittment Vow for wife 19,998 available" at bounding box center [438, 51] width 126 height 21
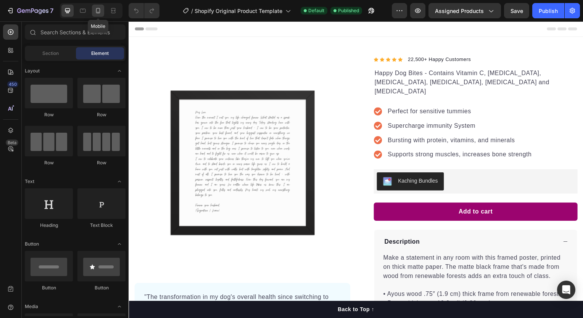
click at [99, 10] on icon at bounding box center [98, 10] width 4 height 5
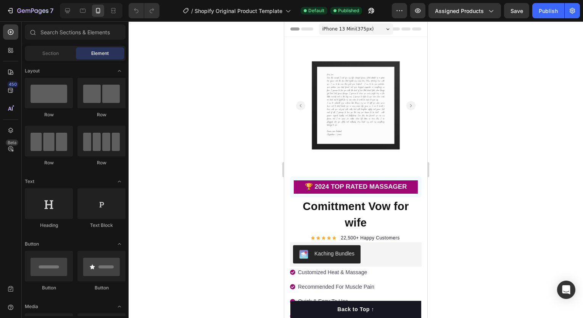
scroll to position [41, 0]
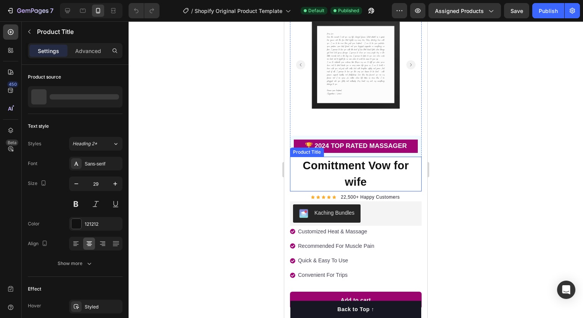
click at [362, 167] on h1 "Comittment Vow for wife" at bounding box center [356, 174] width 132 height 35
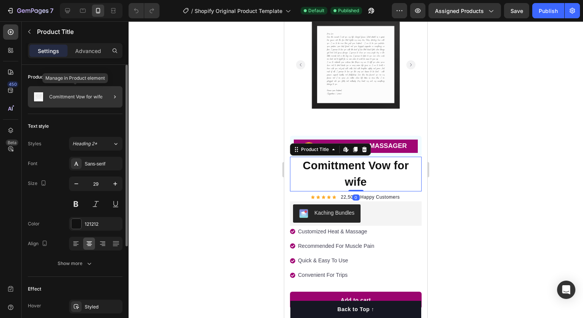
click at [96, 98] on p "Comittment Vow for wife" at bounding box center [75, 96] width 53 height 5
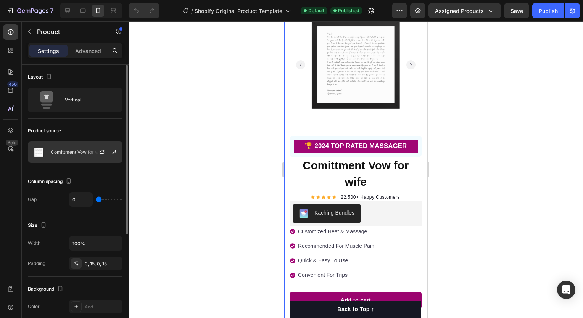
click at [88, 150] on div at bounding box center [105, 152] width 34 height 21
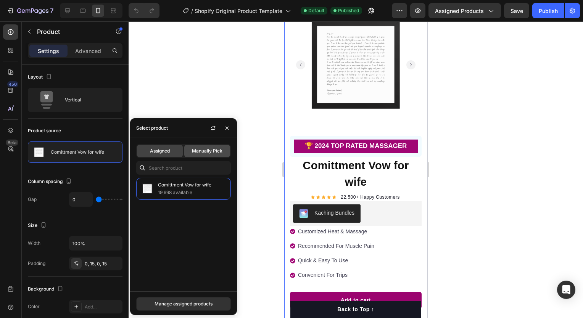
click at [196, 156] on div "Manually Pick" at bounding box center [207, 151] width 46 height 12
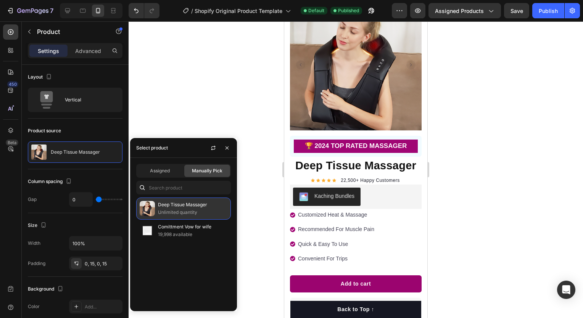
click at [177, 206] on p "Deep Tissue Massager" at bounding box center [192, 205] width 69 height 8
click at [199, 100] on div at bounding box center [356, 169] width 454 height 297
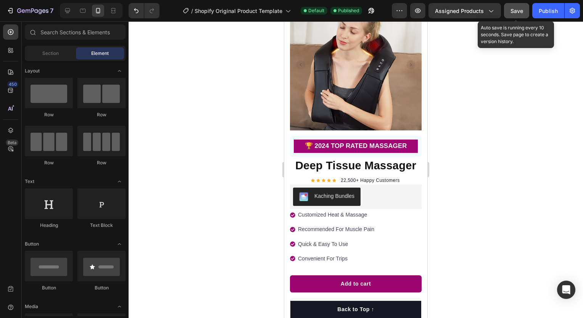
click at [517, 10] on span "Save" at bounding box center [516, 11] width 13 height 6
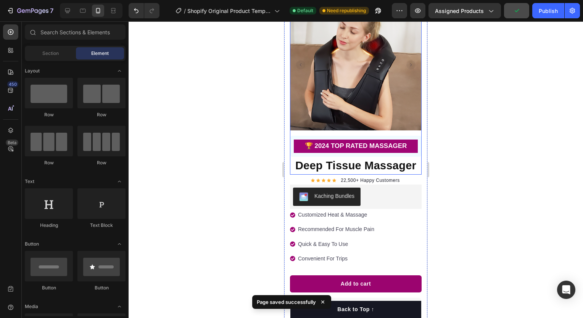
scroll to position [0, 0]
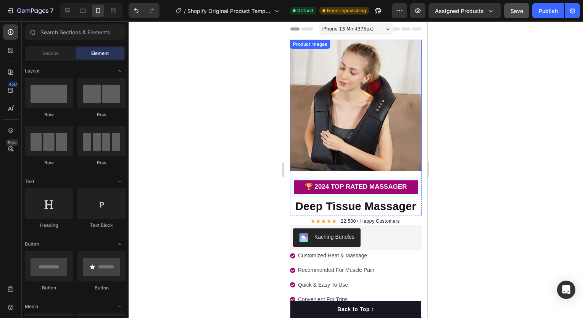
click at [377, 111] on img at bounding box center [356, 106] width 132 height 132
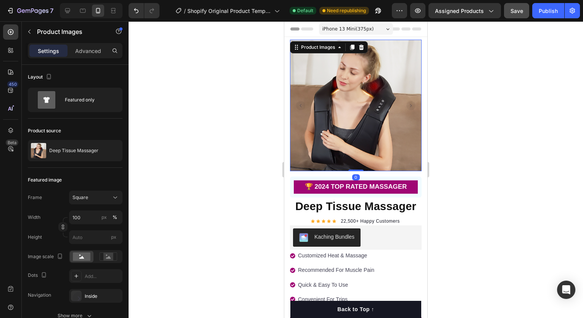
click at [178, 136] on div at bounding box center [356, 169] width 454 height 297
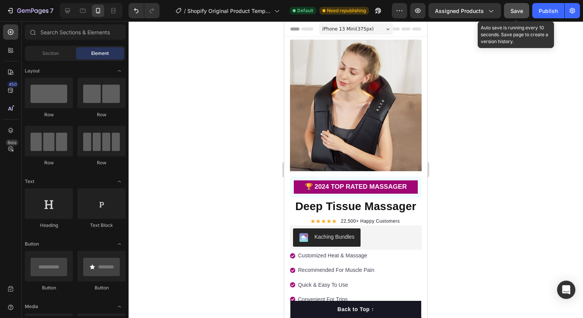
click at [521, 14] on button "Save" at bounding box center [516, 10] width 25 height 15
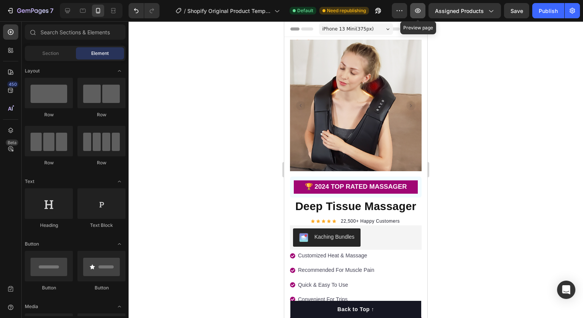
click at [418, 12] on icon "button" at bounding box center [418, 10] width 6 height 5
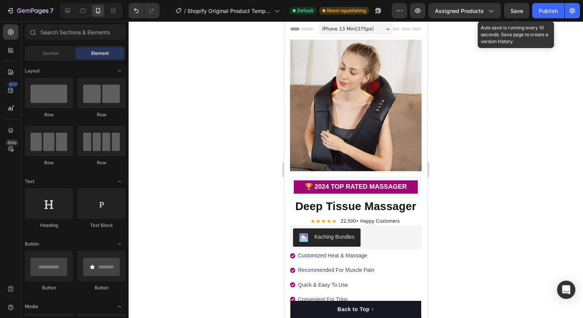
click at [516, 13] on span "Save" at bounding box center [516, 11] width 13 height 6
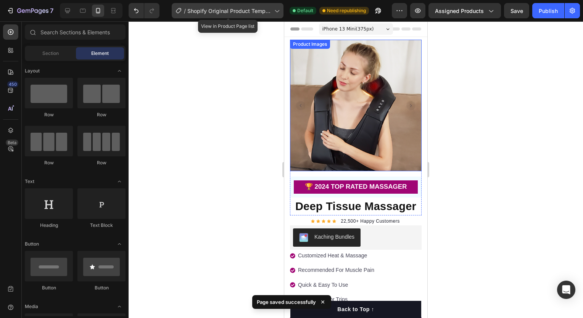
click at [239, 13] on span "Shopify Original Product Template" at bounding box center [229, 11] width 84 height 8
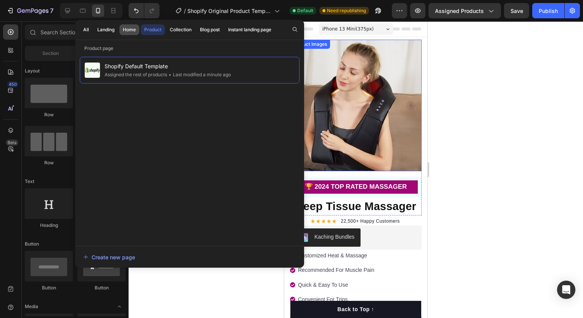
click at [122, 31] on button "Home" at bounding box center [129, 29] width 20 height 11
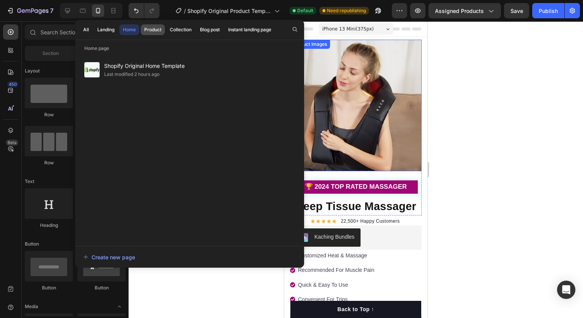
click at [146, 30] on div "Product" at bounding box center [152, 29] width 17 height 7
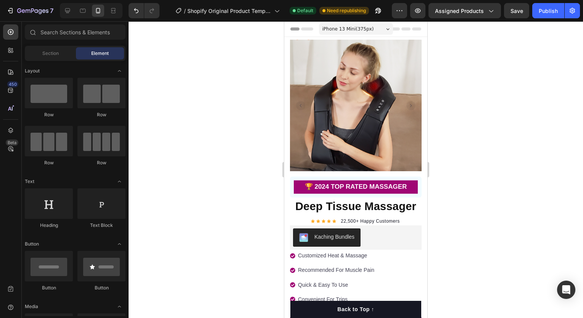
click at [467, 95] on div at bounding box center [356, 169] width 454 height 297
click at [339, 8] on span "Need republishing" at bounding box center [346, 10] width 39 height 7
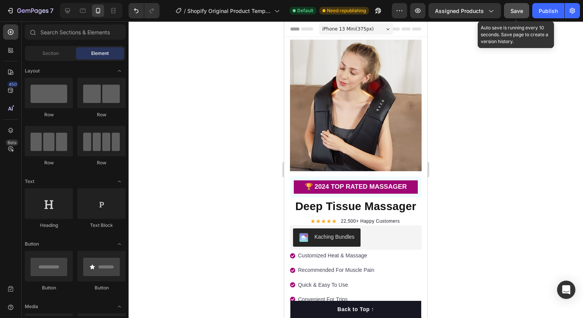
click at [524, 13] on button "Save" at bounding box center [516, 10] width 25 height 15
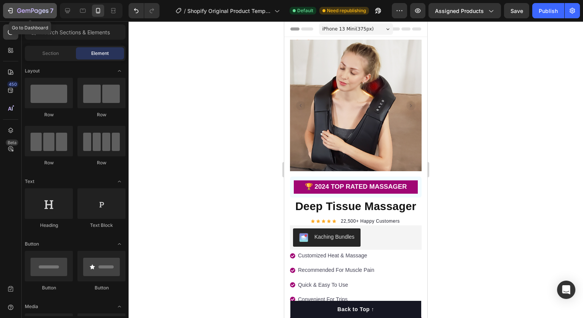
click at [9, 8] on icon "button" at bounding box center [10, 11] width 8 height 8
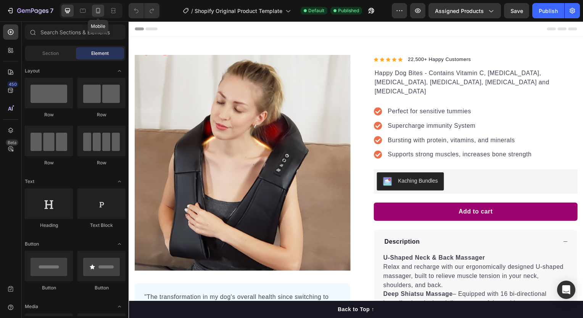
click at [96, 10] on icon at bounding box center [98, 11] width 8 height 8
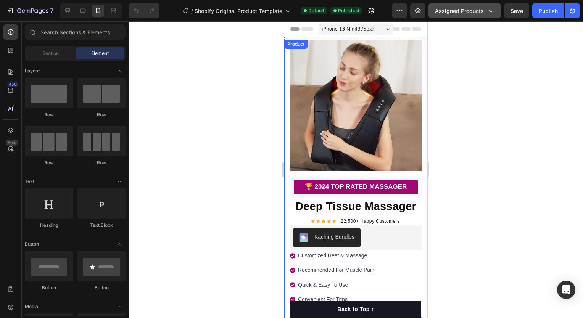
click at [473, 9] on span "Assigned Products" at bounding box center [459, 11] width 49 height 8
click at [205, 105] on div at bounding box center [356, 169] width 454 height 297
click at [472, 13] on span "Assigned Products" at bounding box center [459, 11] width 49 height 8
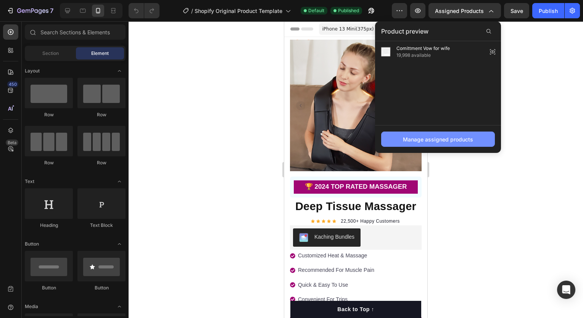
click at [444, 138] on div "Manage assigned products" at bounding box center [438, 139] width 70 height 8
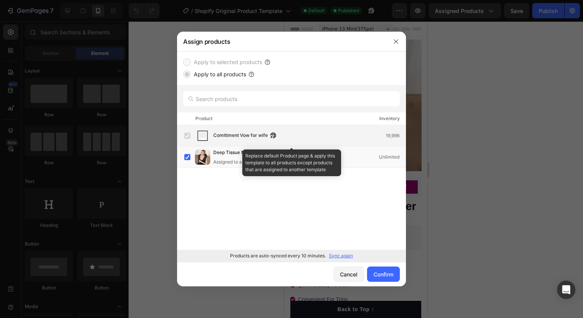
click at [188, 139] on label at bounding box center [187, 136] width 6 height 6
click at [272, 138] on icon "button" at bounding box center [271, 137] width 2 height 2
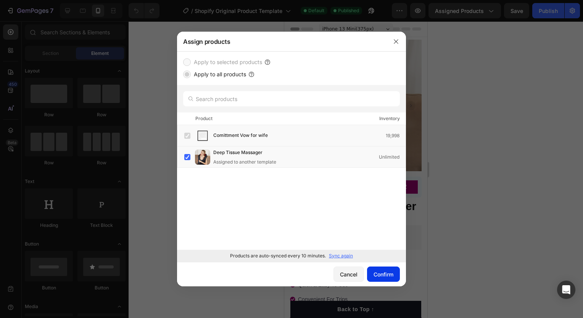
click at [374, 276] on div "Confirm" at bounding box center [383, 274] width 20 height 8
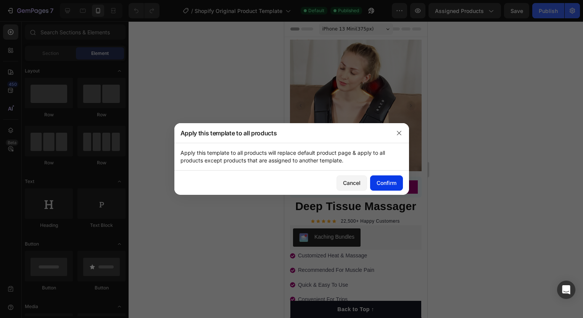
click at [379, 187] on button "Confirm" at bounding box center [386, 182] width 33 height 15
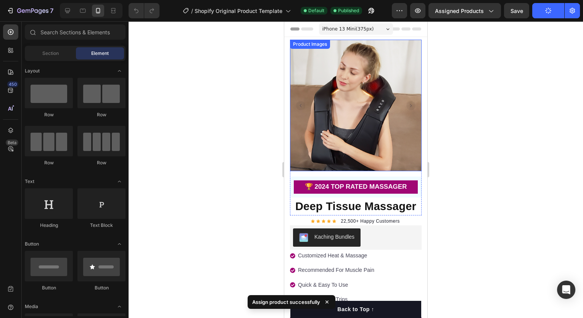
click at [394, 104] on img at bounding box center [356, 106] width 132 height 132
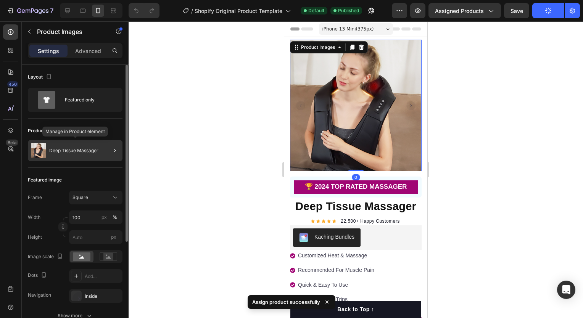
click at [79, 151] on p "Deep Tissue Massager" at bounding box center [73, 150] width 49 height 5
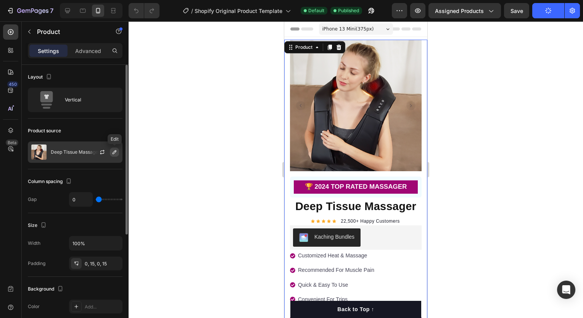
click at [111, 152] on button "button" at bounding box center [114, 152] width 9 height 9
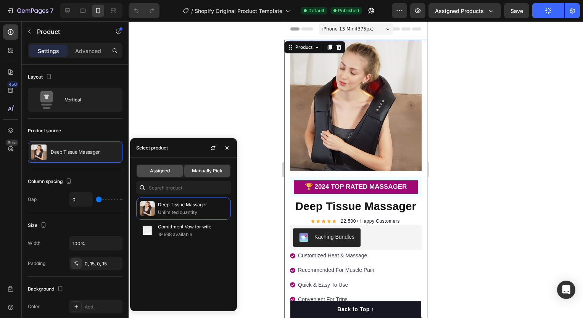
click at [175, 170] on div "Assigned" at bounding box center [160, 171] width 46 height 12
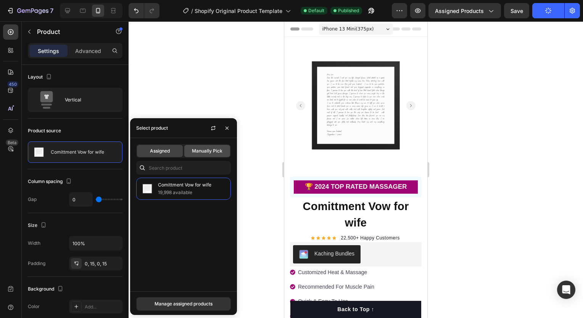
click at [189, 156] on div "Manually Pick" at bounding box center [207, 151] width 46 height 12
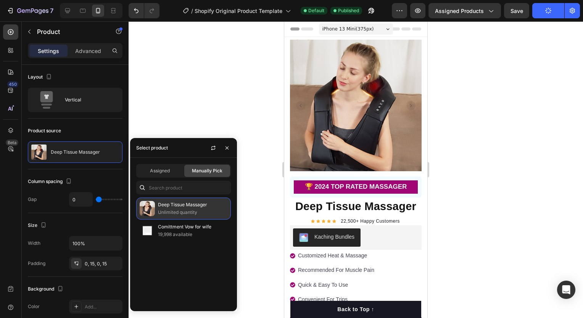
click at [171, 214] on p "Unlimited quantity" at bounding box center [192, 213] width 69 height 8
click at [172, 213] on p "Unlimited quantity" at bounding box center [192, 213] width 69 height 8
drag, startPoint x: 172, startPoint y: 213, endPoint x: 198, endPoint y: 217, distance: 26.6
click at [198, 217] on div "Deep Tissue Massager Unlimited quantity" at bounding box center [183, 209] width 95 height 22
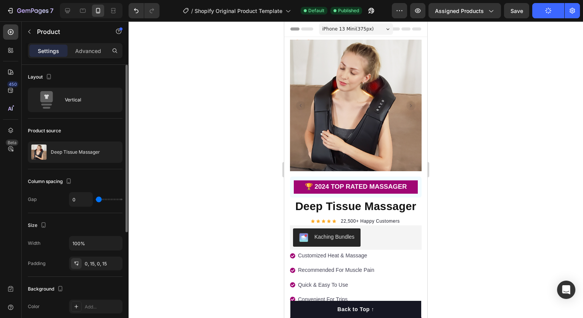
click at [99, 178] on div "Column spacing" at bounding box center [75, 181] width 95 height 12
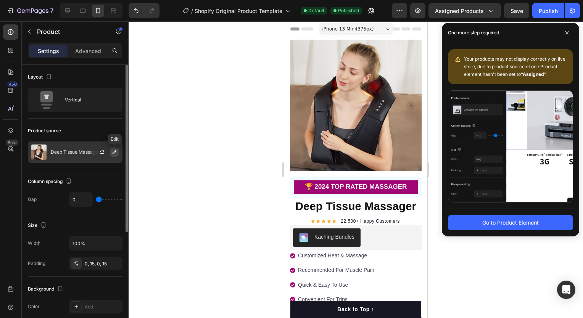
click at [112, 153] on icon "button" at bounding box center [114, 152] width 6 height 6
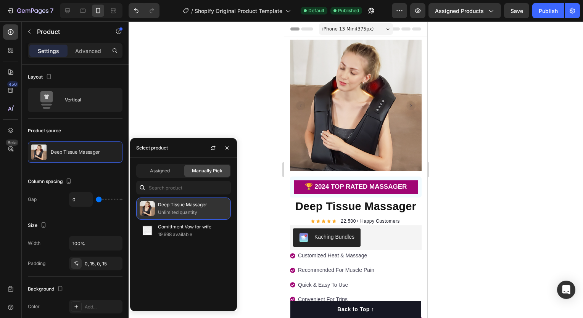
click at [170, 208] on p "Deep Tissue Massager" at bounding box center [192, 205] width 69 height 8
click at [169, 211] on p "Unlimited quantity" at bounding box center [192, 213] width 69 height 8
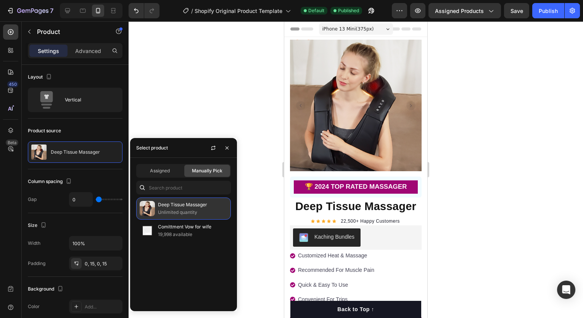
drag, startPoint x: 169, startPoint y: 211, endPoint x: 159, endPoint y: 206, distance: 11.4
click at [159, 206] on p "Deep Tissue Massager" at bounding box center [192, 205] width 69 height 8
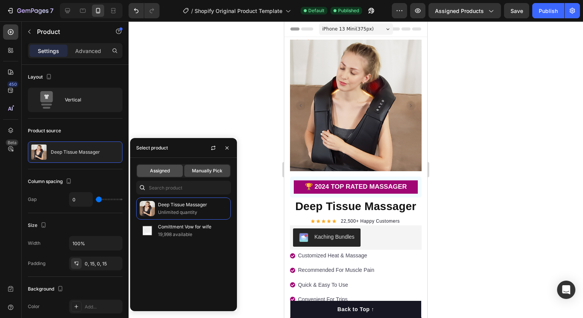
click at [164, 168] on span "Assigned" at bounding box center [160, 170] width 20 height 7
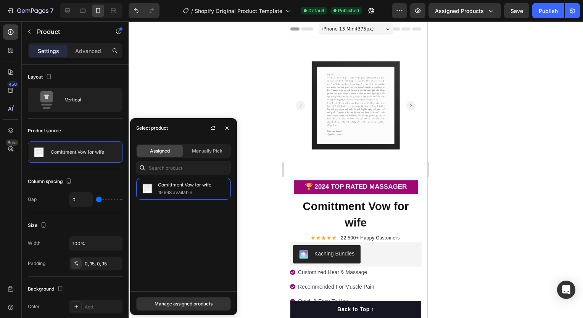
click at [179, 208] on div "Comittment Vow for wife 19,998 available" at bounding box center [183, 232] width 107 height 108
click at [187, 194] on p "19,998 available" at bounding box center [192, 193] width 69 height 8
click at [189, 191] on p "19,998 available" at bounding box center [192, 193] width 69 height 8
drag, startPoint x: 189, startPoint y: 191, endPoint x: 203, endPoint y: 195, distance: 14.8
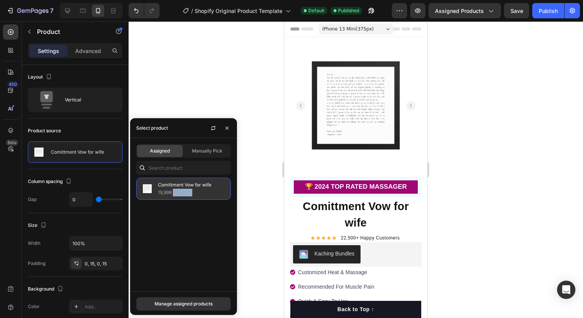
click at [203, 195] on p "19,998 available" at bounding box center [192, 193] width 69 height 8
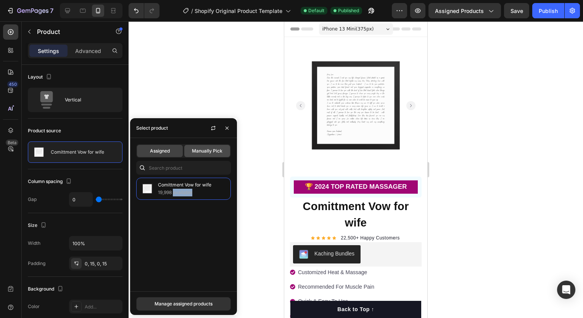
click at [214, 155] on div "Manually Pick" at bounding box center [207, 151] width 46 height 12
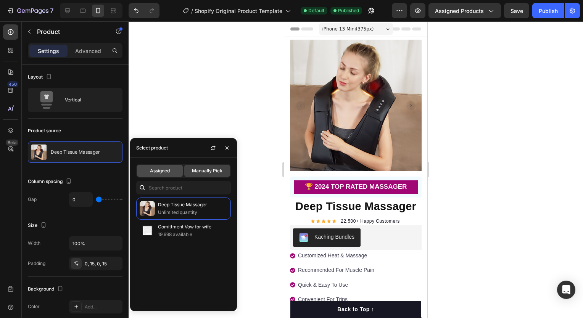
click at [167, 172] on span "Assigned" at bounding box center [160, 170] width 20 height 7
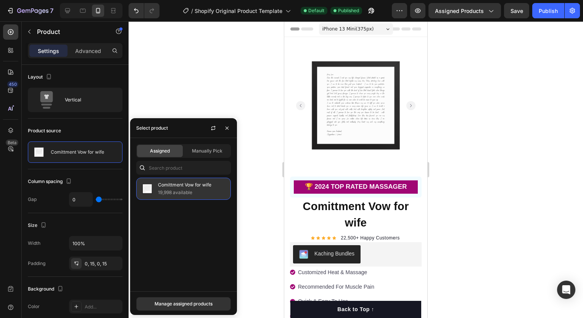
click at [177, 194] on p "19,998 available" at bounding box center [192, 193] width 69 height 8
click at [191, 301] on div "Manage assigned products" at bounding box center [183, 304] width 58 height 7
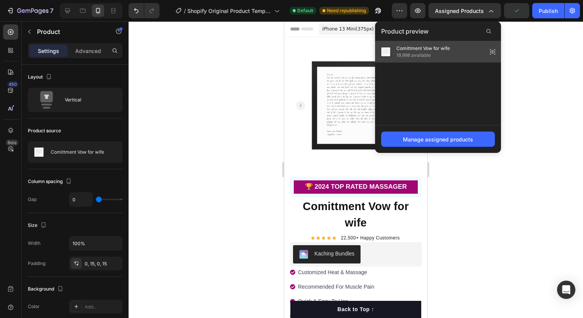
click at [419, 49] on span "Comittment Vow for wife" at bounding box center [422, 48] width 53 height 7
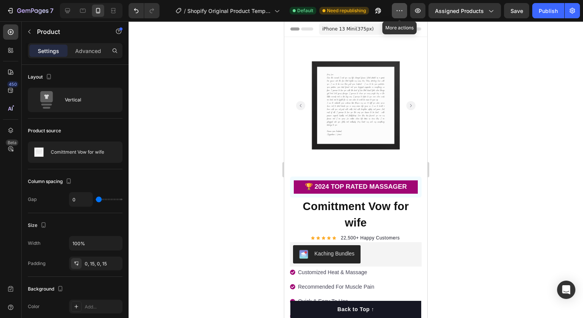
click at [399, 14] on icon "button" at bounding box center [400, 11] width 8 height 8
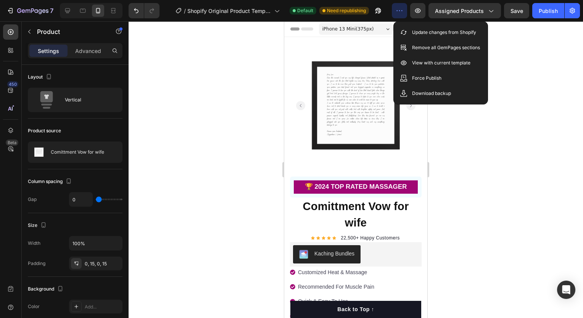
click at [400, 14] on icon "button" at bounding box center [400, 11] width 8 height 8
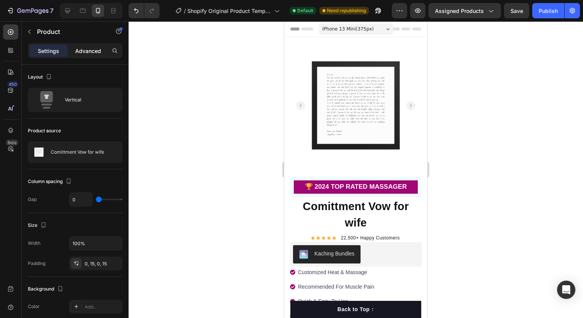
click at [76, 47] on p "Advanced" at bounding box center [88, 51] width 26 height 8
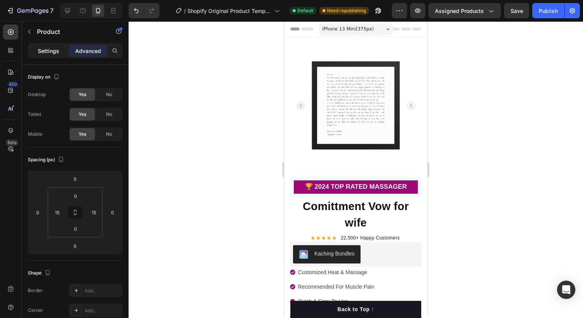
click at [47, 51] on p "Settings" at bounding box center [48, 51] width 21 height 8
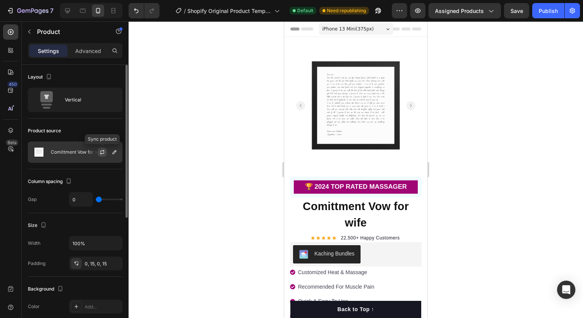
click at [99, 152] on icon "button" at bounding box center [102, 152] width 6 height 6
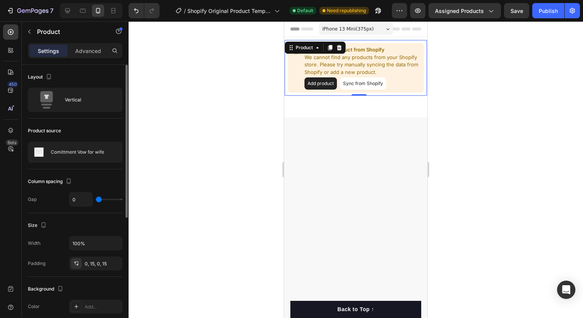
click at [347, 84] on button "Sync from Shopify" at bounding box center [363, 83] width 46 height 12
click at [114, 154] on icon "button" at bounding box center [114, 152] width 6 height 6
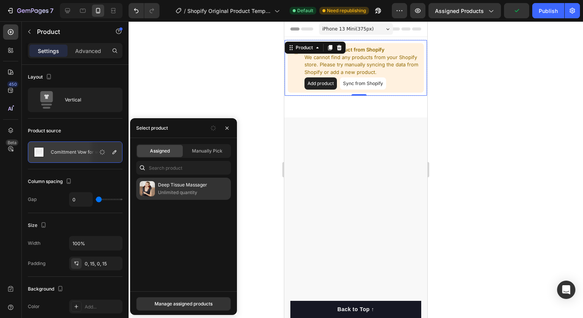
click at [183, 186] on p "Deep Tissue Massager" at bounding box center [192, 185] width 69 height 8
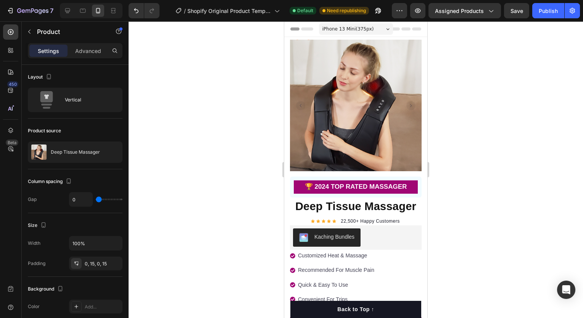
click at [247, 258] on div at bounding box center [356, 169] width 454 height 297
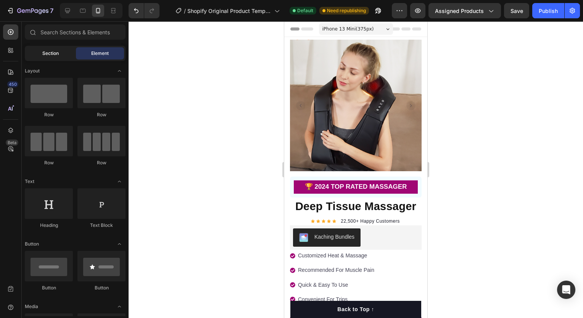
click at [34, 56] on div "Section" at bounding box center [50, 53] width 48 height 12
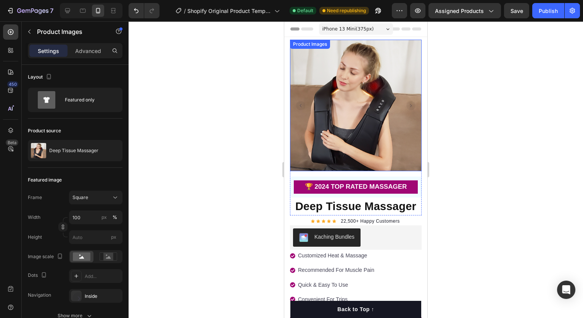
click at [322, 97] on img at bounding box center [356, 106] width 132 height 132
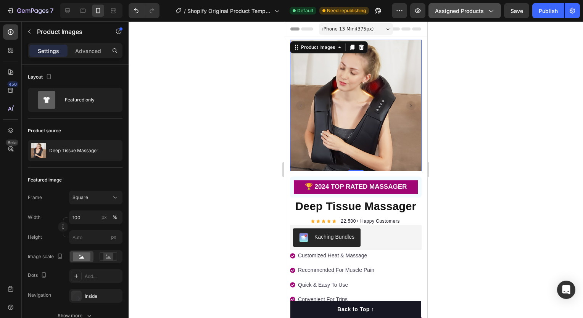
click at [443, 14] on span "Assigned Products" at bounding box center [459, 11] width 49 height 8
click at [538, 48] on div at bounding box center [356, 169] width 454 height 297
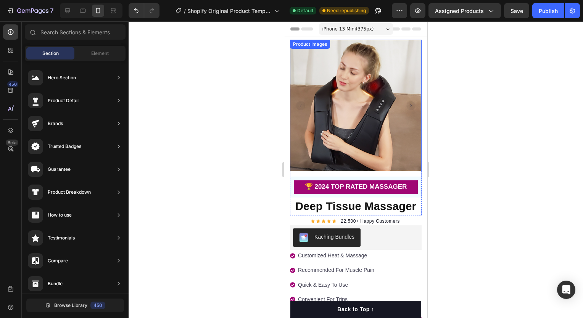
click at [351, 80] on img at bounding box center [356, 106] width 132 height 132
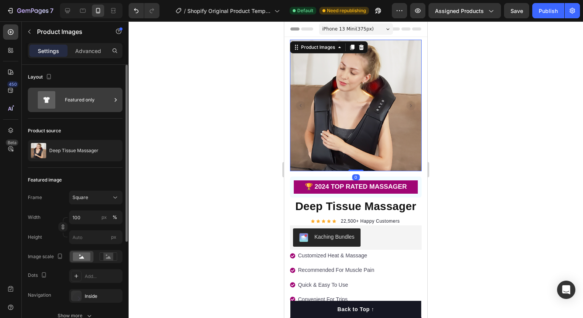
click at [98, 100] on div "Featured only" at bounding box center [88, 100] width 47 height 18
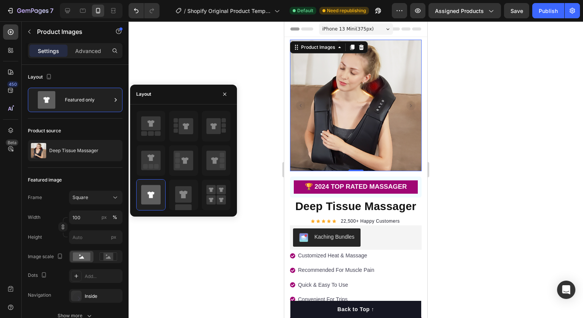
click at [203, 54] on div at bounding box center [356, 169] width 454 height 297
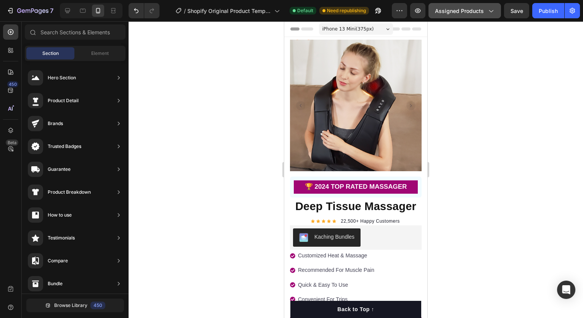
click at [460, 18] on button "Assigned Products" at bounding box center [464, 10] width 72 height 15
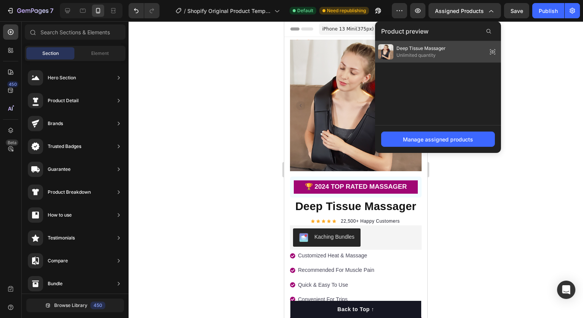
click at [449, 59] on div "Deep Tissue Massager Unlimited quantity" at bounding box center [438, 51] width 126 height 21
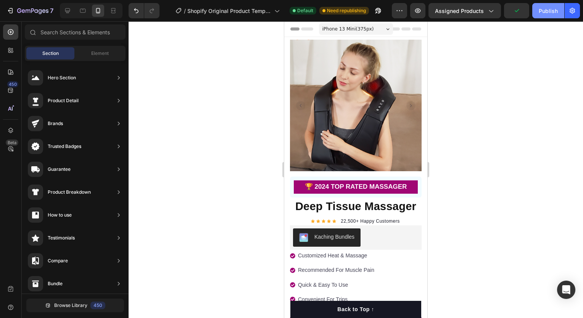
click at [543, 10] on div "Publish" at bounding box center [548, 11] width 19 height 8
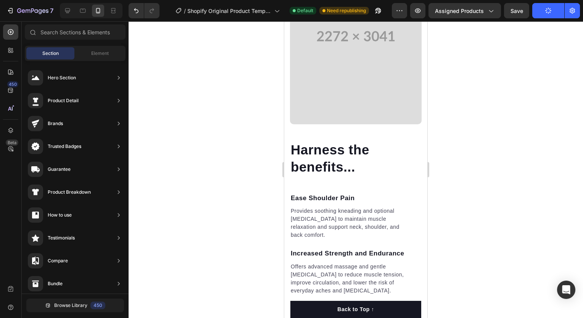
scroll to position [901, 0]
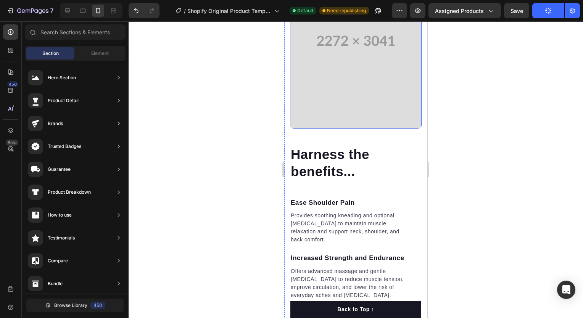
click at [331, 129] on video at bounding box center [356, 41] width 132 height 176
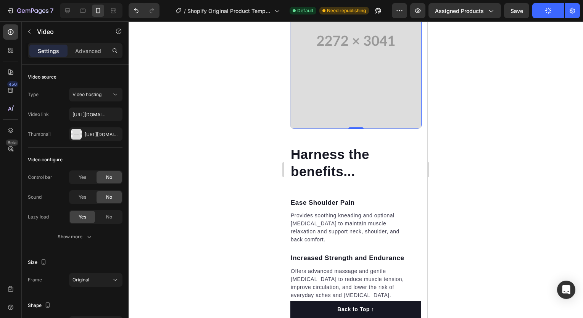
click at [328, 129] on video at bounding box center [356, 41] width 132 height 176
click at [224, 195] on div at bounding box center [356, 169] width 454 height 297
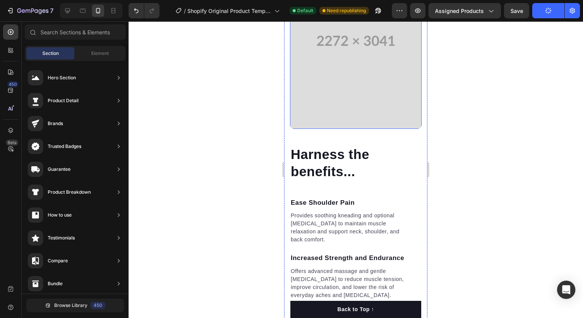
click at [340, 129] on video at bounding box center [356, 41] width 132 height 176
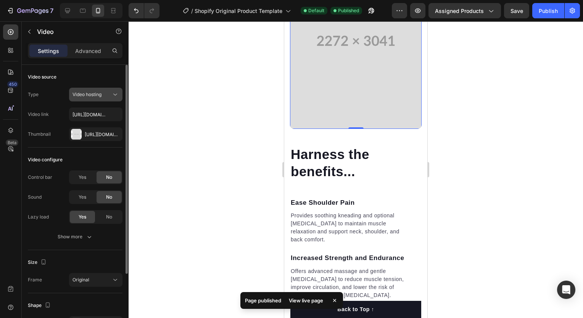
click at [96, 95] on span "Video hosting" at bounding box center [86, 95] width 29 height 6
click at [99, 94] on span "Video hosting" at bounding box center [86, 95] width 29 height 6
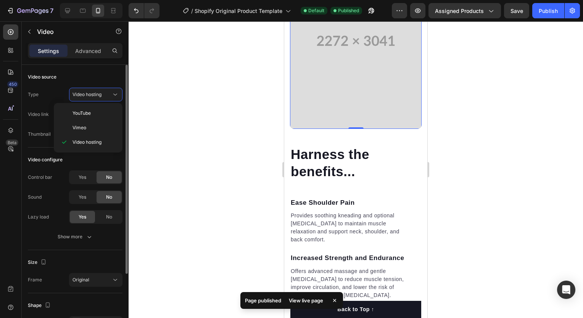
click at [51, 105] on div "Type Video hosting Video link https://cdn.shopify.com/videos/c/o/v/bfcc4e4eae1b…" at bounding box center [75, 114] width 95 height 53
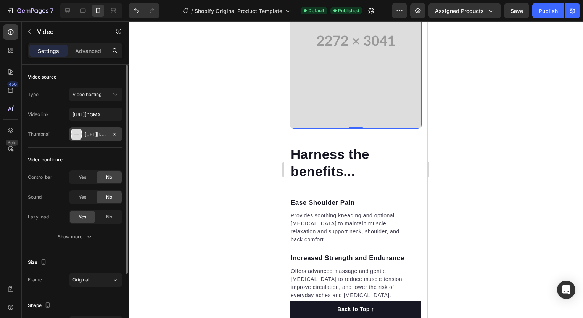
click at [81, 137] on div at bounding box center [76, 134] width 11 height 11
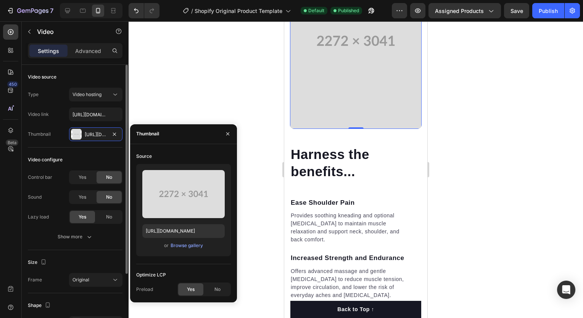
click at [56, 191] on div "Sound Yes No" at bounding box center [75, 197] width 95 height 14
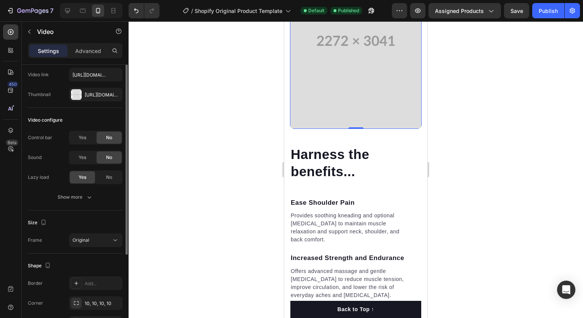
scroll to position [0, 0]
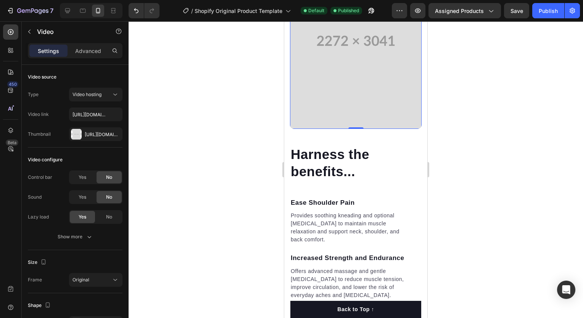
click at [248, 113] on div at bounding box center [356, 169] width 454 height 297
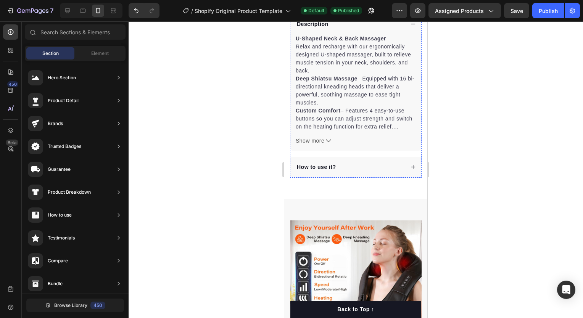
scroll to position [337, 0]
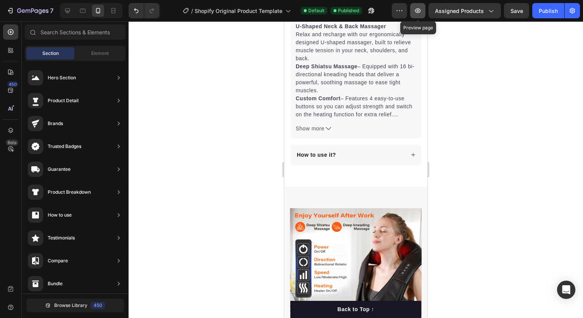
click at [419, 10] on icon "button" at bounding box center [418, 10] width 6 height 5
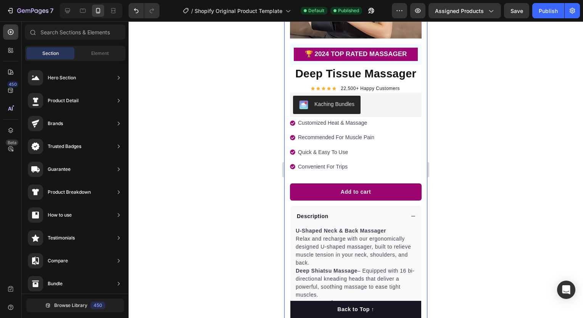
scroll to position [137, 0]
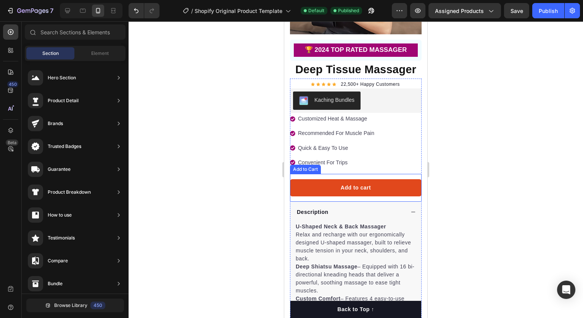
click at [372, 182] on button "Add to cart" at bounding box center [356, 187] width 132 height 17
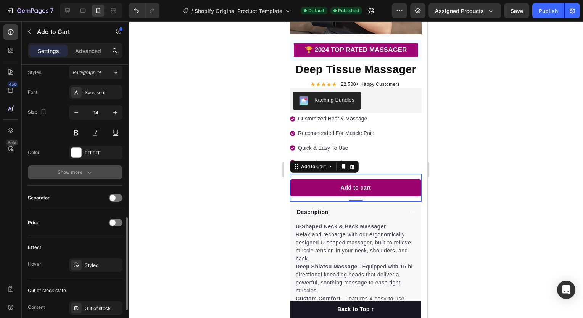
scroll to position [407, 0]
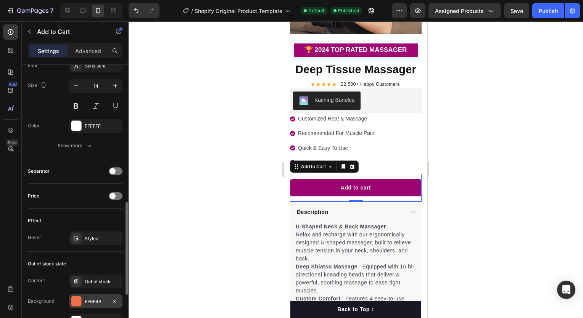
click at [81, 306] on div "EE6F4B" at bounding box center [95, 301] width 53 height 14
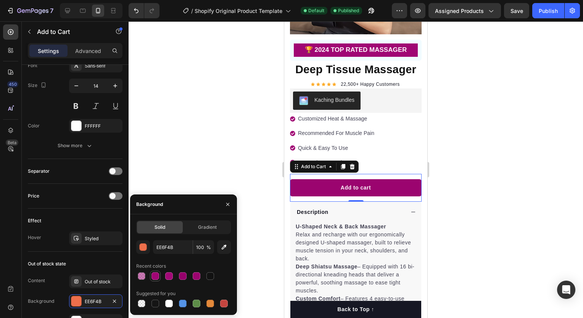
click at [156, 275] on div at bounding box center [155, 276] width 8 height 8
type input "A00674"
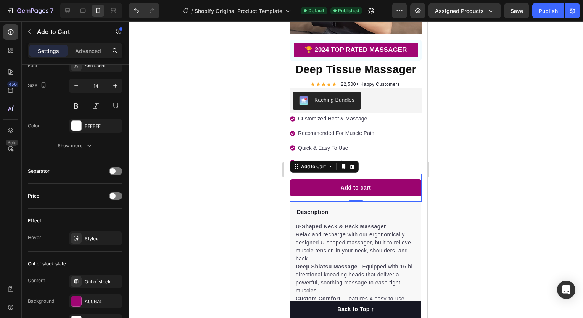
click at [215, 159] on div at bounding box center [356, 169] width 454 height 297
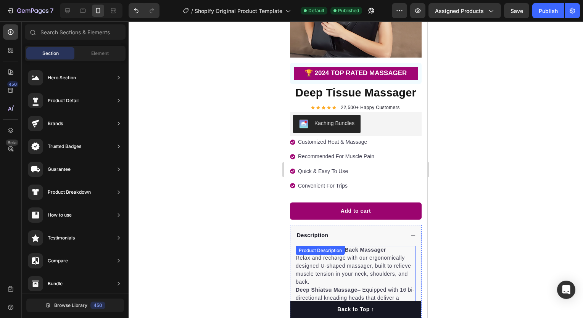
scroll to position [110, 0]
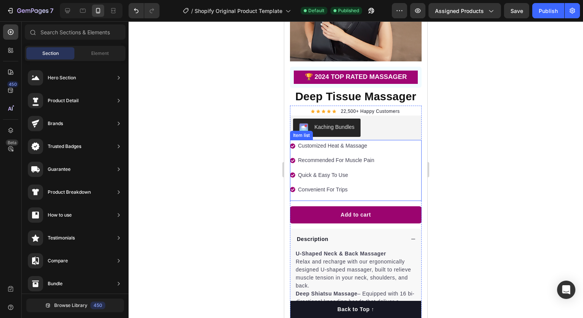
click at [293, 143] on icon at bounding box center [292, 145] width 5 height 5
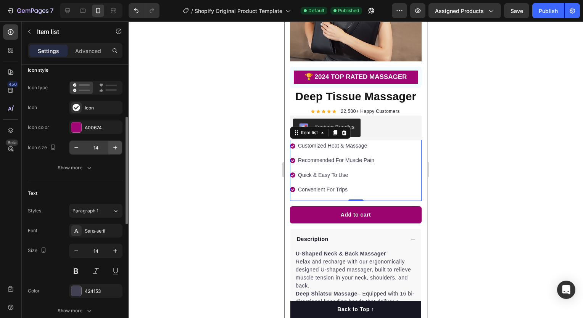
scroll to position [0, 0]
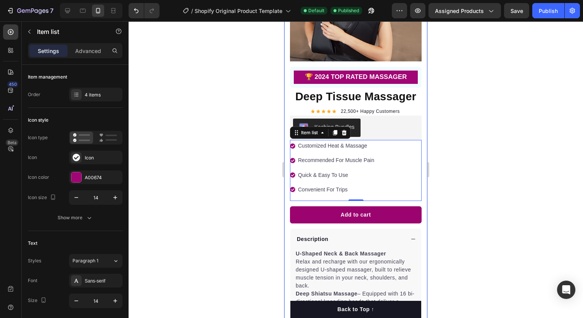
click at [159, 180] on div at bounding box center [356, 169] width 454 height 297
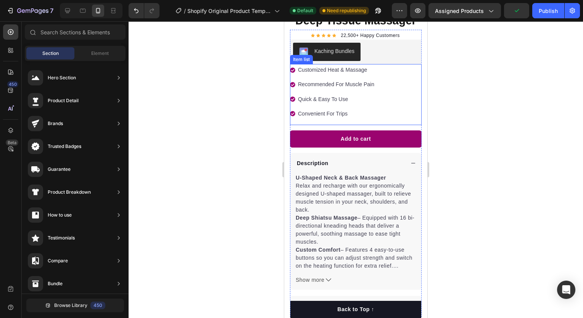
scroll to position [186, 0]
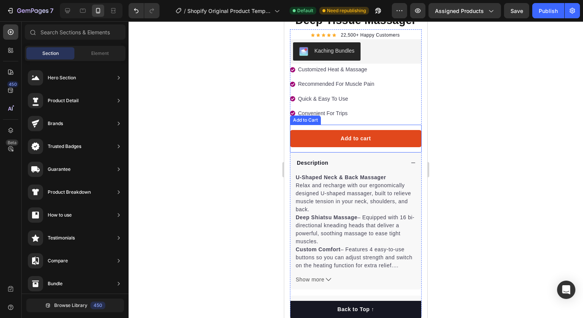
click at [336, 132] on button "Add to cart" at bounding box center [356, 138] width 132 height 17
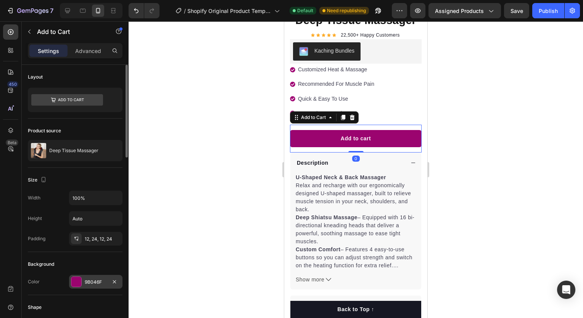
click at [85, 288] on div "9B046F" at bounding box center [95, 282] width 53 height 14
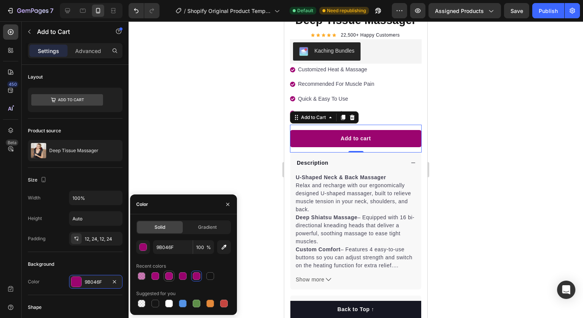
click at [170, 277] on div at bounding box center [169, 276] width 8 height 8
type input "A30977"
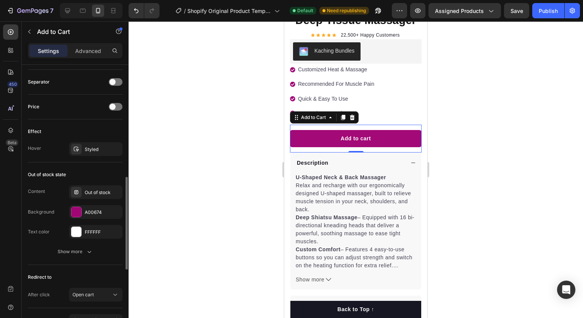
scroll to position [497, 0]
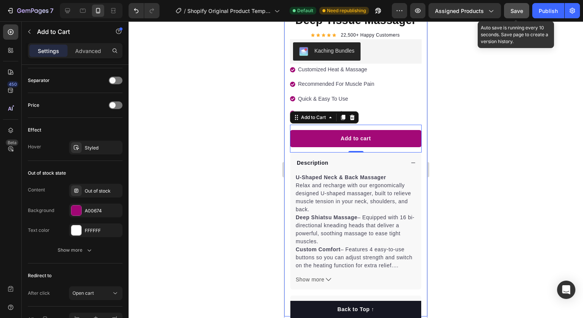
click at [523, 13] on span "Save" at bounding box center [516, 11] width 13 height 6
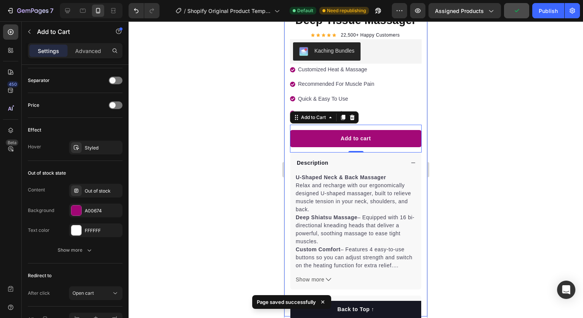
click at [471, 138] on div at bounding box center [356, 169] width 454 height 297
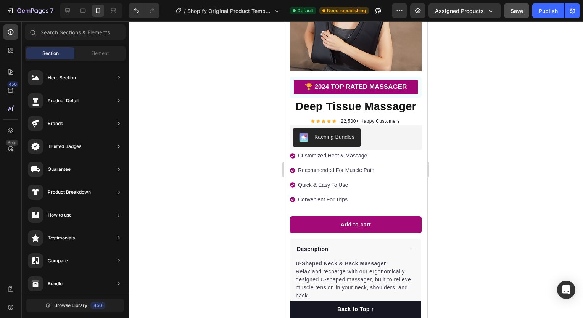
scroll to position [102, 0]
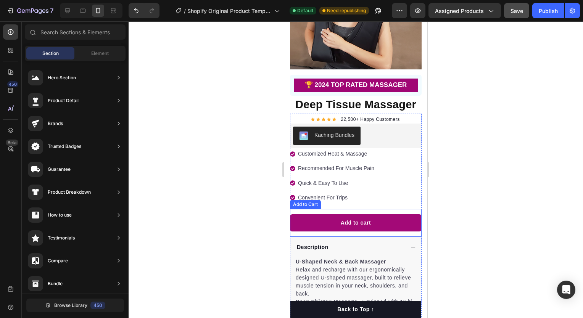
click at [351, 225] on div "Add to cart Add to Cart" at bounding box center [356, 223] width 132 height 28
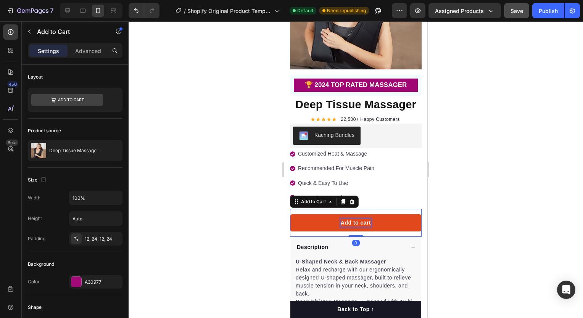
click at [341, 219] on div "Add to cart" at bounding box center [356, 223] width 30 height 8
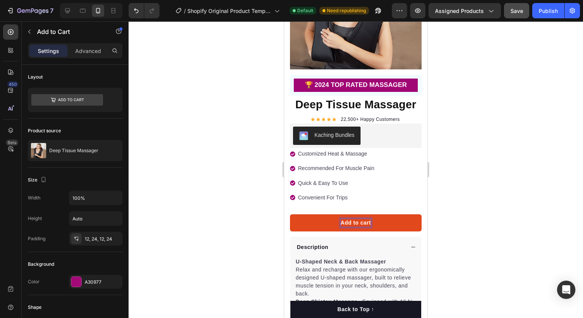
click at [323, 214] on button "Add to cart" at bounding box center [356, 222] width 132 height 17
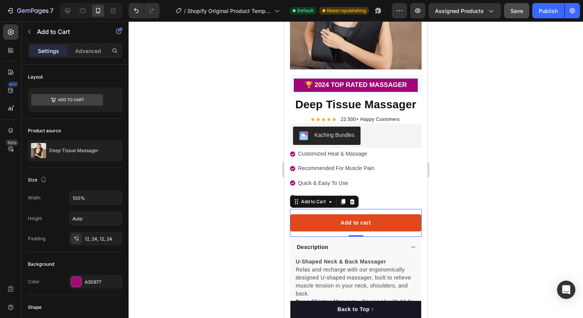
click at [322, 214] on button "Add to cart" at bounding box center [356, 222] width 132 height 17
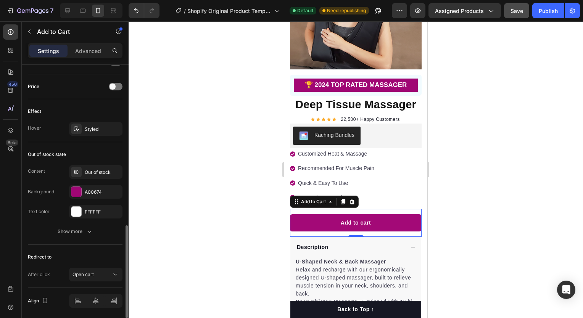
scroll to position [522, 0]
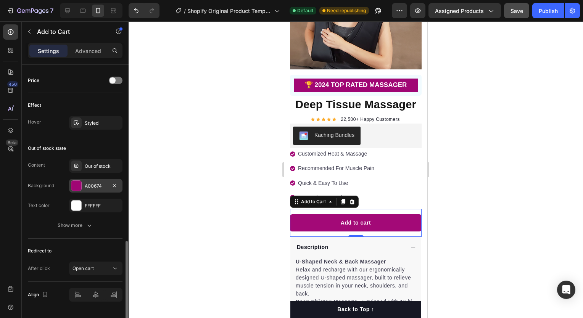
click at [92, 184] on div "A00674" at bounding box center [96, 186] width 22 height 7
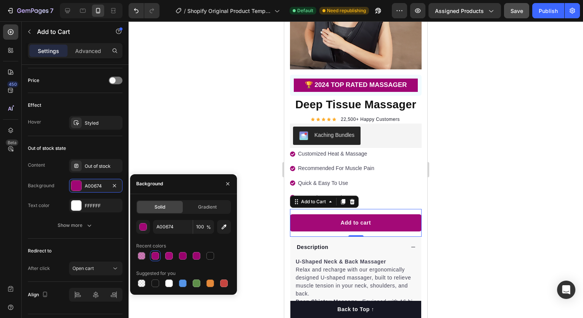
click at [162, 256] on div at bounding box center [183, 256] width 95 height 11
click at [166, 256] on div at bounding box center [169, 256] width 8 height 8
type input "A30977"
click at [181, 157] on div at bounding box center [356, 169] width 454 height 297
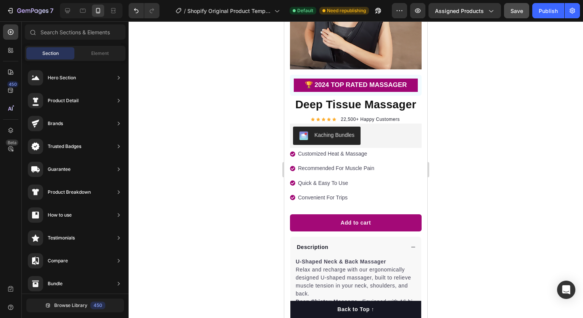
click at [263, 201] on div at bounding box center [356, 169] width 454 height 297
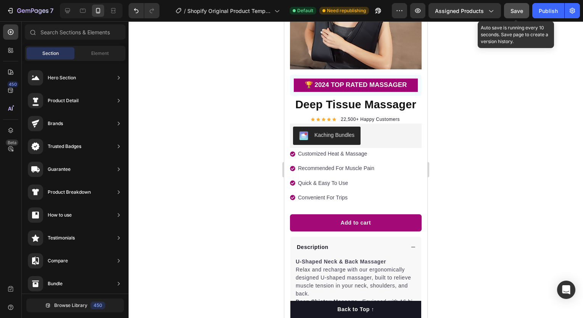
click at [523, 11] on button "Save" at bounding box center [516, 10] width 25 height 15
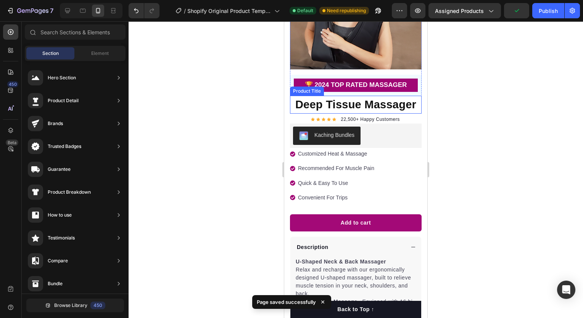
scroll to position [119, 0]
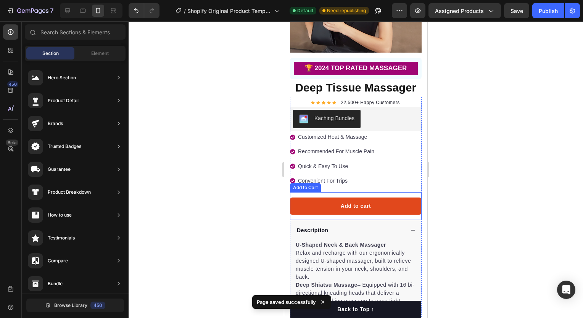
click at [401, 202] on button "Add to cart" at bounding box center [356, 206] width 132 height 17
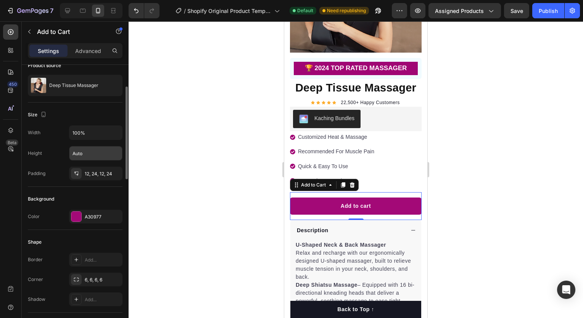
scroll to position [66, 0]
click at [85, 218] on div "A30977" at bounding box center [96, 216] width 22 height 7
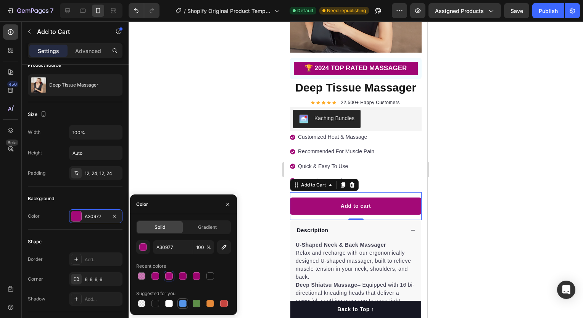
click at [181, 302] on div at bounding box center [183, 304] width 8 height 8
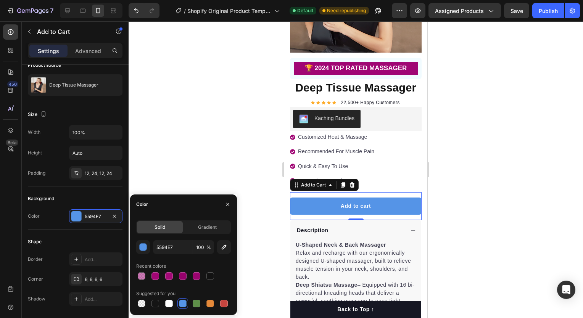
click at [163, 277] on div at bounding box center [183, 276] width 95 height 11
click at [167, 276] on div at bounding box center [169, 276] width 8 height 8
type input "A30977"
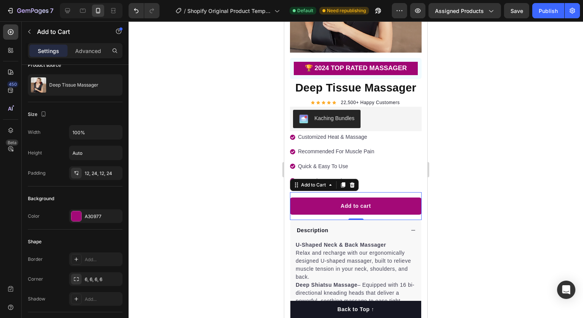
click at [177, 181] on div at bounding box center [356, 169] width 454 height 297
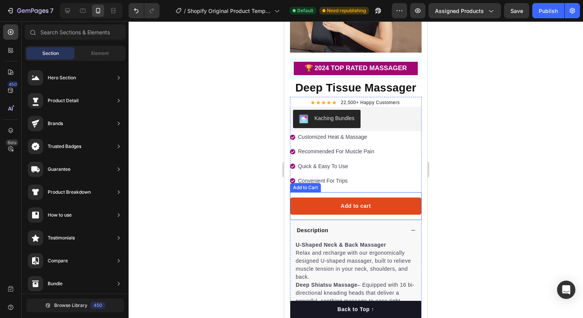
click at [304, 198] on button "Add to cart" at bounding box center [356, 206] width 132 height 17
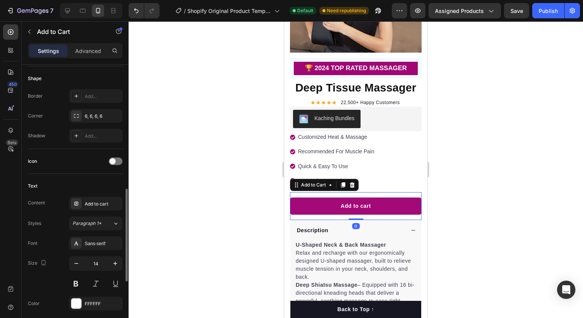
scroll to position [294, 0]
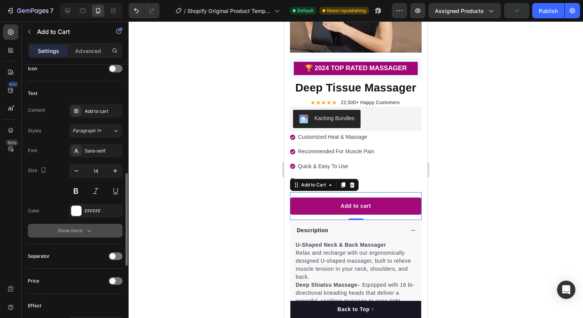
click at [86, 231] on icon "button" at bounding box center [89, 231] width 8 height 8
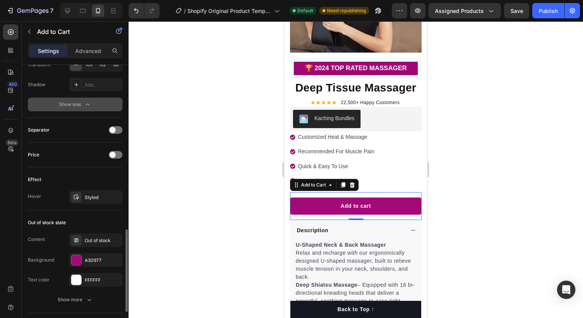
scroll to position [549, 0]
click at [93, 201] on div "Styled" at bounding box center [95, 197] width 53 height 14
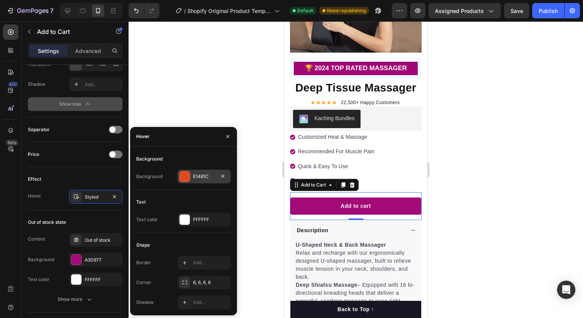
click at [186, 176] on div at bounding box center [185, 177] width 10 height 10
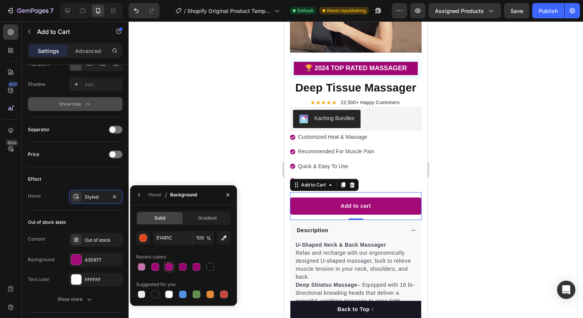
click at [169, 266] on div at bounding box center [169, 267] width 8 height 8
type input "A30977"
click at [204, 152] on div at bounding box center [356, 169] width 454 height 297
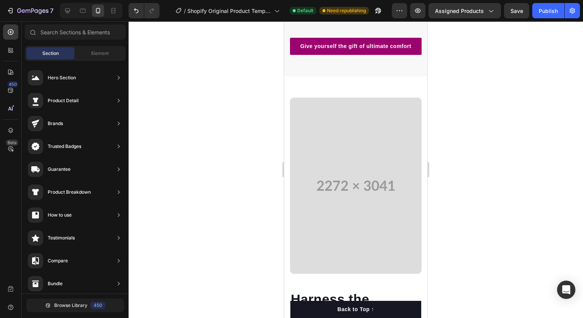
scroll to position [886, 0]
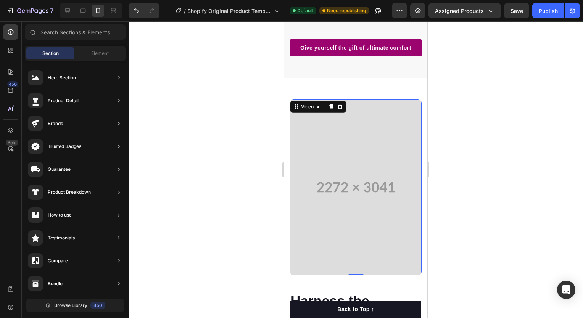
click at [390, 236] on video at bounding box center [356, 187] width 132 height 176
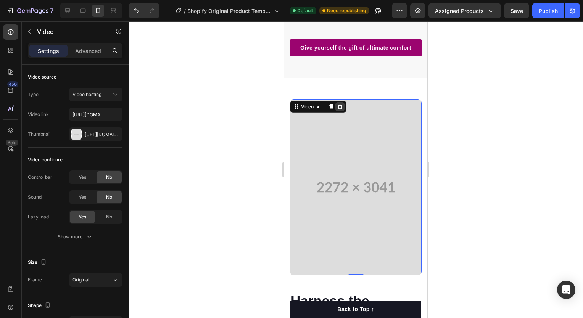
click at [340, 109] on icon at bounding box center [340, 106] width 5 height 5
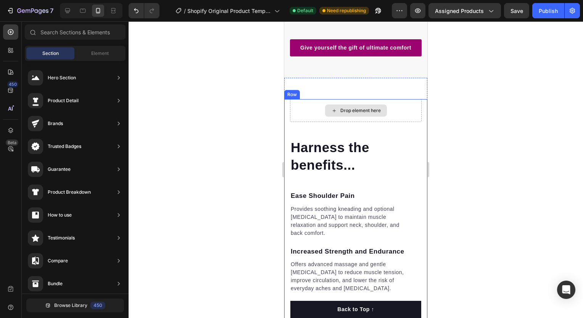
click at [343, 114] on div "Drop element here" at bounding box center [360, 111] width 40 height 6
click at [365, 114] on div "Drop element here" at bounding box center [360, 111] width 40 height 6
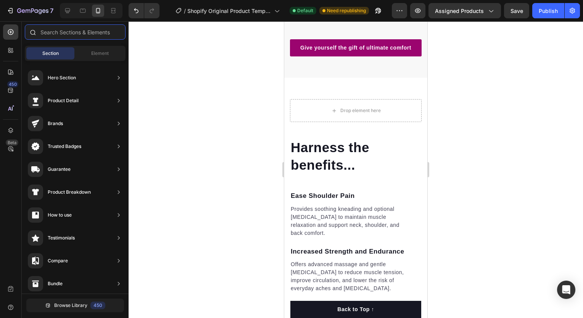
click at [77, 29] on input "text" at bounding box center [75, 31] width 101 height 15
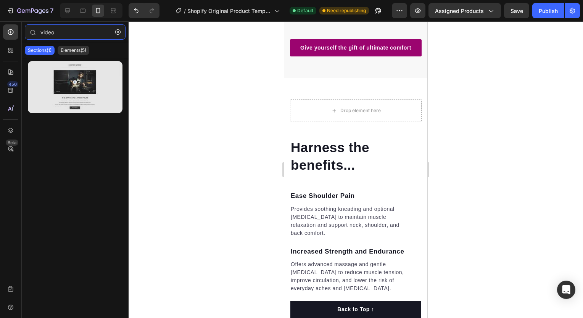
type input "video"
click at [92, 109] on div at bounding box center [75, 87] width 95 height 52
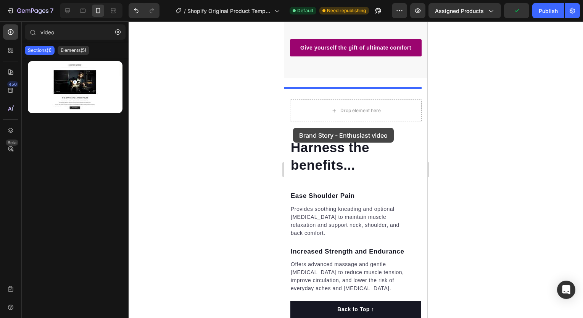
drag, startPoint x: 370, startPoint y: 108, endPoint x: 297, endPoint y: 123, distance: 74.1
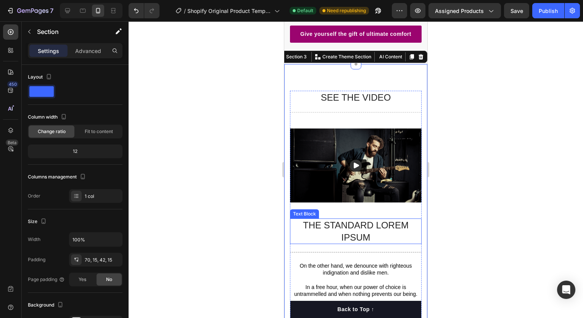
scroll to position [902, 0]
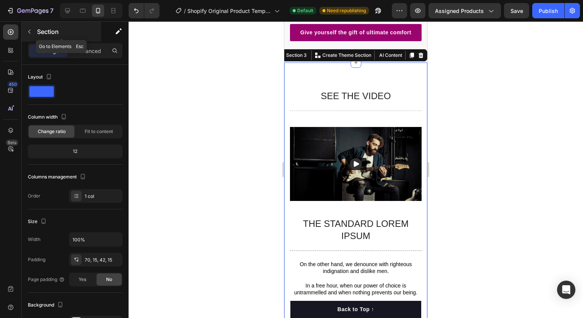
click at [23, 29] on button "button" at bounding box center [29, 32] width 12 height 12
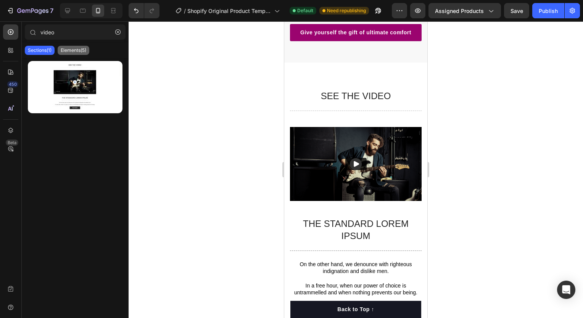
click at [85, 50] on p "Elements(5)" at bounding box center [74, 50] width 26 height 6
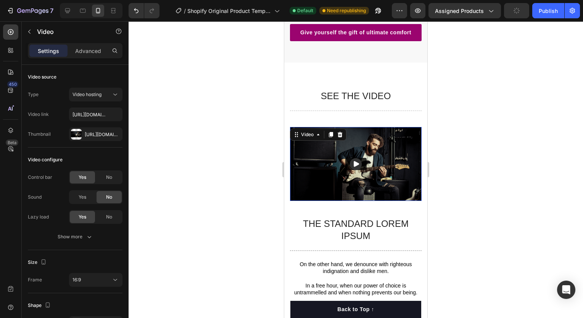
click at [320, 150] on div "Video 42" at bounding box center [356, 164] width 132 height 74
click at [341, 137] on icon at bounding box center [340, 134] width 5 height 5
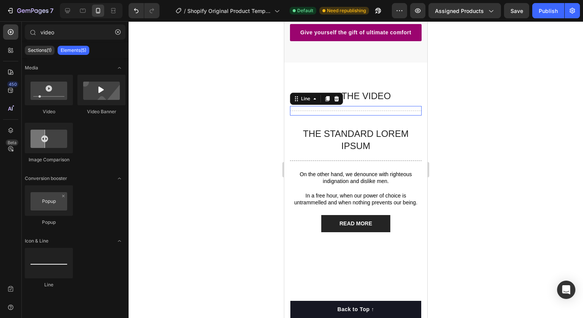
click at [343, 116] on div "Title Line 0" at bounding box center [356, 111] width 132 height 10
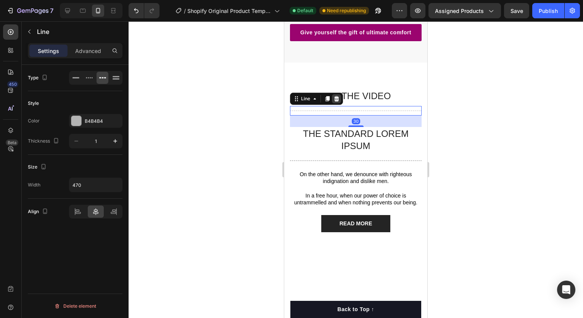
click at [336, 101] on icon at bounding box center [336, 98] width 5 height 5
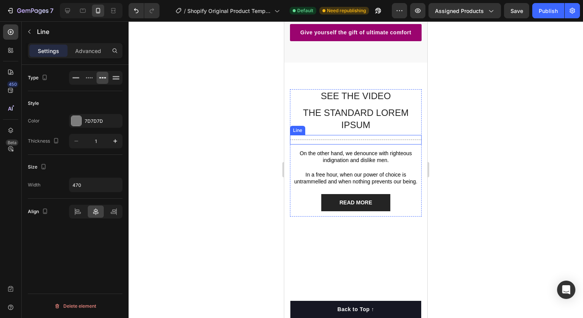
click at [342, 145] on div "Title Line" at bounding box center [356, 140] width 132 height 10
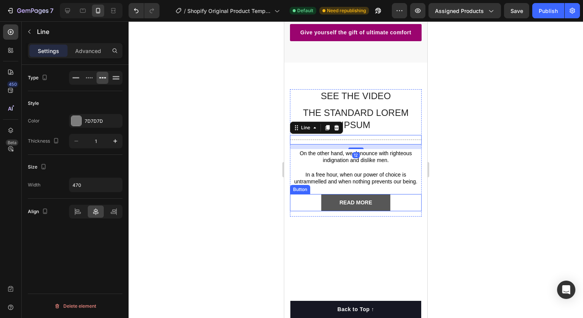
click at [341, 205] on button "READ MORE" at bounding box center [355, 202] width 69 height 17
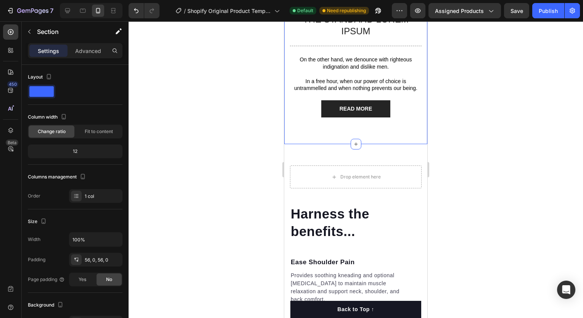
scroll to position [169, 0]
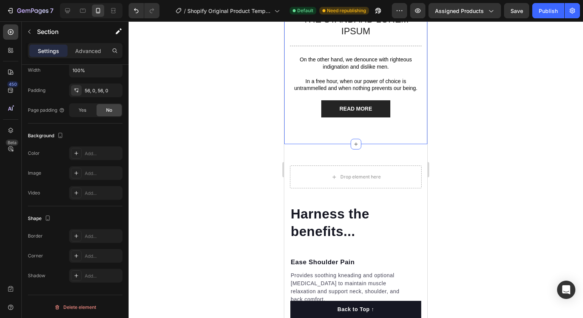
click at [313, 140] on div "SEE THE VIDEO Heading The standard Lorem Ipsum Text Block Title Line On the oth…" at bounding box center [355, 56] width 143 height 175
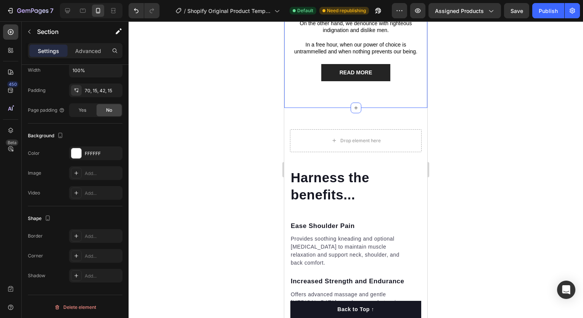
scroll to position [894, 0]
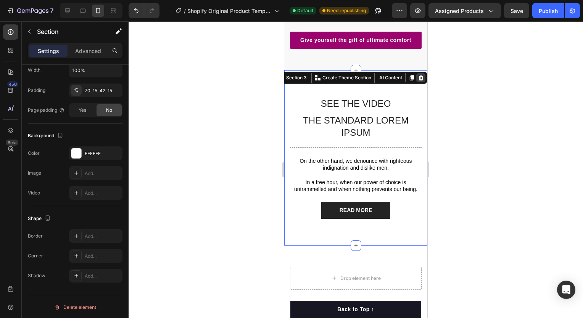
click at [418, 80] on icon at bounding box center [420, 77] width 5 height 5
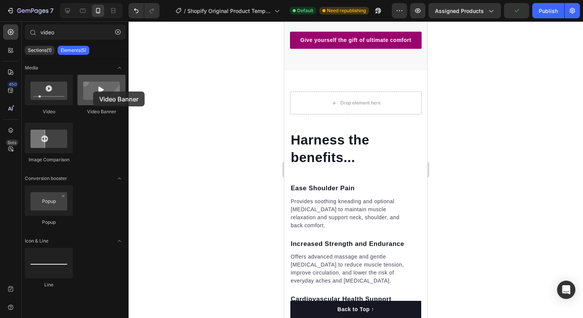
click at [93, 92] on div at bounding box center [101, 90] width 48 height 31
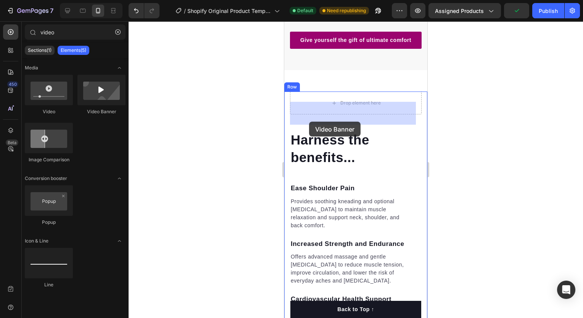
drag, startPoint x: 377, startPoint y: 113, endPoint x: 330, endPoint y: 111, distance: 46.9
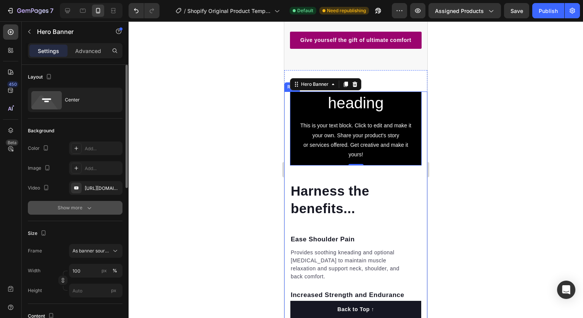
click at [84, 205] on div "Show more" at bounding box center [75, 208] width 35 height 8
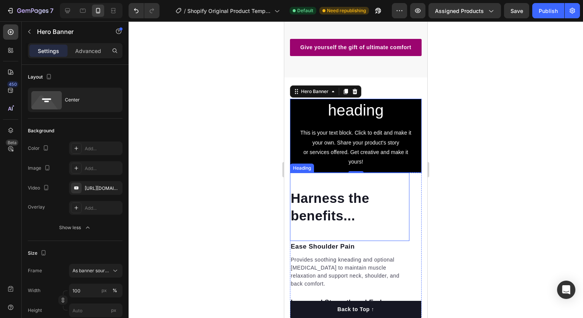
scroll to position [888, 0]
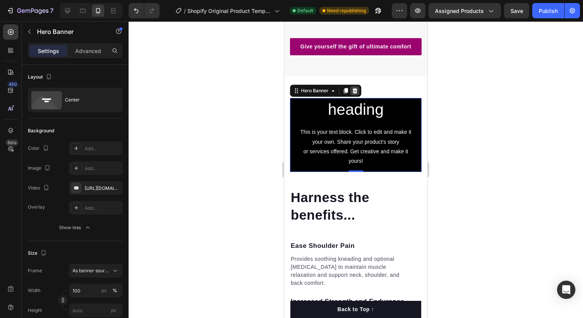
click at [353, 93] on icon at bounding box center [354, 90] width 5 height 5
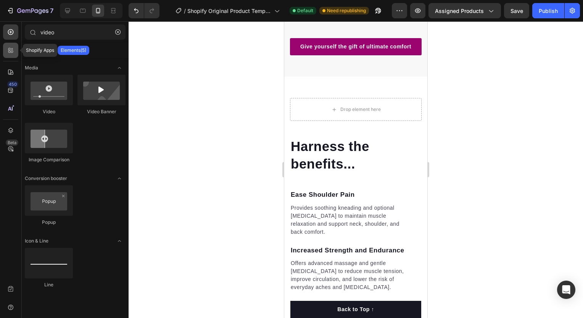
click at [11, 51] on icon at bounding box center [11, 51] width 8 height 8
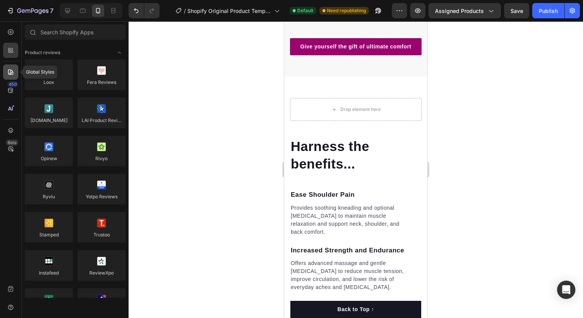
click at [10, 65] on div at bounding box center [10, 71] width 15 height 15
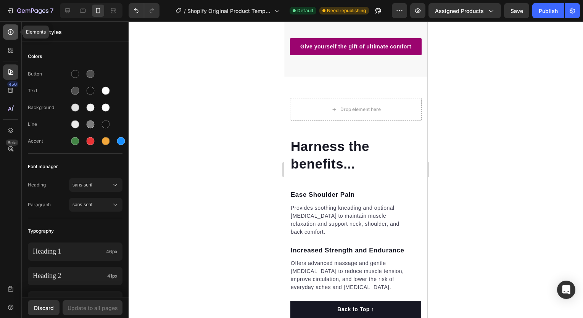
click at [11, 33] on icon at bounding box center [11, 32] width 8 height 8
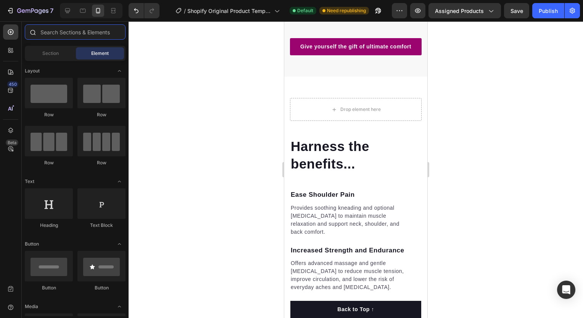
click at [47, 31] on input "text" at bounding box center [75, 31] width 101 height 15
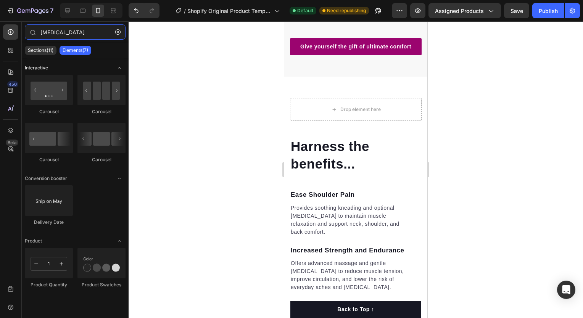
type input "testim"
click at [121, 69] on icon "Toggle open" at bounding box center [119, 68] width 6 height 6
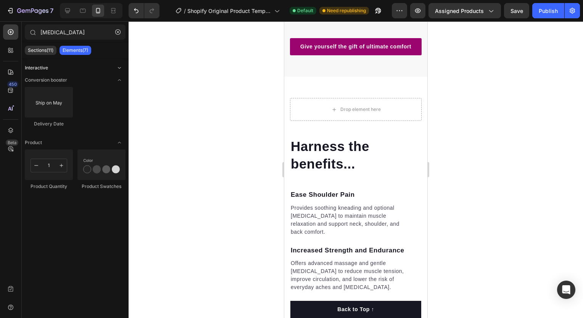
click at [121, 68] on icon "Toggle open" at bounding box center [119, 68] width 6 height 6
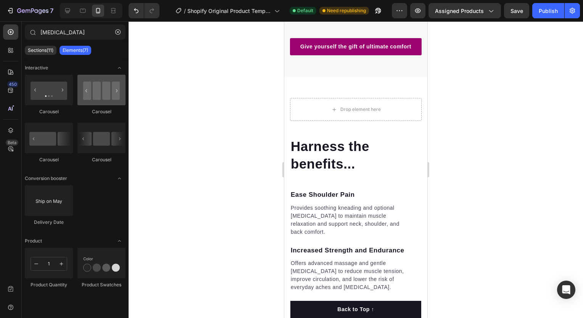
click at [105, 98] on div at bounding box center [101, 90] width 48 height 31
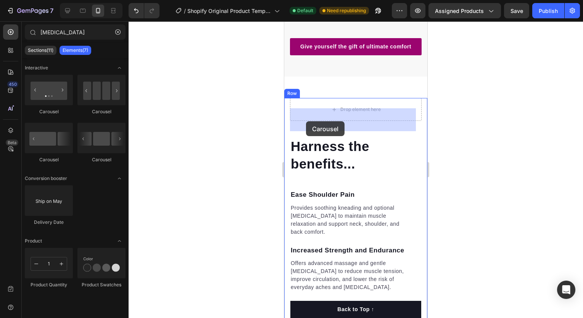
drag, startPoint x: 390, startPoint y: 120, endPoint x: 297, endPoint y: 109, distance: 93.3
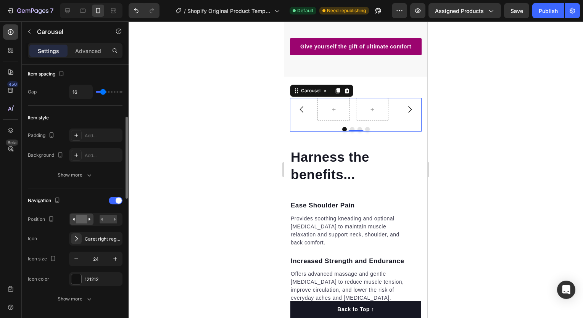
scroll to position [157, 0]
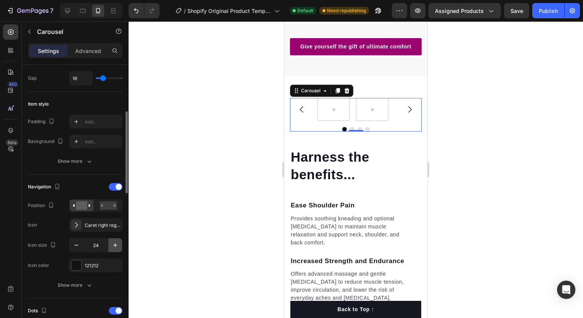
click at [116, 246] on icon "button" at bounding box center [115, 245] width 8 height 8
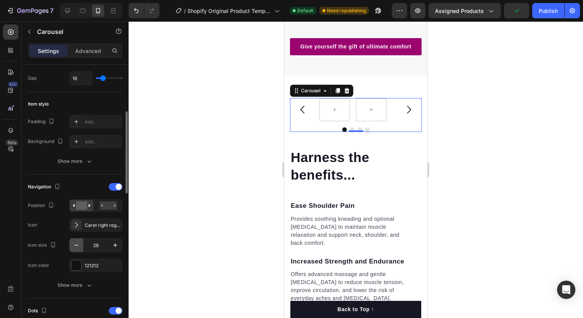
click at [79, 244] on icon "button" at bounding box center [76, 245] width 8 height 8
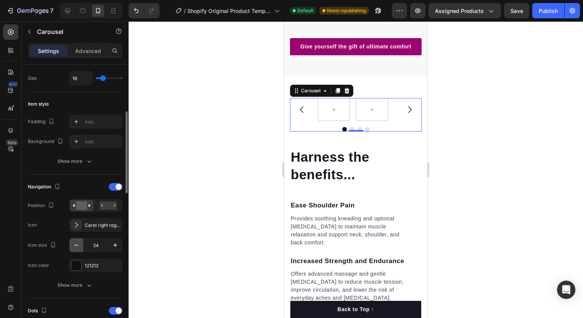
click at [79, 244] on icon "button" at bounding box center [76, 245] width 8 height 8
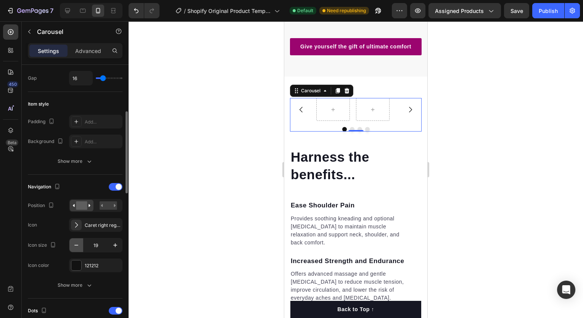
click at [79, 244] on icon "button" at bounding box center [76, 245] width 8 height 8
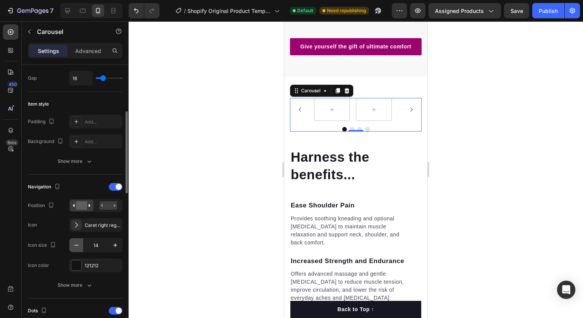
click at [79, 244] on icon "button" at bounding box center [76, 245] width 8 height 8
type input "12"
click at [346, 93] on icon at bounding box center [346, 90] width 5 height 5
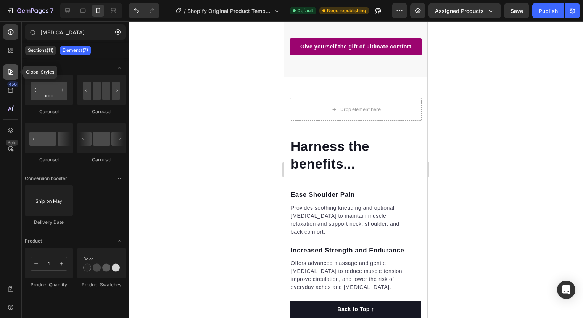
click at [14, 71] on icon at bounding box center [11, 72] width 8 height 8
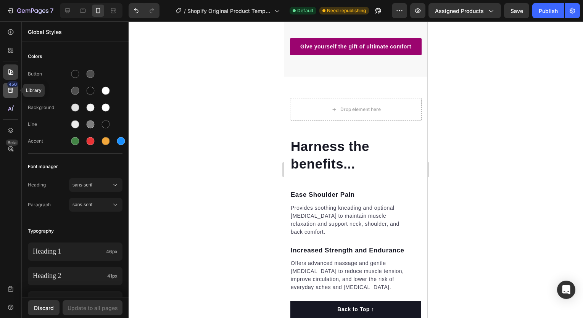
click at [9, 93] on icon at bounding box center [11, 91] width 8 height 8
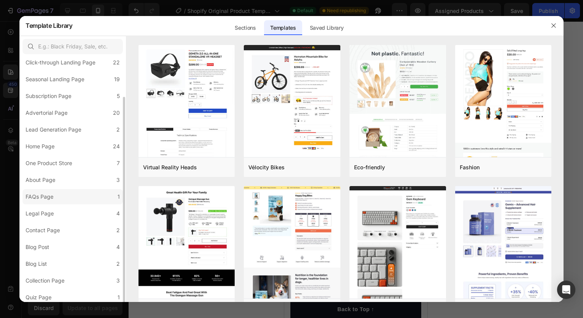
scroll to position [44, 0]
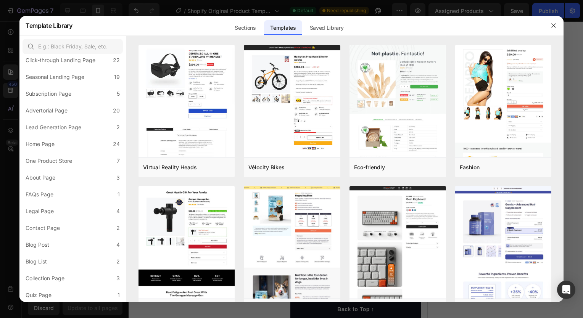
click at [12, 228] on div at bounding box center [291, 159] width 583 height 318
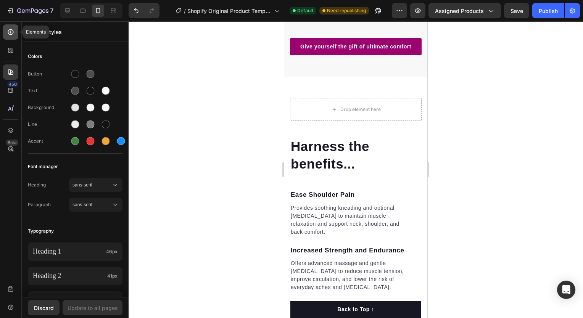
click at [11, 36] on div at bounding box center [10, 31] width 15 height 15
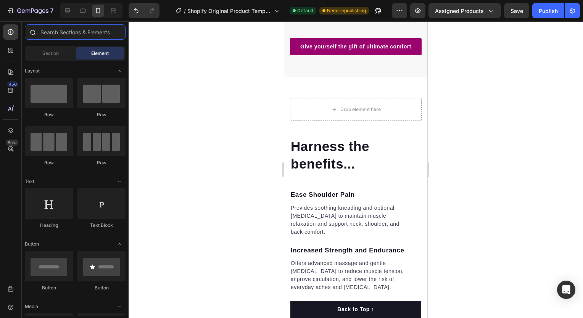
click at [55, 36] on input "text" at bounding box center [75, 31] width 101 height 15
click at [52, 49] on div "Section" at bounding box center [50, 53] width 48 height 12
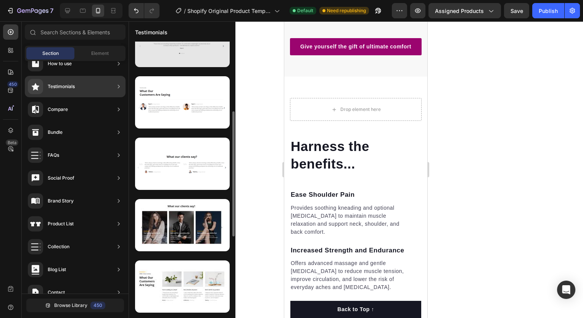
scroll to position [153, 0]
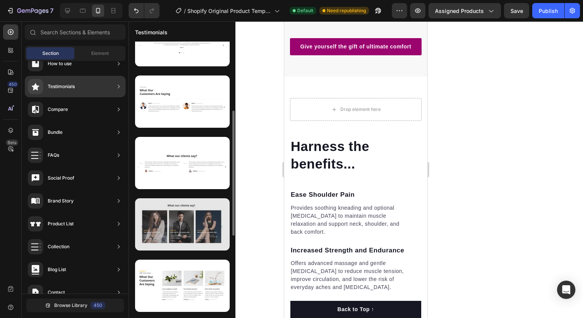
click at [185, 215] on div at bounding box center [182, 224] width 95 height 52
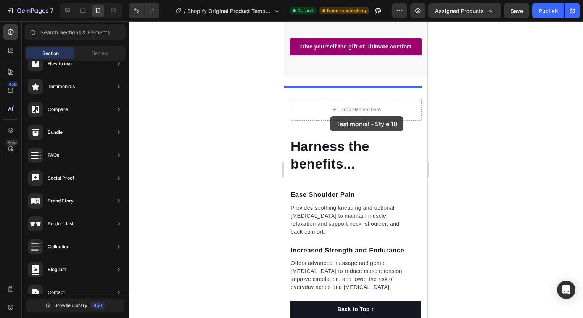
drag, startPoint x: 470, startPoint y: 237, endPoint x: 328, endPoint y: 120, distance: 184.0
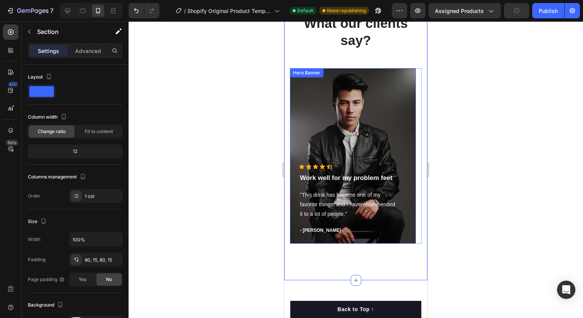
scroll to position [1004, 0]
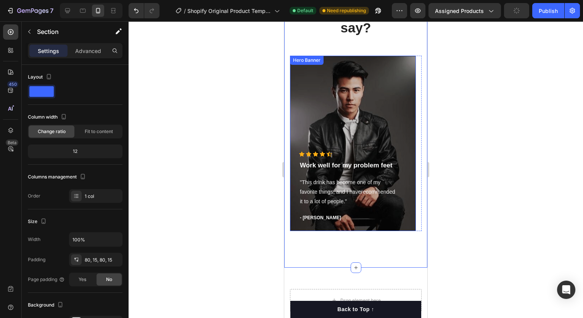
click at [318, 132] on div "Overlay" at bounding box center [353, 143] width 126 height 175
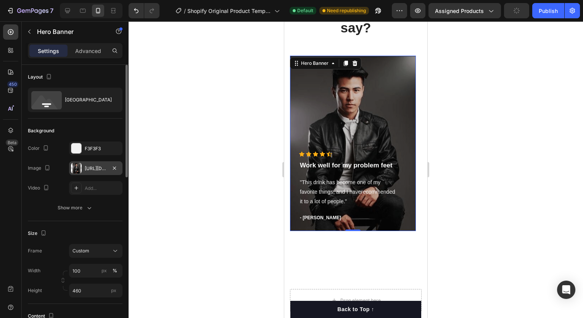
click at [78, 169] on div at bounding box center [76, 168] width 11 height 11
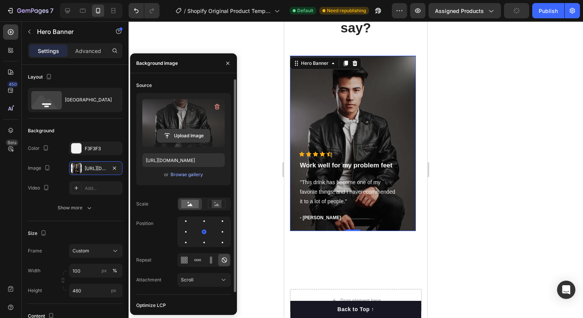
click at [180, 133] on input "file" at bounding box center [183, 135] width 53 height 13
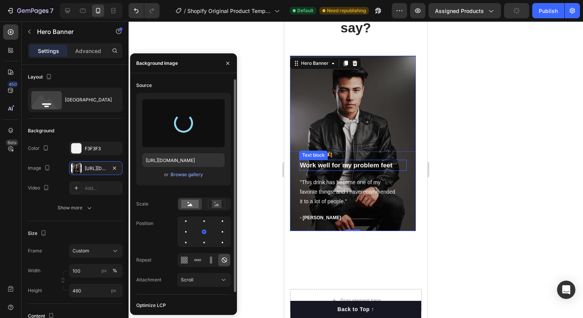
type input "https://cdn.shopify.com/s/files/1/0704/4192/6749/files/gempages_581880614483919…"
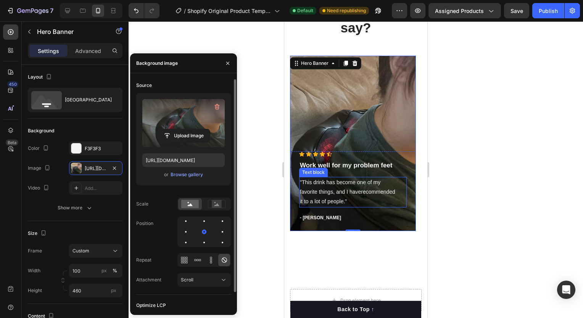
click at [357, 188] on p ""This drink has become one of my favorite things, and I haverecommended it to a…" at bounding box center [353, 192] width 106 height 29
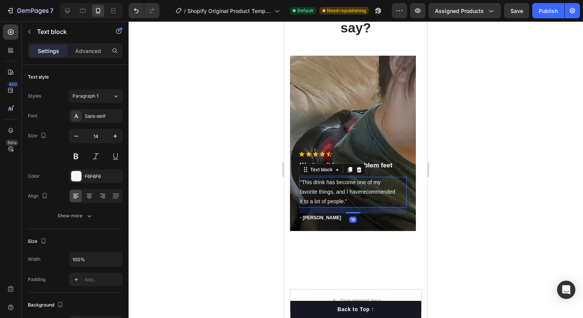
click at [320, 193] on p ""This drink has become one of my favorite things, and I haverecommended it to a…" at bounding box center [353, 192] width 106 height 29
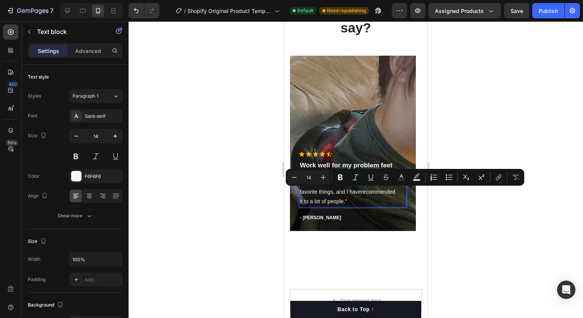
click at [340, 202] on p ""This drink has become one of my favorite things, and I haverecommended it to a…" at bounding box center [353, 192] width 106 height 29
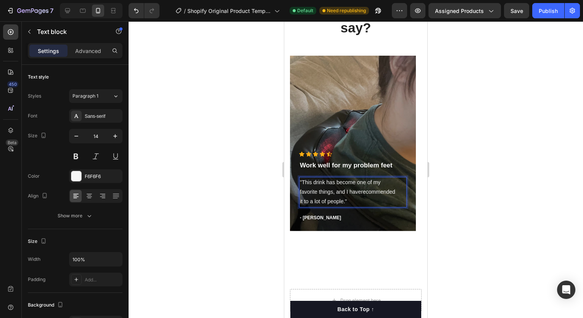
click at [342, 202] on p ""This drink has become one of my favorite things, and I haverecommended it to a…" at bounding box center [353, 192] width 106 height 29
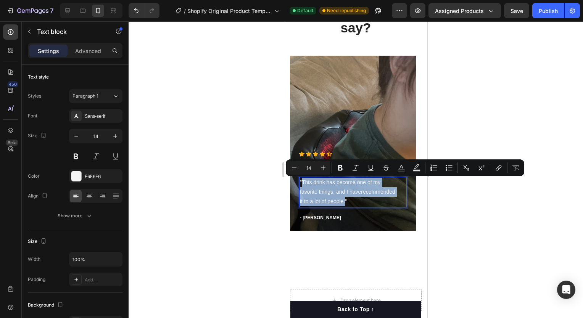
drag, startPoint x: 342, startPoint y: 202, endPoint x: 306, endPoint y: 182, distance: 41.1
click at [306, 182] on p ""This drink has become one of my favorite things, and I haverecommended it to a…" at bounding box center [353, 192] width 106 height 29
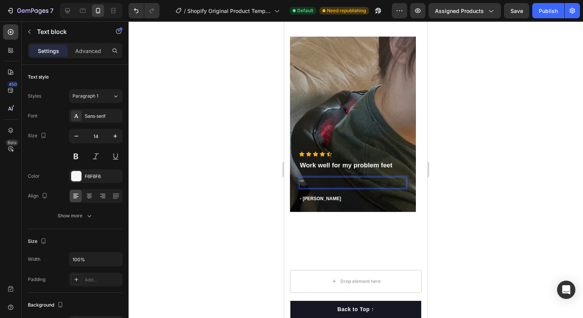
scroll to position [936, 0]
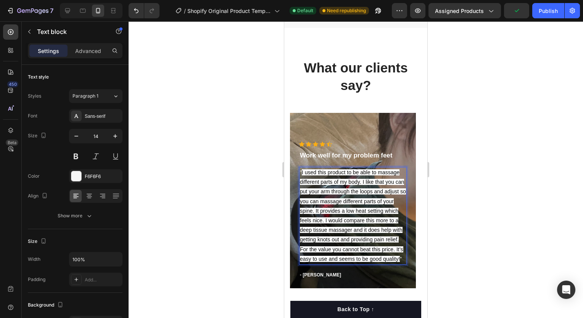
click at [306, 190] on span "I used this product to be able to massage different parts of my body. I like th…" at bounding box center [353, 215] width 106 height 93
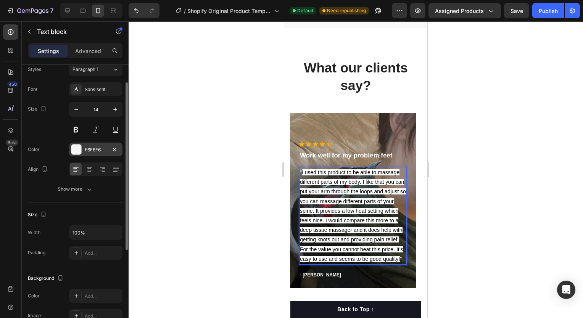
scroll to position [27, 0]
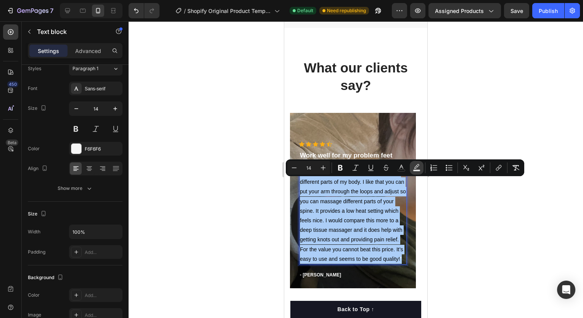
click at [415, 167] on icon "Editor contextual toolbar" at bounding box center [416, 166] width 5 height 5
type input "000000"
type input "77"
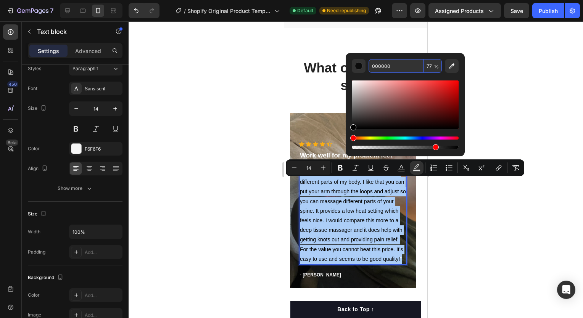
click at [392, 64] on input "000000" at bounding box center [395, 66] width 55 height 14
click at [372, 86] on div "Editor contextual toolbar" at bounding box center [405, 104] width 107 height 48
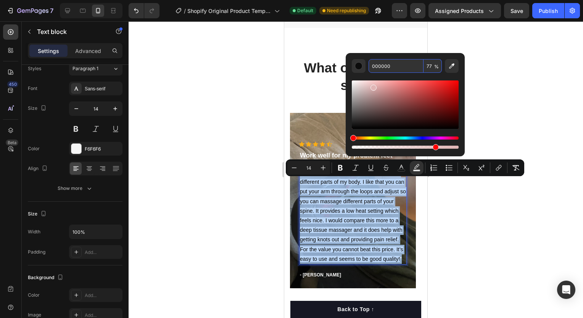
type input "E0B5B5"
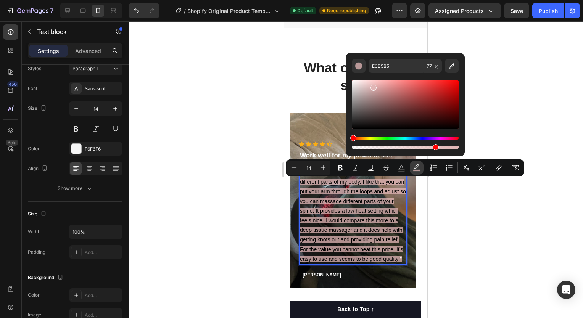
click at [416, 166] on icon "Editor contextual toolbar" at bounding box center [416, 166] width 5 height 5
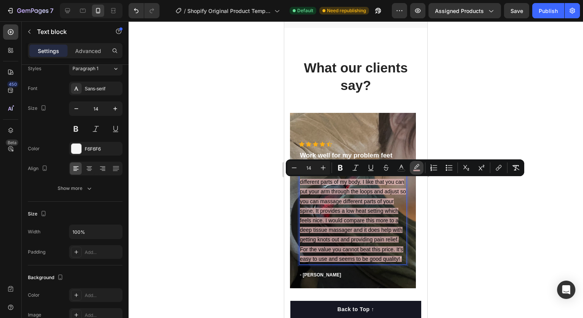
click at [417, 171] on rect "Editor contextual toolbar" at bounding box center [416, 171] width 7 height 2
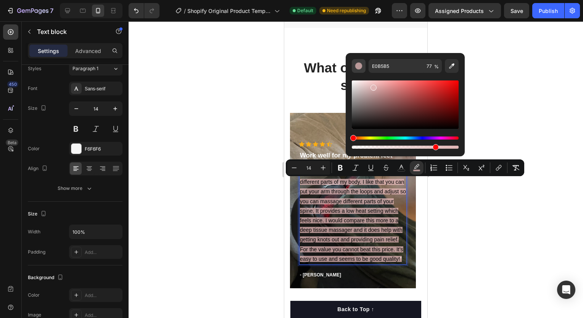
click at [357, 64] on div "Editor contextual toolbar" at bounding box center [359, 66] width 8 height 8
click at [397, 66] on input "E0B5B5" at bounding box center [395, 66] width 55 height 14
type input "E0B5B5"
click at [524, 92] on div at bounding box center [356, 169] width 454 height 297
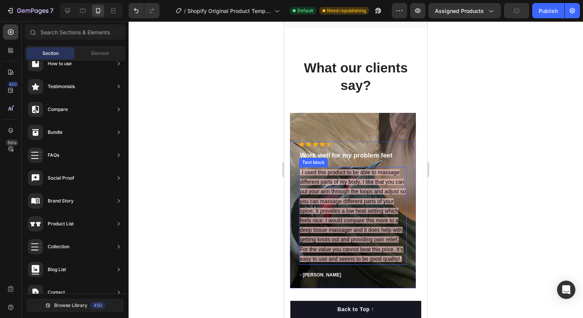
click at [357, 197] on p "" I used this product to be able to massage different parts of my body. I like …" at bounding box center [353, 216] width 106 height 96
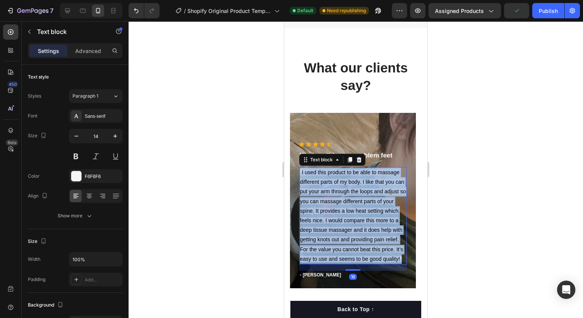
click at [357, 197] on p "" I used this product to be able to massage different parts of my body. I like …" at bounding box center [353, 216] width 106 height 96
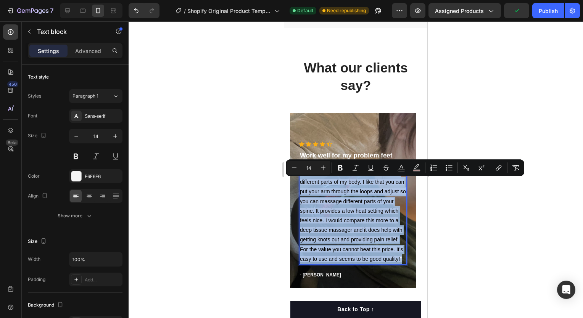
copy p "" I used this product to be able to massage different parts of my body. I like …"
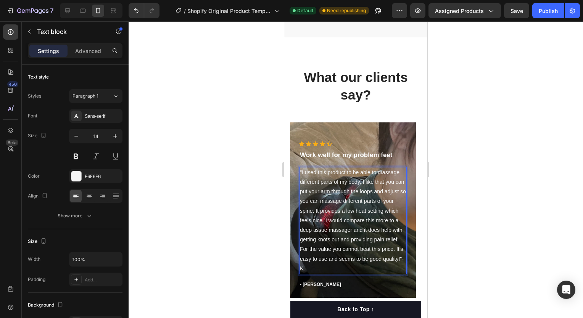
scroll to position [936, 0]
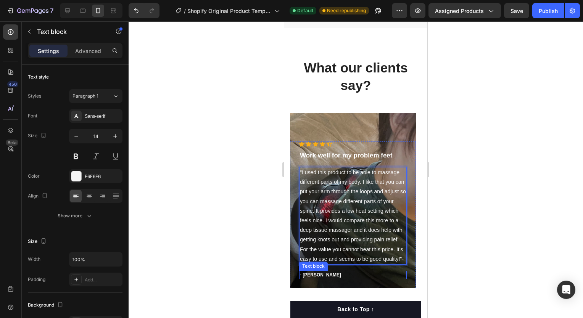
click at [321, 278] on p "- Timothy A." at bounding box center [353, 275] width 106 height 7
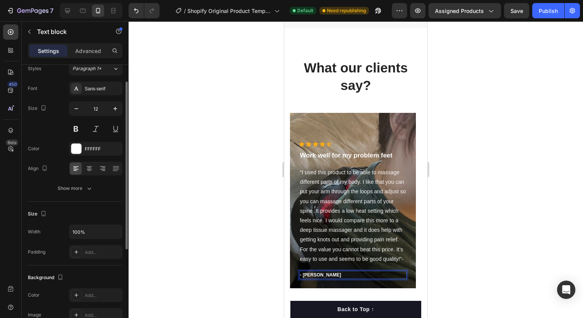
click at [328, 278] on p "- Timothy A." at bounding box center [353, 275] width 106 height 7
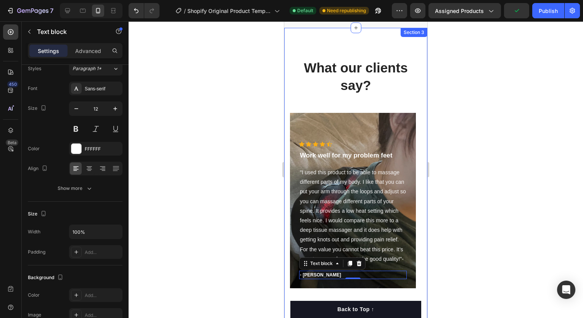
click at [459, 285] on div at bounding box center [356, 169] width 454 height 297
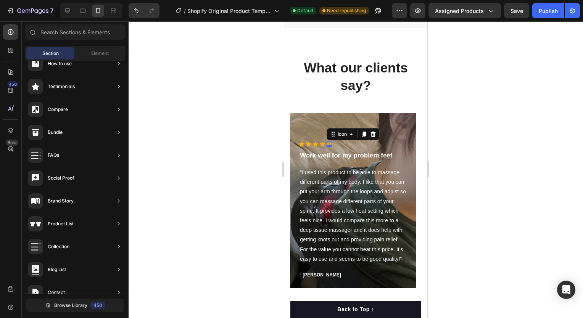
click at [331, 147] on div "Icon 0" at bounding box center [328, 143] width 5 height 5
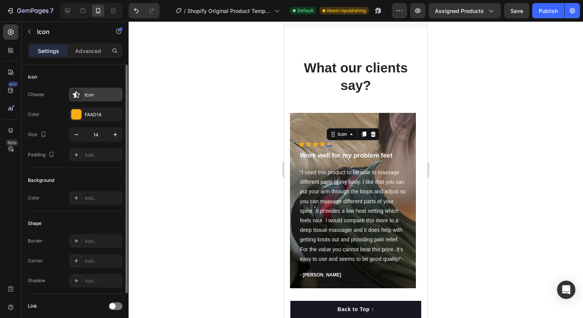
click at [85, 90] on div "Icon" at bounding box center [95, 95] width 53 height 14
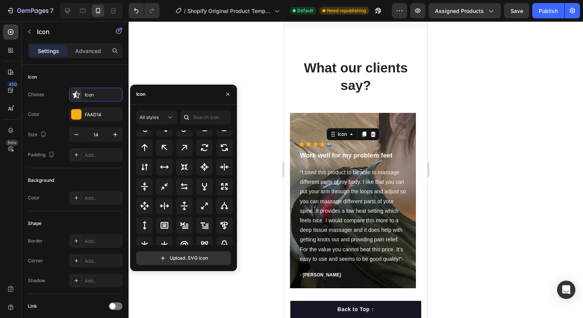
scroll to position [412, 0]
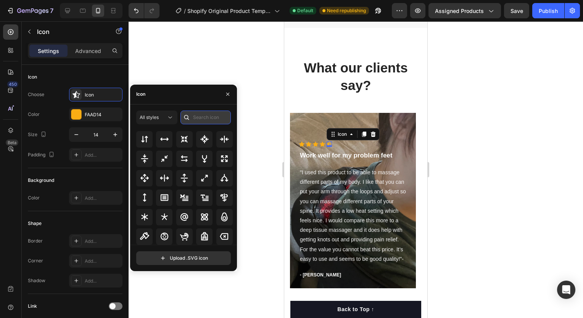
click at [196, 116] on input "text" at bounding box center [205, 118] width 50 height 14
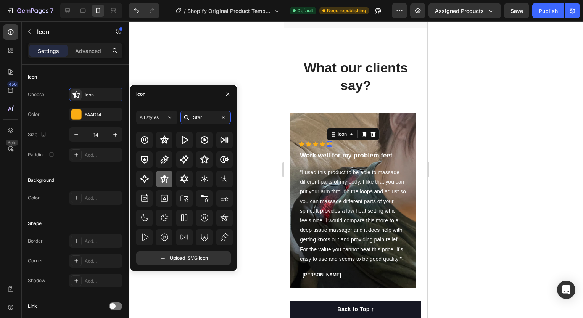
scroll to position [52, 0]
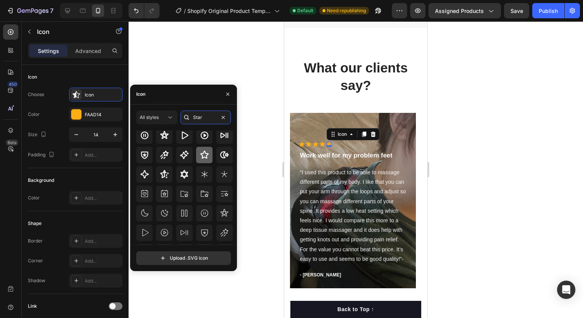
type input "Star"
click at [203, 153] on icon at bounding box center [204, 154] width 9 height 9
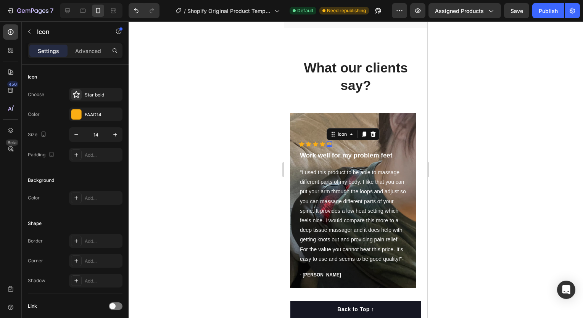
click at [243, 84] on div at bounding box center [356, 169] width 454 height 297
click at [330, 147] on div "Icon" at bounding box center [328, 143] width 5 height 5
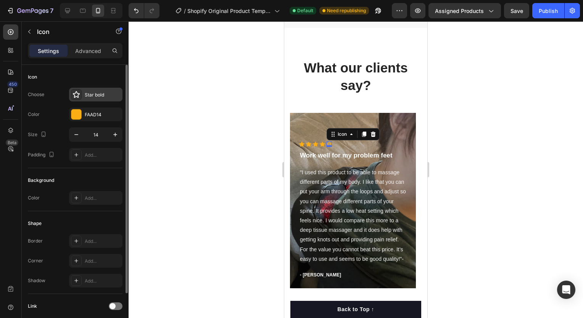
click at [100, 97] on div "Star bold" at bounding box center [103, 95] width 36 height 7
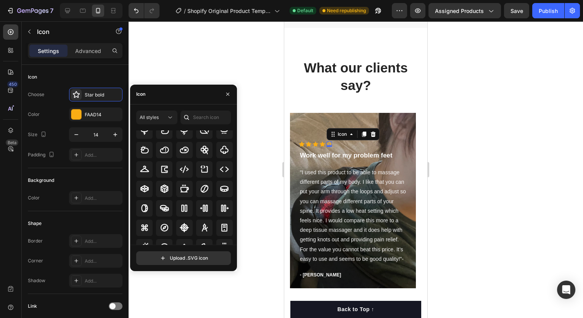
scroll to position [1307, 0]
click at [187, 103] on div "Icon" at bounding box center [183, 95] width 107 height 20
click at [214, 119] on input "text" at bounding box center [205, 118] width 50 height 14
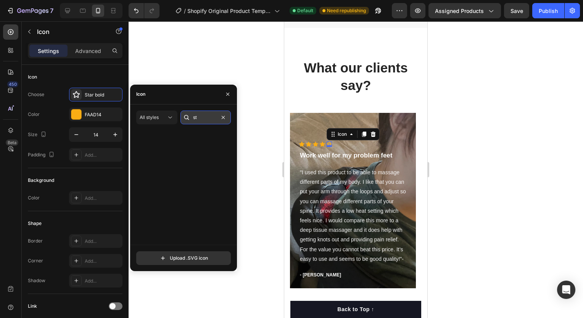
scroll to position [0, 0]
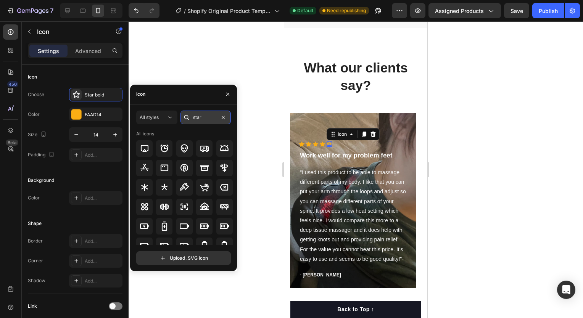
type input "star"
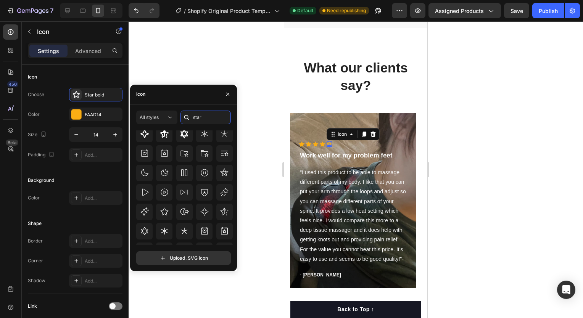
scroll to position [90, 0]
click at [166, 211] on icon at bounding box center [165, 211] width 8 height 8
click at [168, 206] on div at bounding box center [164, 211] width 16 height 16
click at [177, 195] on div at bounding box center [184, 191] width 16 height 16
click at [155, 281] on div at bounding box center [184, 289] width 97 height 16
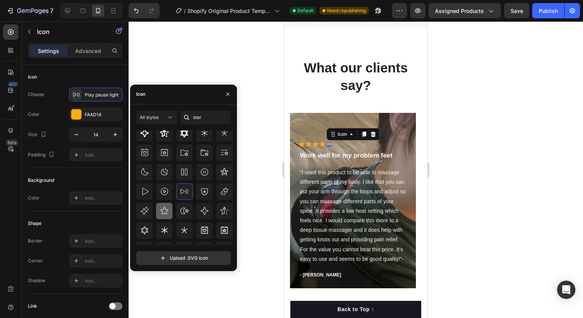
click at [165, 207] on icon at bounding box center [164, 210] width 9 height 9
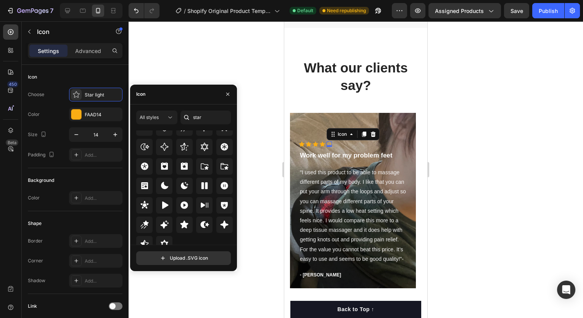
scroll to position [232, 0]
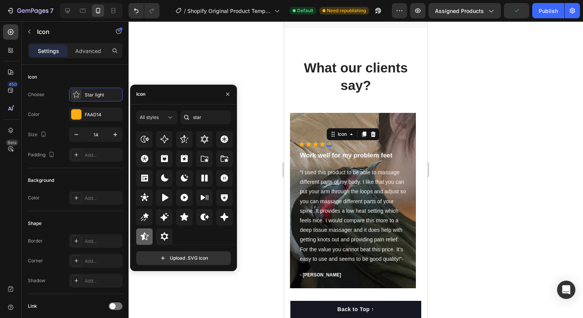
click at [150, 233] on div at bounding box center [144, 236] width 16 height 16
click at [235, 61] on div at bounding box center [356, 169] width 454 height 297
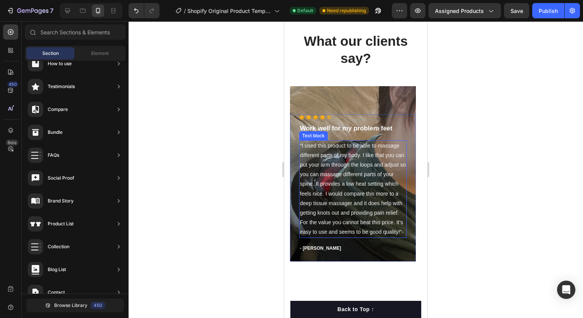
scroll to position [973, 0]
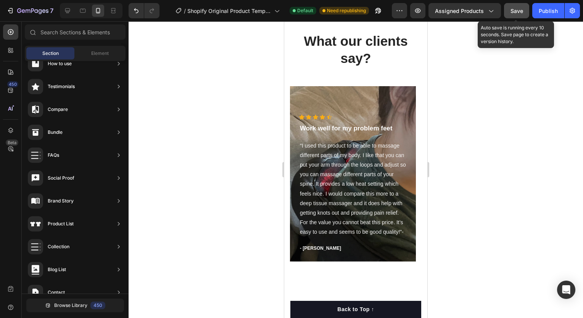
click at [519, 16] on button "Save" at bounding box center [516, 10] width 25 height 15
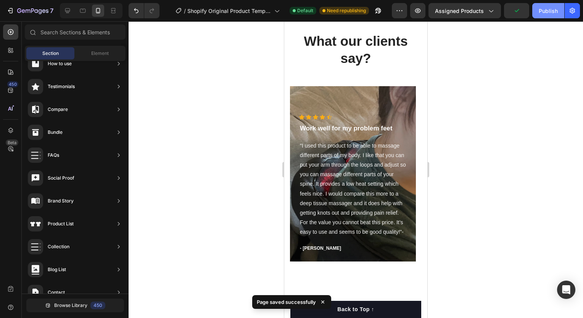
click at [542, 10] on div "Publish" at bounding box center [548, 11] width 19 height 8
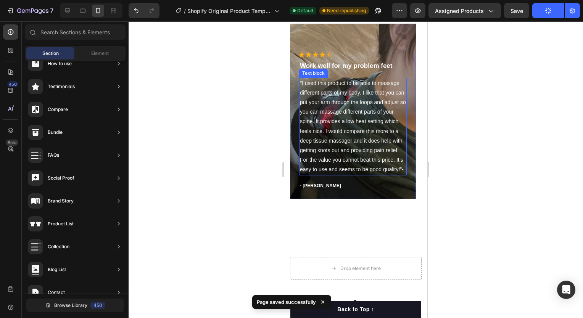
scroll to position [1036, 0]
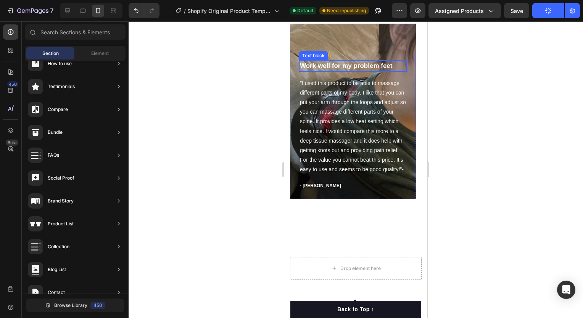
click at [384, 66] on p "Work well for my problem feet" at bounding box center [353, 66] width 106 height 10
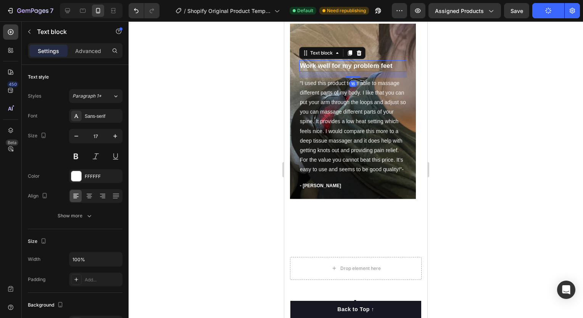
click at [391, 66] on p "Work well for my problem feet" at bounding box center [353, 66] width 106 height 10
click at [378, 66] on p "Work well for my problem feet" at bounding box center [353, 66] width 106 height 10
drag, startPoint x: 378, startPoint y: 66, endPoint x: 359, endPoint y: 68, distance: 18.4
click at [359, 68] on p "Work well for my problem feet" at bounding box center [353, 66] width 106 height 10
drag, startPoint x: 359, startPoint y: 68, endPoint x: 397, endPoint y: 65, distance: 37.5
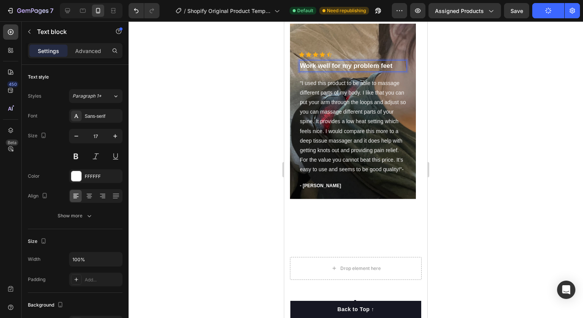
click at [397, 65] on p "Work well for my problem feet" at bounding box center [353, 66] width 106 height 10
click at [376, 66] on p "Work well for my problem feet" at bounding box center [353, 66] width 106 height 10
click at [377, 66] on p "Work well for my problem feet" at bounding box center [353, 66] width 106 height 10
click at [377, 63] on p "Work well for my feet" at bounding box center [353, 66] width 106 height 10
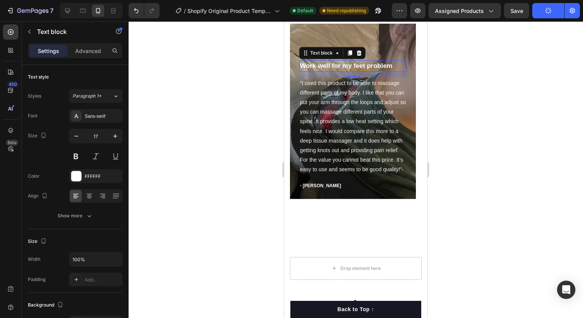
click at [468, 83] on div at bounding box center [356, 169] width 454 height 297
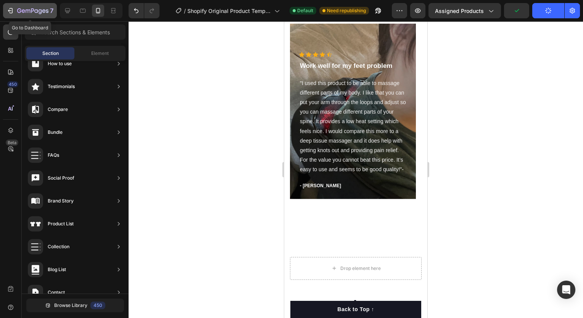
click at [15, 9] on div "7" at bounding box center [29, 10] width 47 height 9
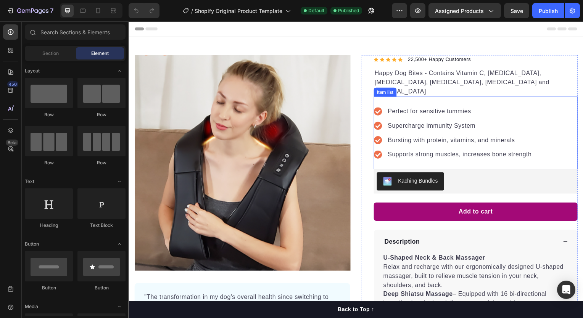
scroll to position [12, 0]
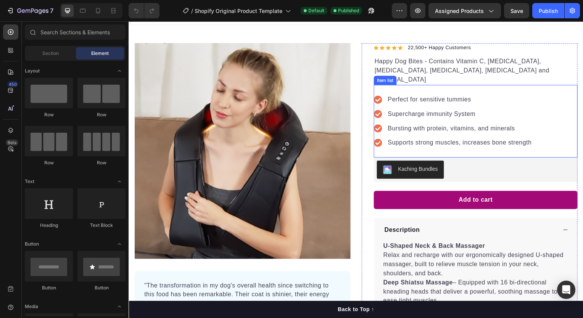
click at [378, 96] on icon at bounding box center [379, 100] width 8 height 8
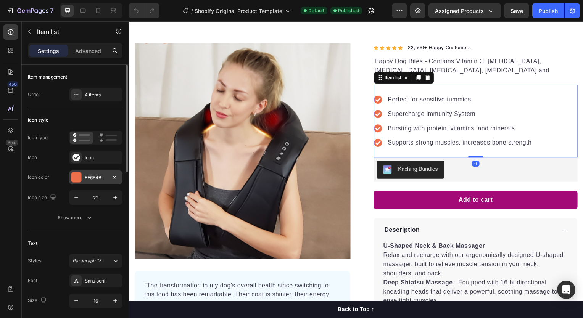
click at [105, 173] on div "EE6F4B" at bounding box center [95, 177] width 53 height 14
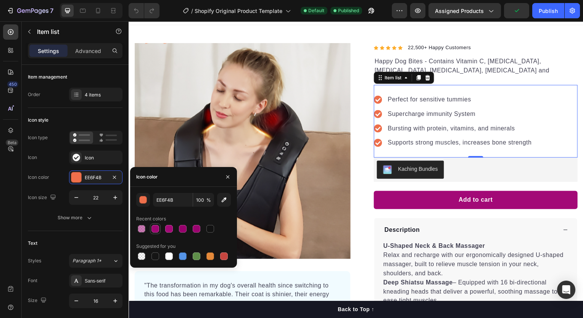
drag, startPoint x: 159, startPoint y: 224, endPoint x: 156, endPoint y: 230, distance: 6.5
click at [156, 230] on div at bounding box center [155, 229] width 8 height 8
type input "A00674"
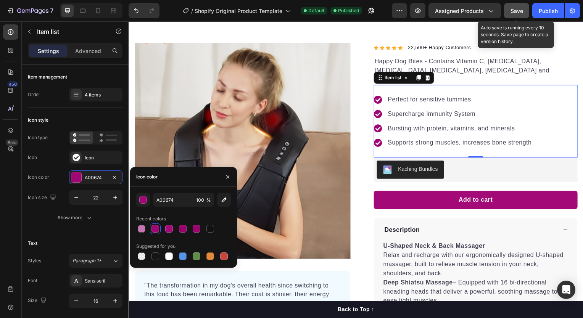
click at [512, 8] on span "Save" at bounding box center [516, 11] width 13 height 6
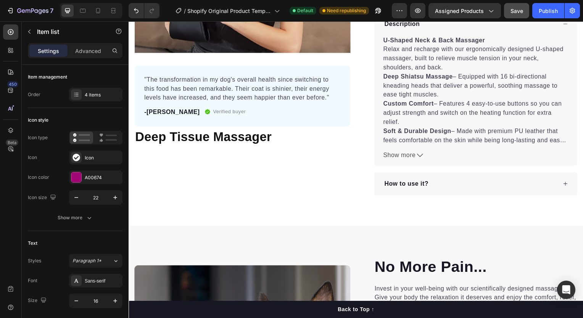
scroll to position [220, 0]
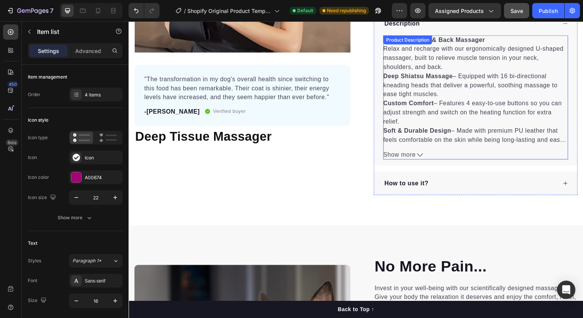
click at [458, 99] on div "U-Shaped Neck & Back Massager Relax and recharge with our ergonomically designe…" at bounding box center [478, 90] width 186 height 110
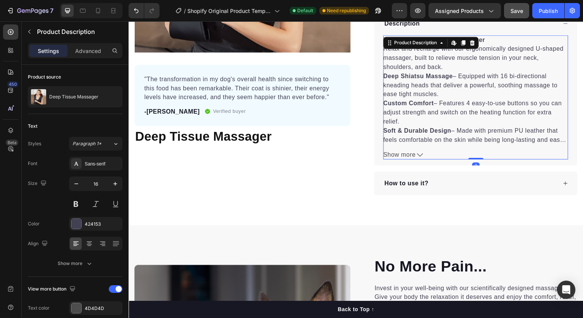
click at [438, 84] on div "U-Shaped Neck & Back Massager Relax and recharge with our ergonomically designe…" at bounding box center [478, 90] width 186 height 110
click at [438, 85] on div "U-Shaped Neck & Back Massager Relax and recharge with our ergonomically designe…" at bounding box center [478, 90] width 186 height 110
click at [436, 85] on p "Deep Shiatsu Massage – Equipped with 16 bi-directional kneading heads that deli…" at bounding box center [472, 85] width 175 height 25
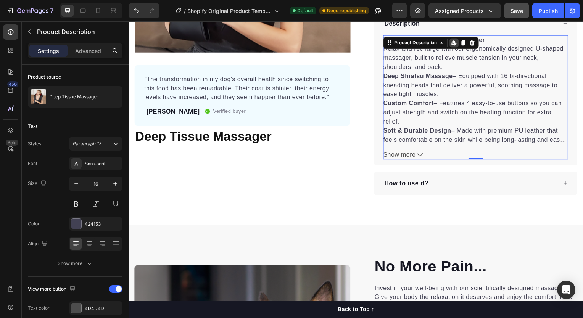
click at [436, 85] on p "Deep Shiatsu Massage – Equipped with 16 bi-directional kneading heads that deli…" at bounding box center [472, 85] width 175 height 25
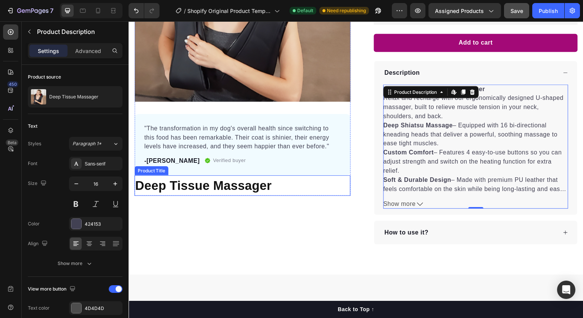
scroll to position [173, 0]
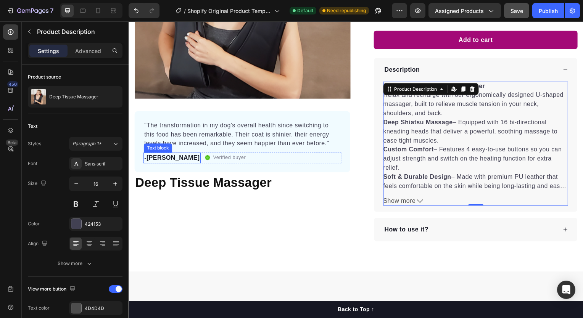
click at [156, 154] on p "-[PERSON_NAME]" at bounding box center [172, 158] width 56 height 9
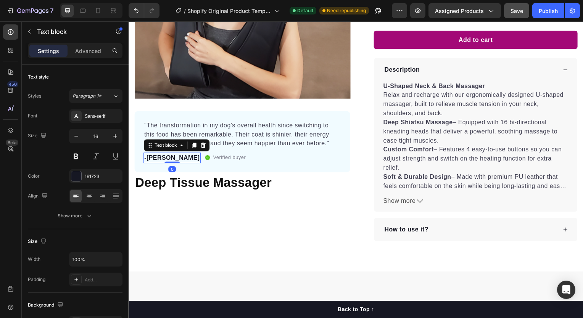
click at [157, 155] on p "-[PERSON_NAME]" at bounding box center [172, 158] width 56 height 9
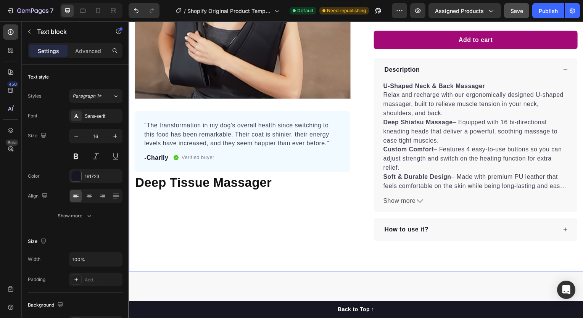
click at [240, 241] on div "Product Images "The transformation in my dog's overall health since switching t…" at bounding box center [358, 69] width 458 height 410
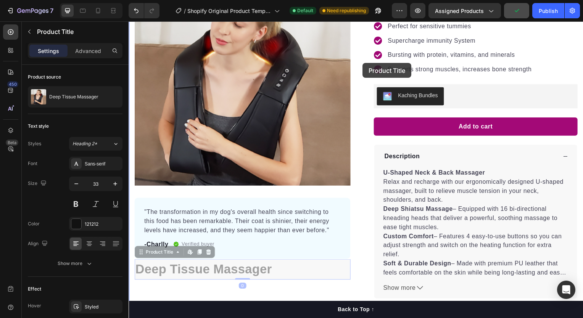
scroll to position [34, 0]
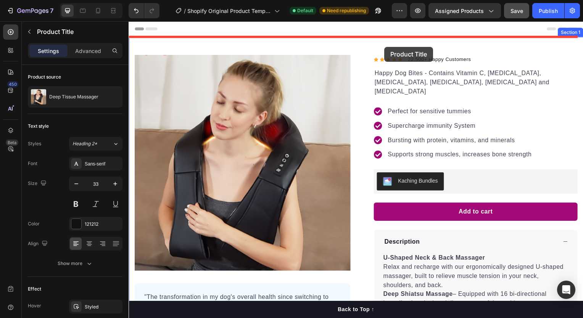
drag, startPoint x: 225, startPoint y: 245, endPoint x: 386, endPoint y: 47, distance: 255.4
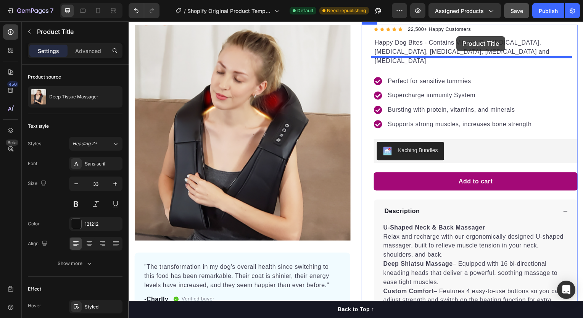
scroll to position [0, 0]
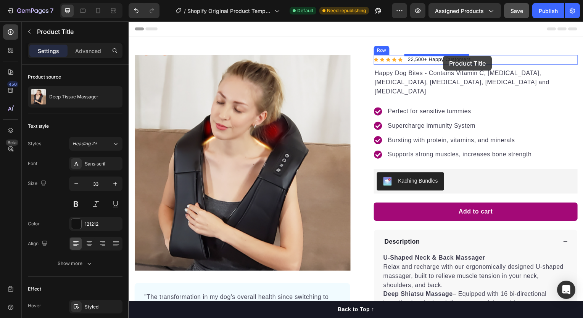
drag, startPoint x: 185, startPoint y: 290, endPoint x: 445, endPoint y: 56, distance: 349.7
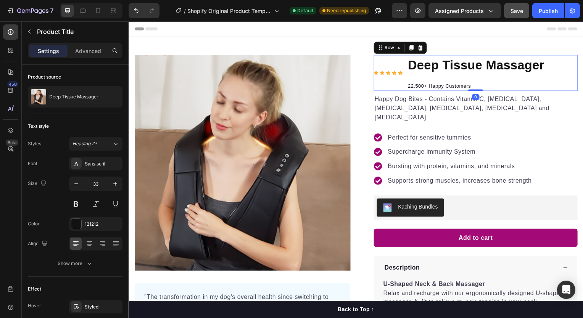
click at [375, 65] on div "Icon Icon Icon Icon Icon Icon List Hoz" at bounding box center [389, 72] width 29 height 35
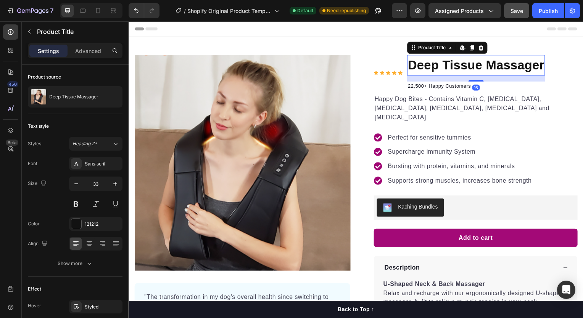
click at [441, 64] on h1 "Deep Tissue Massager" at bounding box center [478, 65] width 139 height 21
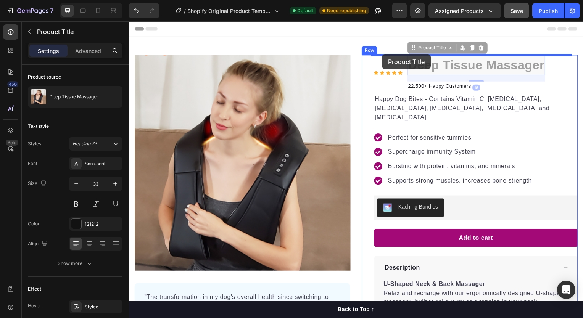
drag, startPoint x: 441, startPoint y: 64, endPoint x: 384, endPoint y: 55, distance: 57.6
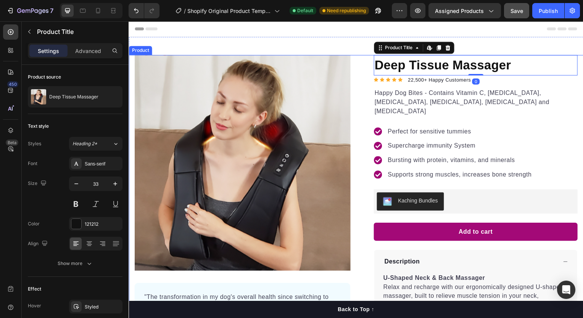
click at [354, 87] on div "Product Images "The transformation in my dog's overall health since switching t…" at bounding box center [358, 245] width 458 height 381
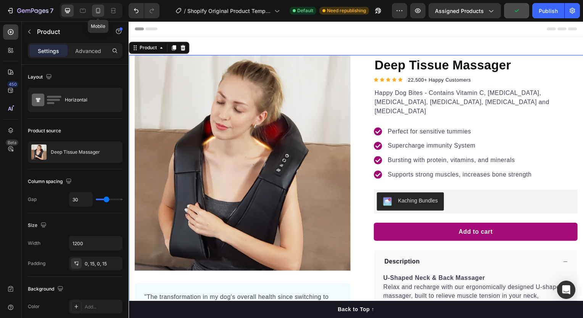
click at [93, 11] on div at bounding box center [98, 11] width 12 height 12
type input "0"
type input "100%"
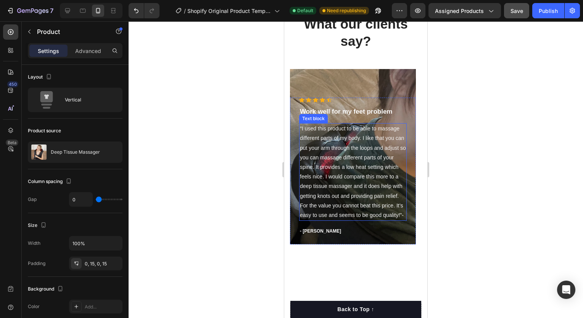
scroll to position [989, 0]
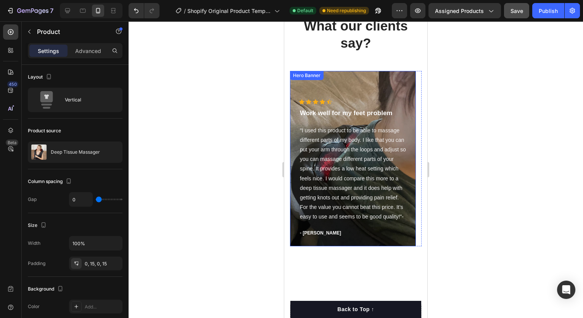
click at [318, 96] on div "Overlay" at bounding box center [353, 158] width 126 height 175
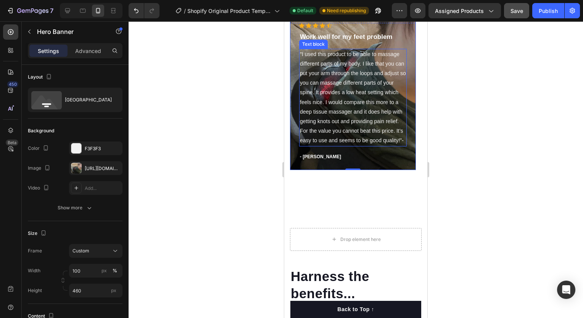
scroll to position [1079, 0]
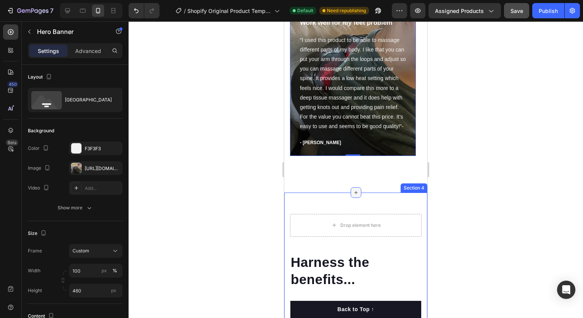
click at [354, 192] on icon at bounding box center [355, 192] width 3 height 3
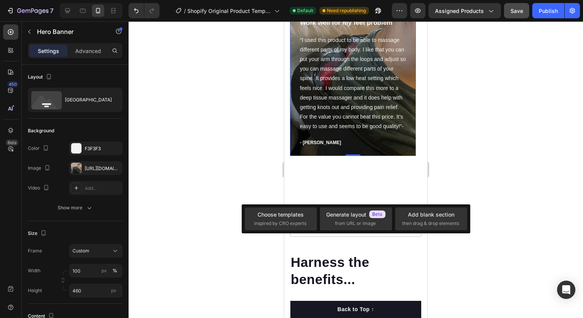
click at [223, 191] on div at bounding box center [356, 169] width 454 height 297
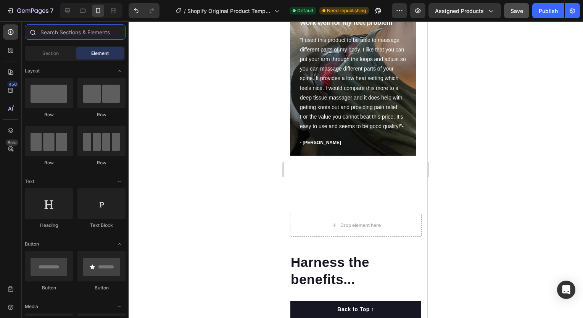
click at [68, 37] on input "text" at bounding box center [75, 31] width 101 height 15
click at [54, 55] on span "Section" at bounding box center [50, 53] width 16 height 7
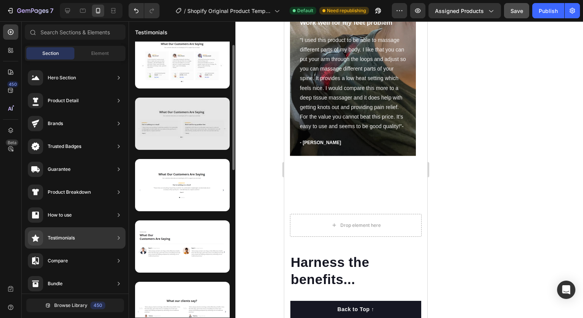
scroll to position [0, 0]
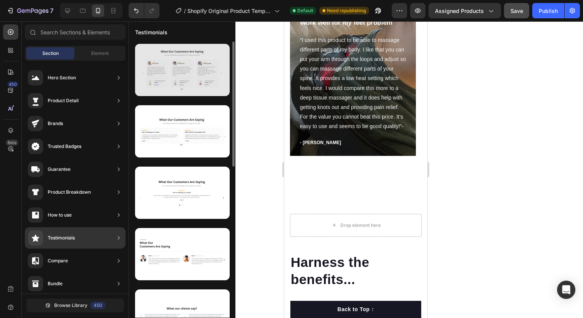
click at [193, 70] on div at bounding box center [182, 70] width 95 height 52
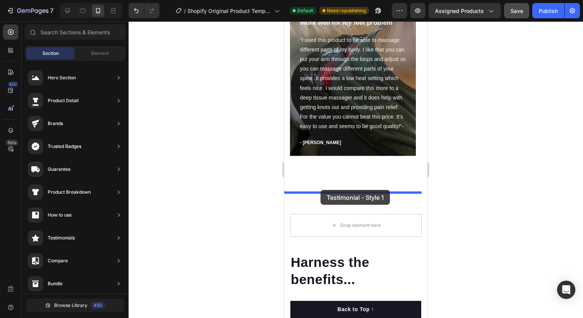
drag, startPoint x: 481, startPoint y: 105, endPoint x: 320, endPoint y: 190, distance: 181.5
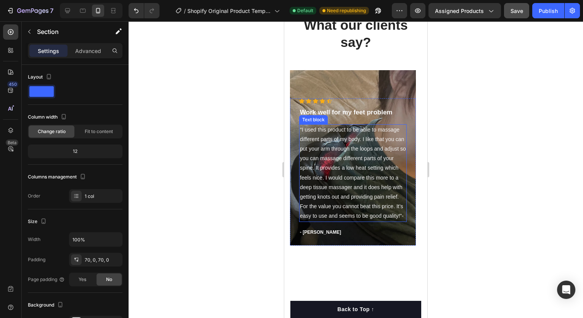
scroll to position [855, 0]
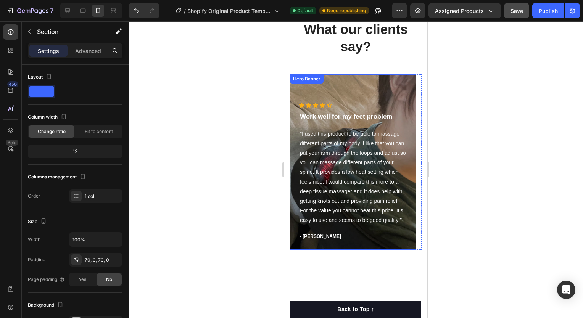
click at [352, 100] on div "Overlay" at bounding box center [353, 161] width 126 height 175
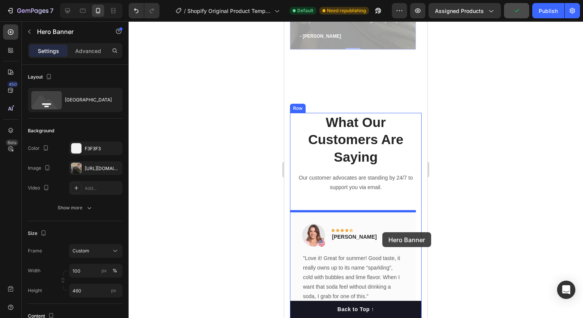
scroll to position [1099, 0]
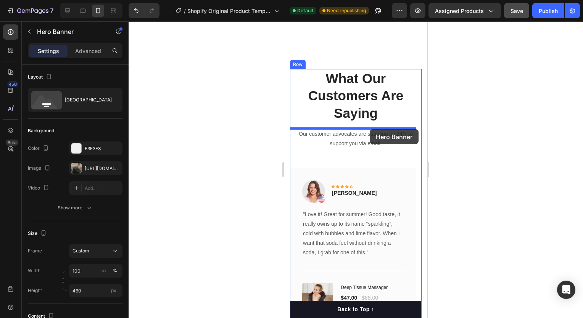
drag, startPoint x: 371, startPoint y: 93, endPoint x: 370, endPoint y: 129, distance: 35.9
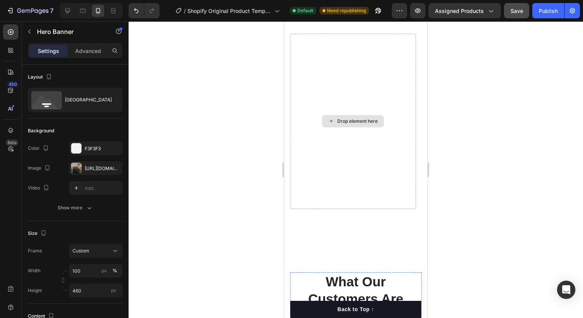
scroll to position [888, 0]
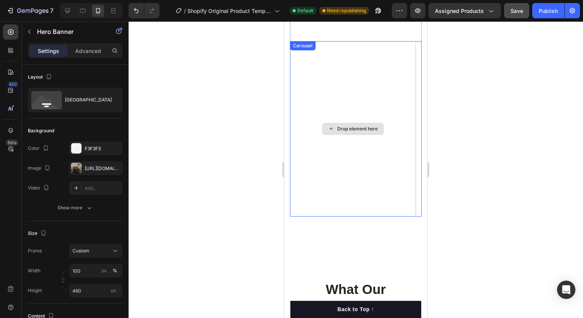
click at [375, 194] on div "Drop element here" at bounding box center [353, 128] width 126 height 175
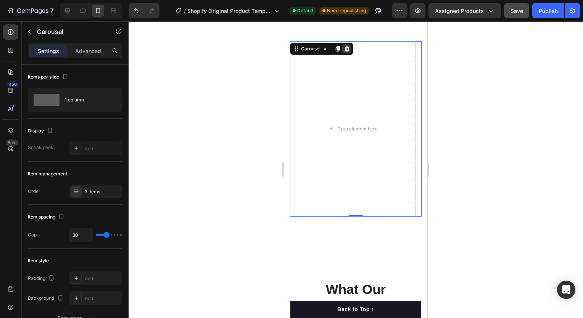
click at [344, 48] on icon at bounding box center [347, 49] width 6 height 6
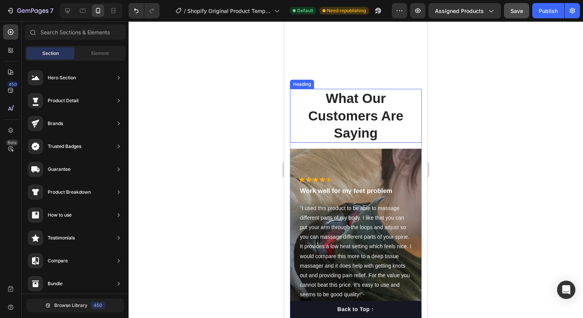
scroll to position [892, 0]
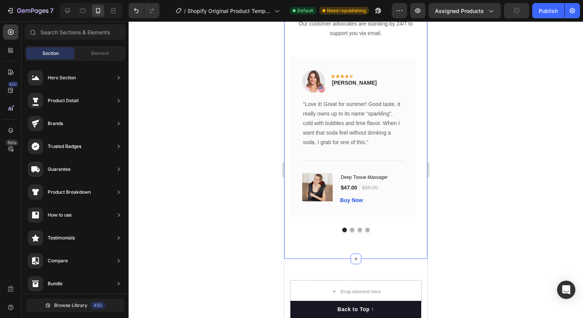
scroll to position [1227, 0]
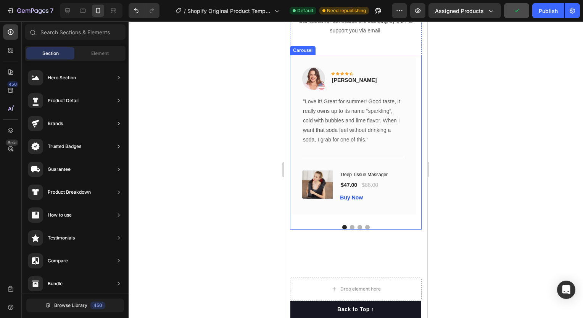
click at [350, 227] on button "Dot" at bounding box center [352, 227] width 5 height 5
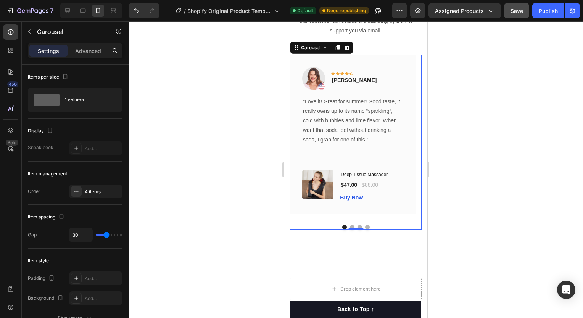
click at [476, 186] on div at bounding box center [356, 169] width 454 height 297
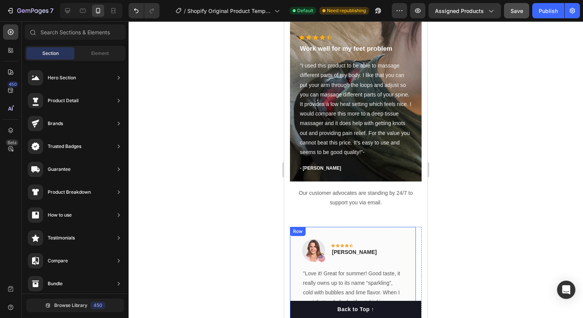
scroll to position [1097, 0]
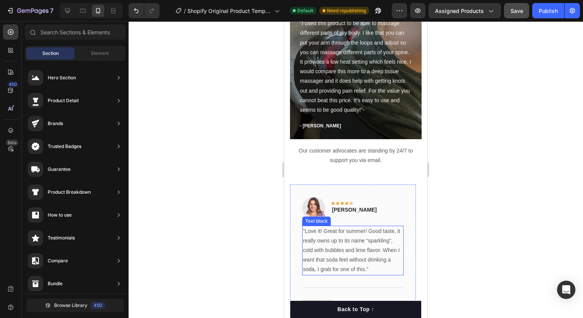
click at [328, 251] on p ""Love it! Great for summer! Good taste, it really owns up to its name “sparklin…" at bounding box center [353, 251] width 100 height 48
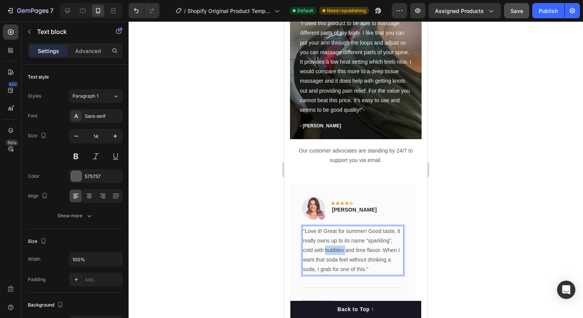
click at [328, 251] on p ""Love it! Great for summer! Good taste, it really owns up to its name “sparklin…" at bounding box center [353, 251] width 100 height 48
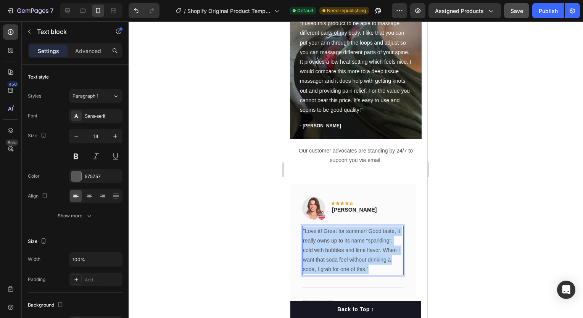
click at [328, 251] on p ""Love it! Great for summer! Good taste, it really owns up to its name “sparklin…" at bounding box center [353, 251] width 100 height 48
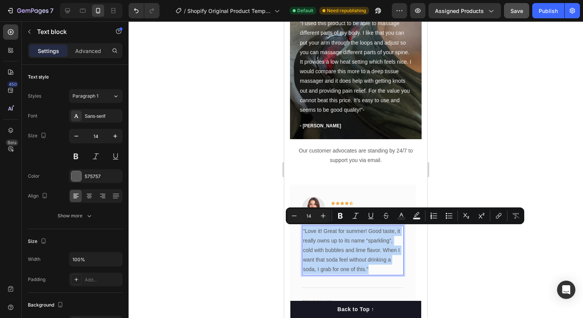
copy p ""Love it! Great for summer! Good taste, it really owns up to its name “sparklin…"
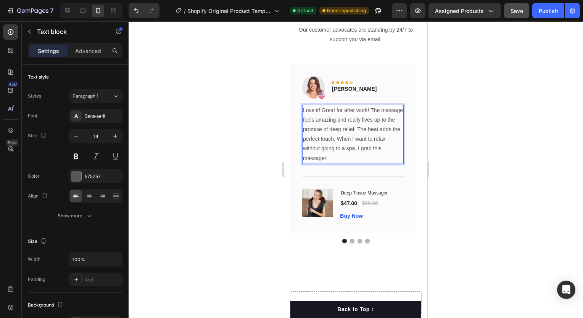
scroll to position [1228, 0]
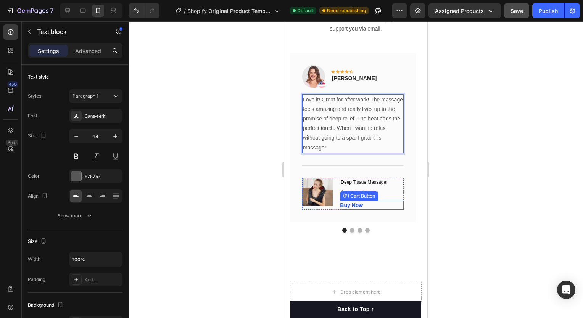
click at [378, 202] on div "Buy Now (P) Cart Button" at bounding box center [372, 205] width 64 height 9
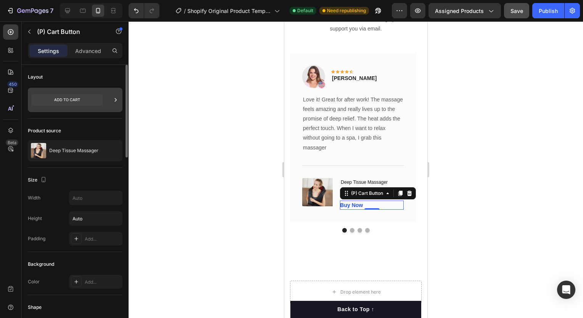
click at [95, 98] on icon at bounding box center [67, 99] width 72 height 11
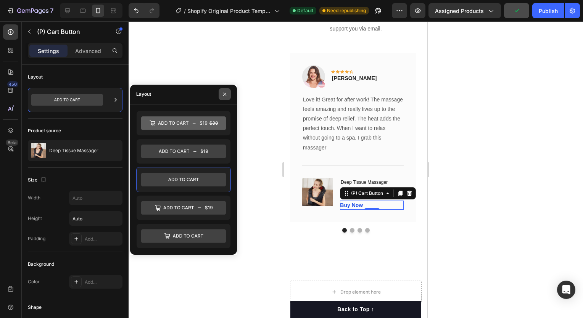
click at [224, 97] on icon "button" at bounding box center [225, 94] width 6 height 6
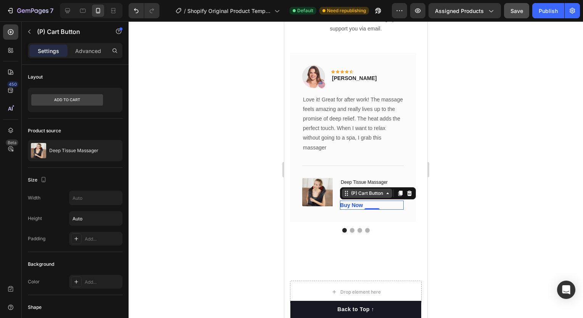
click at [388, 196] on div "(P) Cart Button" at bounding box center [367, 193] width 50 height 9
click at [411, 195] on icon at bounding box center [409, 193] width 5 height 5
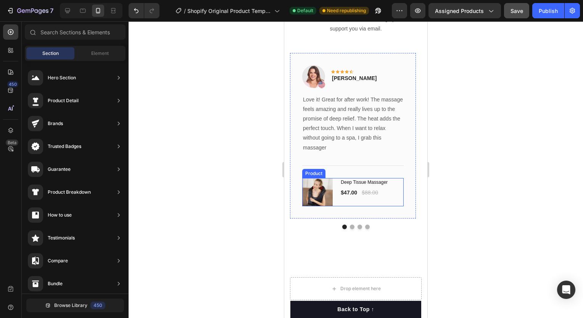
click at [358, 204] on div "Deep Tissue Massager (P) Title $47.00 (P) Price (P) Price $88.00 (P) Price (P) …" at bounding box center [372, 192] width 64 height 29
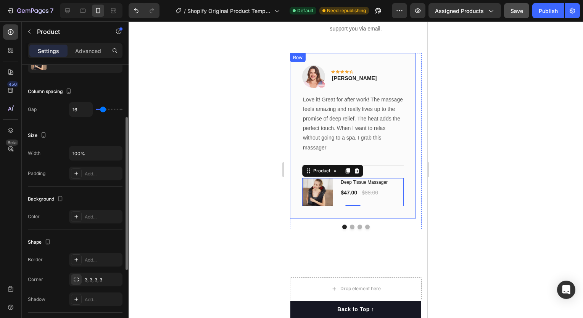
scroll to position [95, 0]
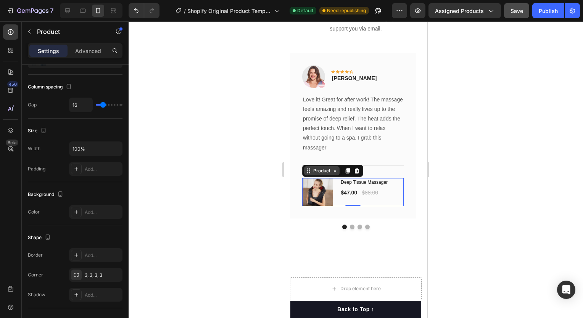
click at [328, 170] on div "Product" at bounding box center [322, 170] width 20 height 7
click at [276, 176] on div at bounding box center [356, 169] width 454 height 297
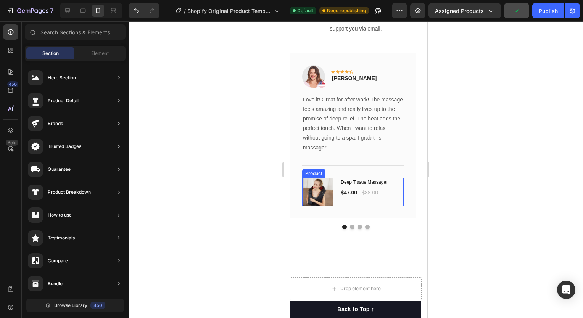
click at [366, 201] on div "Deep Tissue Massager (P) Title $47.00 (P) Price (P) Price $88.00 (P) Price (P) …" at bounding box center [372, 192] width 64 height 29
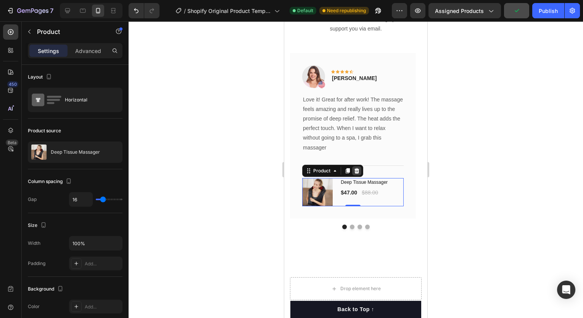
click at [357, 173] on div at bounding box center [356, 170] width 9 height 9
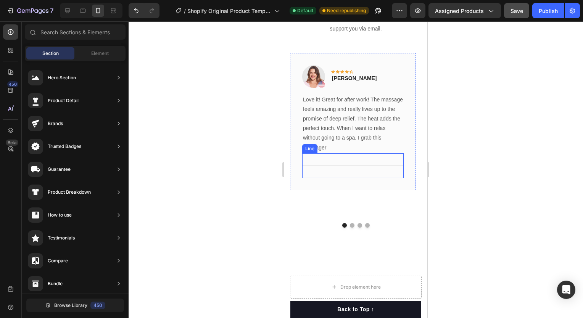
click at [357, 204] on div "Image Icon Icon Icon Icon Icon Row [PERSON_NAME] Text block Row Love it! Great …" at bounding box center [353, 135] width 126 height 164
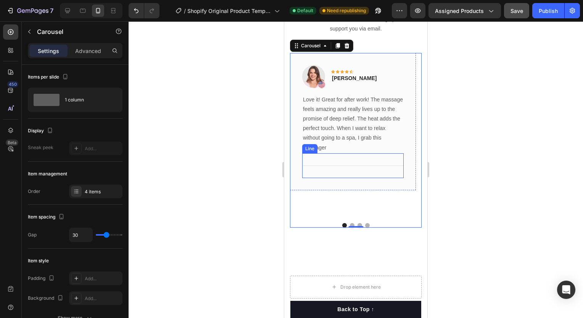
scroll to position [1222, 0]
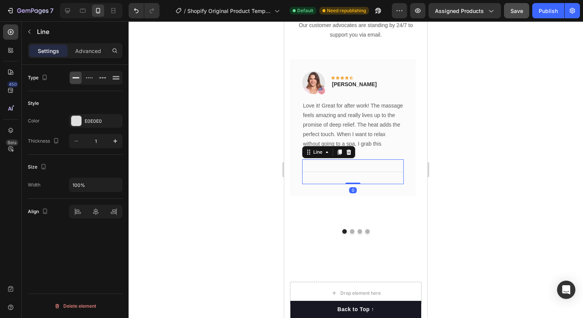
click at [332, 169] on div "Title Line 0" at bounding box center [352, 171] width 101 height 25
click at [349, 152] on icon at bounding box center [349, 152] width 6 height 6
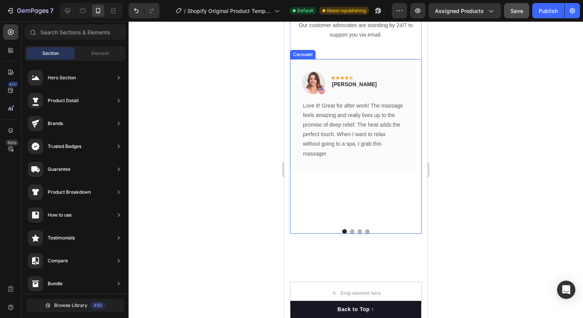
click at [354, 234] on div at bounding box center [356, 231] width 132 height 5
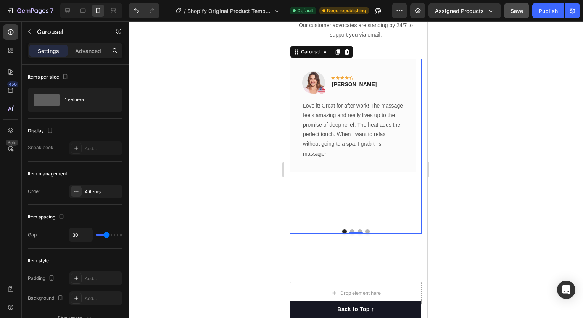
click at [453, 173] on div at bounding box center [356, 169] width 454 height 297
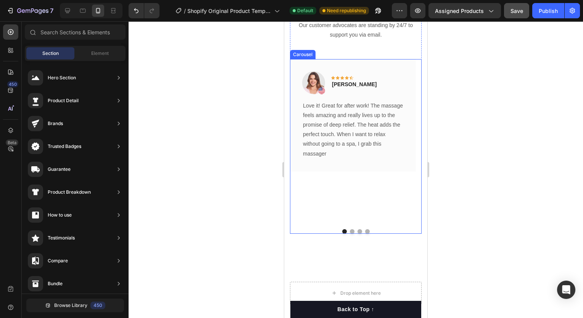
click at [350, 234] on button "Dot" at bounding box center [352, 231] width 5 height 5
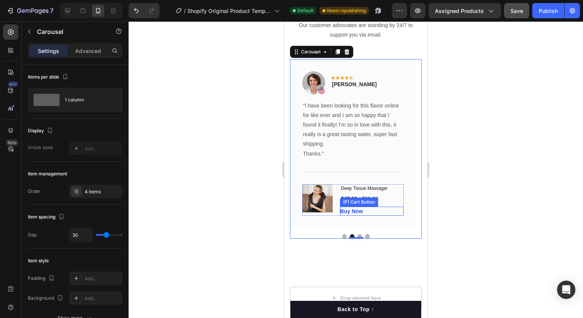
click at [384, 212] on div "Buy Now (P) Cart Button" at bounding box center [372, 211] width 64 height 9
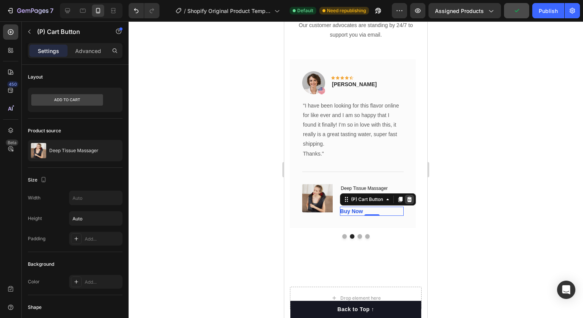
click at [409, 198] on icon at bounding box center [409, 199] width 5 height 5
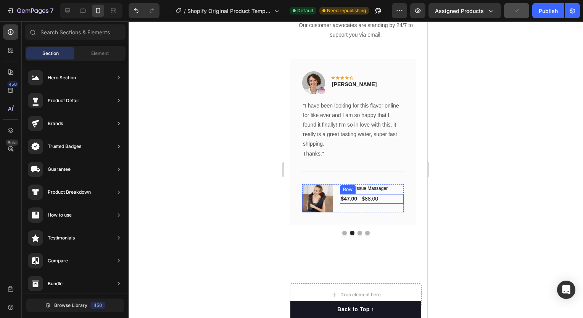
click at [391, 196] on div "$47.00 (P) Price (P) Price $88.00 (P) Price (P) Price Row" at bounding box center [372, 199] width 64 height 10
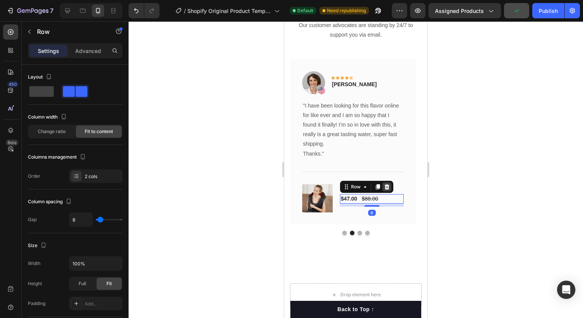
click at [388, 186] on icon at bounding box center [386, 186] width 5 height 5
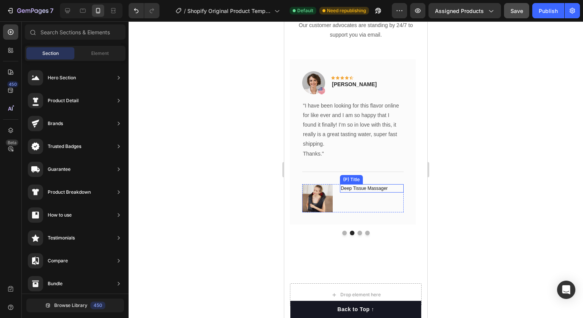
click at [390, 190] on h1 "Deep Tissue Massager" at bounding box center [372, 188] width 64 height 8
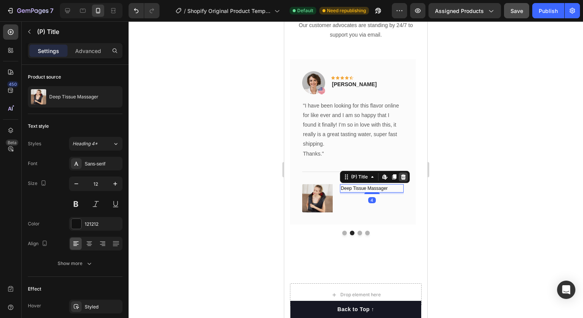
click at [405, 177] on icon at bounding box center [403, 177] width 6 height 6
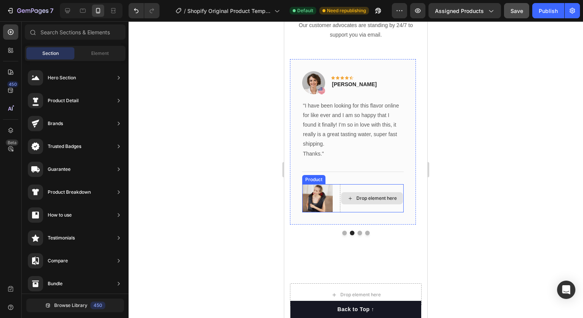
click at [328, 204] on img at bounding box center [317, 198] width 31 height 29
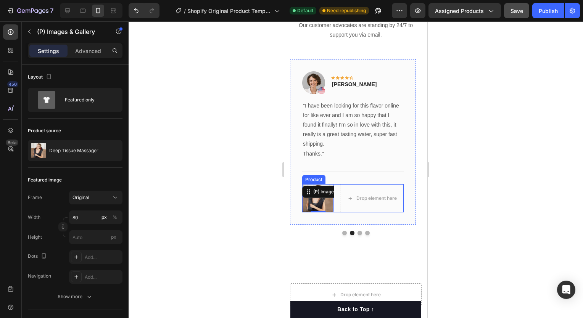
click at [335, 208] on div "(P) Images & Gallery 0 Drop element here Product" at bounding box center [352, 198] width 101 height 29
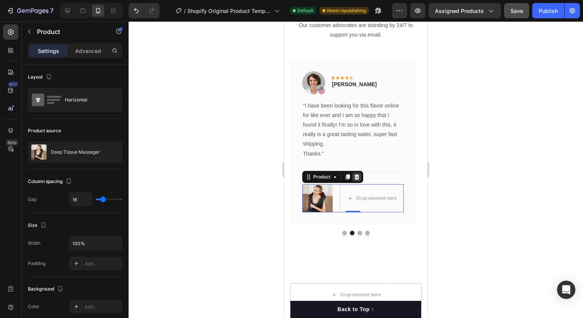
click at [357, 178] on icon at bounding box center [356, 176] width 5 height 5
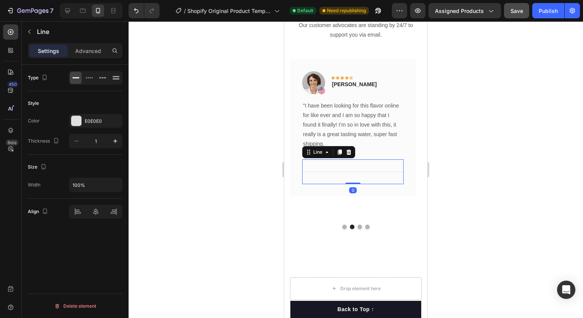
click at [368, 178] on div "Title Line 0" at bounding box center [352, 171] width 101 height 25
click at [349, 154] on icon at bounding box center [348, 152] width 5 height 5
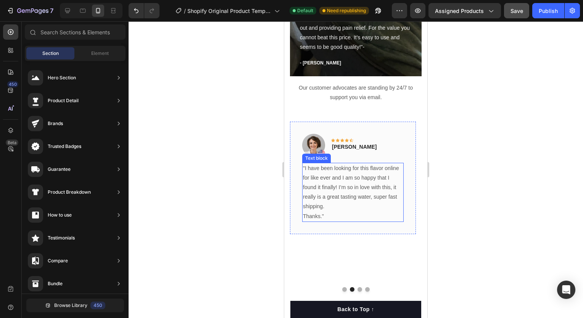
scroll to position [1161, 0]
click at [316, 178] on p ""I have been looking for this flavor online for like ever and I am so happy tha…" at bounding box center [353, 187] width 100 height 48
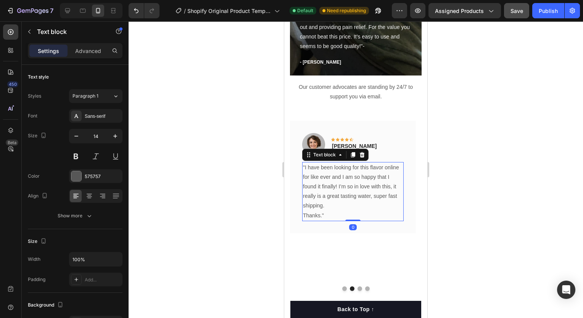
click at [316, 178] on p ""I have been looking for this flavor online for like ever and I am so happy tha…" at bounding box center [353, 187] width 100 height 48
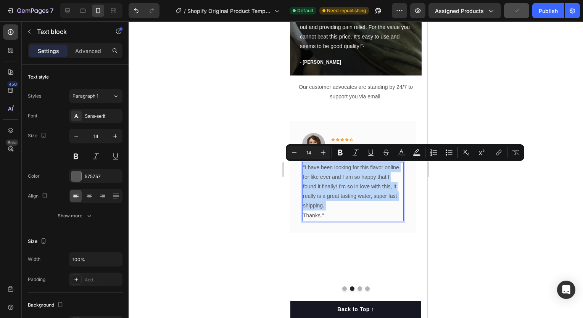
click at [316, 178] on p ""I have been looking for this flavor online for like ever and I am so happy tha…" at bounding box center [353, 187] width 100 height 48
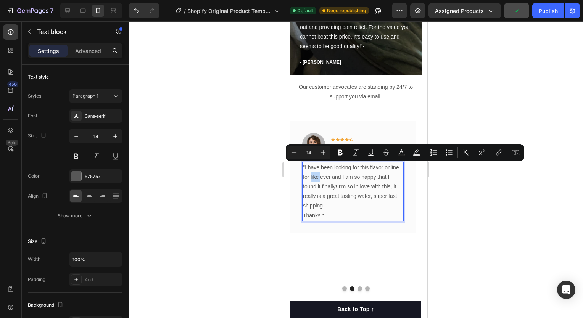
click at [316, 178] on p ""I have been looking for this flavor online for like ever and I am so happy tha…" at bounding box center [353, 187] width 100 height 48
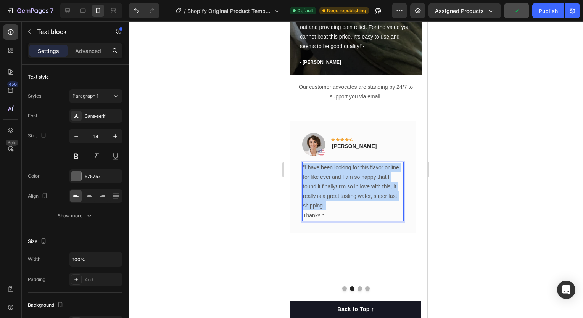
click at [316, 178] on p ""I have been looking for this flavor online for like ever and I am so happy tha…" at bounding box center [353, 187] width 100 height 48
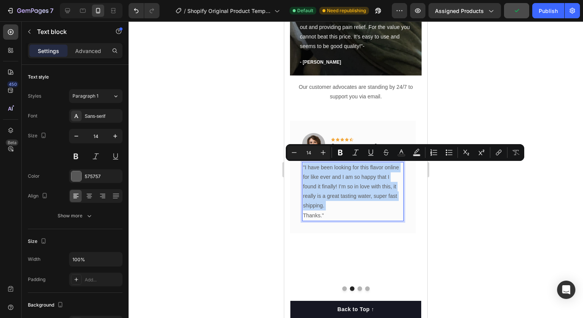
click at [316, 178] on p ""I have been looking for this flavor online for like ever and I am so happy tha…" at bounding box center [353, 187] width 100 height 48
click at [307, 170] on p ""I have been looking for this flavor online for like ever and I am so happy tha…" at bounding box center [353, 187] width 100 height 48
drag, startPoint x: 305, startPoint y: 167, endPoint x: 335, endPoint y: 224, distance: 64.8
click at [335, 224] on div "Image Icon Icon Icon Icon Icon Row [PERSON_NAME] Text block Row "I have been lo…" at bounding box center [353, 177] width 126 height 113
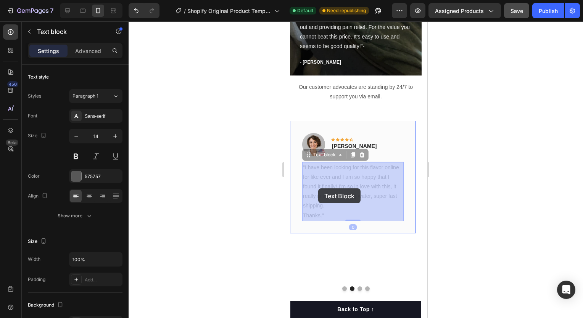
drag, startPoint x: 305, startPoint y: 167, endPoint x: 318, endPoint y: 188, distance: 25.0
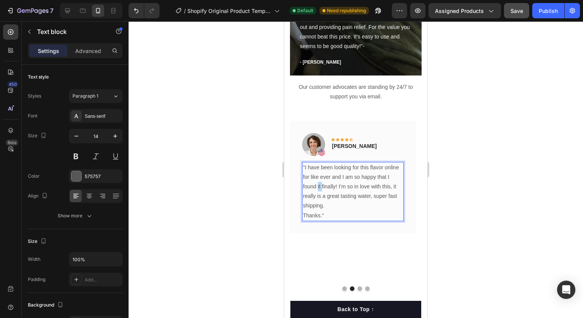
click at [318, 188] on p ""I have been looking for this flavor online for like ever and I am so happy tha…" at bounding box center [353, 187] width 100 height 48
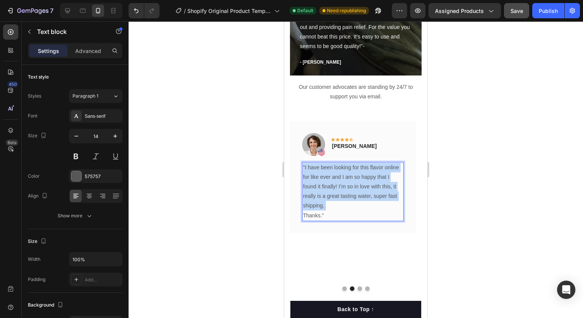
click at [318, 188] on p ""I have been looking for this flavor online for like ever and I am so happy tha…" at bounding box center [353, 187] width 100 height 48
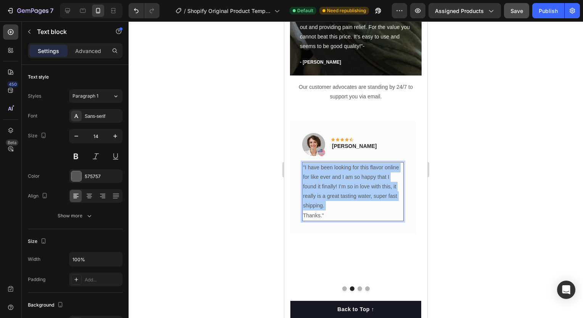
click at [267, 192] on div at bounding box center [356, 169] width 454 height 297
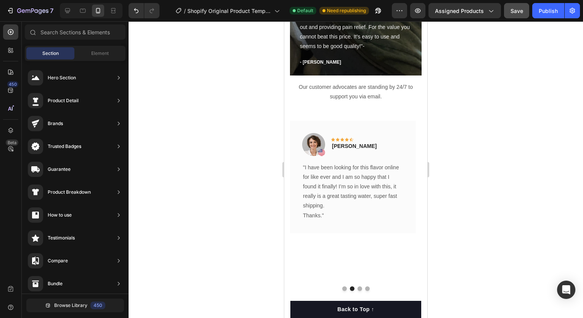
click at [327, 169] on p ""I have been looking for this flavor online for like ever and I am so happy tha…" at bounding box center [353, 187] width 100 height 48
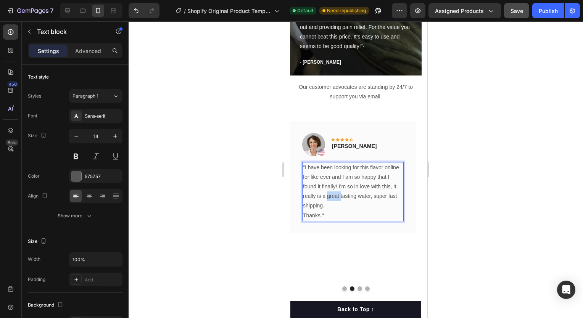
click at [328, 201] on p ""I have been looking for this flavor online for like ever and I am so happy tha…" at bounding box center [353, 187] width 100 height 48
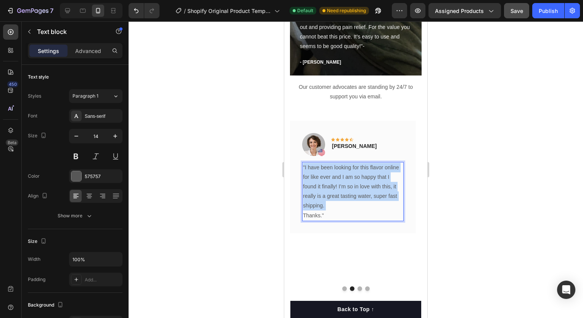
click at [328, 201] on p ""I have been looking for this flavor online for like ever and I am so happy tha…" at bounding box center [353, 187] width 100 height 48
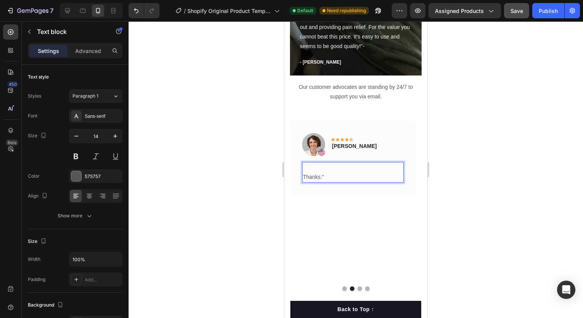
click at [336, 177] on p "Thanks."" at bounding box center [353, 177] width 100 height 10
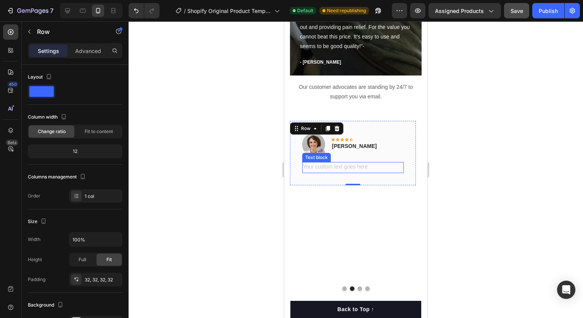
click at [338, 167] on div "Rich Text Editor. Editing area: main" at bounding box center [352, 167] width 101 height 11
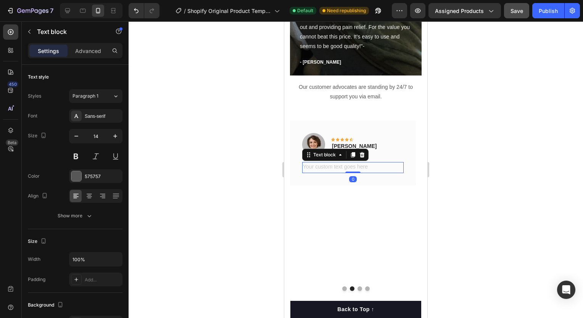
click at [338, 167] on div "Rich Text Editor. Editing area: main" at bounding box center [352, 167] width 101 height 11
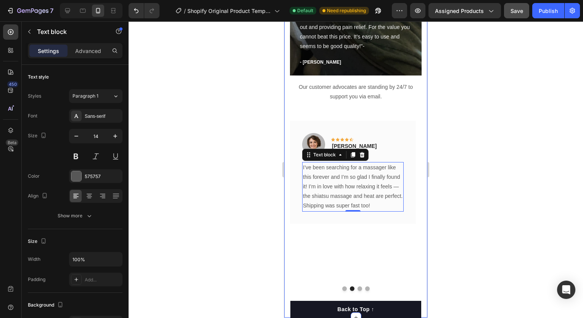
click at [460, 196] on div at bounding box center [356, 169] width 454 height 297
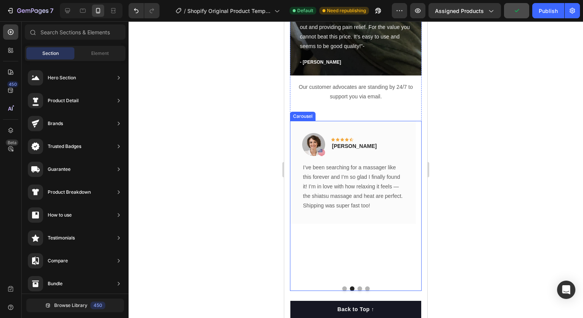
click at [342, 288] on button "Dot" at bounding box center [344, 288] width 5 height 5
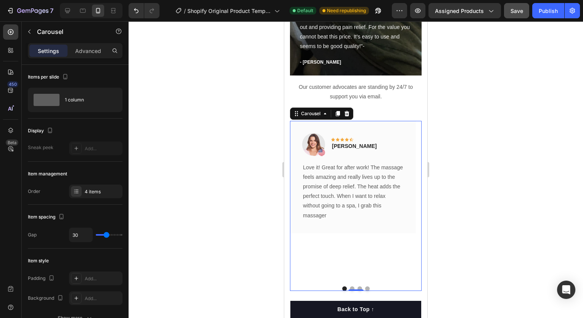
click at [350, 288] on button "Dot" at bounding box center [352, 288] width 5 height 5
click at [357, 287] on button "Dot" at bounding box center [359, 288] width 5 height 5
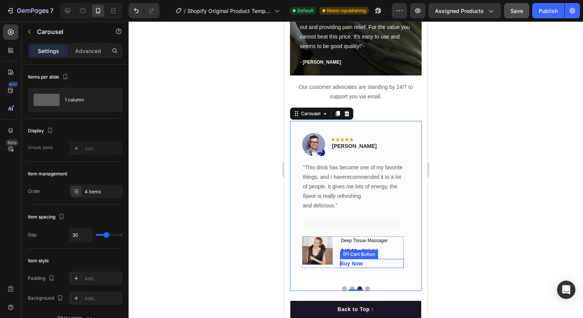
click at [390, 264] on div "Buy Now (P) Cart Button" at bounding box center [372, 263] width 64 height 9
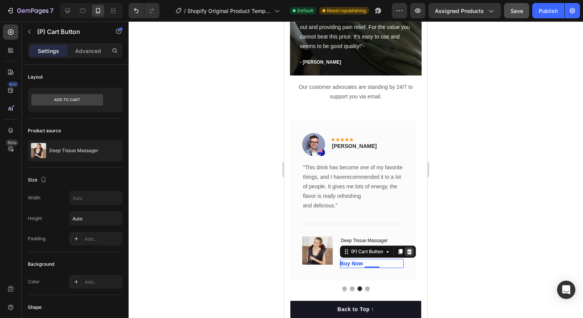
click at [409, 251] on icon at bounding box center [409, 251] width 5 height 5
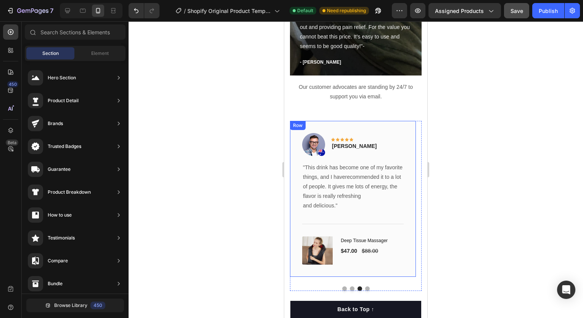
click at [393, 251] on div "$47.00 (P) Price (P) Price $88.00 (P) Price (P) Price Row" at bounding box center [372, 251] width 64 height 10
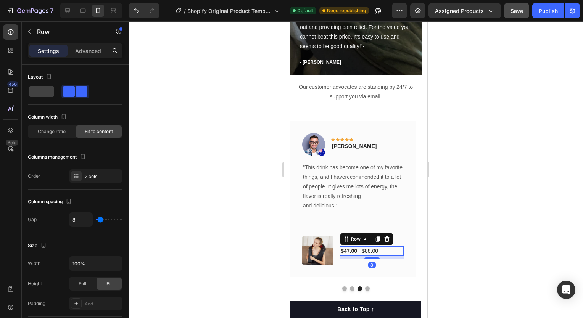
click at [388, 243] on div "Row" at bounding box center [366, 239] width 53 height 12
click at [387, 241] on icon at bounding box center [386, 238] width 5 height 5
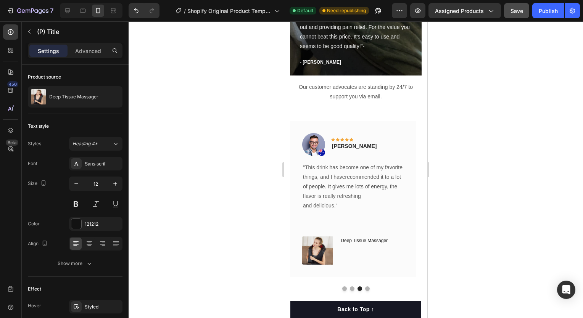
click at [384, 240] on h1 "Deep Tissue Massager" at bounding box center [372, 240] width 64 height 8
click at [407, 229] on div at bounding box center [403, 229] width 9 height 9
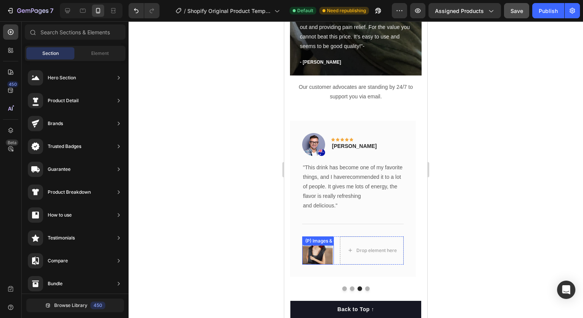
click at [328, 249] on div "(P) Images & Gallery" at bounding box center [318, 250] width 32 height 29
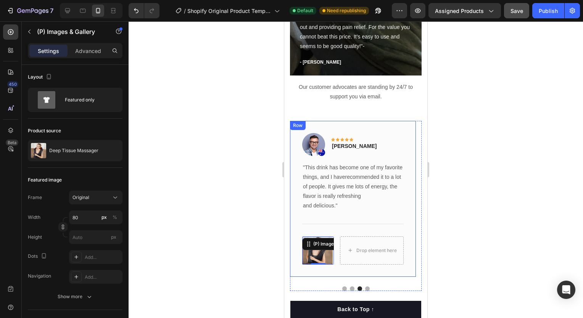
click at [349, 272] on div "Image Icon Icon Icon Icon Icon Row [PERSON_NAME] Text block Row "This drink has…" at bounding box center [353, 199] width 126 height 156
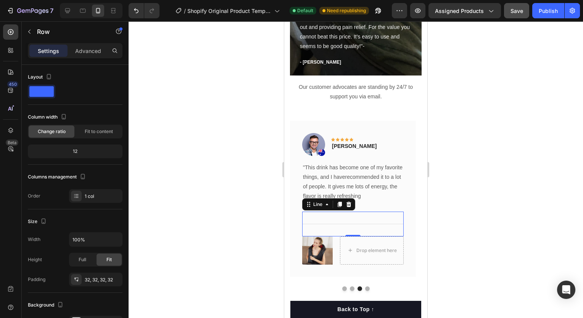
click at [371, 230] on div "Title Line 0" at bounding box center [352, 224] width 101 height 25
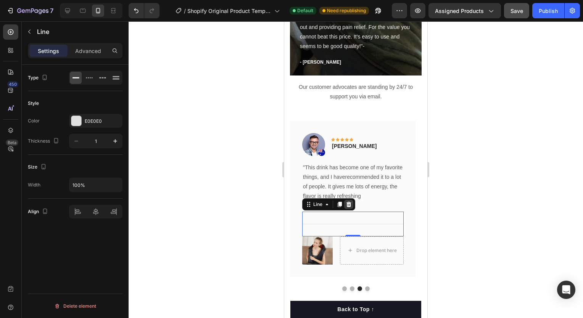
click at [347, 206] on icon at bounding box center [348, 203] width 5 height 5
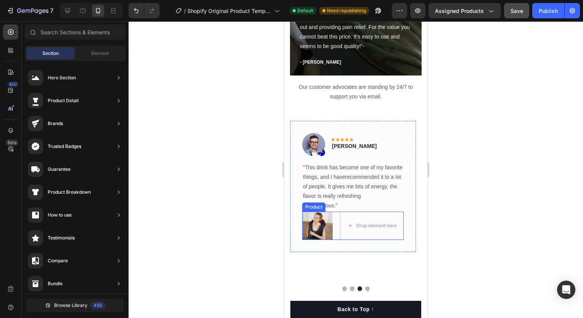
click at [336, 233] on div "(P) Images & Gallery Drop element here Product" at bounding box center [352, 226] width 101 height 29
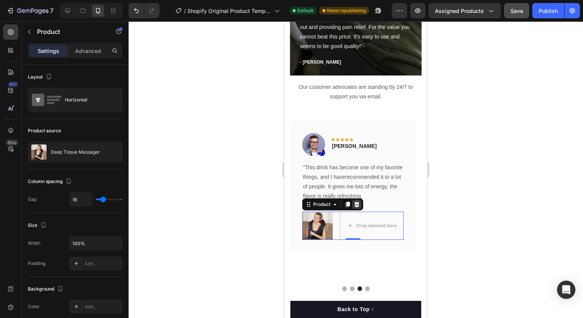
click at [357, 204] on icon at bounding box center [357, 204] width 6 height 6
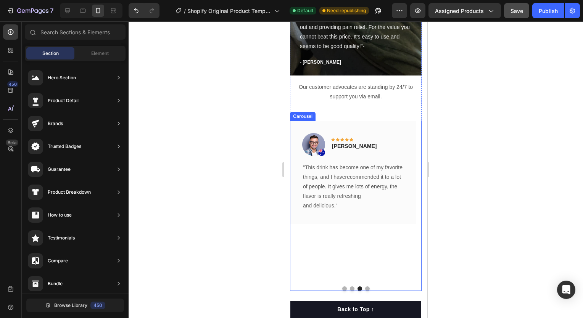
click at [352, 226] on div "Image Icon Icon Icon Icon Icon Row [PERSON_NAME] Text block Row "This drink has…" at bounding box center [353, 200] width 126 height 159
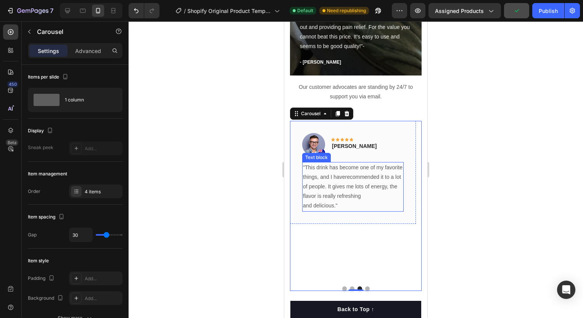
click at [359, 185] on p ""This drink has become one of my favorite things, and I haverecommended it to a…" at bounding box center [353, 187] width 100 height 48
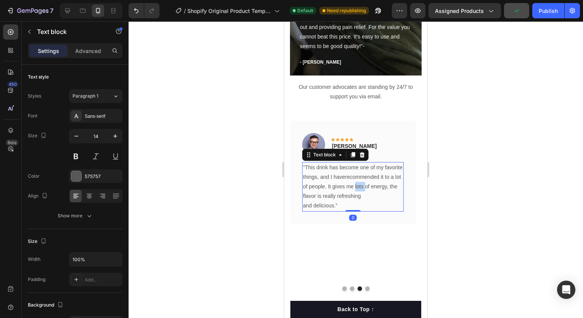
click at [359, 185] on p ""This drink has become one of my favorite things, and I haverecommended it to a…" at bounding box center [353, 187] width 100 height 48
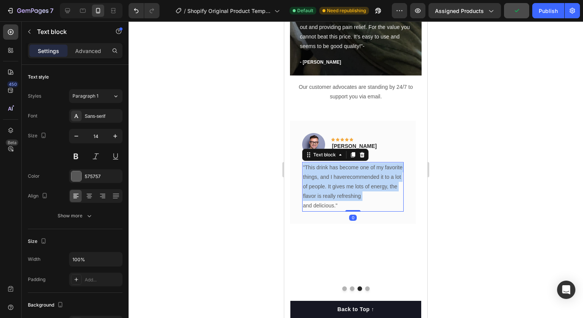
click at [359, 185] on p ""This drink has become one of my favorite things, and I haverecommended it to a…" at bounding box center [353, 187] width 100 height 48
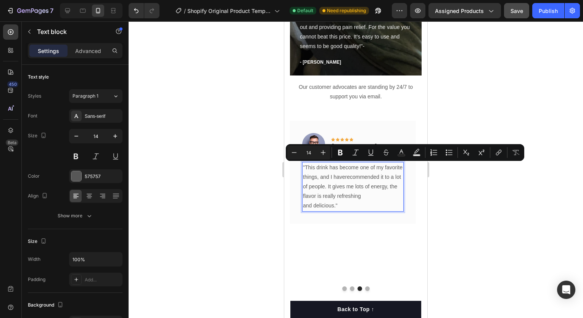
click at [313, 204] on p ""This drink has become one of my favorite things, and I haverecommended it to a…" at bounding box center [353, 187] width 100 height 48
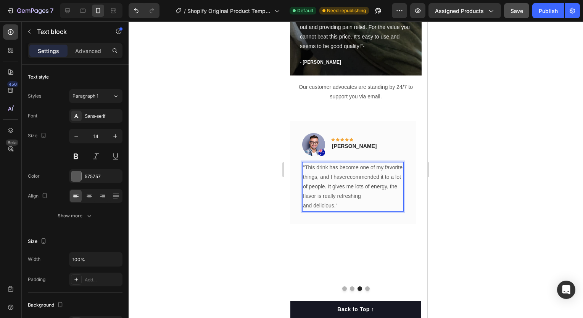
click at [346, 206] on p ""This drink has become one of my favorite things, and I haverecommended it to a…" at bounding box center [353, 187] width 100 height 48
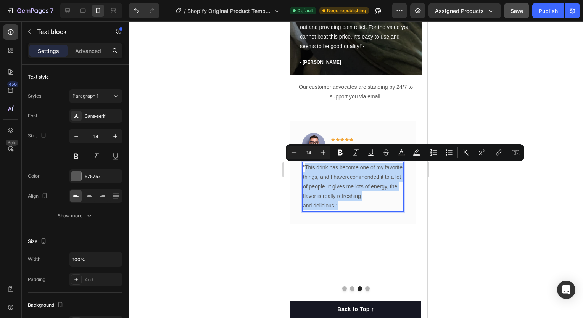
drag, startPoint x: 341, startPoint y: 206, endPoint x: 304, endPoint y: 166, distance: 54.0
click at [304, 166] on p ""This drink has become one of my favorite things, and I haverecommended it to a…" at bounding box center [353, 187] width 100 height 48
copy p "This drink has become one of my favorite things, and I haverecommended it to a …"
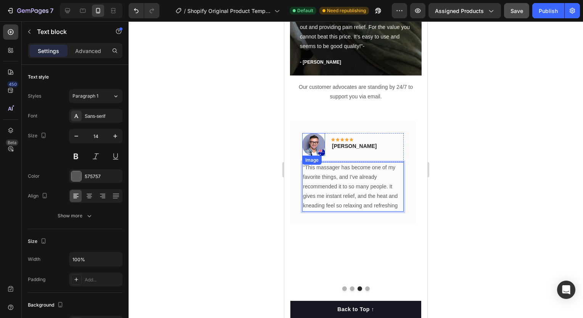
click at [316, 146] on img at bounding box center [313, 144] width 23 height 23
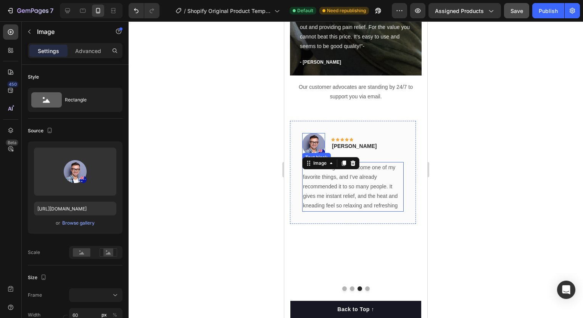
click at [390, 200] on p ""This massager has become one of my favorite things, and I’ve already recommend…" at bounding box center [353, 187] width 100 height 48
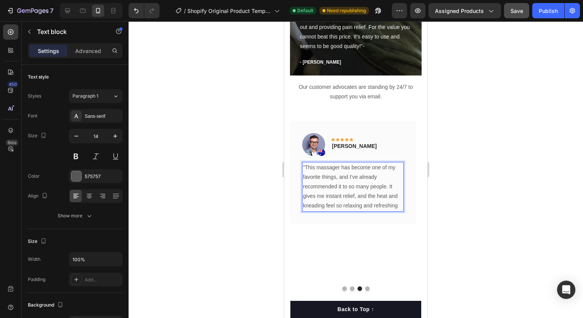
click at [397, 207] on p ""This massager has become one of my favorite things, and I’ve already recommend…" at bounding box center [353, 187] width 100 height 48
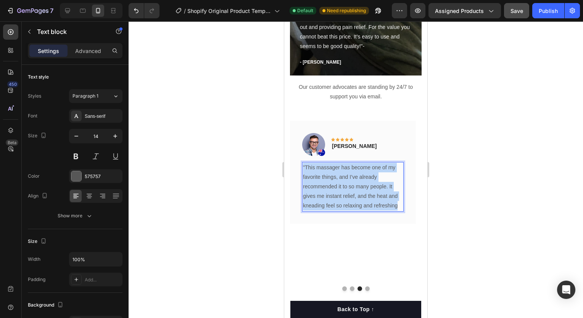
click at [397, 207] on p ""This massager has become one of my favorite things, and I’ve already recommend…" at bounding box center [353, 187] width 100 height 48
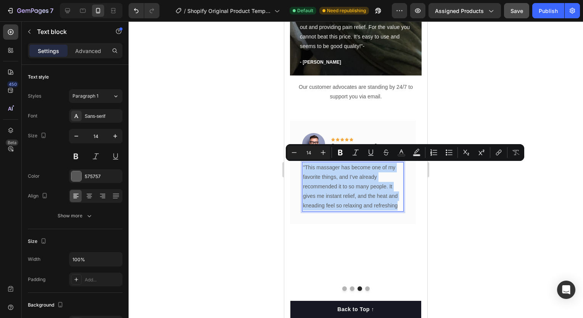
click at [397, 207] on p ""This massager has become one of my favorite things, and I’ve already recommend…" at bounding box center [353, 187] width 100 height 48
click at [394, 207] on p ""This massager has become one of my favorite things, and I’ve already recommend…" at bounding box center [353, 187] width 100 height 48
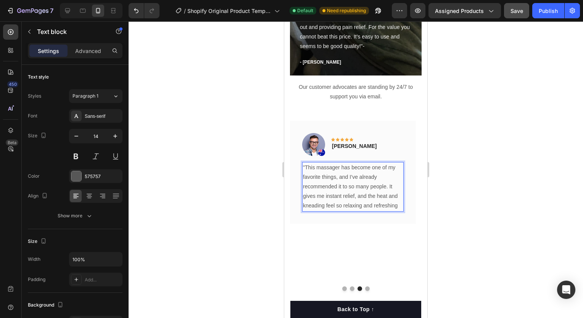
click at [398, 206] on p ""This massager has become one of my favorite things, and I’ve already recommend…" at bounding box center [353, 187] width 100 height 48
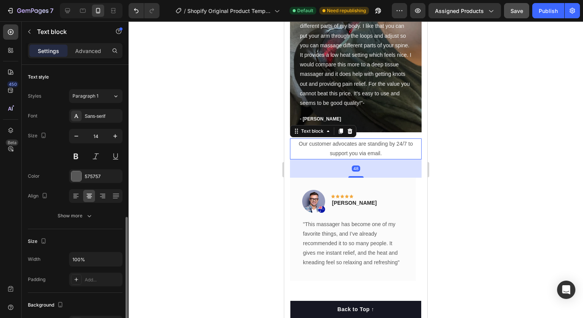
scroll to position [95, 0]
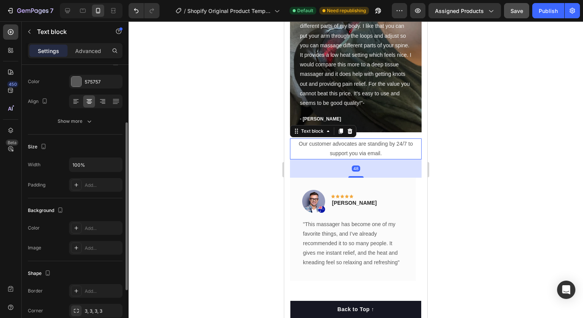
click at [358, 156] on p "Our customer advocates are standing by 24/7 to support you via email." at bounding box center [356, 148] width 130 height 19
click at [453, 143] on div at bounding box center [356, 169] width 454 height 297
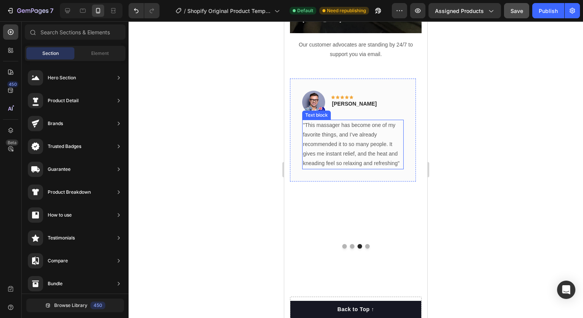
scroll to position [1073, 0]
click at [365, 246] on button "Dot" at bounding box center [367, 246] width 5 height 5
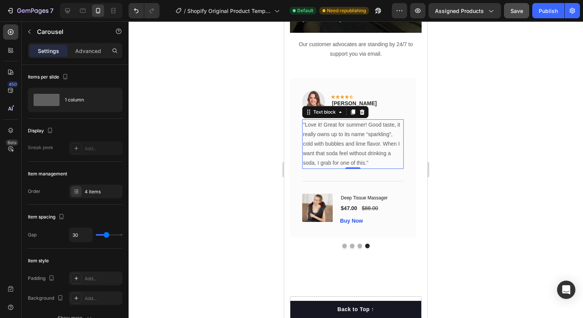
click at [320, 131] on p ""Love it! Great for summer! Good taste, it really owns up to its name “sparklin…" at bounding box center [353, 144] width 100 height 48
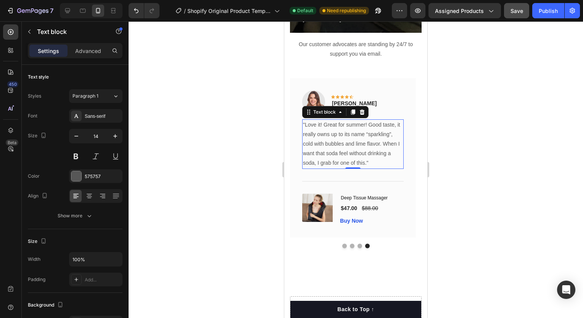
click at [320, 131] on p ""Love it! Great for summer! Good taste, it really owns up to its name “sparklin…" at bounding box center [353, 144] width 100 height 48
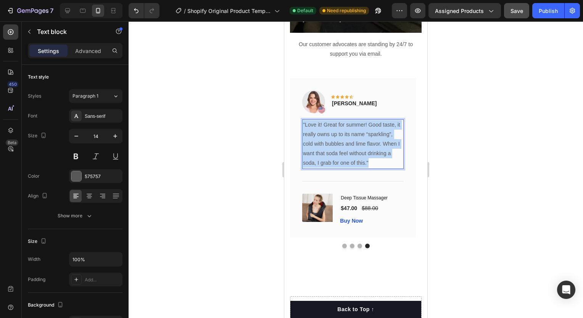
click at [320, 131] on p ""Love it! Great for summer! Good taste, it really owns up to its name “sparklin…" at bounding box center [353, 144] width 100 height 48
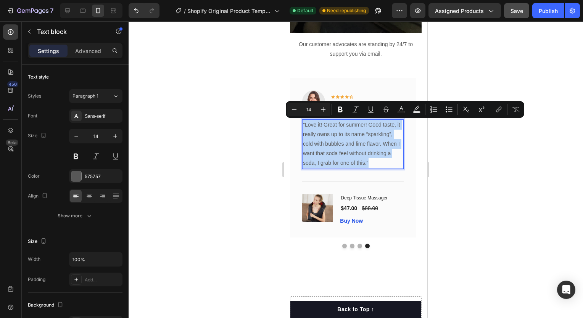
copy p ""Love it! Great for summer! Good taste, it really owns up to its name “sparklin…"
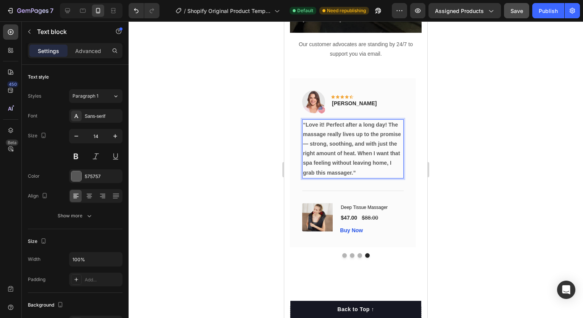
click at [323, 142] on strong "“Love it! Perfect after a long day! The massage really lives up to the promise …" at bounding box center [352, 149] width 98 height 54
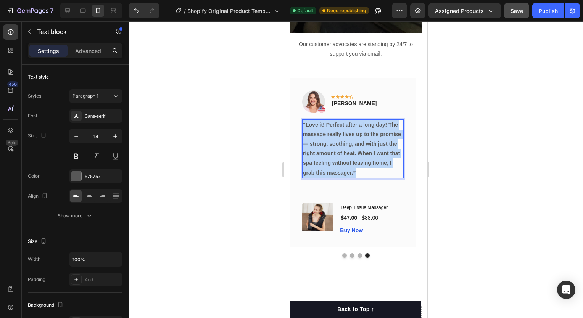
click at [323, 142] on strong "“Love it! Perfect after a long day! The massage really lives up to the promise …" at bounding box center [352, 149] width 98 height 54
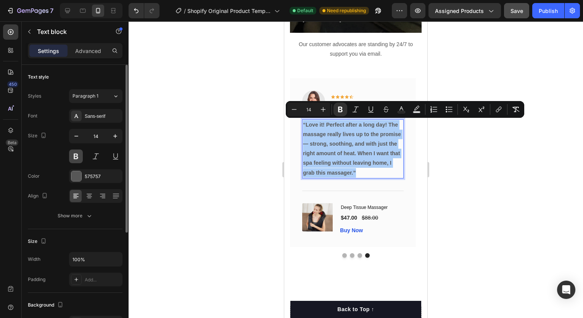
click at [76, 156] on button at bounding box center [76, 157] width 14 height 14
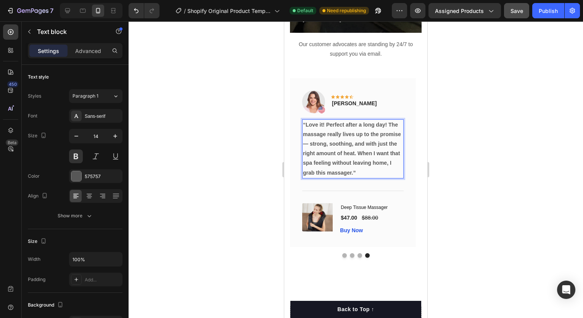
click at [336, 146] on strong "“Love it! Perfect after a long day! The massage really lives up to the promise …" at bounding box center [352, 149] width 98 height 54
click at [359, 172] on p "“Love it! Perfect after a long day! The massage really lives up to the promise …" at bounding box center [353, 149] width 100 height 58
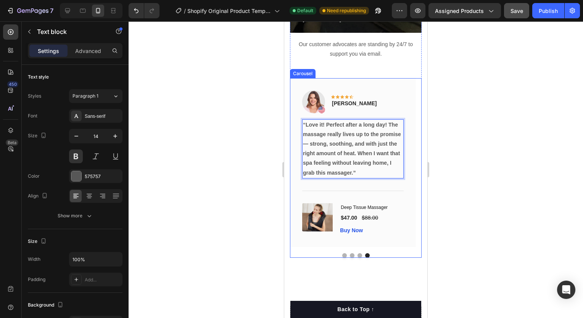
click at [354, 254] on div at bounding box center [356, 255] width 132 height 5
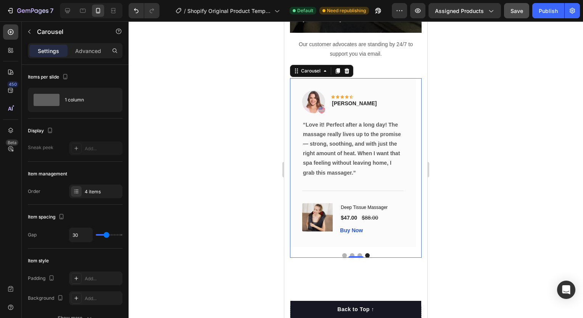
click at [357, 254] on button "Dot" at bounding box center [359, 255] width 5 height 5
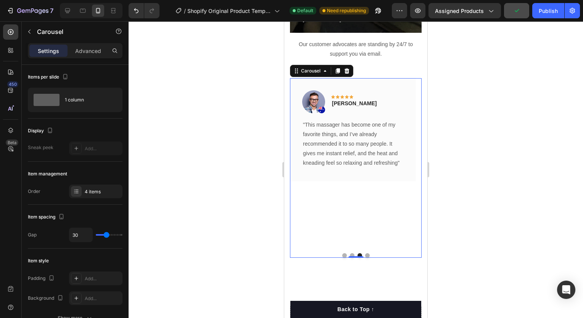
click at [362, 254] on div at bounding box center [356, 255] width 132 height 5
click at [365, 255] on button "Dot" at bounding box center [367, 255] width 5 height 5
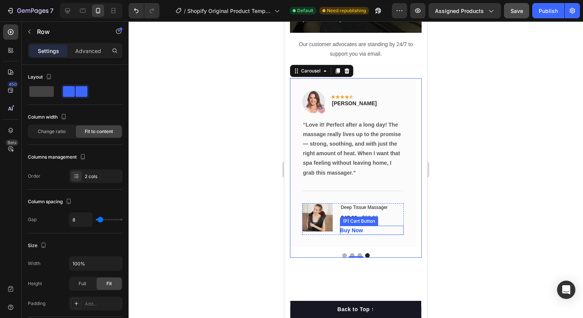
click at [381, 219] on div "$47.00 (P) Price (P) Price $88.00 (P) Price (P) Price Row" at bounding box center [372, 218] width 64 height 10
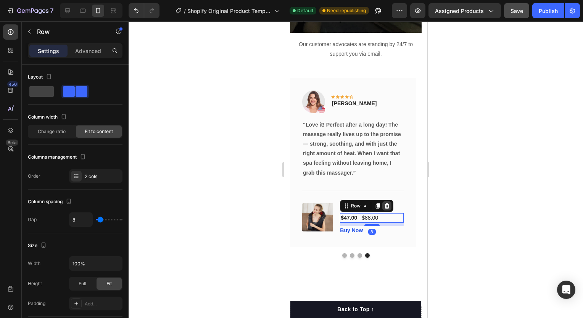
click at [386, 204] on icon at bounding box center [386, 205] width 5 height 5
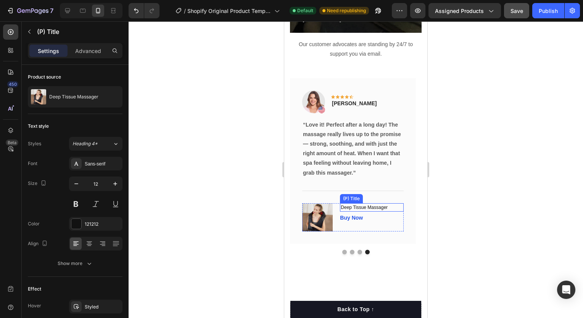
click at [373, 204] on h1 "Deep Tissue Massager" at bounding box center [372, 207] width 64 height 8
click at [403, 195] on icon at bounding box center [403, 196] width 6 height 6
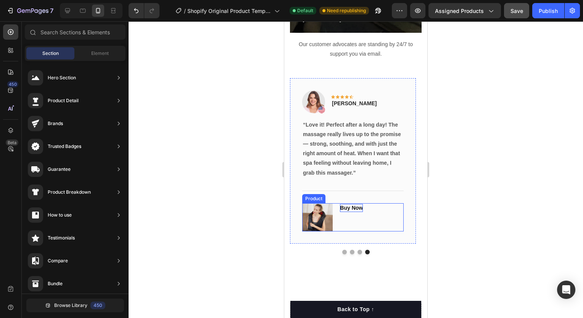
click at [352, 206] on div "Buy Now" at bounding box center [351, 208] width 23 height 8
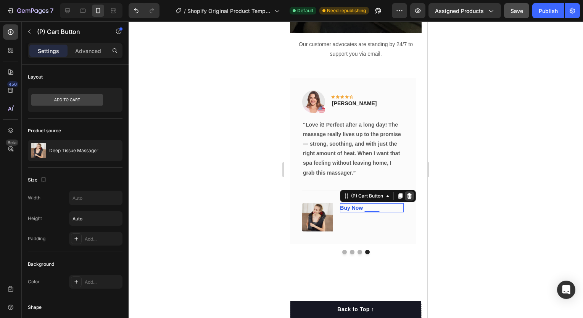
click at [408, 196] on icon at bounding box center [409, 195] width 5 height 5
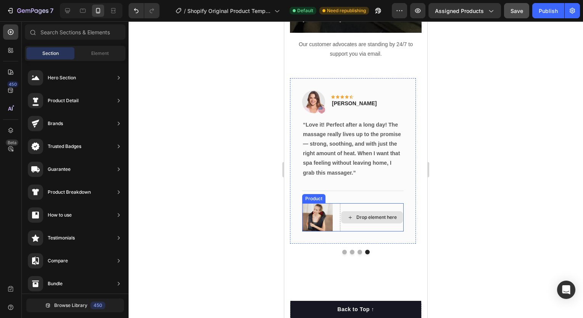
click at [333, 225] on img at bounding box center [317, 217] width 31 height 29
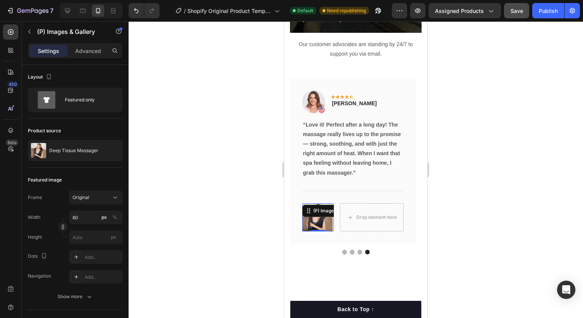
click at [339, 218] on div "(P) Images & Gallery 0 Drop element here Product" at bounding box center [352, 217] width 101 height 29
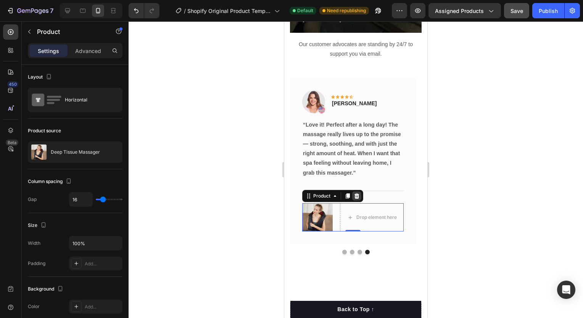
click at [359, 195] on icon at bounding box center [357, 196] width 6 height 6
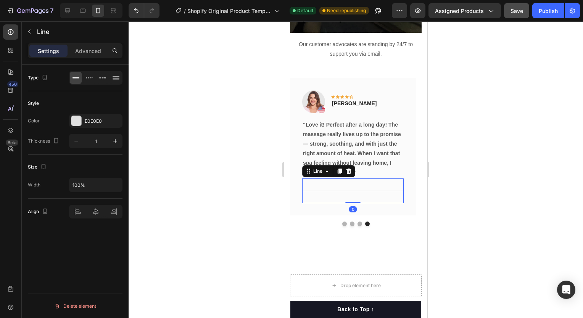
click at [360, 190] on div "Title Line 0" at bounding box center [352, 190] width 101 height 25
click at [349, 172] on icon at bounding box center [349, 171] width 6 height 6
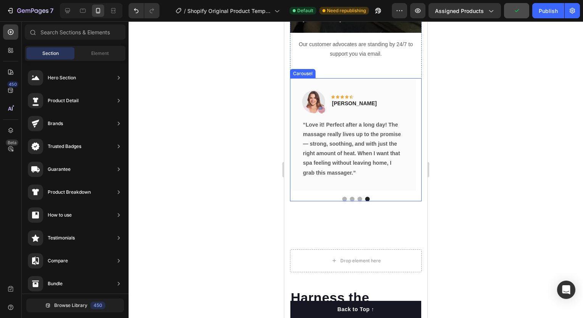
click at [358, 198] on button "Dot" at bounding box center [359, 199] width 5 height 5
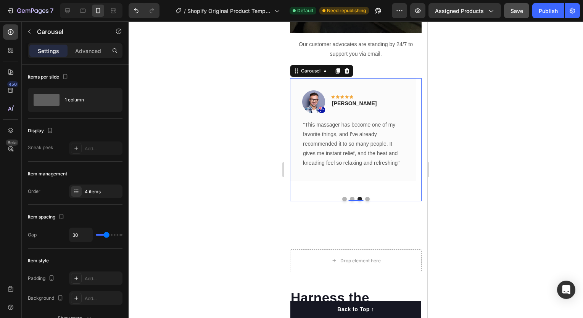
click at [344, 199] on div at bounding box center [356, 199] width 132 height 5
click at [365, 198] on button "Dot" at bounding box center [367, 199] width 5 height 5
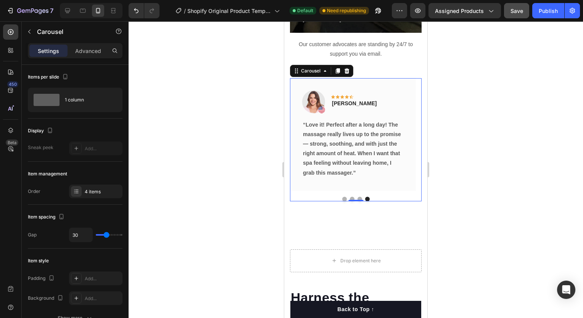
click at [342, 199] on button "Dot" at bounding box center [344, 199] width 5 height 5
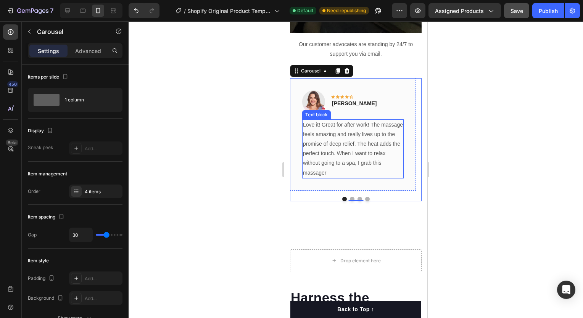
click at [322, 150] on p "Love it! Great for after work! The massage feels amazing and really lives up to…" at bounding box center [353, 149] width 100 height 58
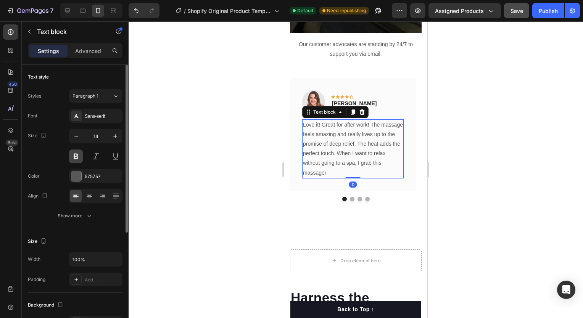
click at [73, 152] on button at bounding box center [76, 157] width 14 height 14
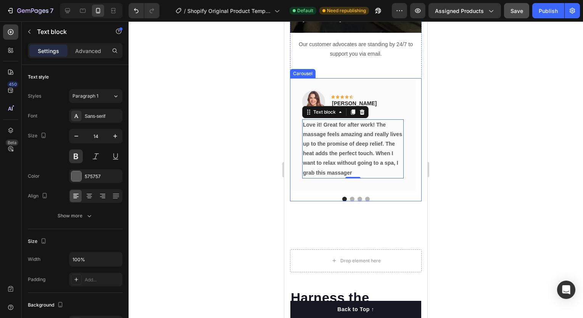
click at [350, 199] on button "Dot" at bounding box center [352, 199] width 5 height 5
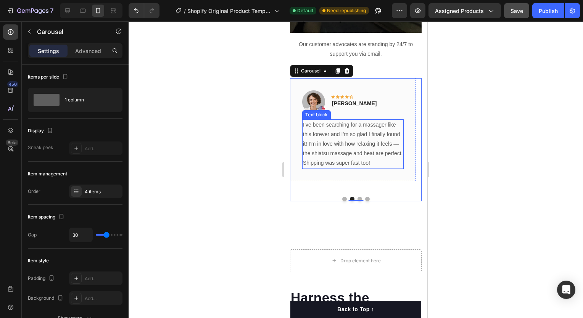
click at [312, 156] on p "I’ve been searching for a massager like this forever and I’m so glad I finally …" at bounding box center [353, 144] width 100 height 48
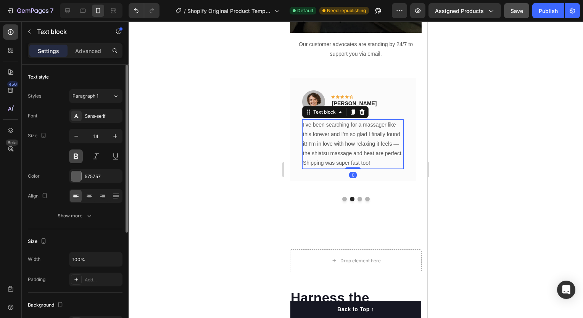
click at [76, 155] on button at bounding box center [76, 157] width 14 height 14
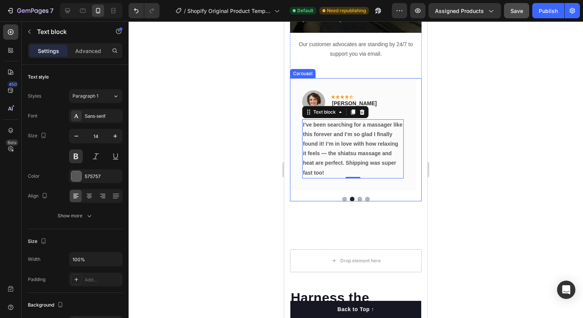
click at [357, 199] on button "Dot" at bounding box center [359, 199] width 5 height 5
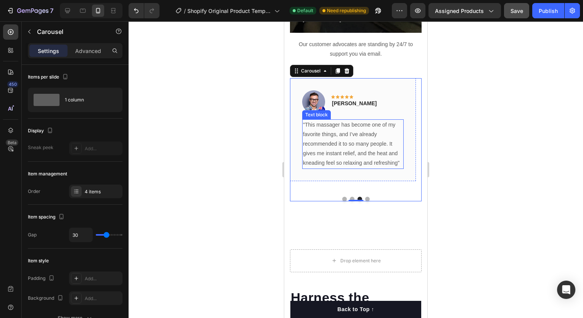
click at [328, 160] on p ""This massager has become one of my favorite things, and I’ve already recommend…" at bounding box center [353, 144] width 100 height 48
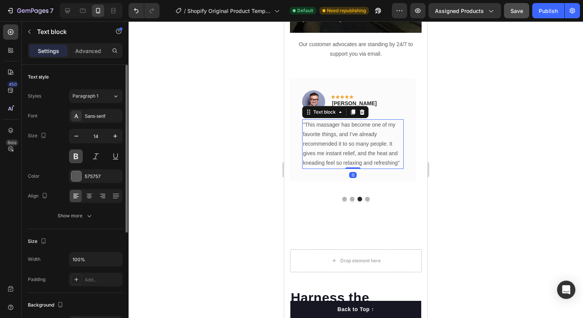
click at [76, 155] on button at bounding box center [76, 157] width 14 height 14
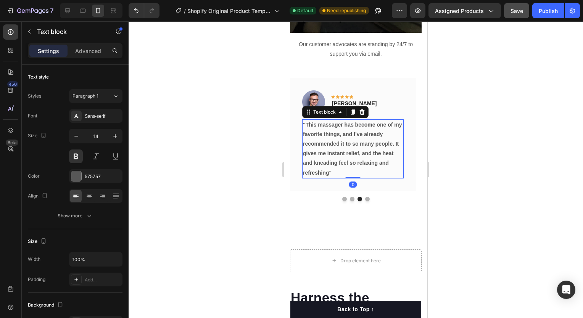
click at [219, 193] on div at bounding box center [356, 169] width 454 height 297
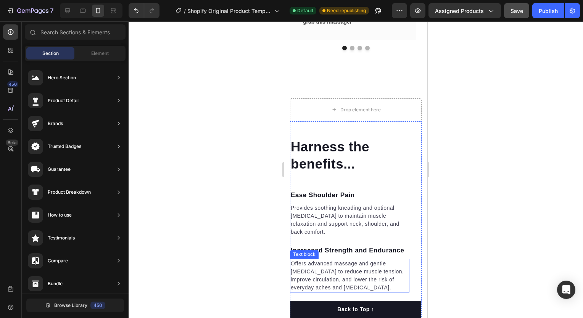
scroll to position [1352, 0]
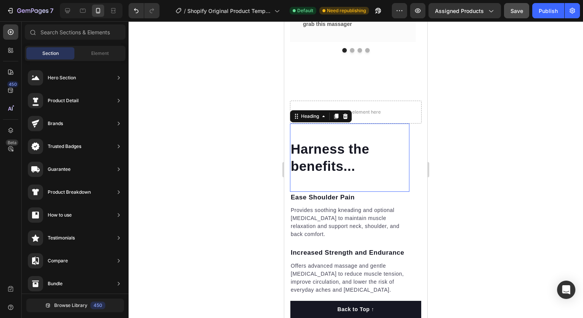
click at [360, 178] on div "Harness the benefits... Heading 0" at bounding box center [349, 158] width 119 height 68
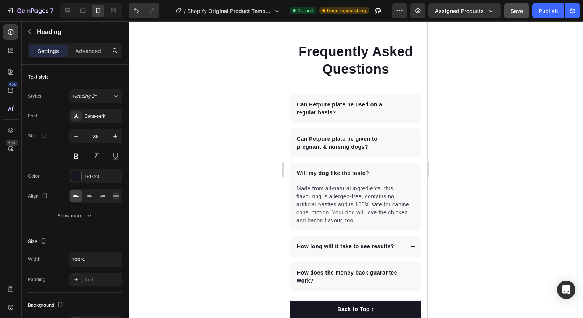
scroll to position [3182, 0]
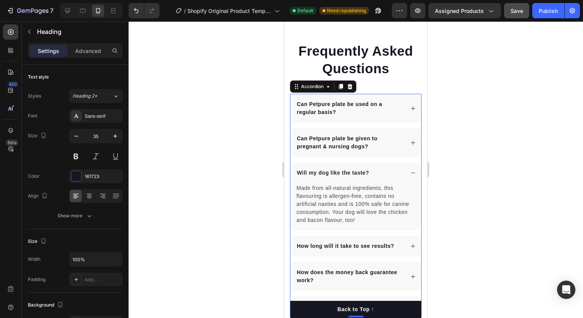
click at [356, 109] on p "Can Petpure plate be used on a regular basis?" at bounding box center [350, 108] width 106 height 16
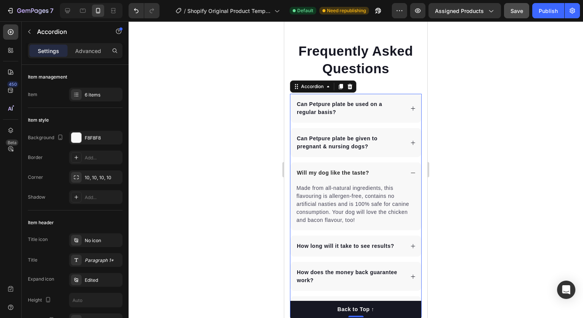
click at [334, 108] on p "Can Petpure plate be used on a regular basis?" at bounding box center [350, 108] width 106 height 16
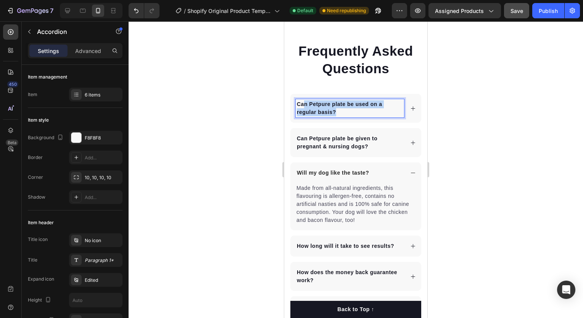
drag, startPoint x: 338, startPoint y: 111, endPoint x: 302, endPoint y: 103, distance: 37.2
click at [302, 103] on p "Can Petpure plate be used on a regular basis?" at bounding box center [350, 108] width 106 height 16
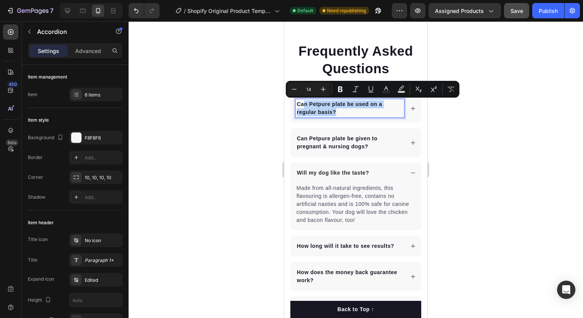
click at [302, 103] on p "Can Petpure plate be used on a regular basis?" at bounding box center [350, 108] width 106 height 16
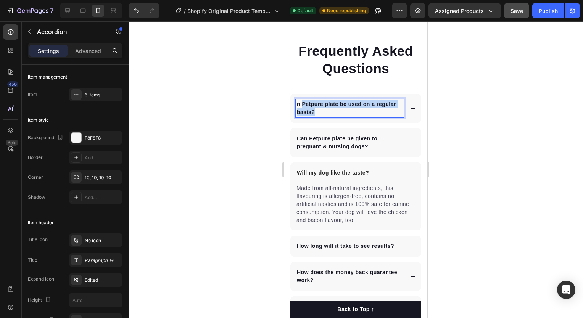
drag, startPoint x: 320, startPoint y: 110, endPoint x: 302, endPoint y: 107, distance: 18.6
click at [302, 107] on p "n Petpure plate be used on a regular basis?" at bounding box center [350, 108] width 106 height 16
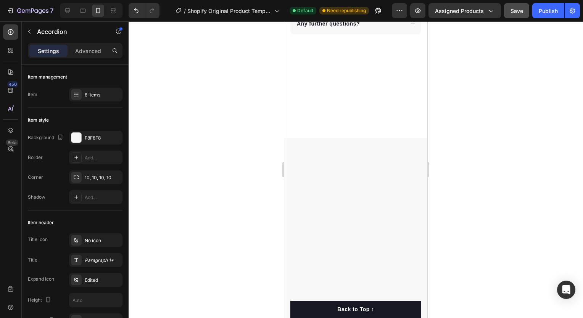
scroll to position [3096, 0]
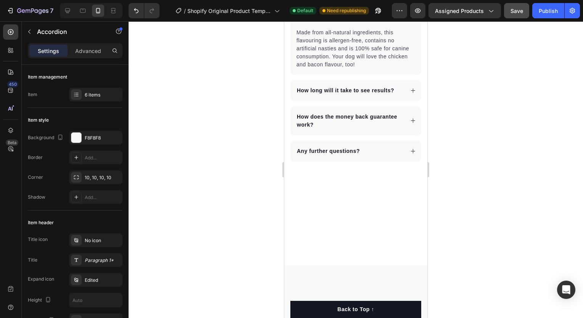
click at [439, 179] on div at bounding box center [356, 169] width 454 height 297
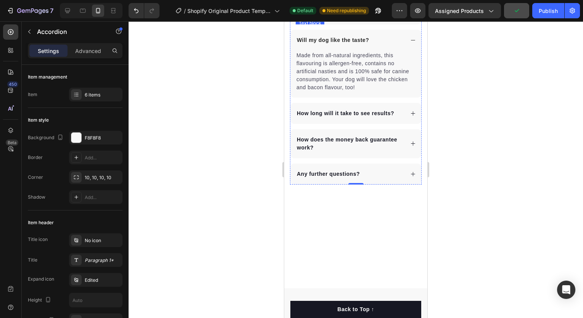
click at [338, 18] on p "Yes, they are suitable for both nursing and pregant dogs." at bounding box center [355, 10] width 119 height 16
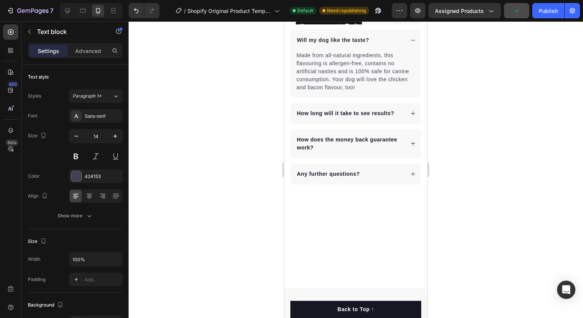
click at [317, 18] on p "Yes, they are suitable for both nursing and pregant dogs." at bounding box center [355, 10] width 119 height 16
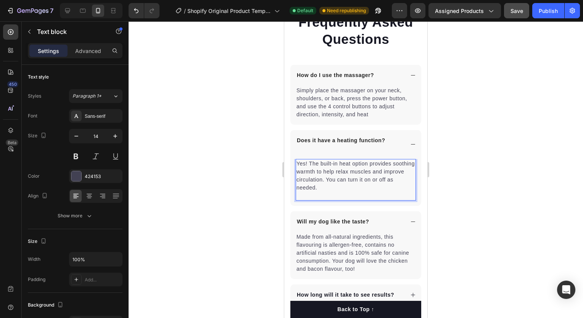
scroll to position [3127, 0]
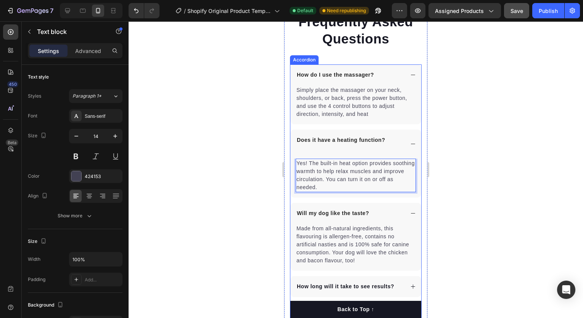
click at [322, 213] on p "Will my dog like the taste?" at bounding box center [333, 213] width 72 height 8
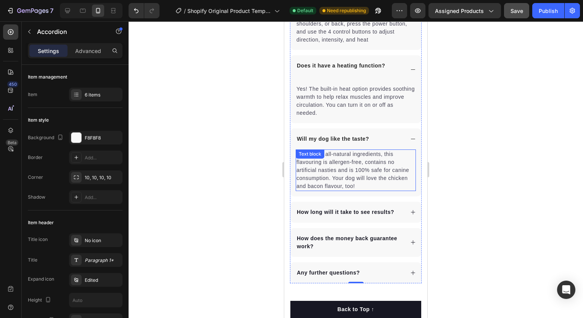
scroll to position [3199, 0]
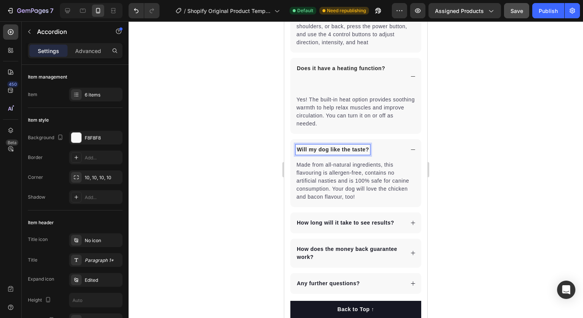
click at [339, 148] on p "Will my dog like the taste?" at bounding box center [333, 150] width 72 height 8
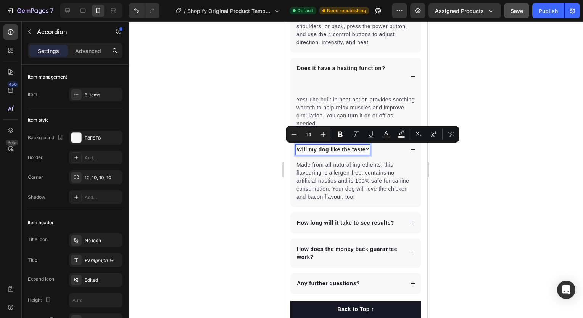
click at [338, 151] on p "Will my dog like the taste?" at bounding box center [333, 150] width 72 height 8
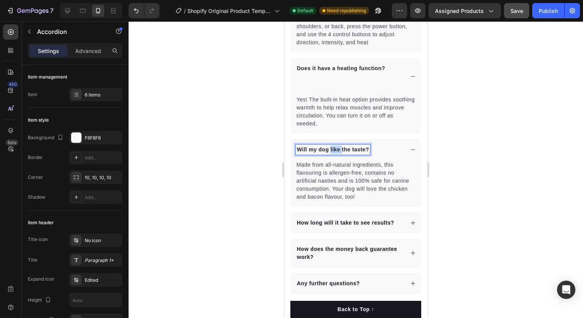
click at [338, 151] on p "Will my dog like the taste?" at bounding box center [333, 150] width 72 height 8
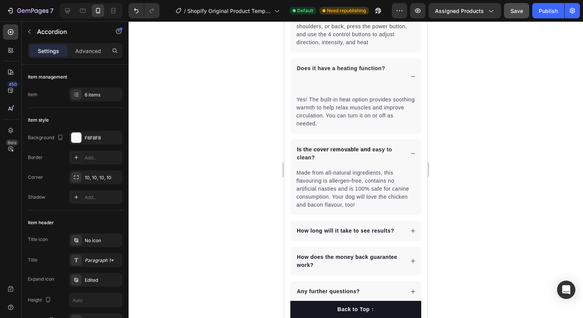
scroll to position [3197, 0]
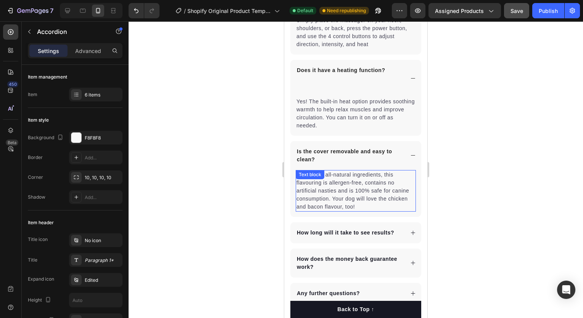
click at [340, 180] on div "Made from all-natural ingredients, this flavouring is allergen-free, contains n…" at bounding box center [356, 191] width 120 height 42
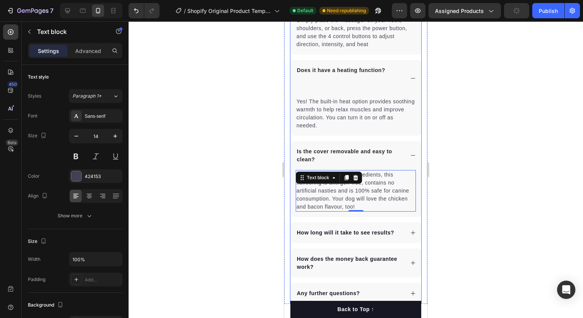
scroll to position [3204, 0]
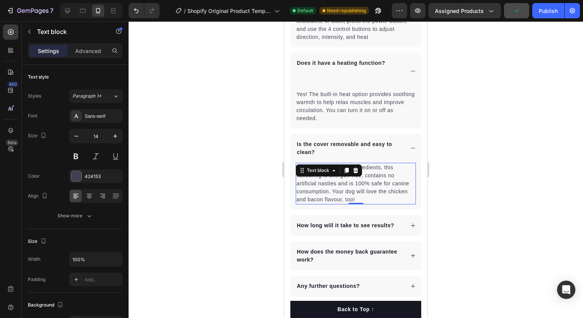
click at [322, 191] on p "Made from all-natural ingredients, this flavouring is allergen-free, contains n…" at bounding box center [355, 184] width 119 height 40
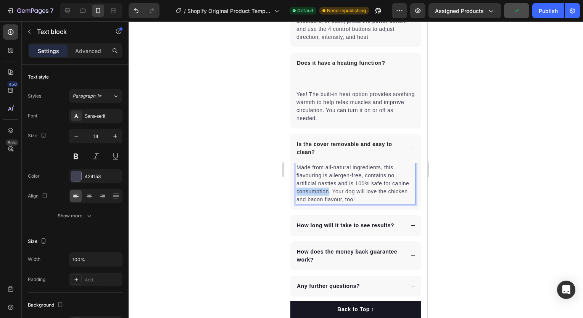
click at [322, 191] on p "Made from all-natural ingredients, this flavouring is allergen-free, contains n…" at bounding box center [355, 184] width 119 height 40
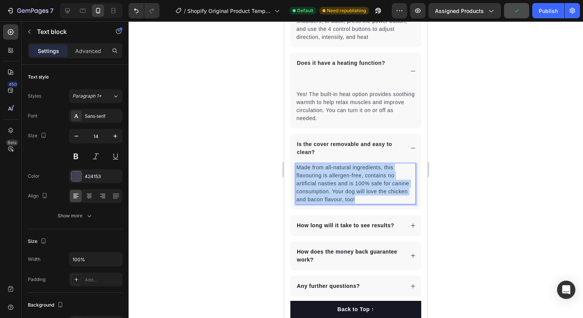
click at [322, 191] on p "Made from all-natural ingredients, this flavouring is allergen-free, contains n…" at bounding box center [355, 184] width 119 height 40
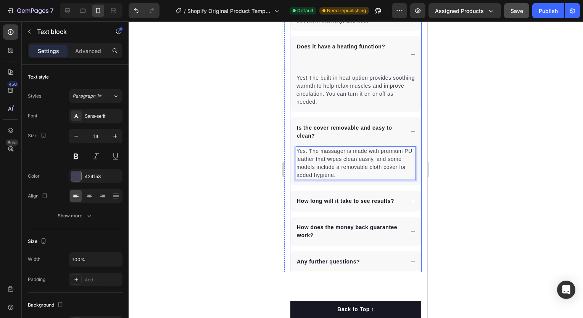
scroll to position [3221, 0]
click at [353, 198] on p "How long will it take to see results?" at bounding box center [345, 200] width 97 height 8
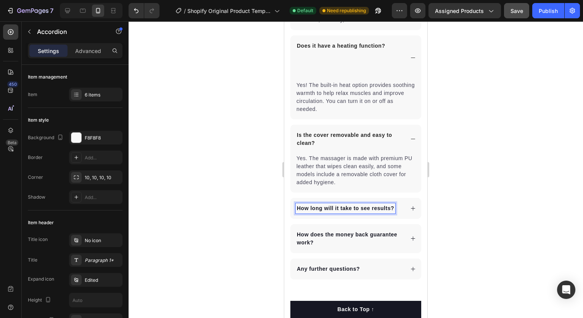
click at [340, 208] on p "How long will it take to see results?" at bounding box center [345, 208] width 97 height 8
click at [301, 206] on strong "4. How long should I use it at a time?" at bounding box center [347, 208] width 101 height 6
click at [410, 210] on icon at bounding box center [413, 209] width 6 height 6
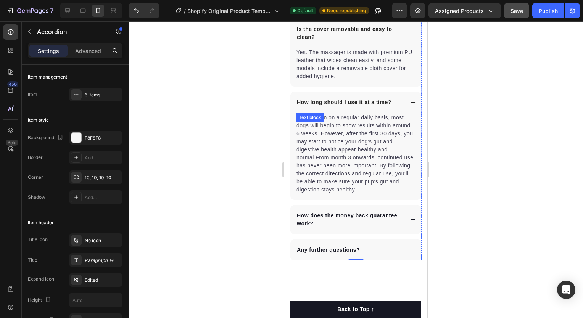
scroll to position [3327, 0]
click at [334, 143] on p "When taken on a regular daily basis, most dogs will begin to show results withi…" at bounding box center [355, 154] width 119 height 80
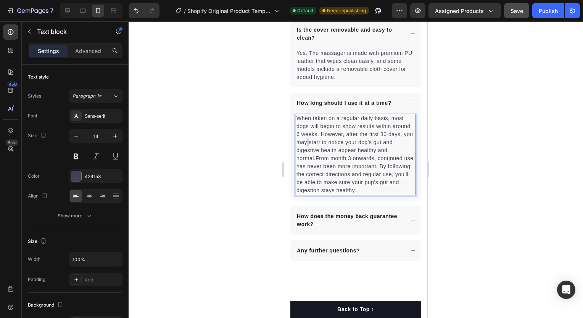
click at [334, 143] on p "When taken on a regular daily basis, most dogs will begin to show results withi…" at bounding box center [355, 154] width 119 height 80
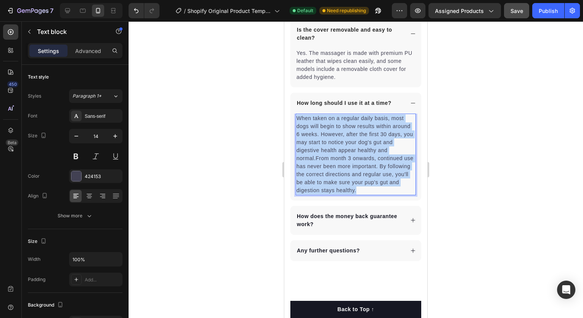
click at [334, 143] on p "When taken on a regular daily basis, most dogs will begin to show results withi…" at bounding box center [355, 154] width 119 height 80
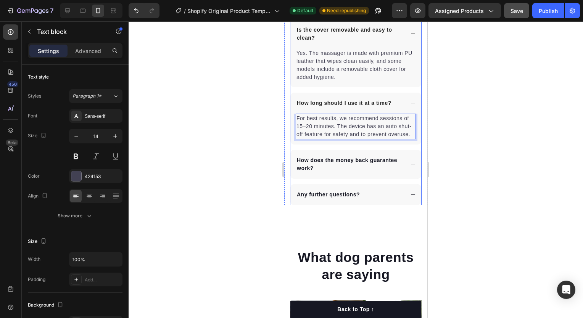
click at [372, 172] on p "How does the money back guarantee work?" at bounding box center [350, 164] width 106 height 16
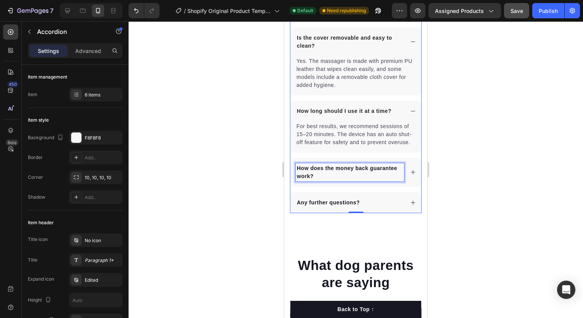
scroll to position [3335, 0]
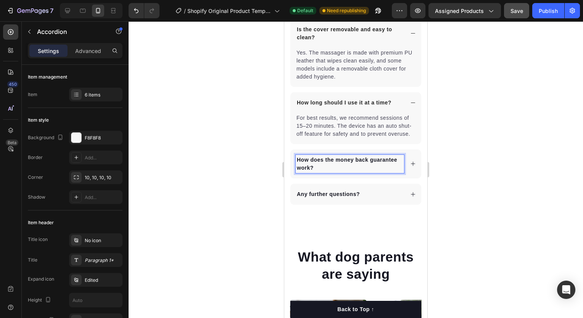
click at [411, 166] on icon at bounding box center [413, 164] width 4 height 4
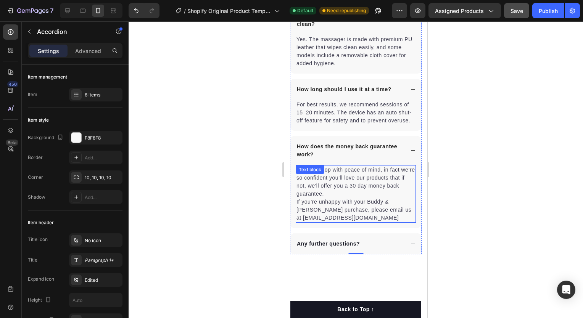
scroll to position [3349, 0]
click at [326, 191] on p "You can shop with peace of mind, in fact we’re so confident you’ll love our pro…" at bounding box center [355, 194] width 119 height 56
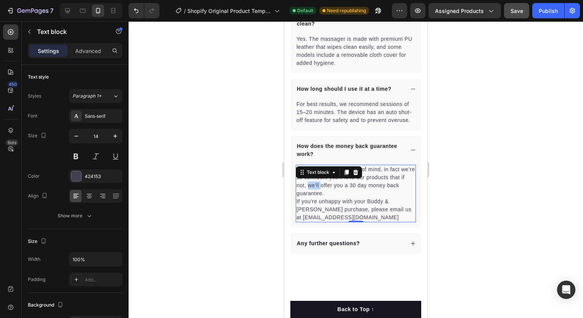
click at [326, 191] on p "You can shop with peace of mind, in fact we’re so confident you’ll love our pro…" at bounding box center [355, 194] width 119 height 56
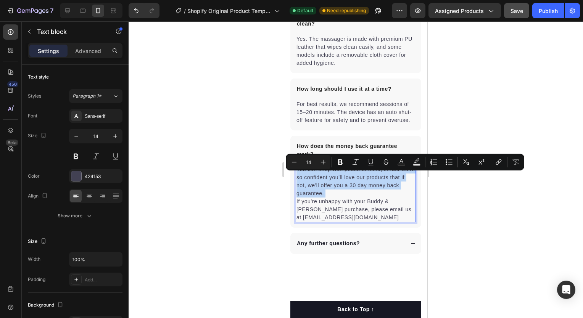
click at [318, 195] on p "You can shop with peace of mind, in fact we’re so confident you’ll love our pro…" at bounding box center [355, 194] width 119 height 56
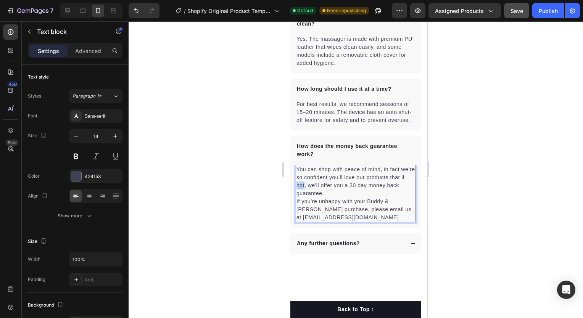
click at [318, 195] on p "You can shop with peace of mind, in fact we’re so confident you’ll love our pro…" at bounding box center [355, 194] width 119 height 56
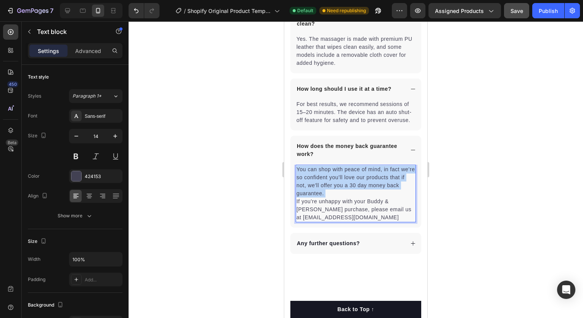
click at [318, 195] on p "You can shop with peace of mind, in fact we’re so confident you’ll love our pro…" at bounding box center [355, 194] width 119 height 56
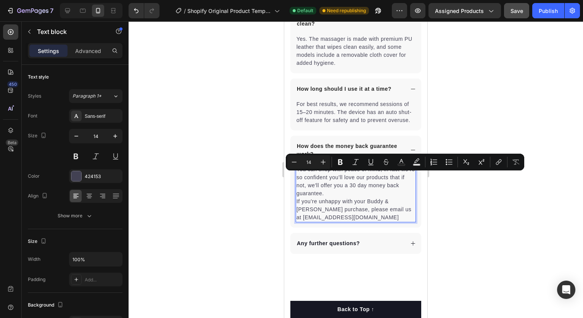
click at [329, 217] on p "You can shop with peace of mind, in fact we’re so confident you’ll love our pro…" at bounding box center [355, 194] width 119 height 56
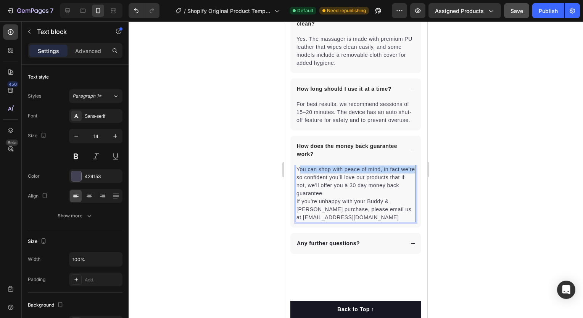
drag, startPoint x: 299, startPoint y: 177, endPoint x: 310, endPoint y: 187, distance: 14.6
click at [310, 187] on p "You can shop with peace of mind, in fact we’re so confident you’ll love our pro…" at bounding box center [355, 194] width 119 height 56
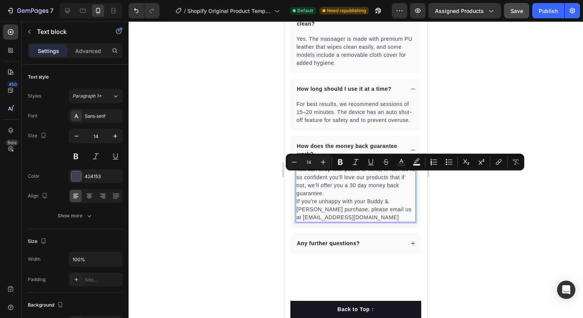
click at [310, 190] on p "You can shop with peace of mind, in fact we’re so confident you’ll love our pro…" at bounding box center [355, 194] width 119 height 56
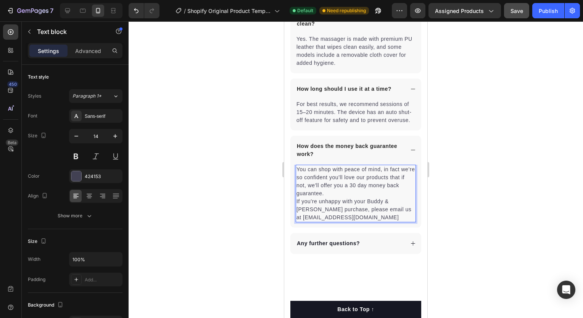
click at [301, 182] on p "You can shop with peace of mind, in fact we’re so confident you’ll love our pro…" at bounding box center [355, 194] width 119 height 56
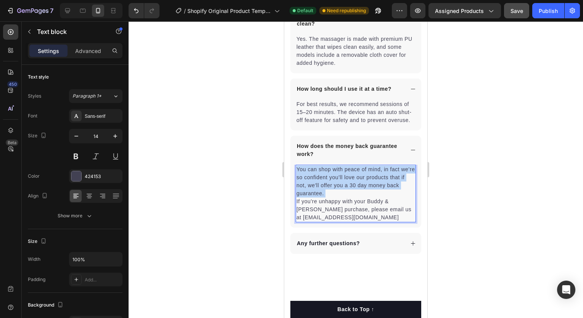
click at [301, 182] on p "You can shop with peace of mind, in fact we’re so confident you’ll love our pro…" at bounding box center [355, 194] width 119 height 56
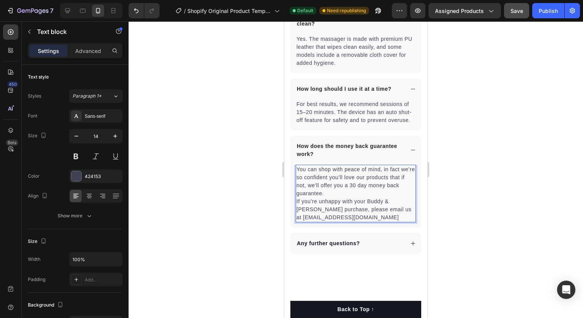
click at [370, 217] on p "You can shop with peace of mind, in fact we’re so confident you’ll love our pro…" at bounding box center [355, 194] width 119 height 56
drag, startPoint x: 353, startPoint y: 222, endPoint x: 297, endPoint y: 223, distance: 55.3
click at [297, 222] on p "You can shop with peace of mind, in fact we’re so confident you’ll love our pro…" at bounding box center [355, 194] width 119 height 56
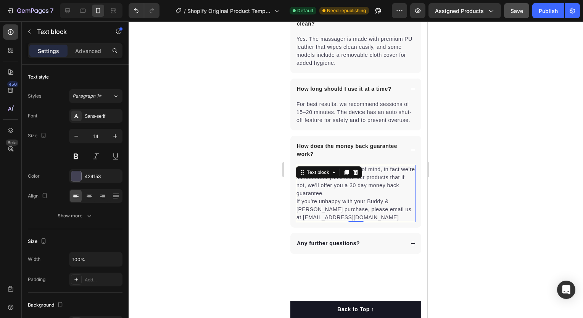
click at [483, 209] on div at bounding box center [356, 169] width 454 height 297
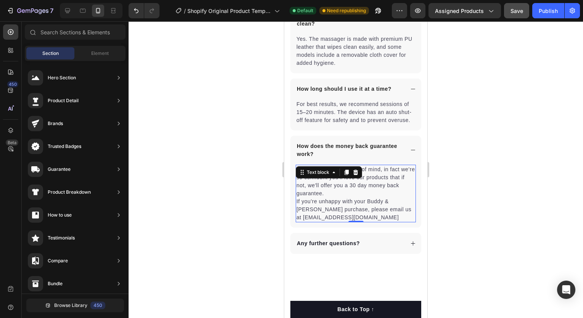
click at [317, 222] on p "You can shop with peace of mind, in fact we’re so confident you’ll love our pro…" at bounding box center [355, 194] width 119 height 56
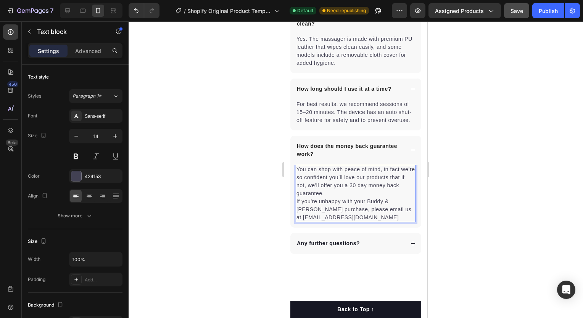
click at [316, 222] on p "You can shop with peace of mind, in fact we’re so confident you’ll love our pro…" at bounding box center [355, 194] width 119 height 56
click at [444, 227] on div at bounding box center [356, 169] width 454 height 297
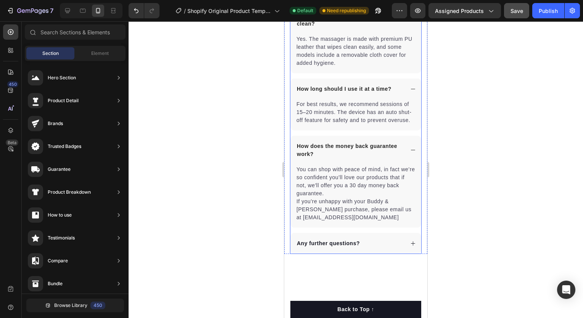
click at [398, 249] on div "Any further questions?" at bounding box center [350, 243] width 108 height 10
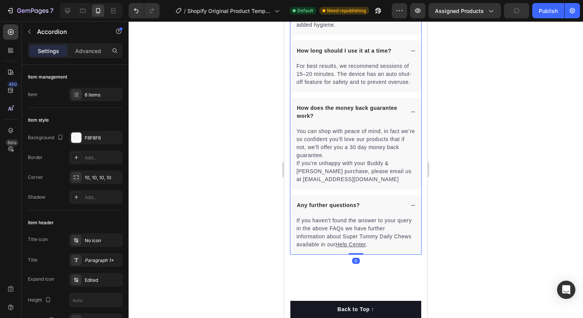
scroll to position [3389, 0]
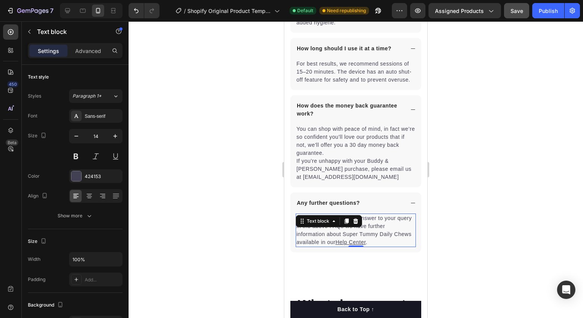
click at [384, 240] on p "If you haven't found the answer to your query in the above FAQs we have further…" at bounding box center [355, 230] width 119 height 32
click at [389, 246] on p "If you haven't found the answer to your query in the above FAQs we have further…" at bounding box center [355, 230] width 119 height 32
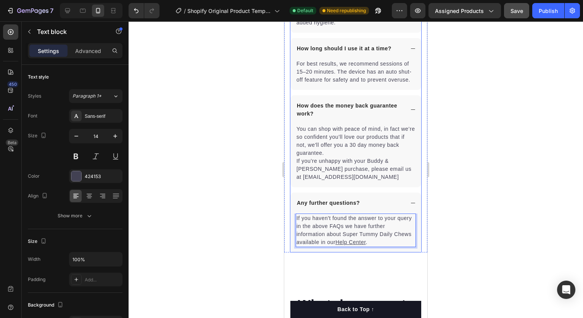
click at [391, 208] on div "Any further questions?" at bounding box center [350, 203] width 108 height 10
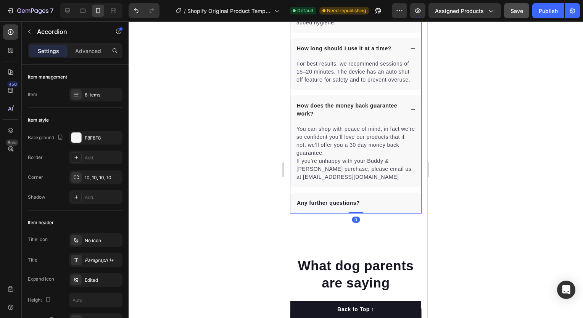
click at [375, 214] on div "Any further questions?" at bounding box center [355, 203] width 131 height 21
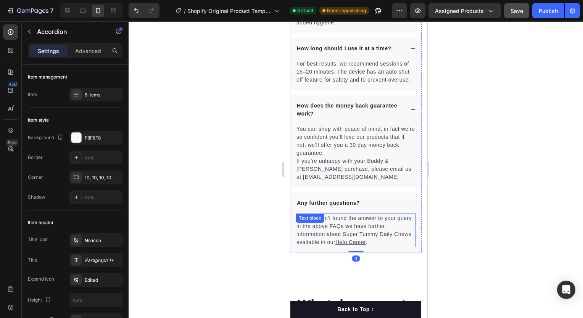
click at [392, 233] on p "If you haven't found the answer to your query in the above FAQs we have further…" at bounding box center [355, 230] width 119 height 32
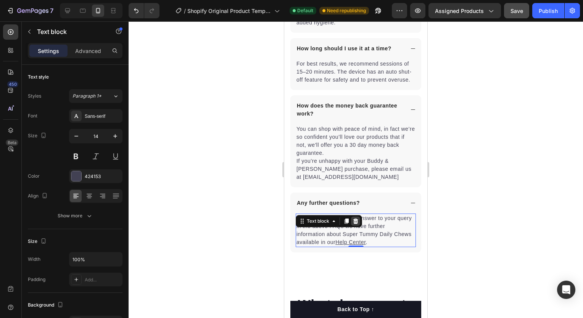
click at [352, 224] on icon at bounding box center [355, 221] width 6 height 6
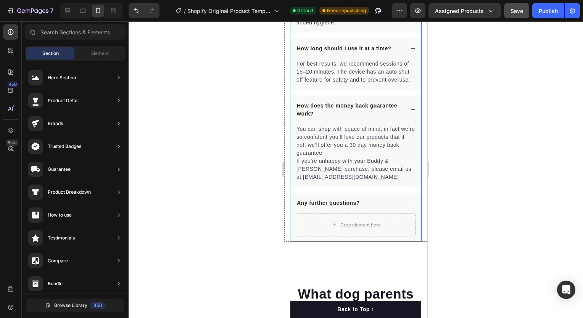
click at [355, 207] on p "Any further questions?" at bounding box center [328, 203] width 63 height 8
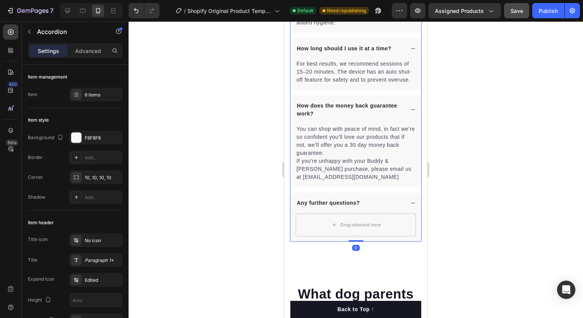
click at [363, 208] on div "Any further questions?" at bounding box center [350, 203] width 108 height 10
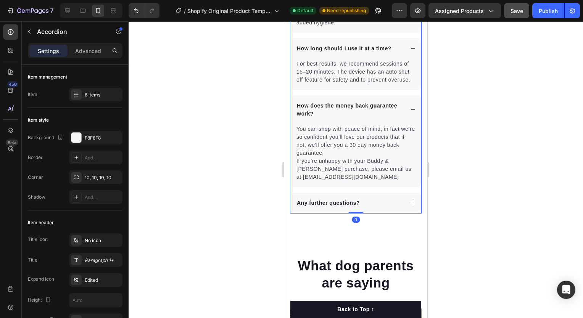
scroll to position [3397, 0]
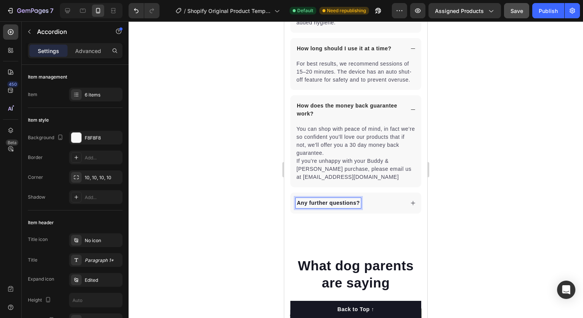
click at [352, 208] on div "Any further questions?" at bounding box center [328, 203] width 65 height 10
click at [357, 207] on p "Any further questions?" at bounding box center [328, 203] width 63 height 8
click at [376, 214] on div "Any further questions?" at bounding box center [355, 203] width 131 height 21
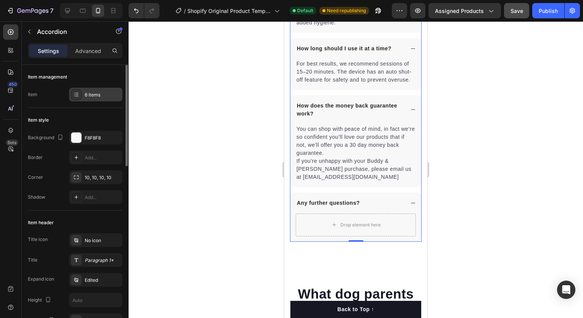
click at [96, 100] on div "6 items" at bounding box center [95, 95] width 53 height 14
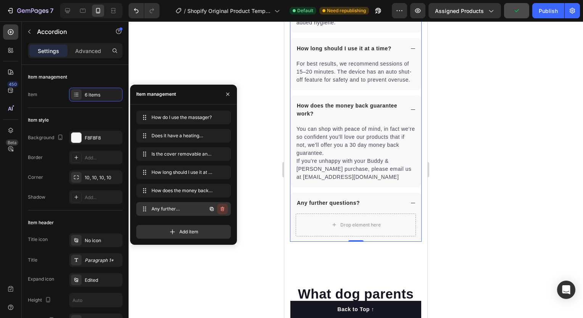
click at [220, 210] on icon "button" at bounding box center [222, 209] width 6 height 6
click at [221, 209] on div "Delete" at bounding box center [217, 209] width 14 height 7
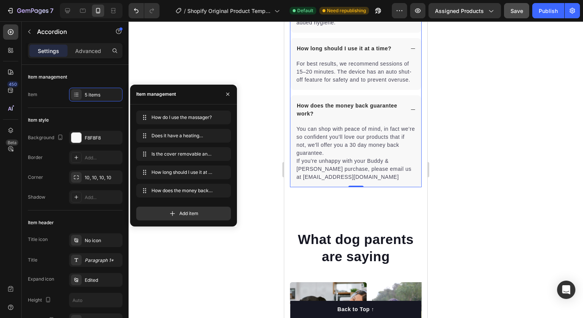
click at [248, 203] on div at bounding box center [356, 169] width 454 height 297
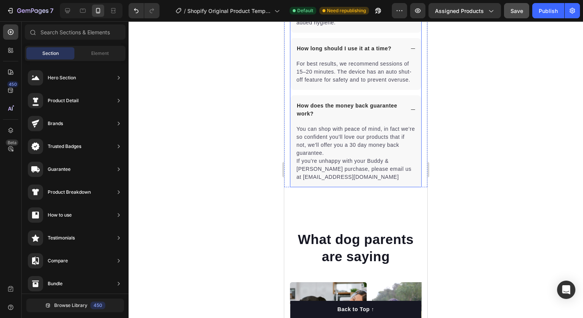
click at [390, 118] on p "How does the money back guarantee work?" at bounding box center [350, 110] width 106 height 16
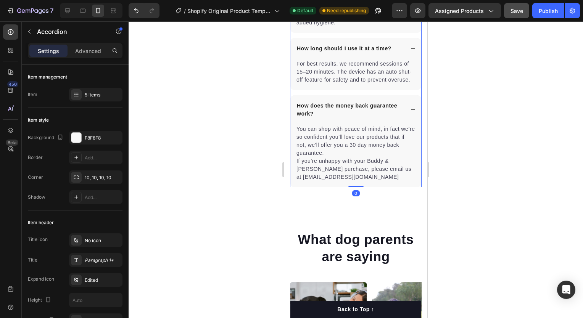
click at [400, 118] on div "How does the money back guarantee work?" at bounding box center [355, 109] width 131 height 29
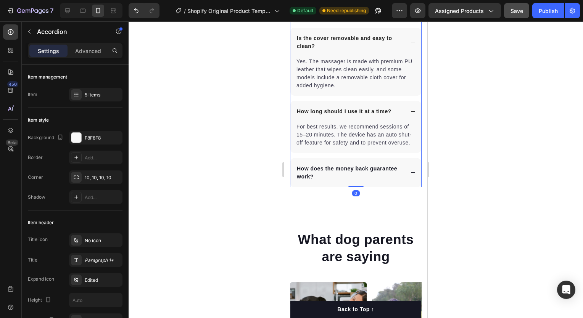
scroll to position [3333, 0]
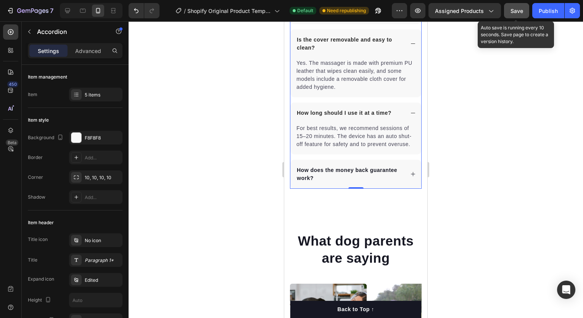
click at [513, 11] on span "Save" at bounding box center [516, 11] width 13 height 6
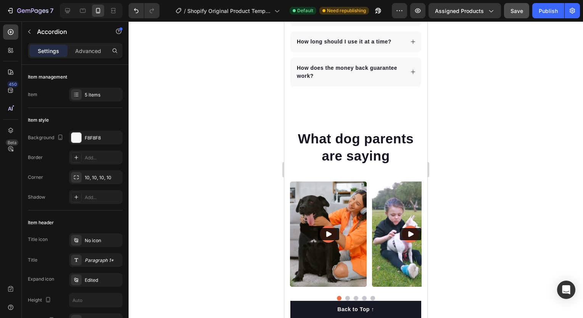
scroll to position [3352, 0]
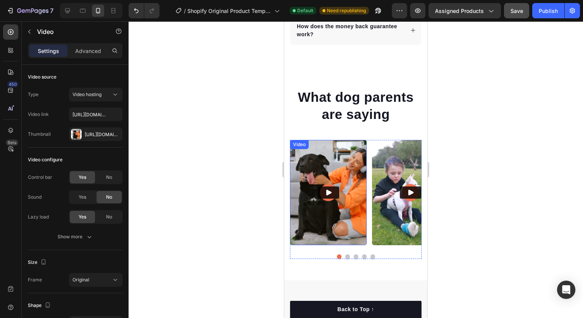
click at [339, 214] on img at bounding box center [328, 192] width 77 height 105
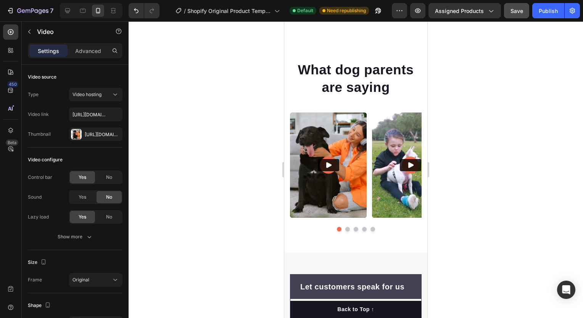
scroll to position [3295, 0]
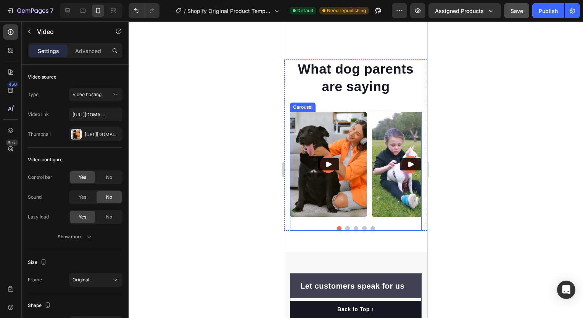
click at [345, 227] on button "Dot" at bounding box center [347, 228] width 5 height 5
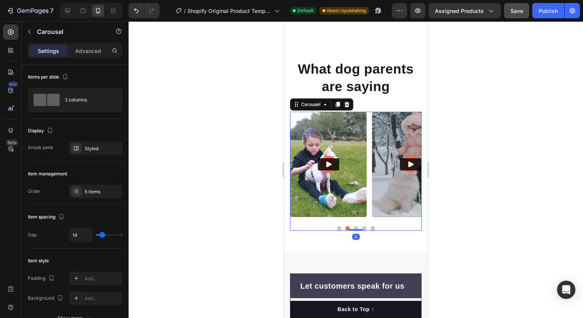
click at [337, 228] on button "Dot" at bounding box center [339, 228] width 5 height 5
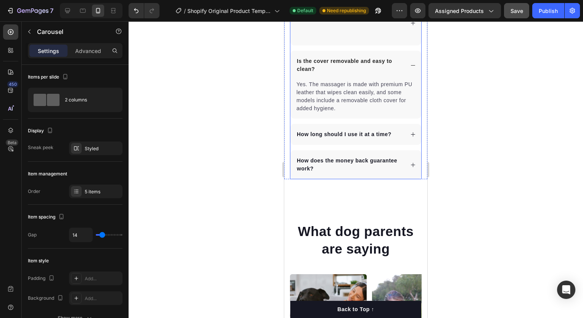
scroll to position [3269, 0]
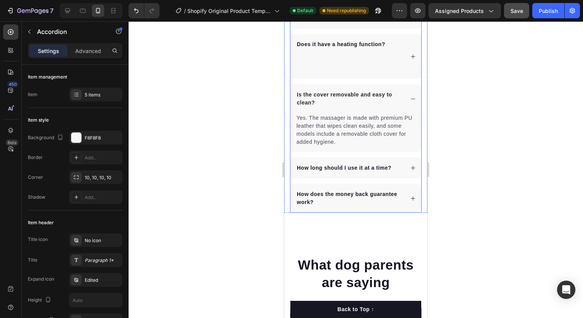
click at [410, 101] on icon at bounding box center [413, 99] width 6 height 6
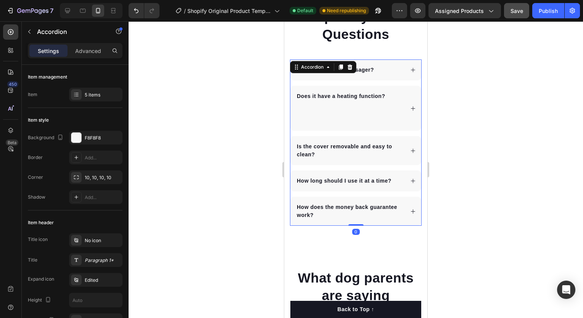
scroll to position [3216, 0]
click at [385, 109] on p "Does it have a heating function?" at bounding box center [341, 109] width 88 height 32
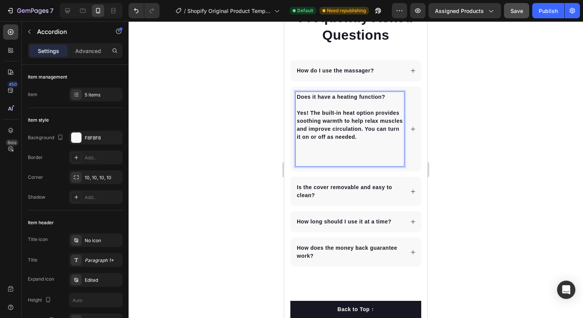
click at [317, 133] on p "Does it have a heating function? Yes! The built-in heat option provides soothin…" at bounding box center [350, 117] width 106 height 48
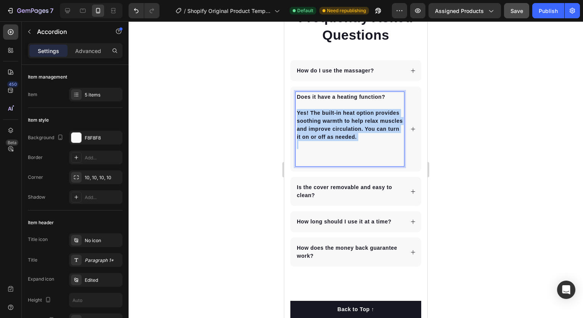
click at [317, 133] on p "Does it have a heating function? Yes! The built-in heat option provides soothin…" at bounding box center [350, 117] width 106 height 48
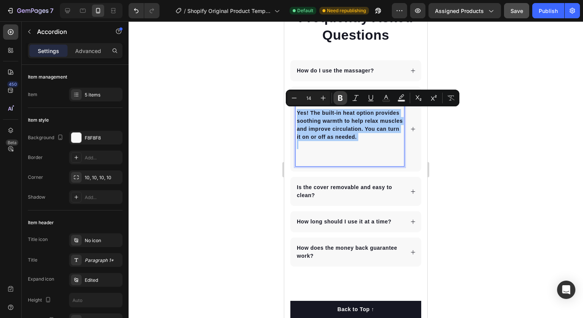
click at [339, 97] on icon "Editor contextual toolbar" at bounding box center [340, 98] width 5 height 6
click at [339, 98] on icon "Editor contextual toolbar" at bounding box center [340, 98] width 5 height 6
type input "14"
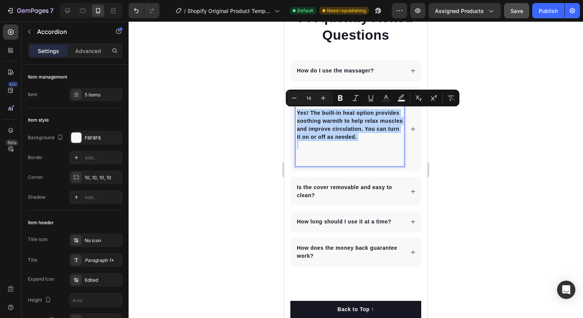
click at [341, 139] on p "Does it have a heating function? Yes! The built-in heat option provides soothin…" at bounding box center [350, 117] width 106 height 48
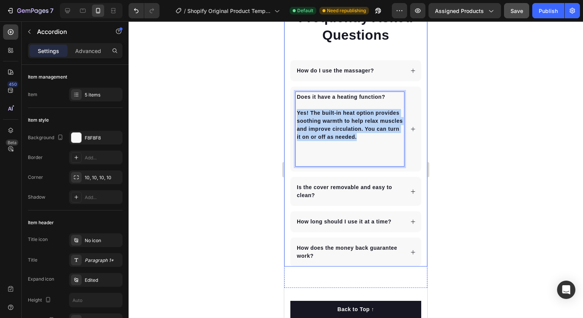
drag, startPoint x: 334, startPoint y: 145, endPoint x: 281, endPoint y: 108, distance: 64.4
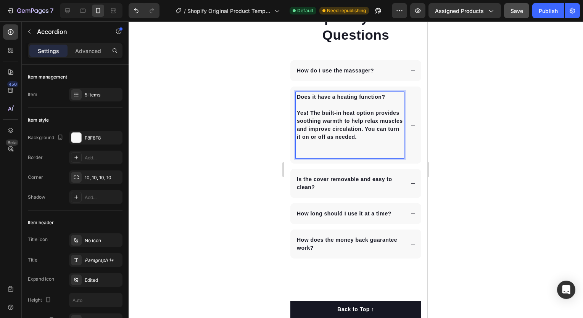
click at [322, 157] on p "Yes! The built-in heat option provides soothing warmth to help relax muscles an…" at bounding box center [350, 133] width 106 height 48
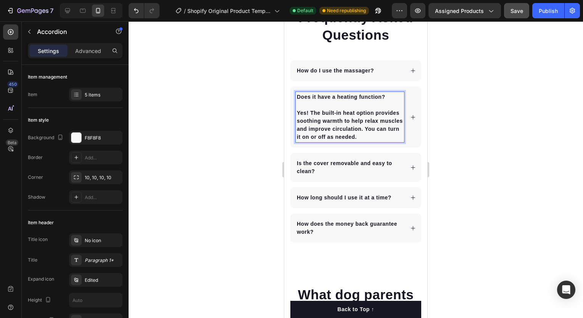
click at [317, 114] on p "Yes! The built-in heat option provides soothing warmth to help relax muscles an…" at bounding box center [350, 125] width 106 height 32
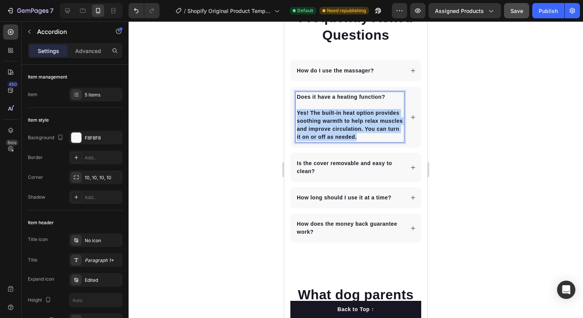
click at [317, 114] on p "Yes! The built-in heat option provides soothing warmth to help relax muscles an…" at bounding box center [350, 125] width 106 height 32
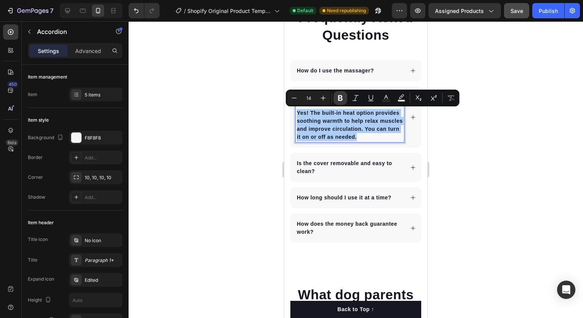
click at [342, 98] on icon "Editor contextual toolbar" at bounding box center [340, 98] width 8 height 8
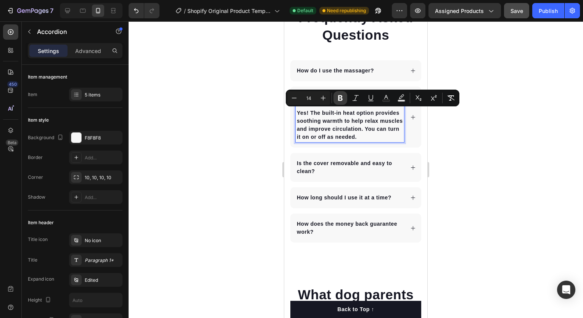
click at [344, 98] on button "Bold" at bounding box center [340, 98] width 14 height 14
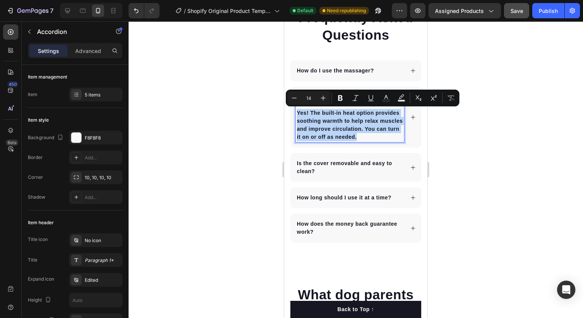
click at [350, 141] on p "Yes! The built-in heat option provides soothing warmth to help relax muscles an…" at bounding box center [350, 125] width 106 height 32
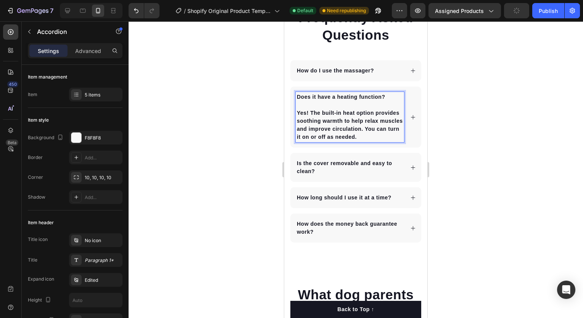
click at [404, 119] on div "Does it have a heating function? Yes! The built-in heat option provides soothin…" at bounding box center [355, 117] width 131 height 61
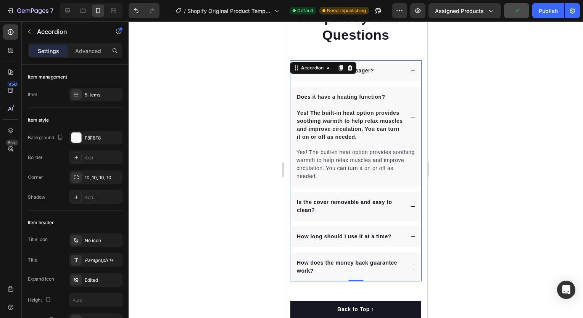
click at [410, 119] on icon at bounding box center [413, 117] width 6 height 6
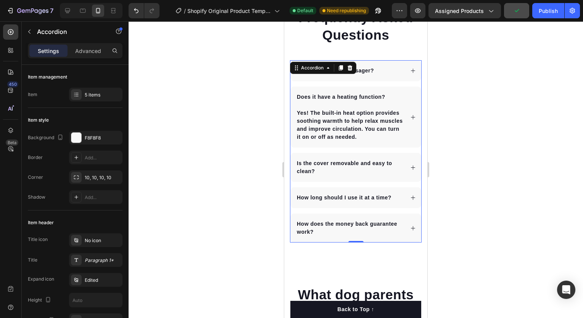
click at [407, 117] on div "Does it have a heating function? Yes! The built-in heat option provides soothin…" at bounding box center [355, 117] width 131 height 61
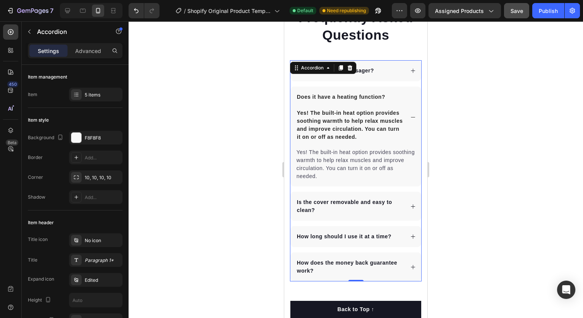
click at [354, 137] on p "Yes! The built-in heat option provides soothing warmth to help relax muscles an…" at bounding box center [350, 125] width 106 height 32
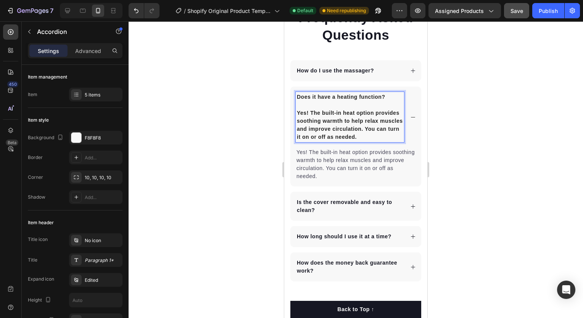
click at [348, 137] on p "Yes! The built-in heat option provides soothing warmth to help relax muscles an…" at bounding box center [350, 125] width 106 height 32
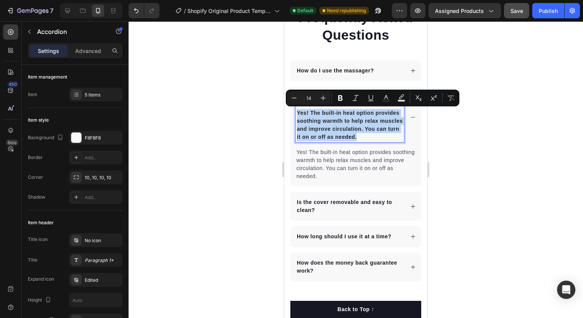
drag, startPoint x: 335, startPoint y: 143, endPoint x: 296, endPoint y: 110, distance: 50.6
click at [297, 110] on p "Yes! The built-in heat option provides soothing warmth to help relax muscles an…" at bounding box center [350, 125] width 106 height 32
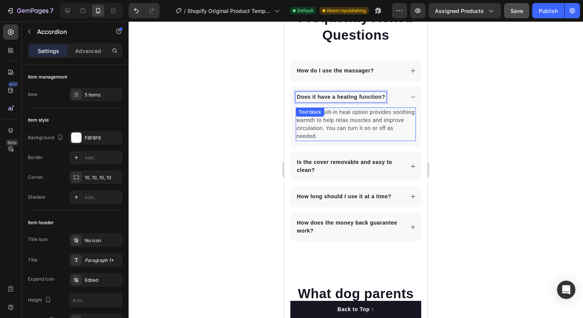
click at [438, 111] on div at bounding box center [356, 169] width 454 height 297
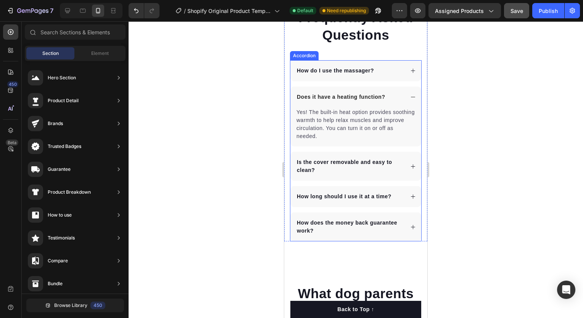
click at [410, 96] on icon at bounding box center [413, 97] width 6 height 6
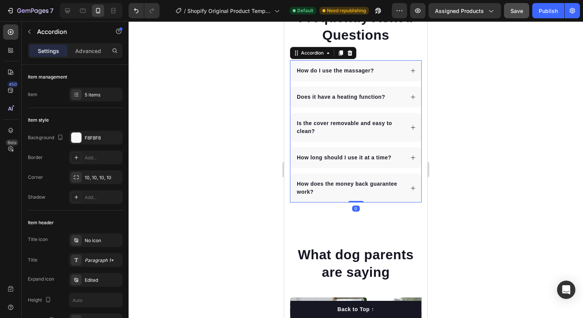
click at [401, 69] on div "How do I use the massager?" at bounding box center [355, 70] width 131 height 21
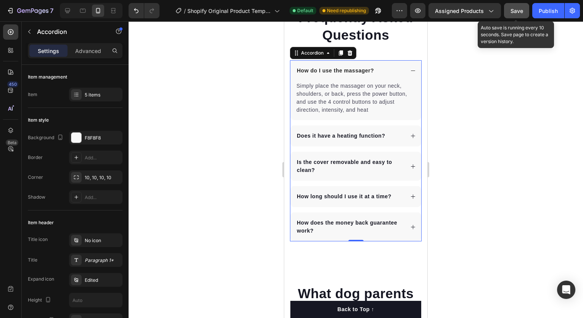
click at [516, 13] on span "Save" at bounding box center [516, 11] width 13 height 6
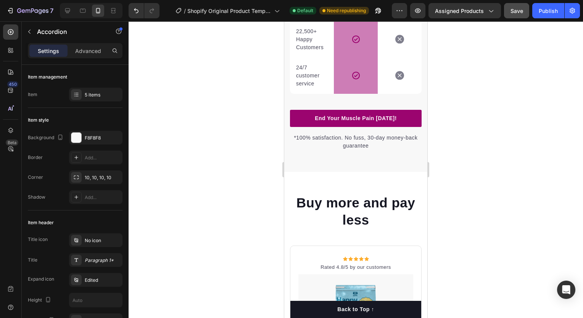
scroll to position [2029, 0]
click at [504, 3] on button "Save" at bounding box center [516, 10] width 25 height 15
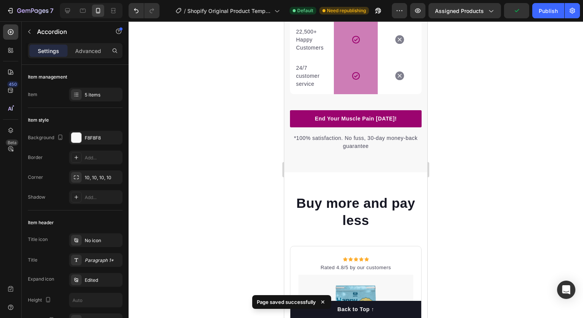
click at [504, 3] on button "button" at bounding box center [516, 10] width 25 height 15
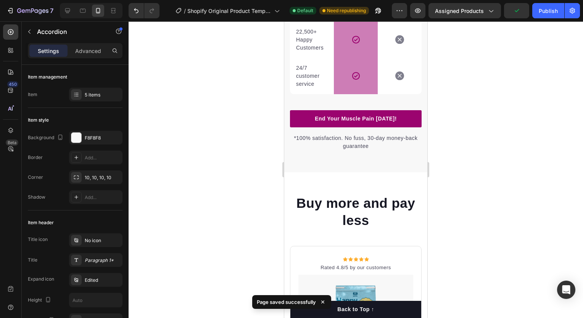
click at [504, 3] on button "button" at bounding box center [516, 10] width 25 height 15
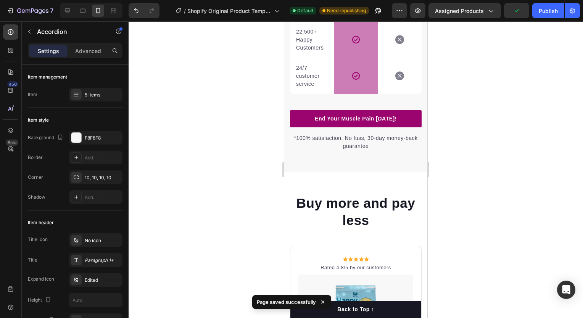
click at [504, 3] on button "button" at bounding box center [516, 10] width 25 height 15
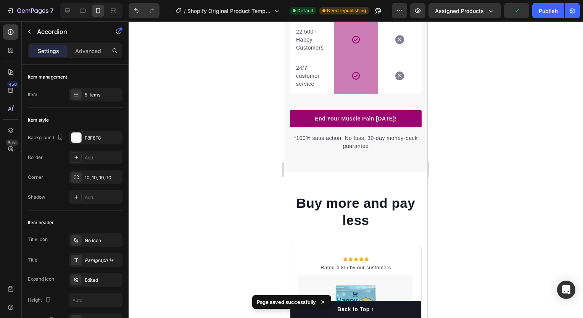
click at [504, 3] on button "button" at bounding box center [516, 10] width 25 height 15
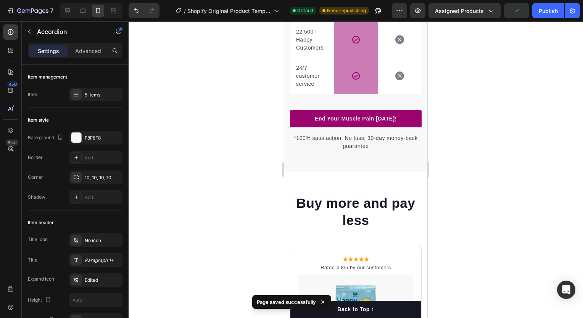
click at [504, 3] on button "button" at bounding box center [516, 10] width 25 height 15
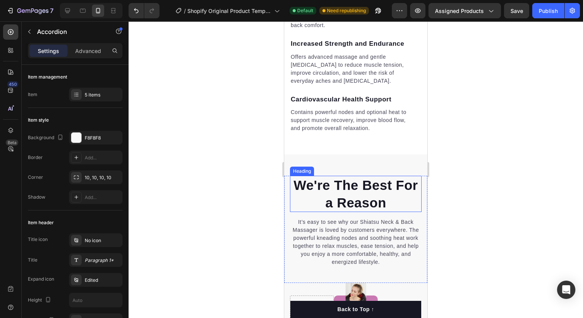
scroll to position [1561, 0]
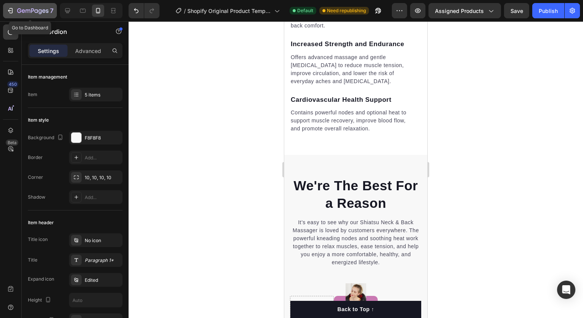
click at [17, 8] on div "7" at bounding box center [29, 10] width 47 height 9
